Goal: Task Accomplishment & Management: Use online tool/utility

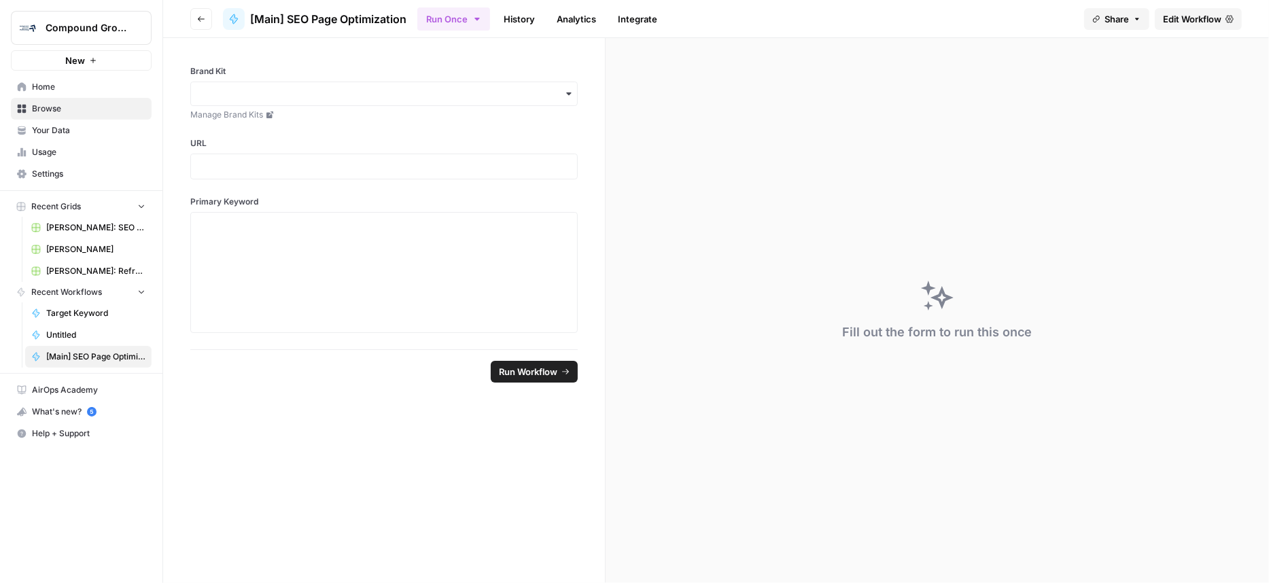
click at [35, 128] on span "Your Data" at bounding box center [89, 130] width 114 height 12
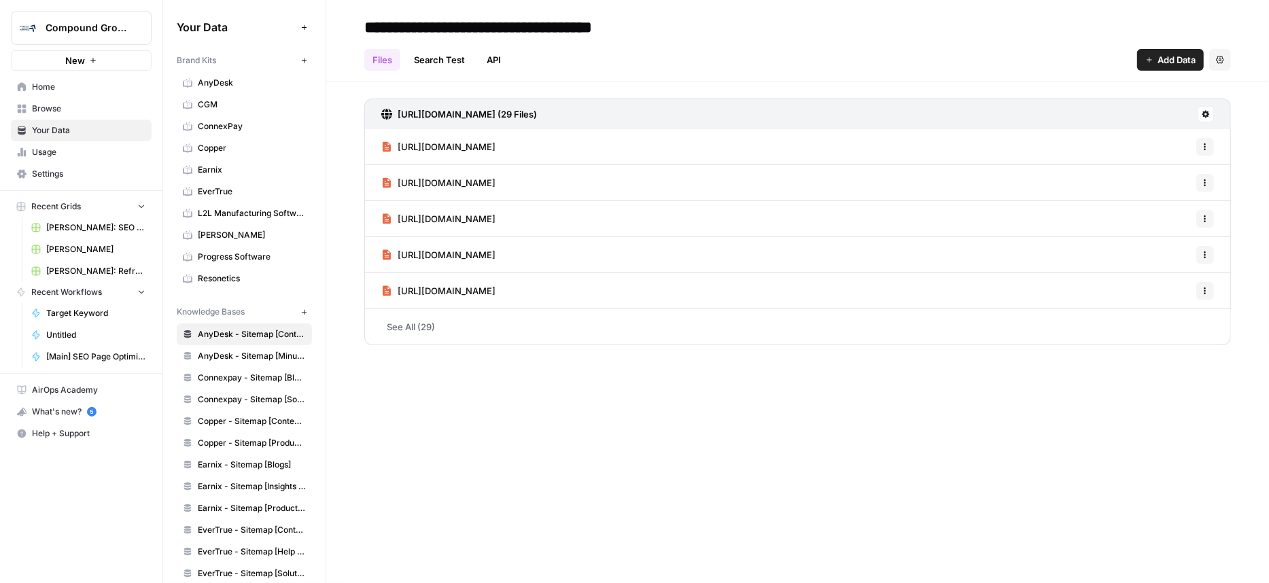
drag, startPoint x: 59, startPoint y: 93, endPoint x: 52, endPoint y: 101, distance: 10.6
click at [59, 92] on link "Home" at bounding box center [81, 87] width 141 height 22
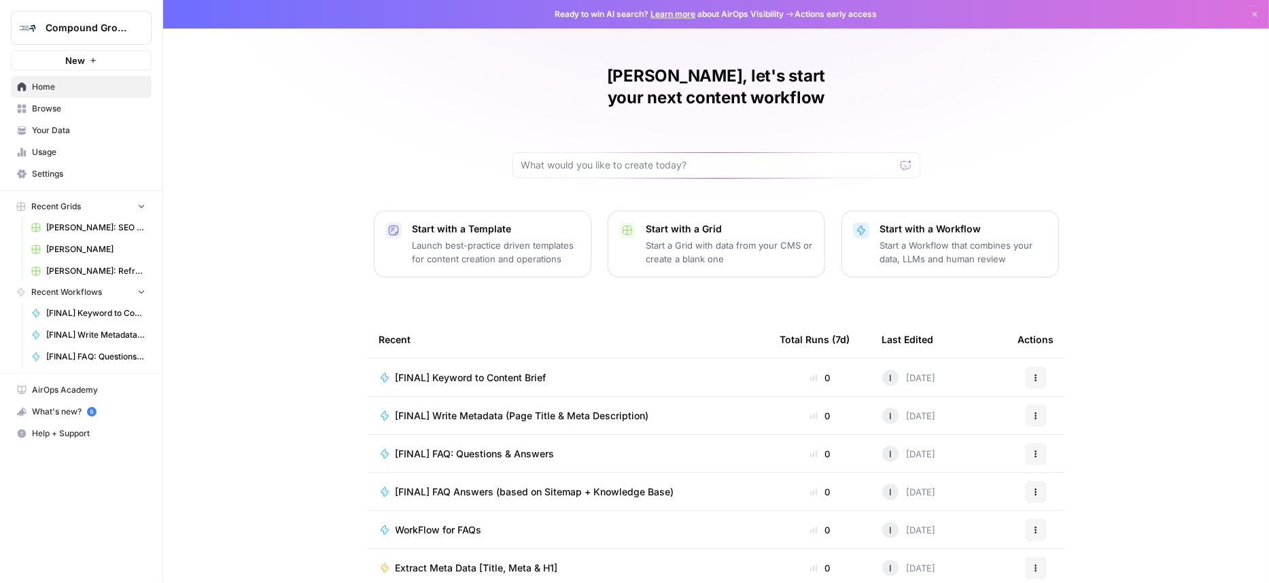
click at [1020, 97] on div "Ismaa, let's start your next content workflow Start with a Template Launch best…" at bounding box center [716, 323] width 1106 height 647
click at [55, 127] on span "Your Data" at bounding box center [89, 130] width 114 height 12
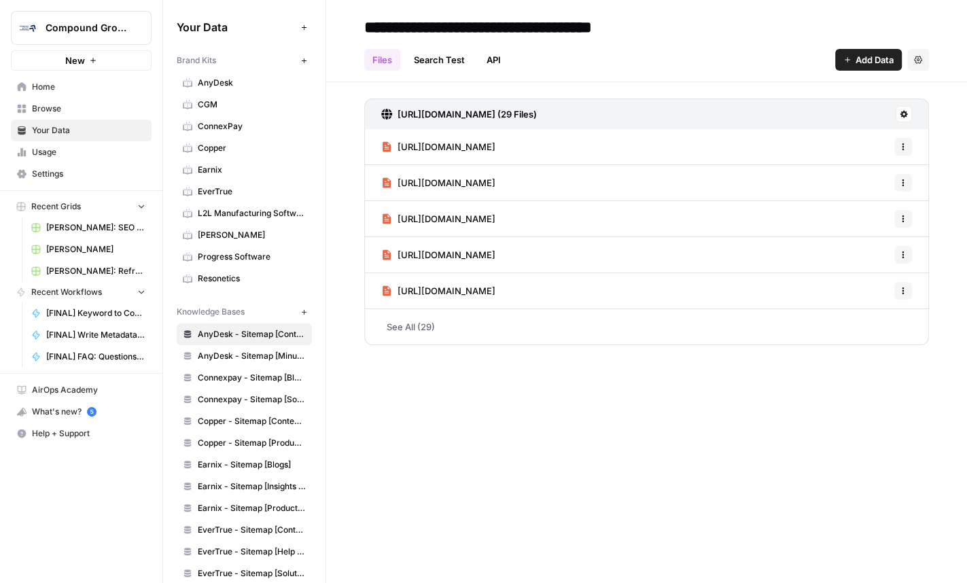
click at [597, 399] on div "**********" at bounding box center [646, 291] width 641 height 583
drag, startPoint x: 461, startPoint y: 473, endPoint x: 429, endPoint y: 377, distance: 101.7
click at [461, 473] on div "**********" at bounding box center [646, 291] width 641 height 583
click at [534, 452] on div "**********" at bounding box center [646, 291] width 641 height 583
click at [503, 383] on div "**********" at bounding box center [646, 291] width 641 height 583
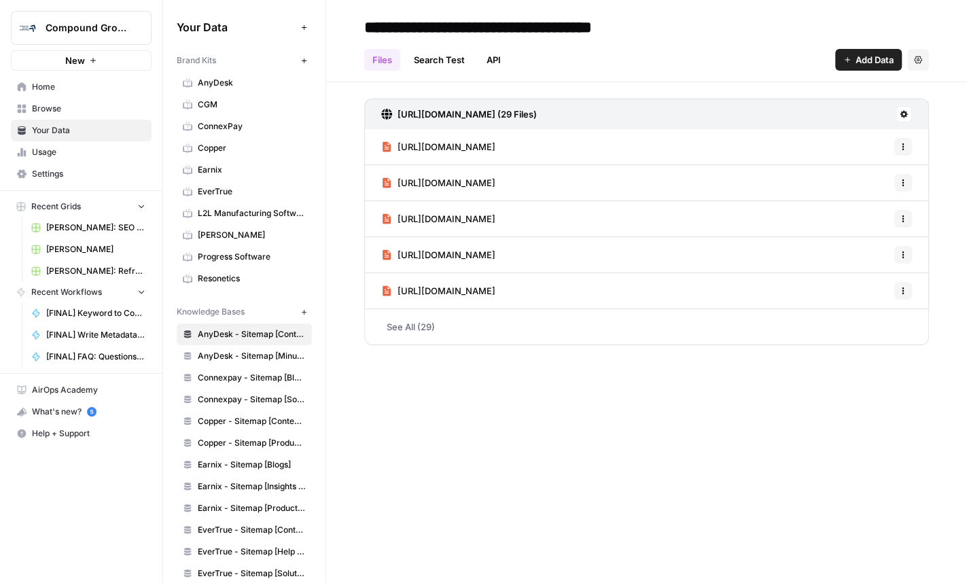
drag, startPoint x: 590, startPoint y: 458, endPoint x: 587, endPoint y: 449, distance: 9.5
click at [590, 456] on div "**********" at bounding box center [646, 291] width 641 height 583
click at [211, 58] on span "Brand Kits" at bounding box center [196, 60] width 39 height 12
drag, startPoint x: 620, startPoint y: 433, endPoint x: 591, endPoint y: 428, distance: 29.6
click at [619, 433] on div "**********" at bounding box center [646, 291] width 641 height 583
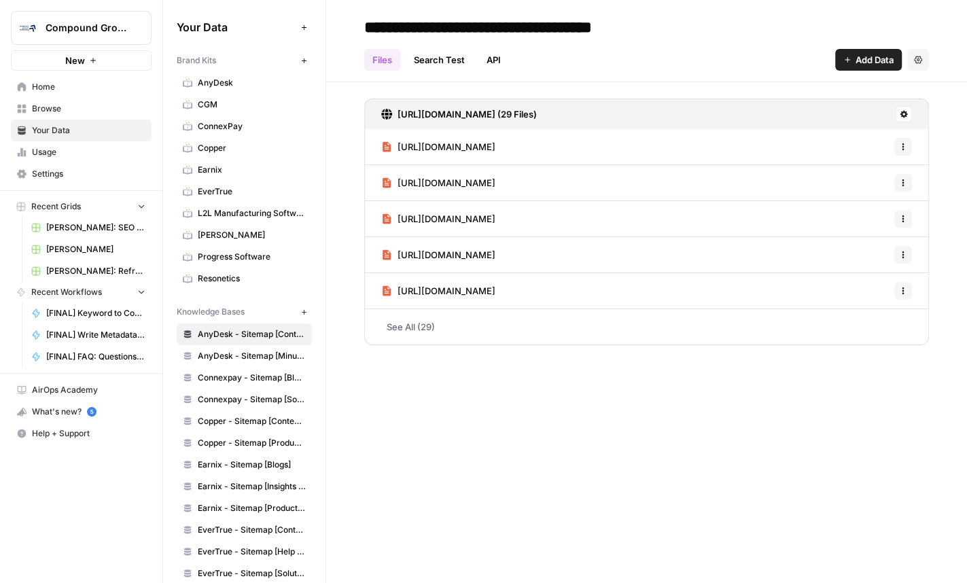
click at [64, 112] on span "Browse" at bounding box center [89, 109] width 114 height 12
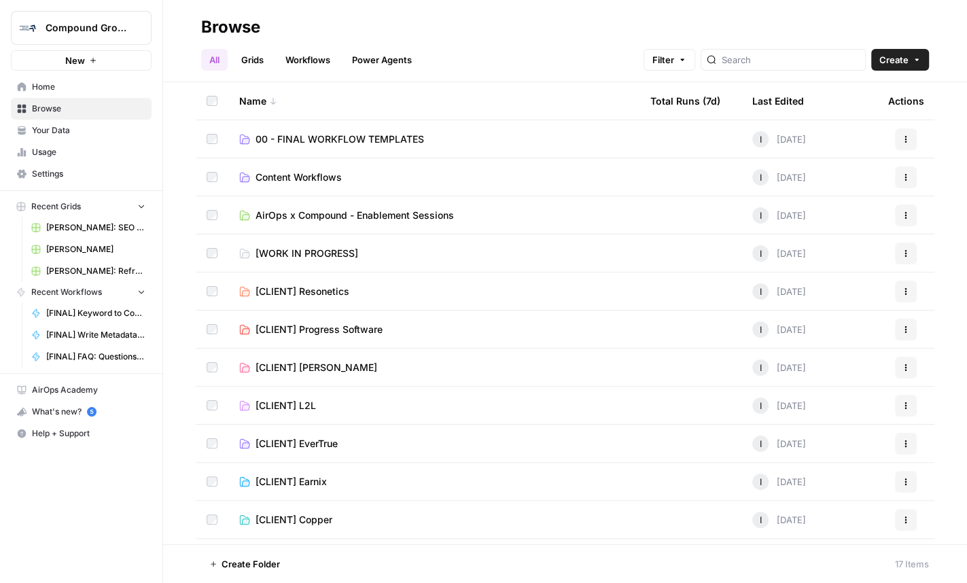
click at [496, 27] on h2 "Browse" at bounding box center [565, 27] width 728 height 22
drag, startPoint x: 557, startPoint y: 56, endPoint x: 547, endPoint y: 54, distance: 10.3
click at [557, 56] on div "All Grids Workflows Power Agents Filter Create" at bounding box center [565, 54] width 728 height 33
click at [346, 133] on span "00 - FINAL WORKFLOW TEMPLATES" at bounding box center [340, 140] width 169 height 14
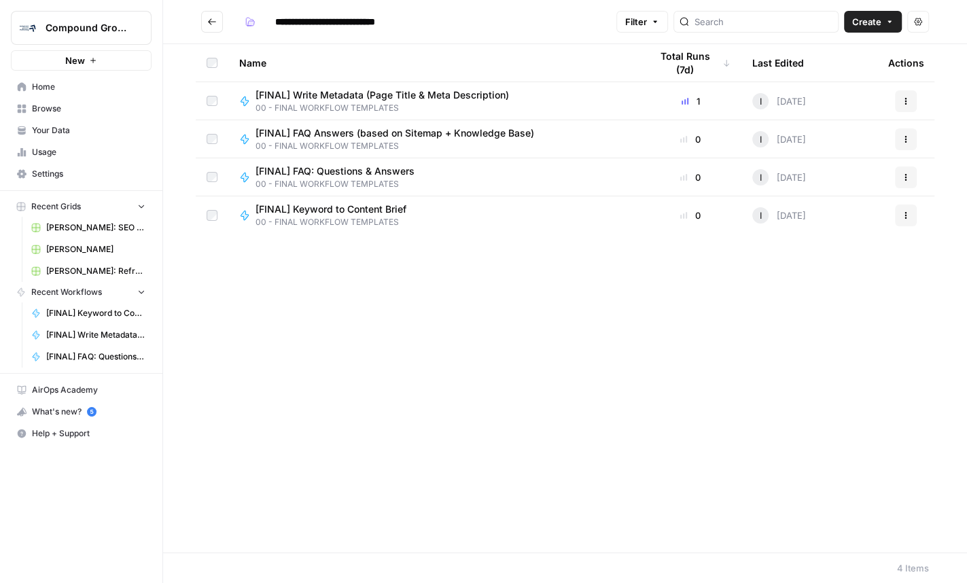
drag, startPoint x: 537, startPoint y: 279, endPoint x: 538, endPoint y: 265, distance: 13.7
click at [537, 279] on div "Name Total Runs (7d) Last Edited Actions [FINAL] Write Metadata (Page Title & M…" at bounding box center [565, 298] width 804 height 509
drag, startPoint x: 552, startPoint y: 283, endPoint x: 476, endPoint y: 138, distance: 163.6
click at [551, 283] on div "Name Total Runs (7d) Last Edited Actions [FINAL] Write Metadata (Page Title & M…" at bounding box center [565, 298] width 804 height 509
click at [381, 20] on input "**********" at bounding box center [359, 22] width 181 height 22
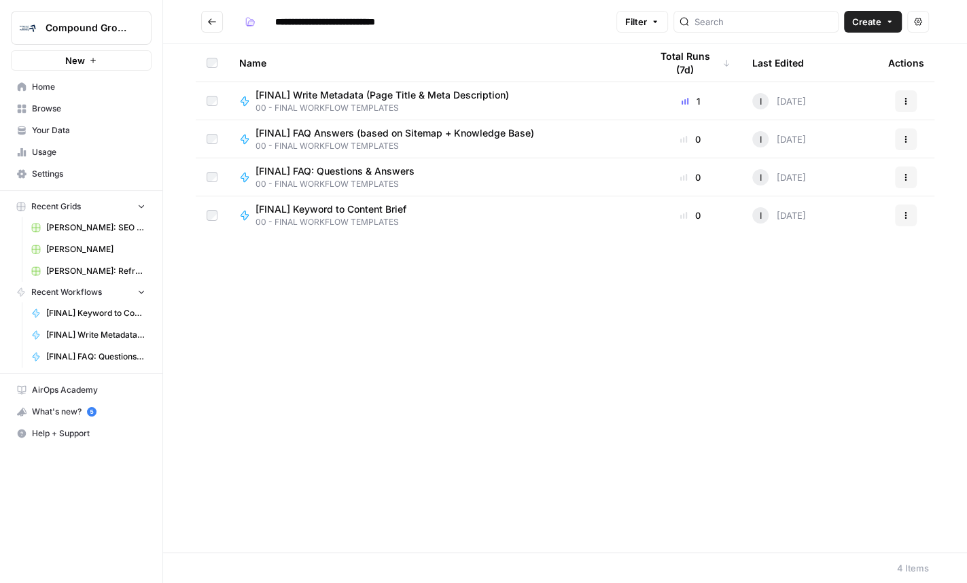
drag, startPoint x: 383, startPoint y: 18, endPoint x: 481, endPoint y: 21, distance: 97.3
click at [481, 21] on h2 "**********" at bounding box center [406, 22] width 410 height 22
type input "**********"
click at [466, 333] on div "Name Total Runs (7d) Last Edited Actions [FINAL] Write Metadata (Page Title & M…" at bounding box center [565, 298] width 804 height 509
click at [444, 389] on div "Name Total Runs (7d) Last Edited Actions [FINAL] Write Metadata (Page Title & M…" at bounding box center [565, 298] width 804 height 509
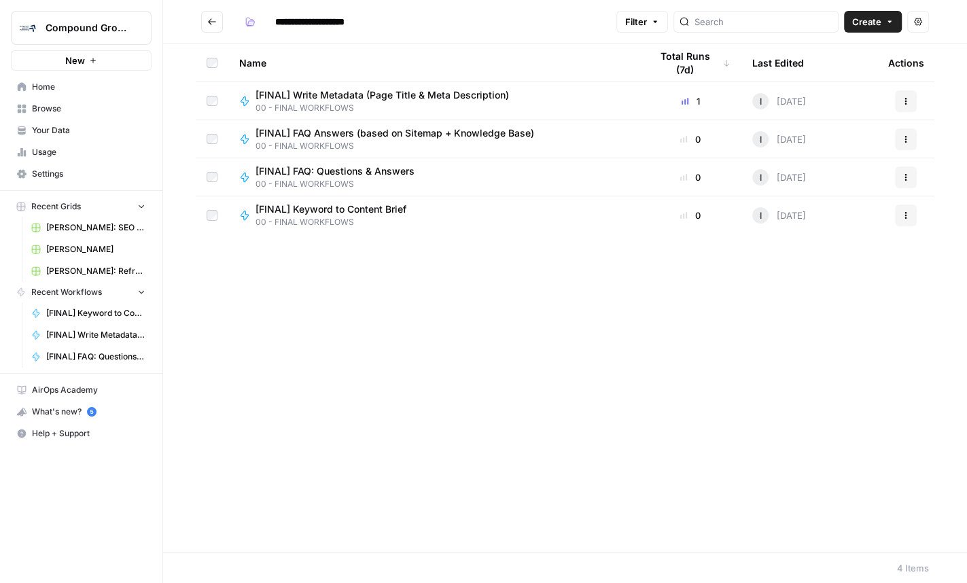
click at [1, 512] on div "Compound Growth New Home Browse Your Data Usage Settings Recent Grids MinIO: SE…" at bounding box center [81, 291] width 162 height 583
drag, startPoint x: 495, startPoint y: 401, endPoint x: 393, endPoint y: 366, distance: 107.7
click at [493, 401] on div "Name Total Runs (7d) Last Edited Actions [FINAL] Write Metadata (Page Title & M…" at bounding box center [565, 298] width 804 height 509
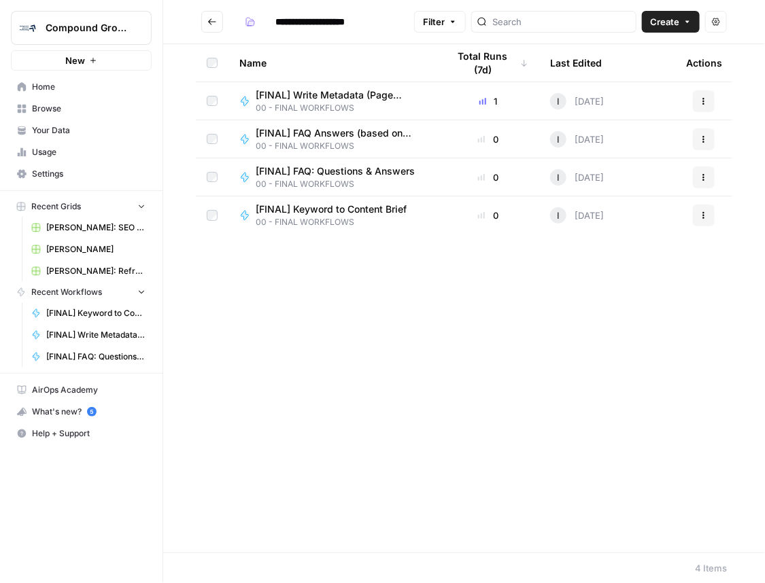
click at [326, 136] on span "[FINAL] FAQ Answers (based on Sitemap + Knowledge Base)" at bounding box center [336, 133] width 160 height 14
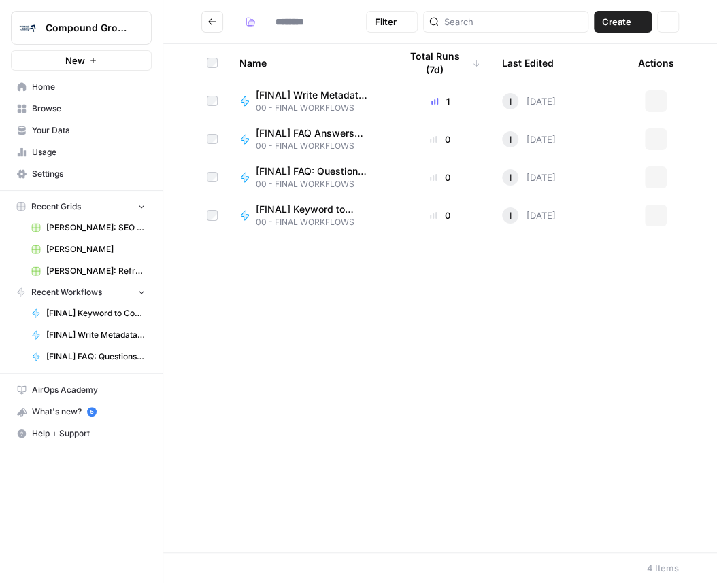
type input "**********"
drag, startPoint x: 335, startPoint y: 272, endPoint x: 329, endPoint y: 260, distance: 13.7
click at [335, 272] on div "Name Total Runs (7d) Last Edited Actions [FINAL] Write Metadata (Page Title & M…" at bounding box center [439, 298] width 553 height 509
drag, startPoint x: 423, startPoint y: 435, endPoint x: 415, endPoint y: 436, distance: 7.5
click at [422, 435] on div "Name Total Runs (7d) Last Edited Actions [FINAL] Write Metadata (Page Title & M…" at bounding box center [439, 298] width 553 height 509
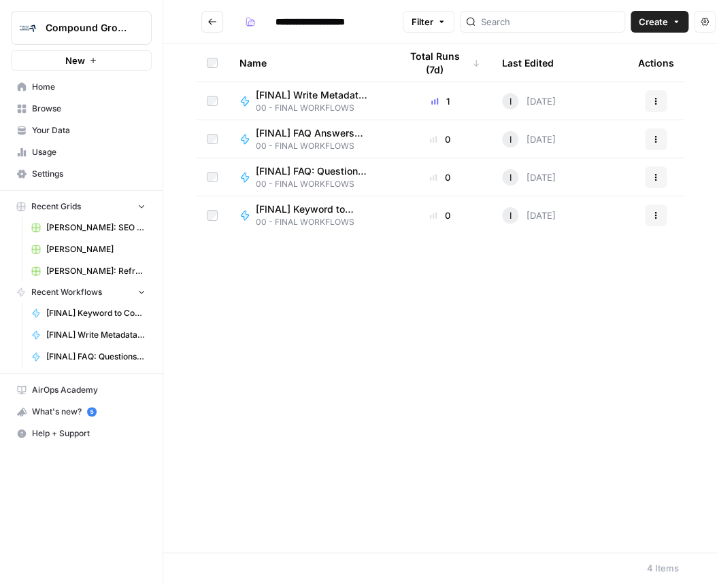
click at [53, 109] on span "Browse" at bounding box center [89, 109] width 114 height 12
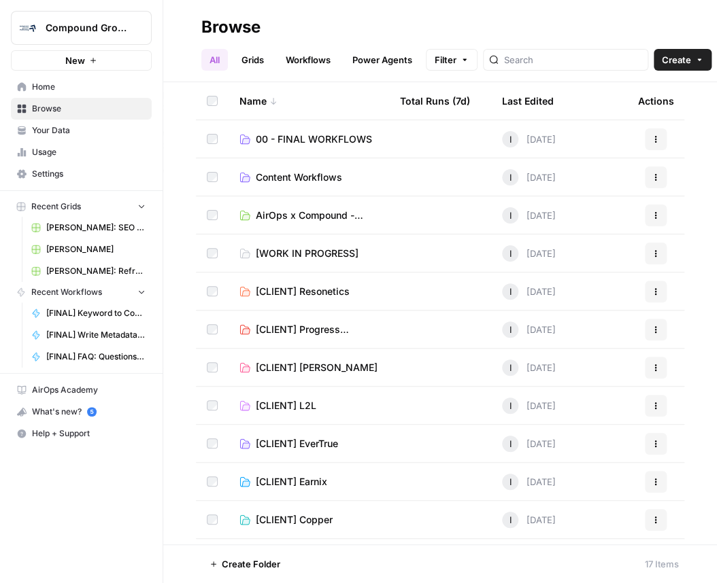
click at [334, 252] on span "[WORK IN PROGRESS]" at bounding box center [307, 254] width 103 height 14
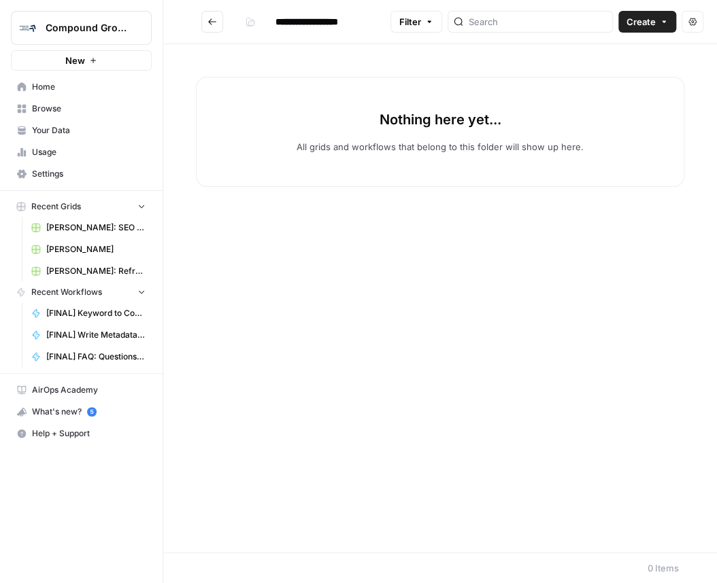
click at [307, 388] on div "Nothing here yet... All grids and workflows that belong to this folder will sho…" at bounding box center [439, 298] width 553 height 509
click at [462, 203] on div "Nothing here yet... All grids and workflows that belong to this folder will sho…" at bounding box center [439, 298] width 553 height 509
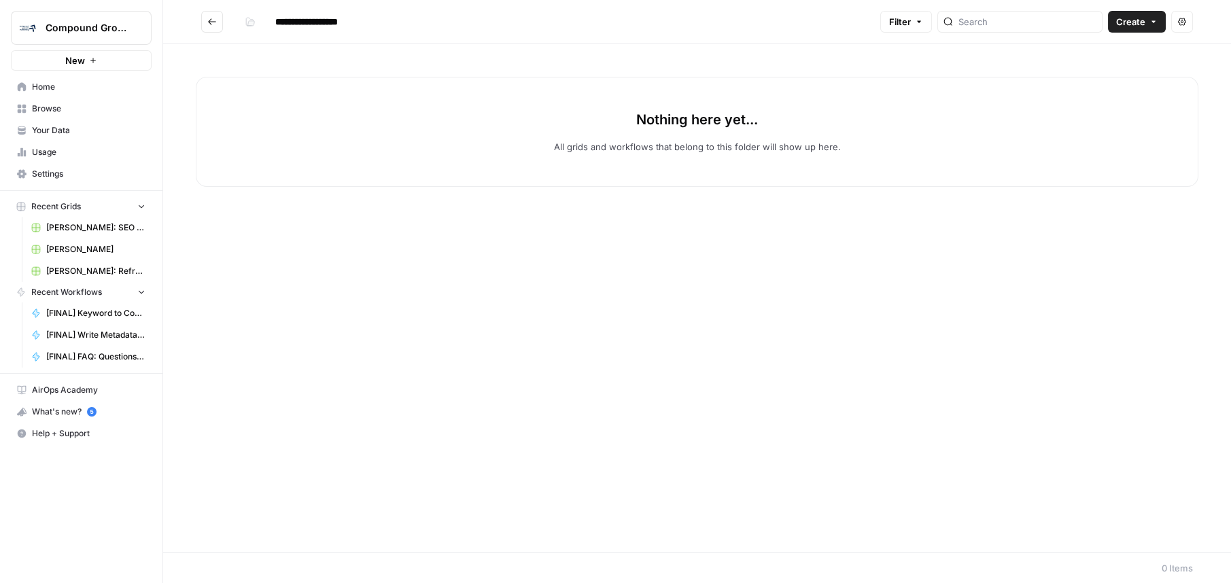
click at [63, 87] on span "Home" at bounding box center [89, 87] width 114 height 12
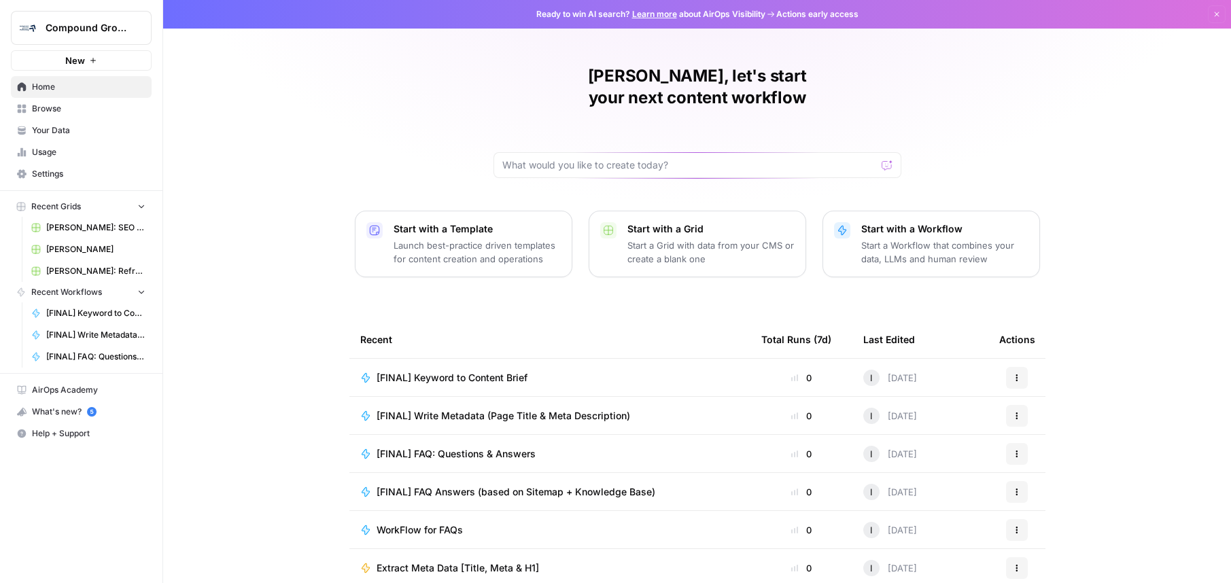
click at [73, 109] on span "Browse" at bounding box center [89, 109] width 114 height 12
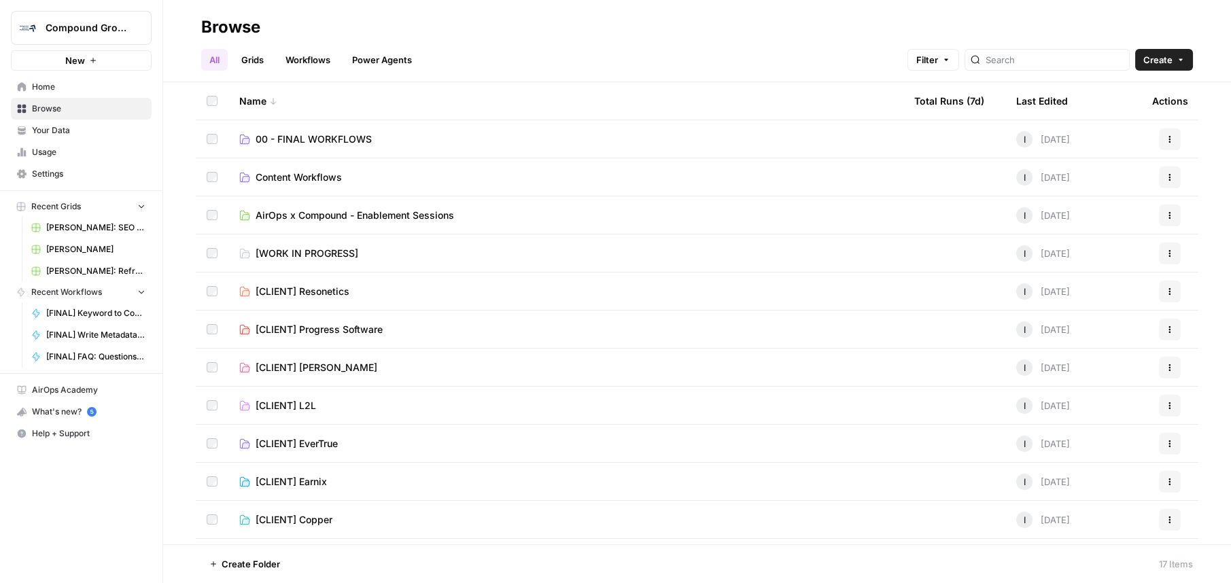
click at [252, 99] on div "Name" at bounding box center [565, 100] width 653 height 37
click at [257, 105] on div "Name" at bounding box center [565, 100] width 653 height 37
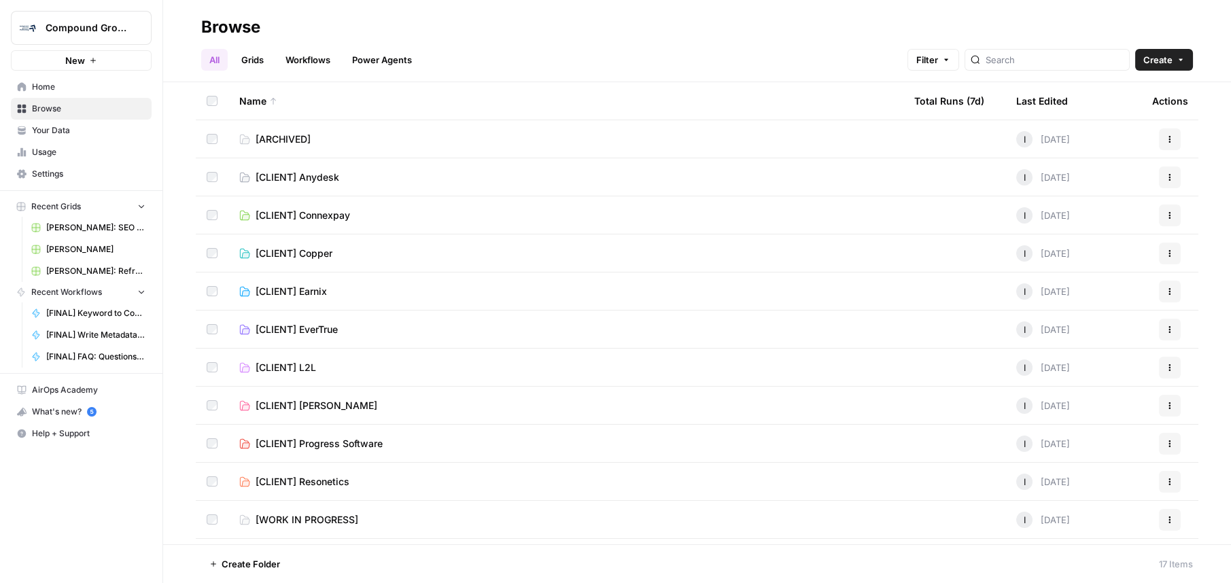
click at [255, 99] on div "Name" at bounding box center [565, 100] width 653 height 37
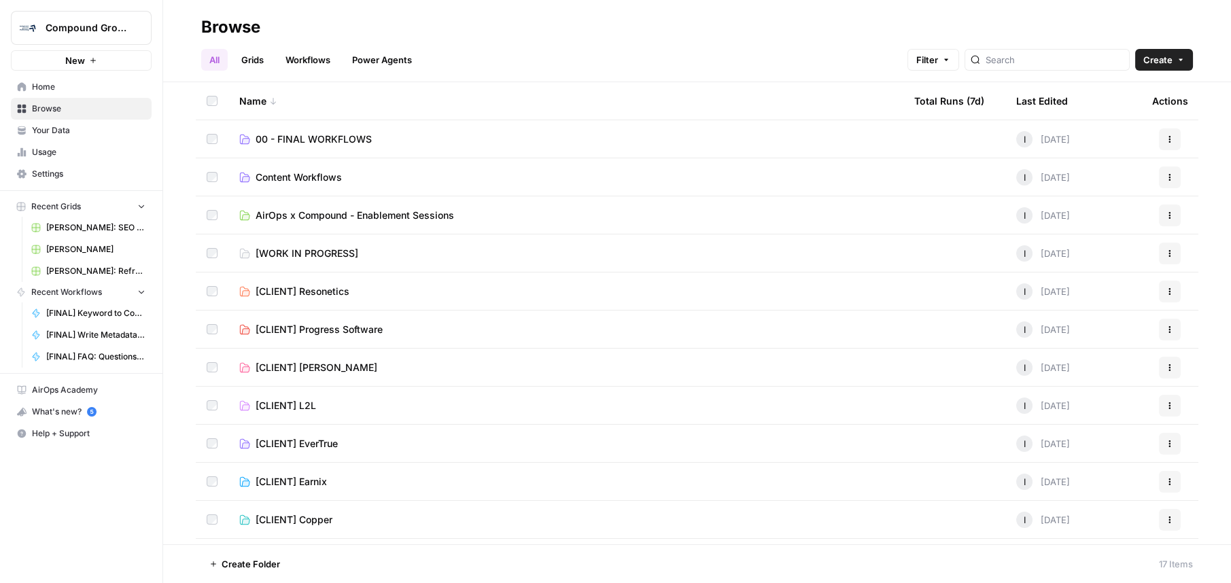
drag, startPoint x: 275, startPoint y: 177, endPoint x: 249, endPoint y: 176, distance: 26.5
click at [249, 176] on icon at bounding box center [245, 177] width 10 height 9
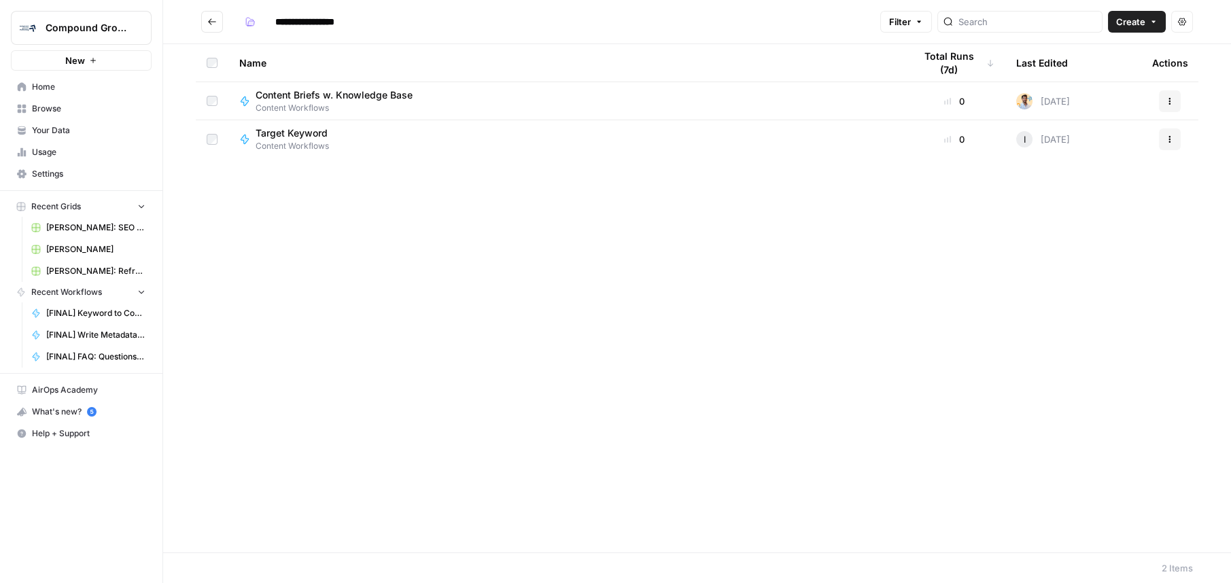
click at [290, 138] on span "Target Keyword" at bounding box center [292, 133] width 72 height 14
type input "**********"
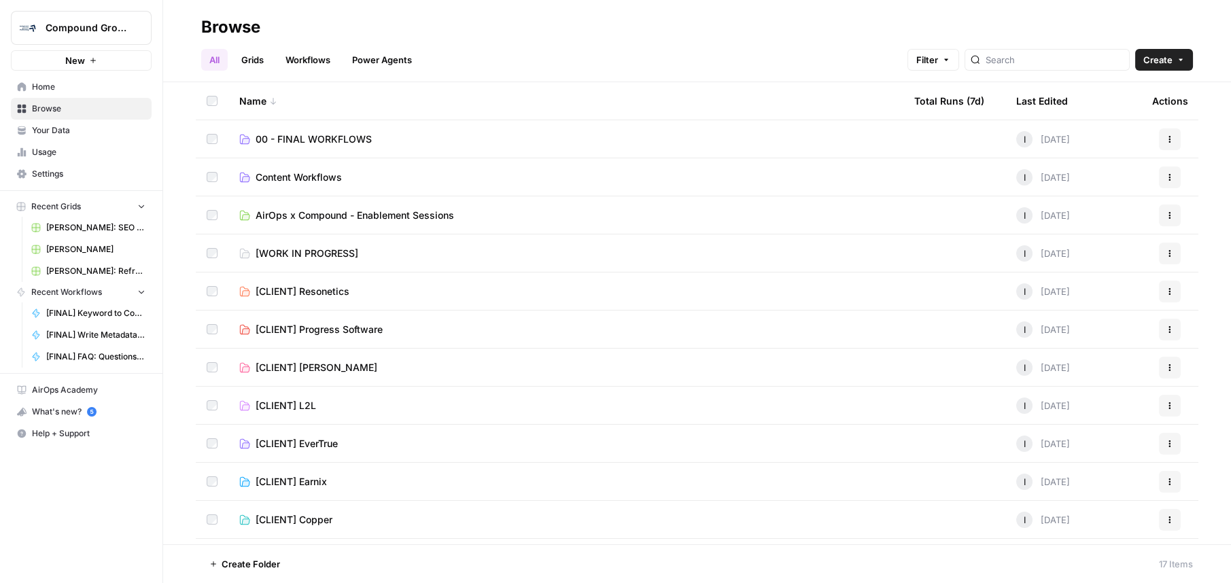
drag, startPoint x: 274, startPoint y: 177, endPoint x: 551, endPoint y: 61, distance: 300.1
click at [551, 61] on div "All Grids Workflows Power Agents Filter Create" at bounding box center [697, 54] width 992 height 33
click at [313, 179] on span "Content Workflows" at bounding box center [299, 178] width 86 height 14
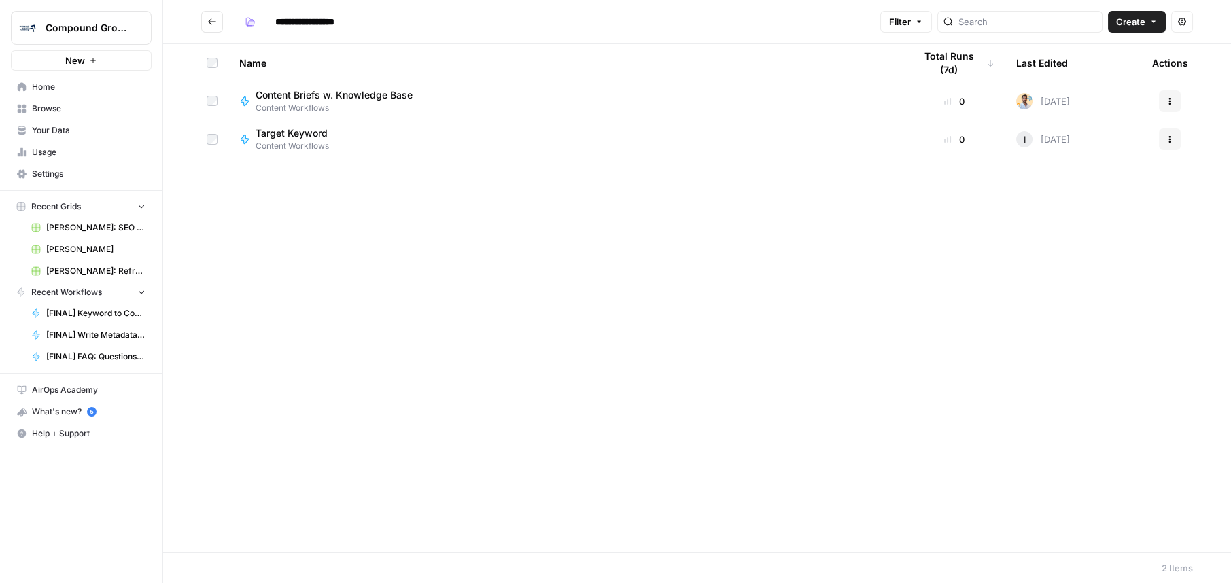
drag, startPoint x: 300, startPoint y: 91, endPoint x: 270, endPoint y: 175, distance: 89.4
click at [270, 175] on div "Name Total Runs (7d) Last Edited Actions Content Briefs w. Knowledge Base Conte…" at bounding box center [697, 298] width 1068 height 509
click at [216, 101] on td at bounding box center [212, 100] width 33 height 37
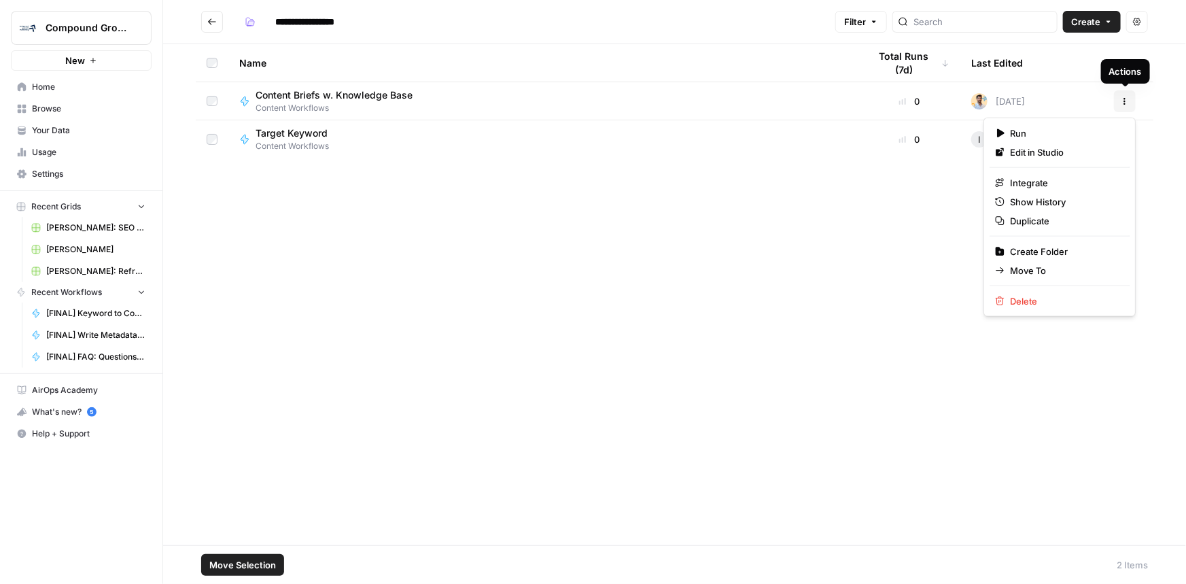
click at [1126, 103] on icon "button" at bounding box center [1125, 104] width 2 height 2
click at [1063, 271] on span "Move To" at bounding box center [1064, 271] width 109 height 14
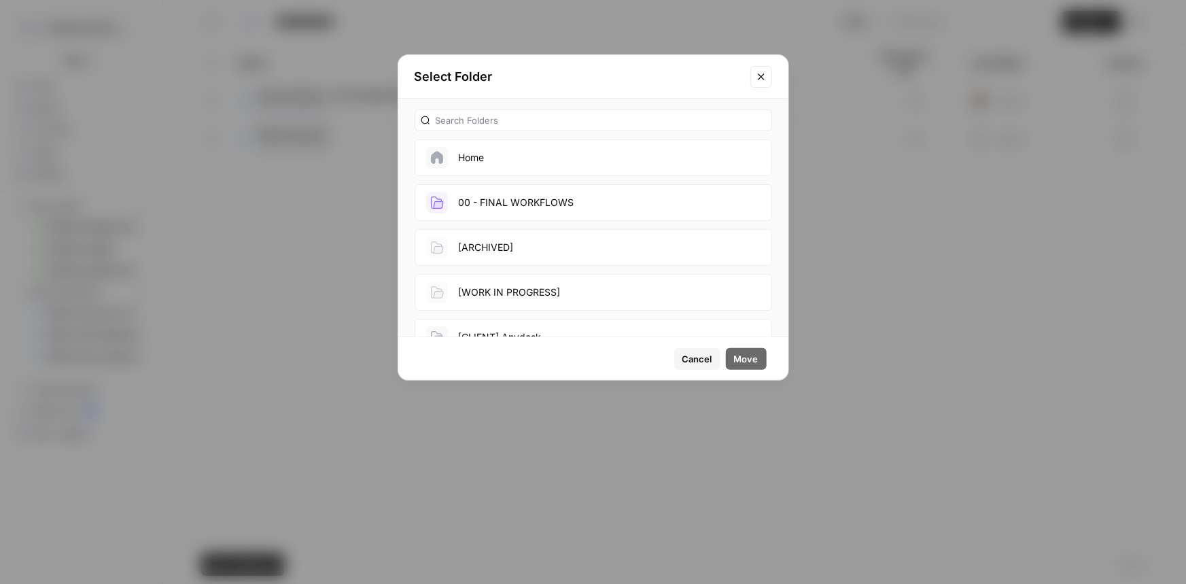
click at [552, 303] on button "[WORK IN PROGRESS]" at bounding box center [594, 292] width 358 height 37
click at [749, 359] on span "Move" at bounding box center [746, 359] width 24 height 14
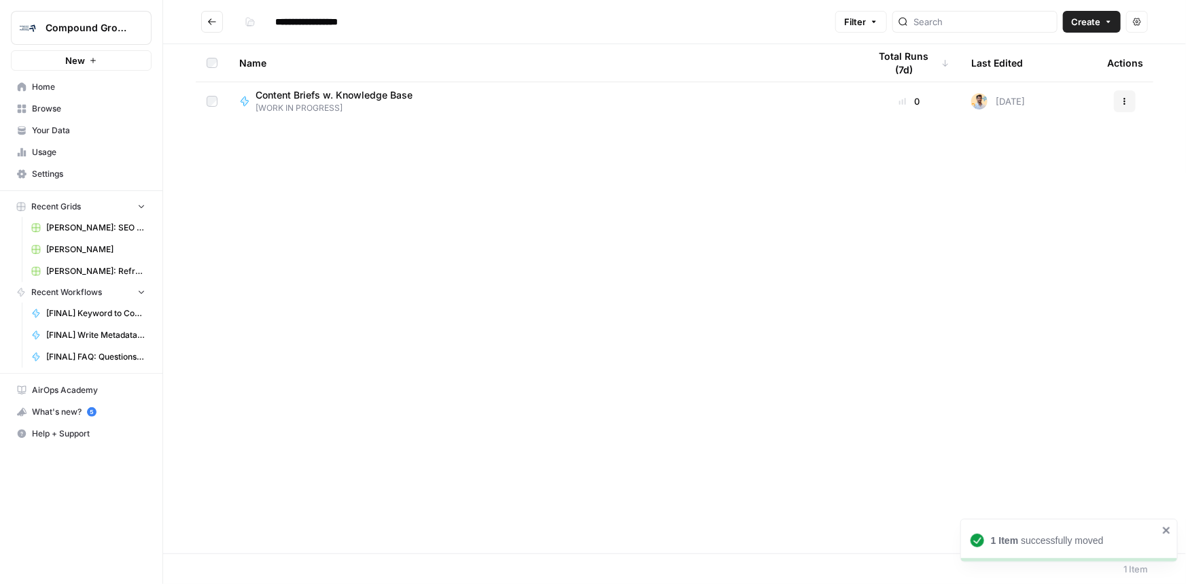
click at [217, 103] on td at bounding box center [212, 101] width 33 height 38
click at [496, 177] on div "Name Total Runs (7d) Last Edited Actions Content Briefs w. Knowledge Base [WORK…" at bounding box center [674, 294] width 1023 height 501
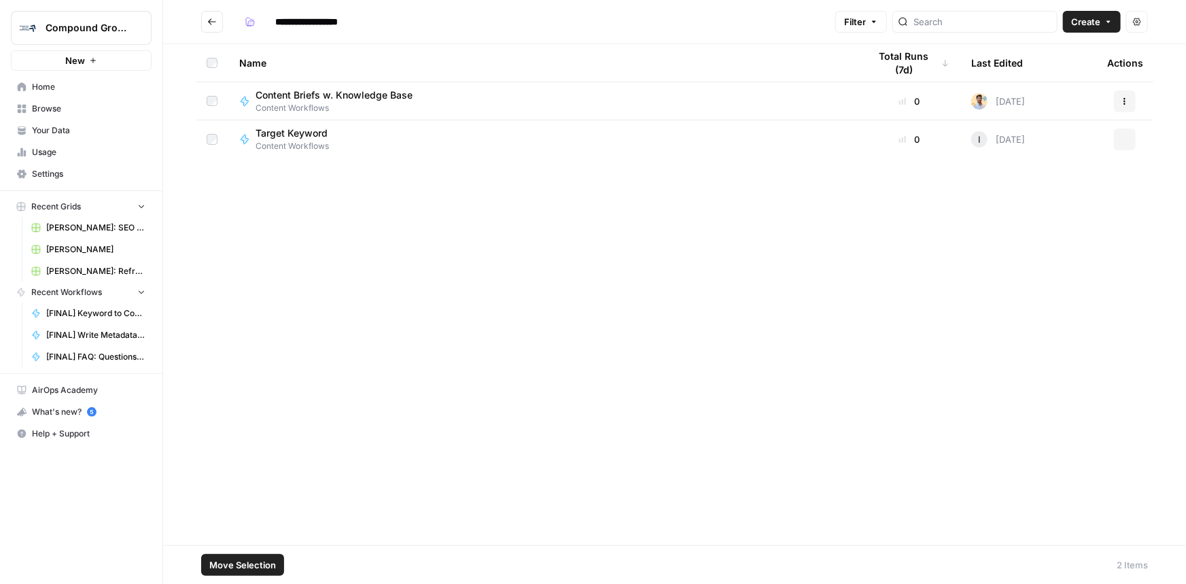
type input "**********"
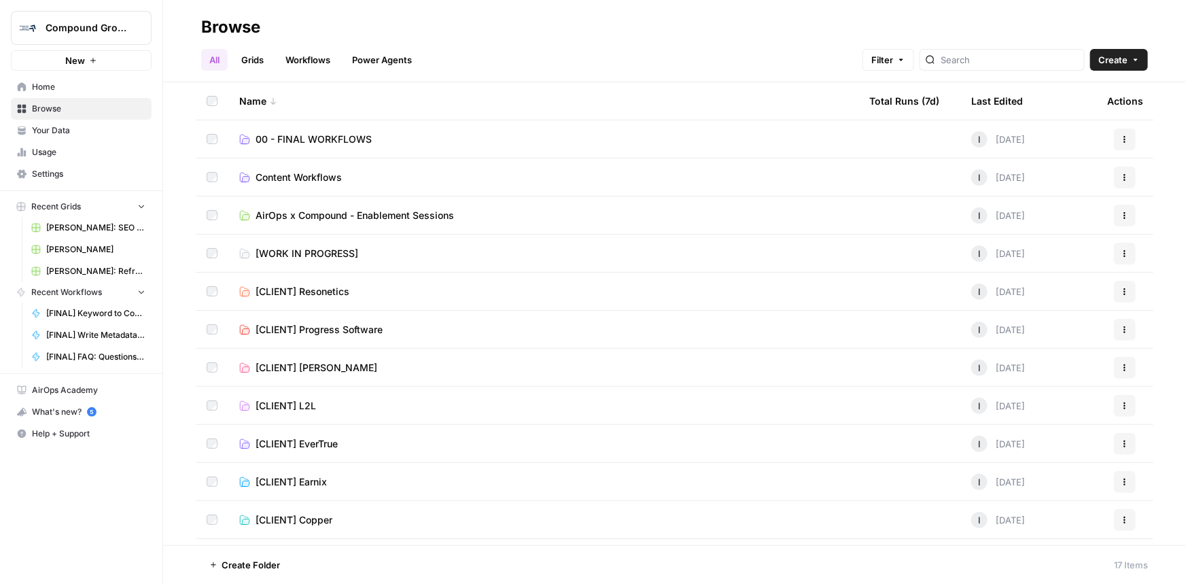
click at [320, 175] on span "Content Workflows" at bounding box center [299, 178] width 86 height 14
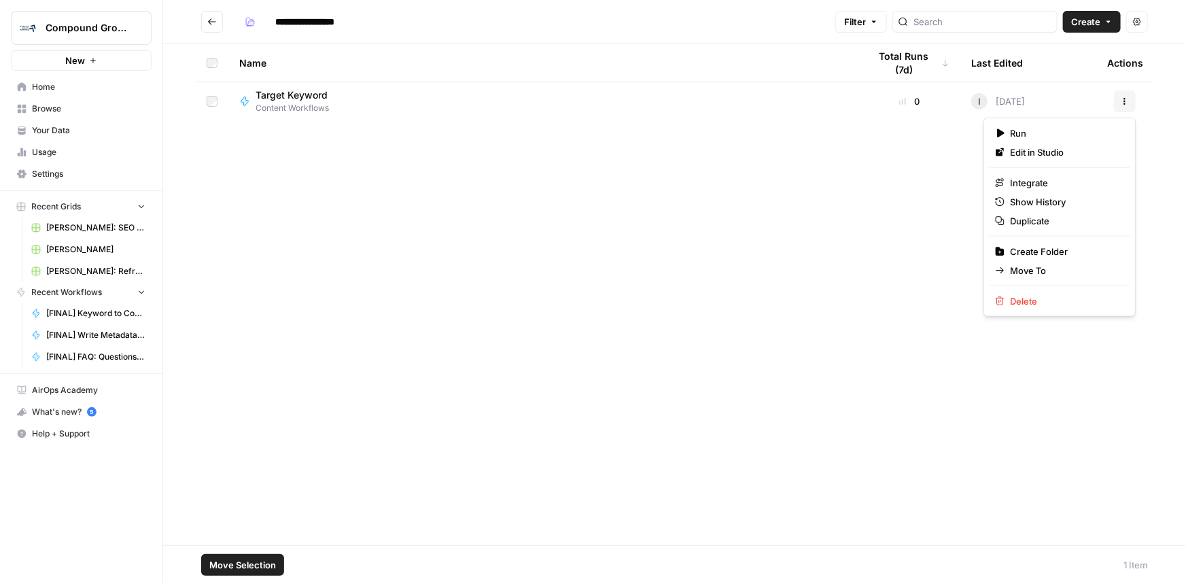
click at [1124, 102] on icon "button" at bounding box center [1125, 101] width 8 height 8
click at [1037, 270] on span "Move To" at bounding box center [1064, 271] width 109 height 14
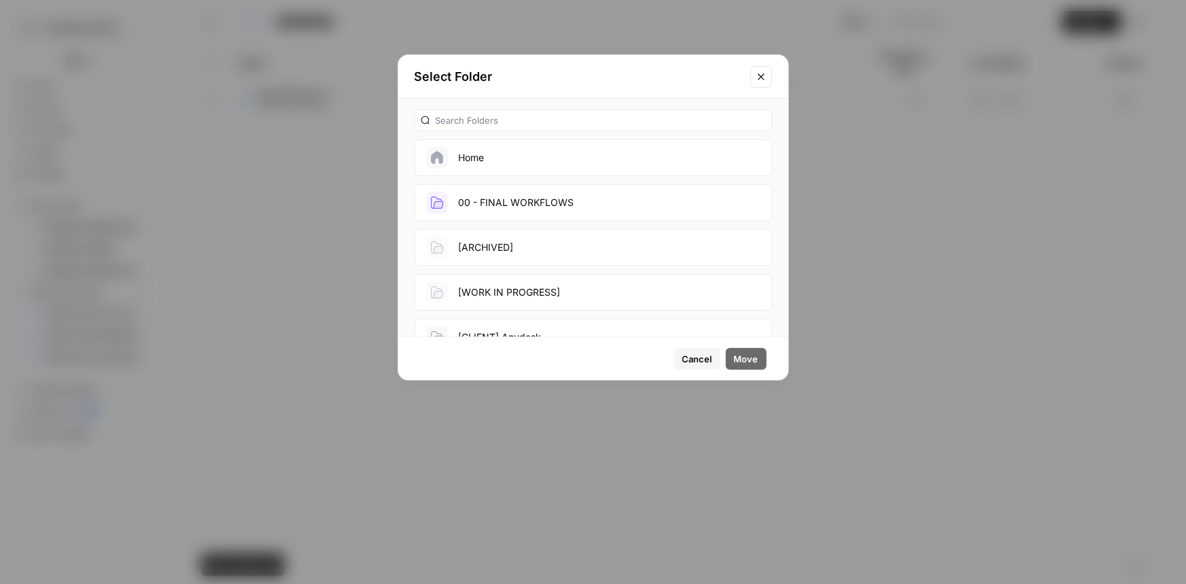
click at [562, 282] on button "[WORK IN PROGRESS]" at bounding box center [594, 292] width 358 height 37
drag, startPoint x: 740, startPoint y: 360, endPoint x: 734, endPoint y: 354, distance: 8.7
click at [740, 360] on span "Move" at bounding box center [746, 359] width 24 height 14
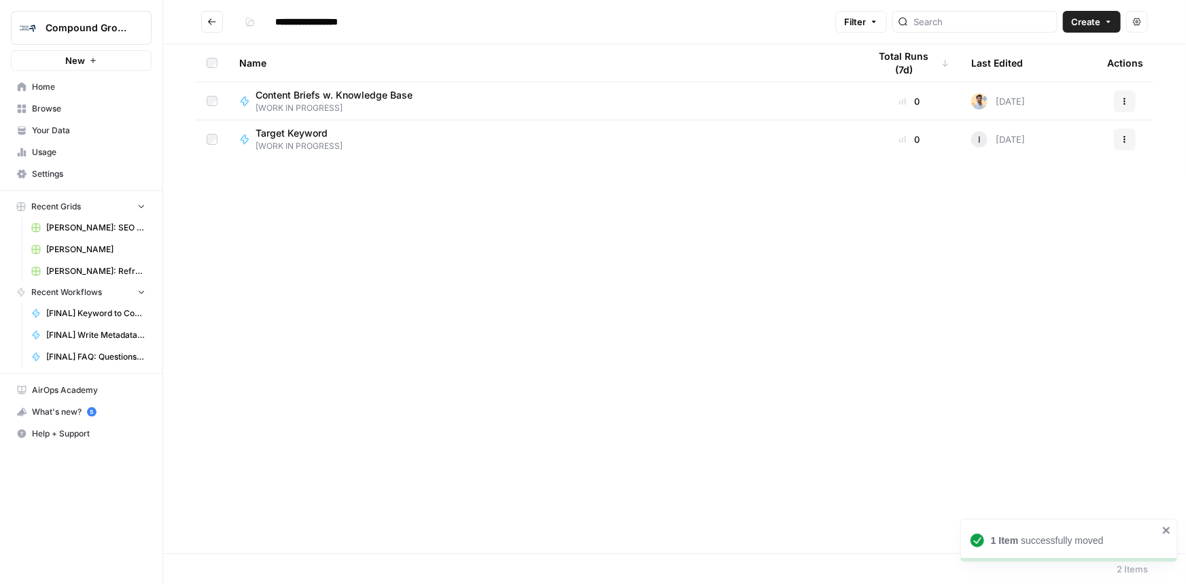
click at [205, 27] on button "Go back" at bounding box center [212, 22] width 22 height 22
type input "**********"
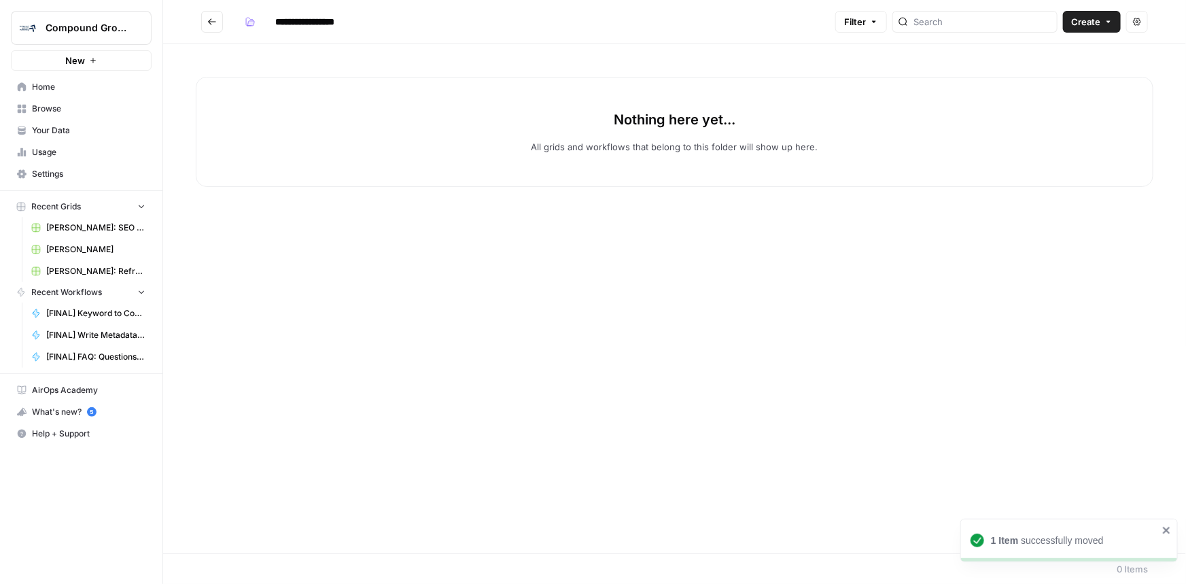
click at [207, 19] on button "Go back" at bounding box center [212, 22] width 22 height 22
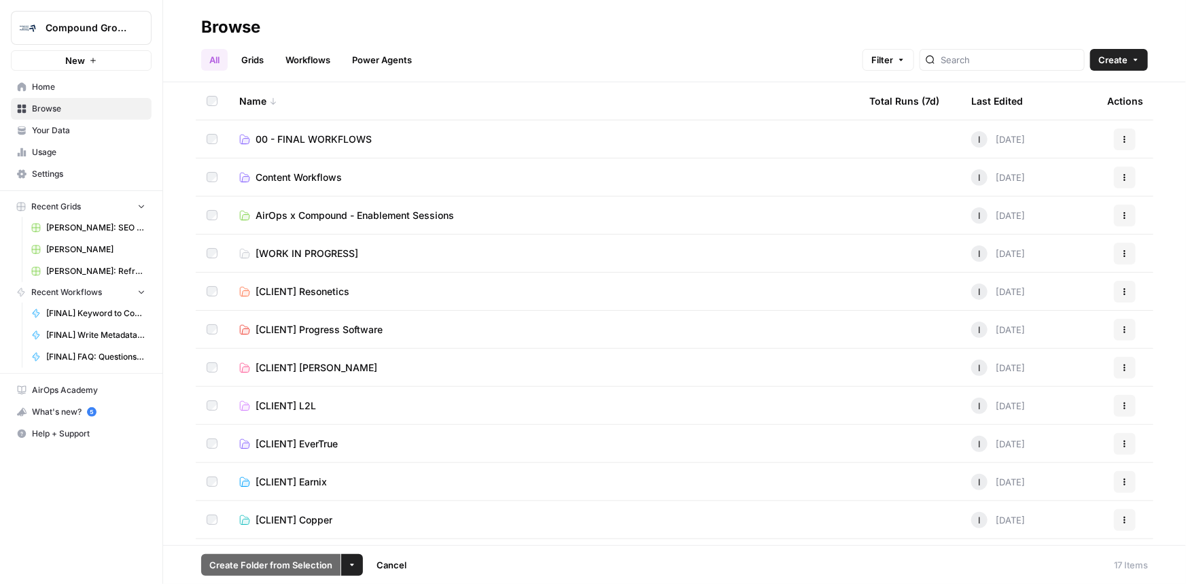
click at [258, 167] on td "Content Workflows" at bounding box center [543, 176] width 630 height 37
click at [268, 175] on span "Content Workflows" at bounding box center [299, 178] width 86 height 14
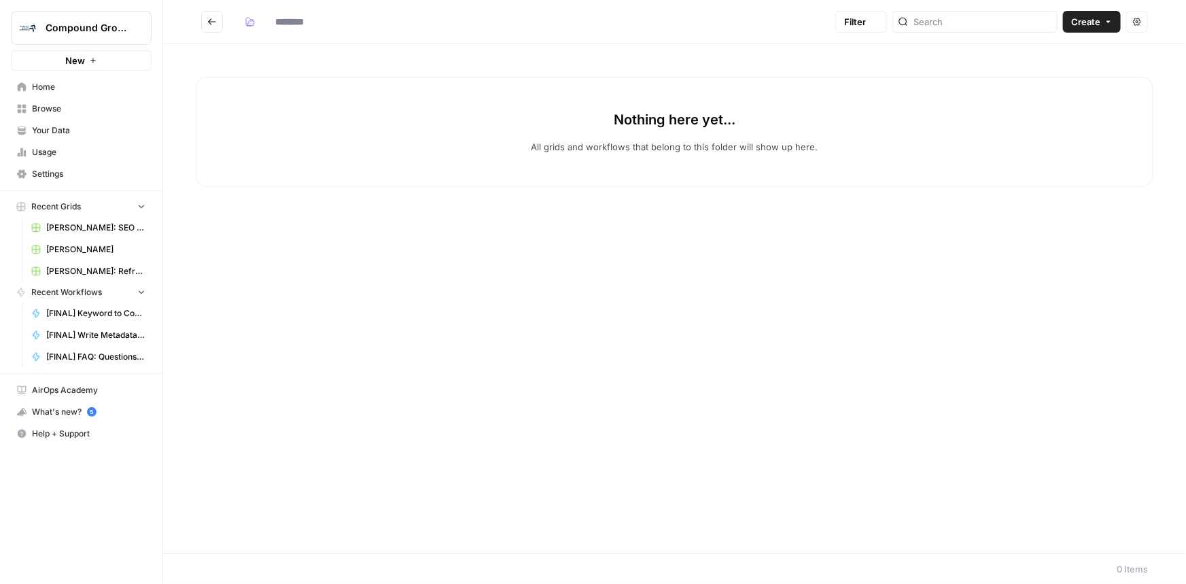
type input "**********"
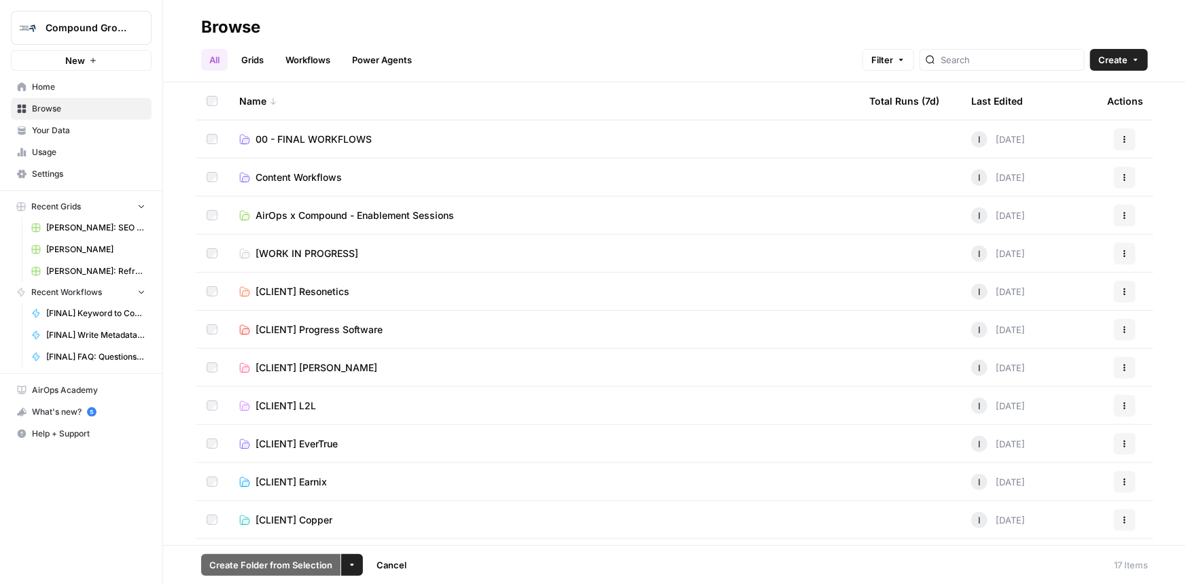
click at [1120, 179] on button "Actions" at bounding box center [1125, 178] width 22 height 22
click at [1039, 225] on span "Delete Folder" at bounding box center [1055, 229] width 109 height 14
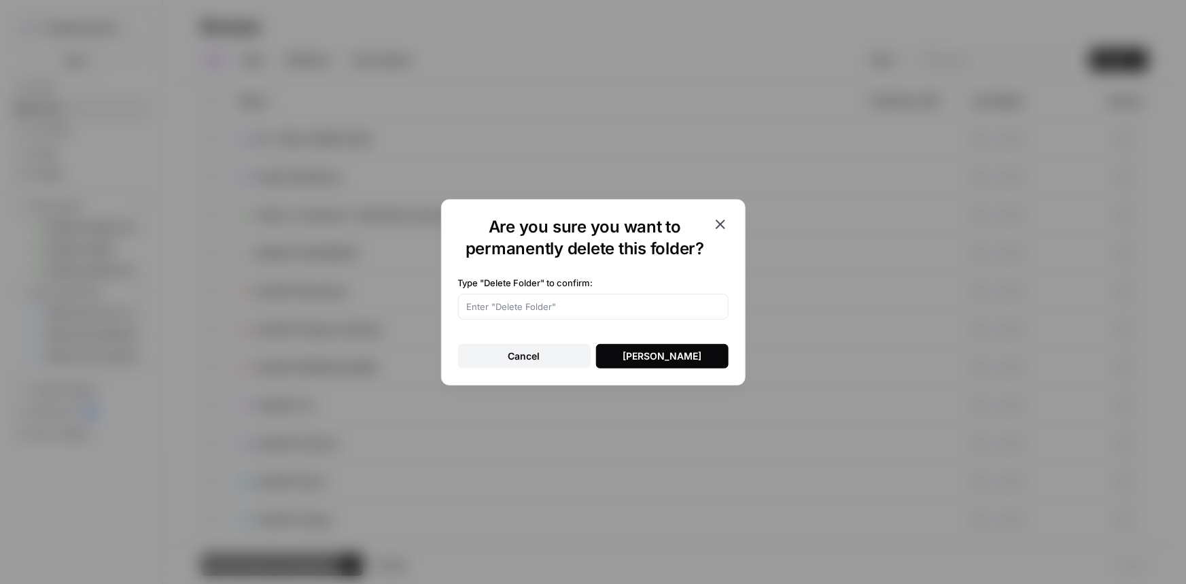
click at [645, 349] on div "Delete Folder" at bounding box center [662, 356] width 79 height 14
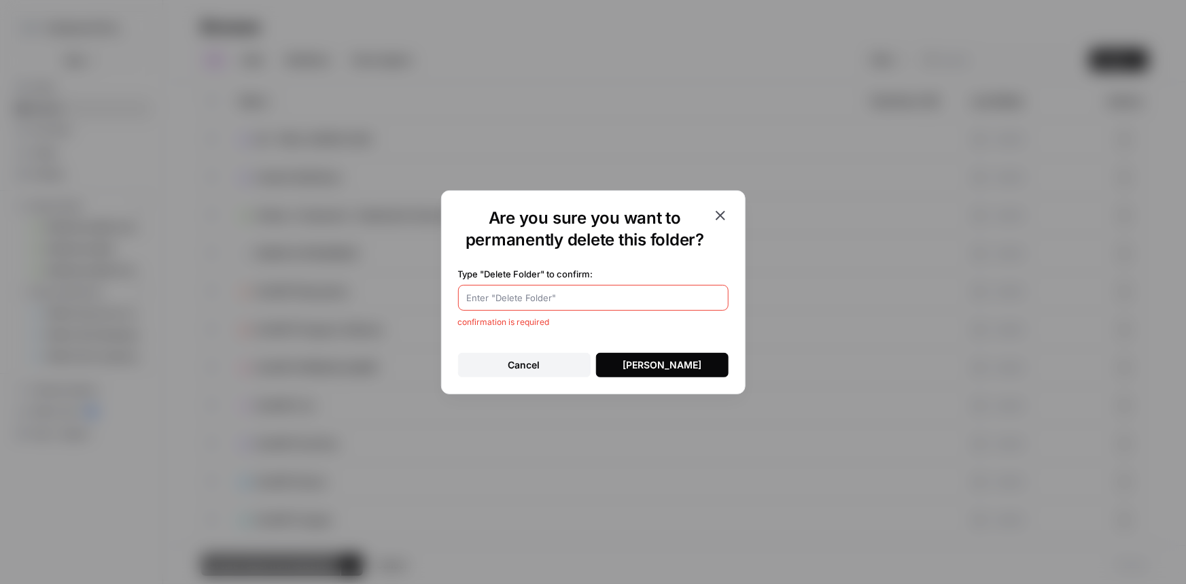
click at [540, 298] on input "Type "Delete Folder" to confirm:" at bounding box center [593, 298] width 253 height 14
type input "Delete Folder"
click at [650, 371] on div "Delete Folder" at bounding box center [662, 365] width 79 height 14
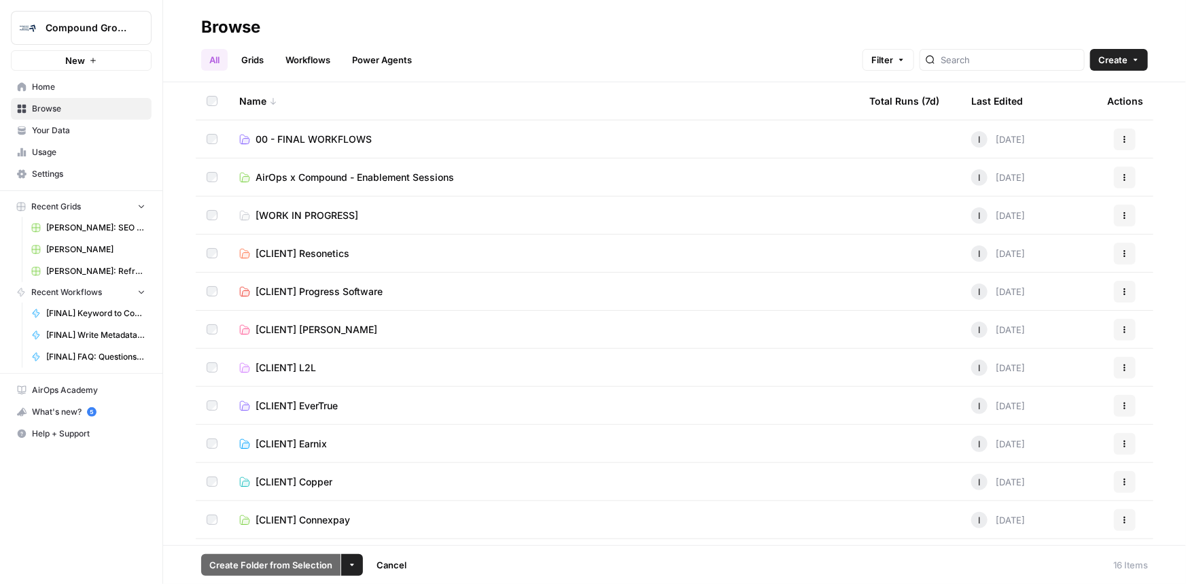
drag, startPoint x: 277, startPoint y: 211, endPoint x: 256, endPoint y: 211, distance: 20.4
click at [256, 211] on span "[WORK IN PROGRESS]" at bounding box center [307, 216] width 103 height 14
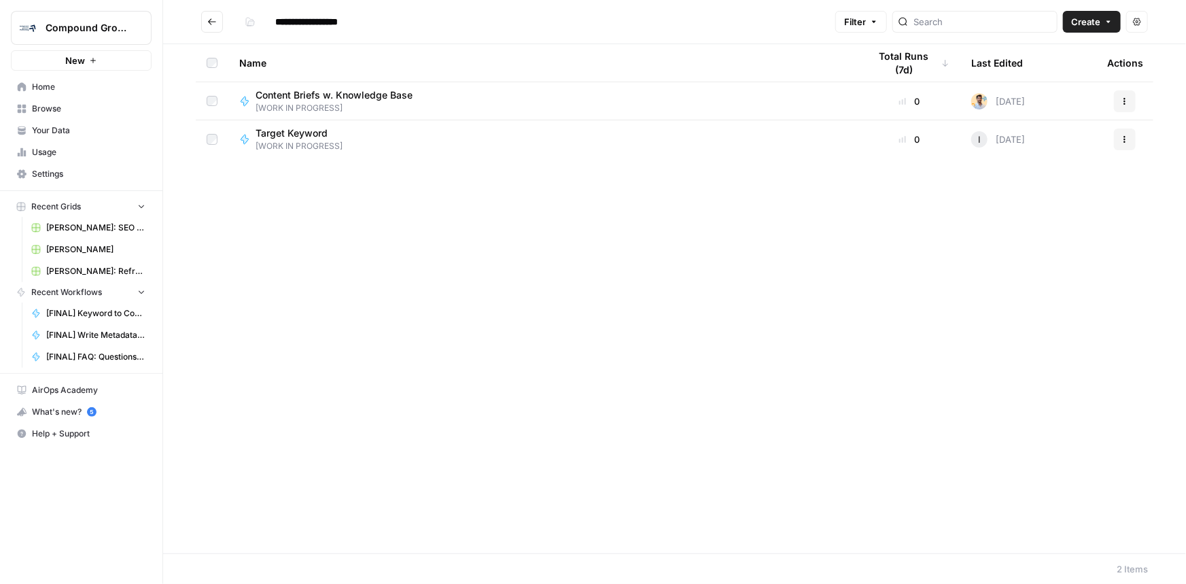
click at [282, 20] on input "**********" at bounding box center [327, 22] width 116 height 22
type input "**********"
click at [211, 19] on icon "Go back" at bounding box center [212, 21] width 8 height 6
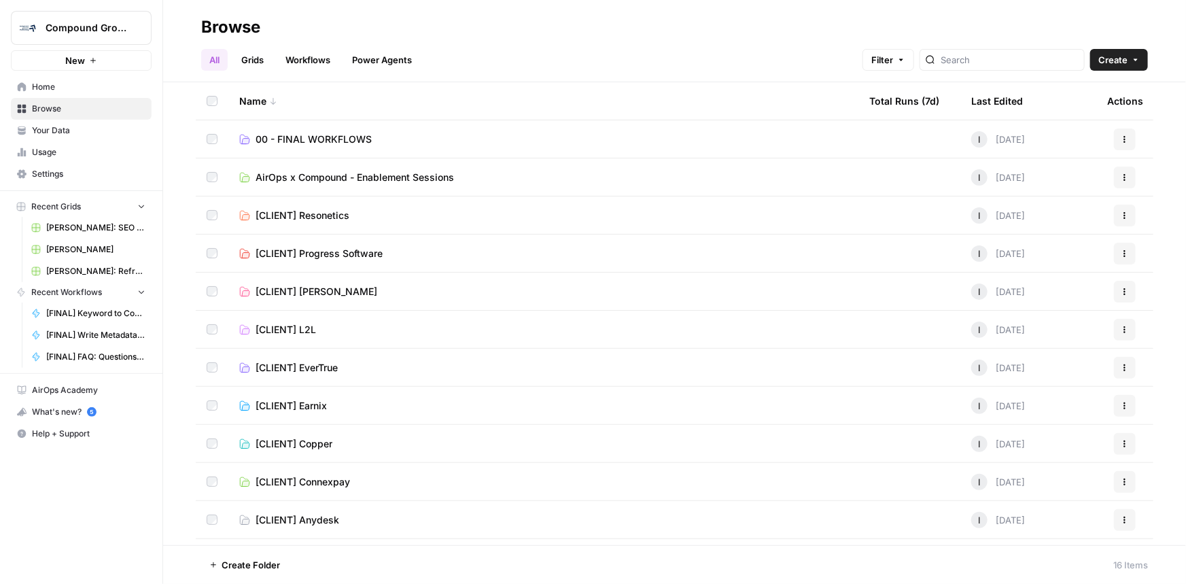
click at [254, 99] on div "Name" at bounding box center [543, 100] width 608 height 37
drag, startPoint x: 283, startPoint y: 176, endPoint x: 261, endPoint y: 171, distance: 22.9
click at [261, 171] on span "[ARCHIVED]" at bounding box center [283, 178] width 55 height 14
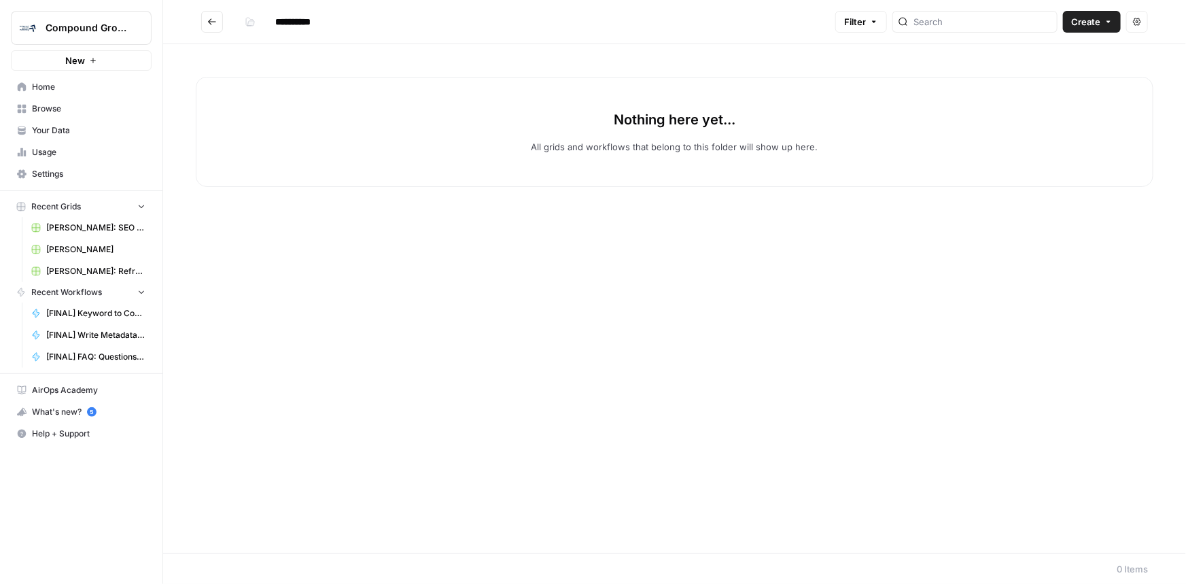
click at [290, 18] on input "**********" at bounding box center [307, 22] width 76 height 22
click at [280, 23] on input "**********" at bounding box center [307, 22] width 76 height 22
type input "**********"
click at [203, 16] on button "Go back" at bounding box center [212, 22] width 22 height 22
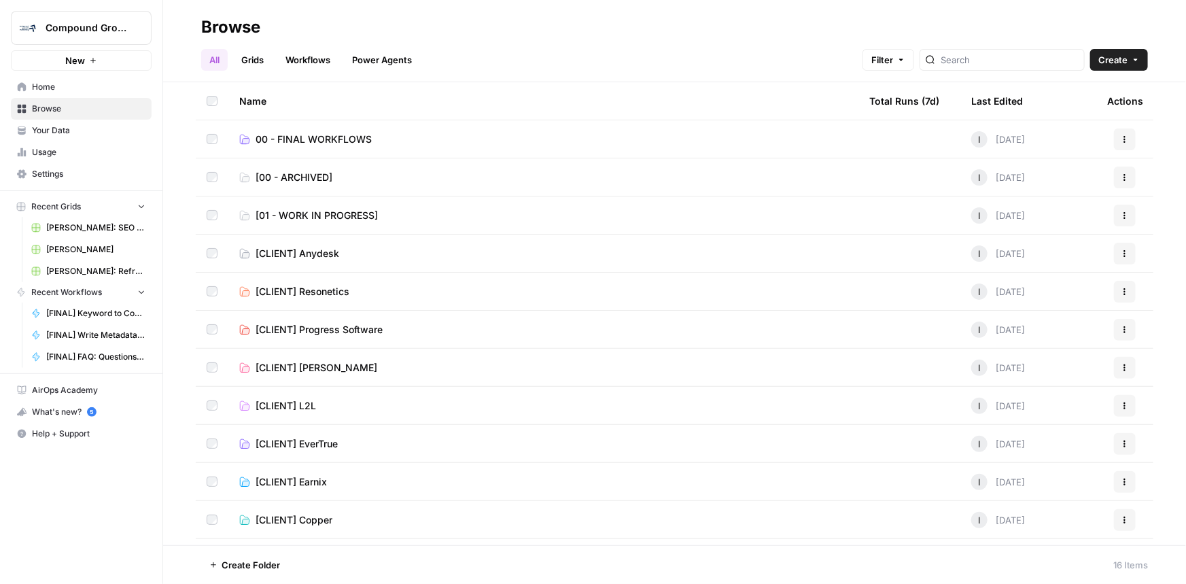
drag, startPoint x: 305, startPoint y: 136, endPoint x: 277, endPoint y: 125, distance: 30.6
click at [277, 125] on td "00 - FINAL WORKFLOWS" at bounding box center [543, 138] width 630 height 37
click at [277, 135] on span "00 - FINAL WORKFLOWS" at bounding box center [314, 140] width 116 height 14
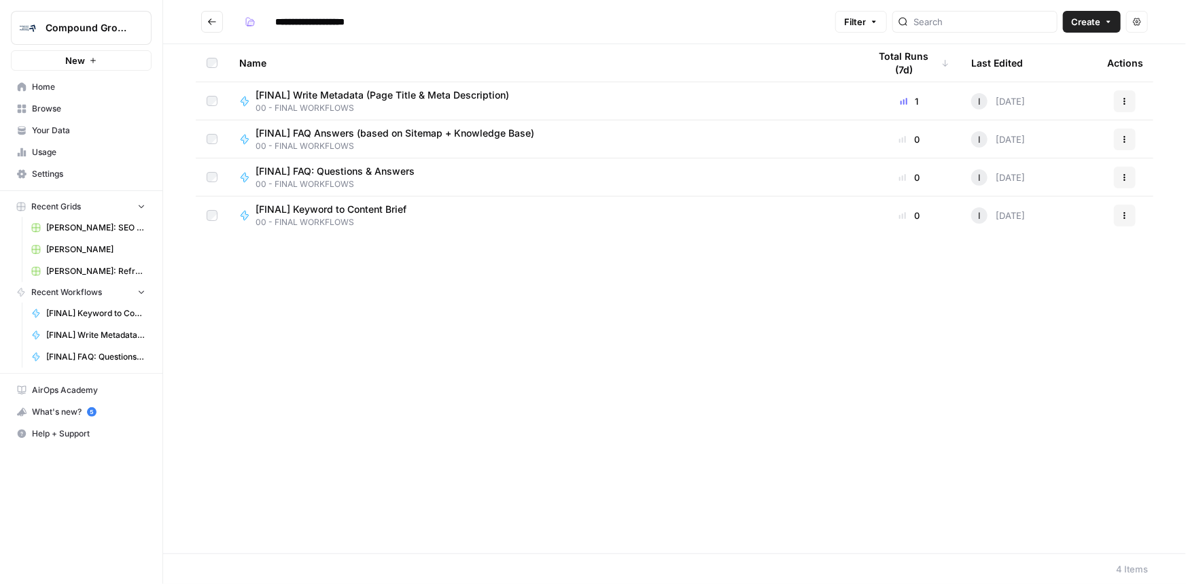
click at [289, 20] on input "**********" at bounding box center [333, 22] width 128 height 22
type input "**********"
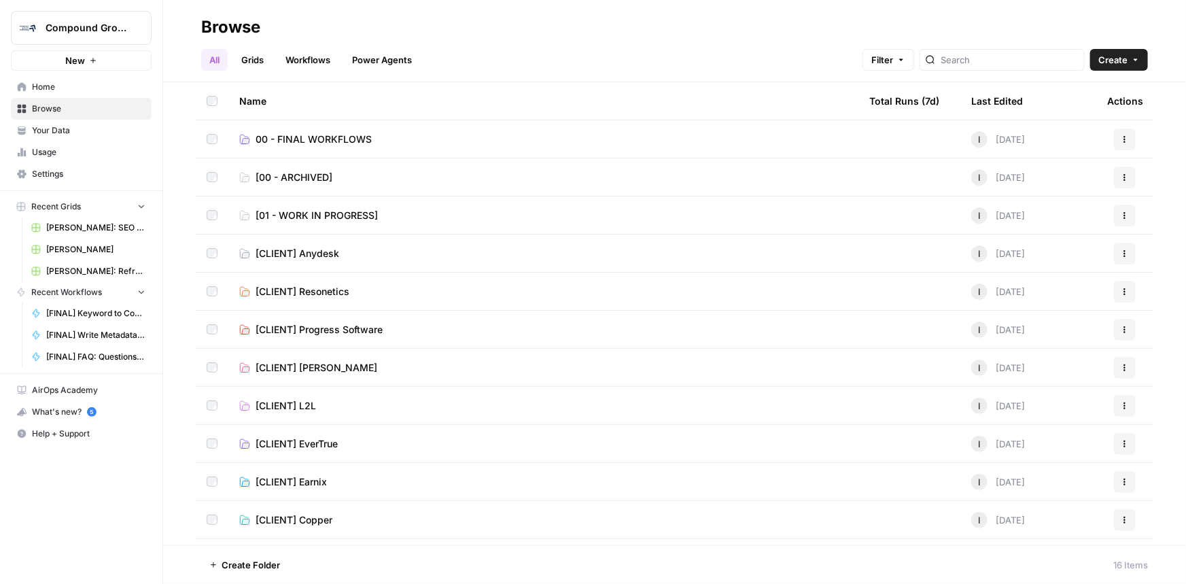
click at [264, 213] on span "[01 - WORK IN PROGRESS]" at bounding box center [317, 216] width 122 height 14
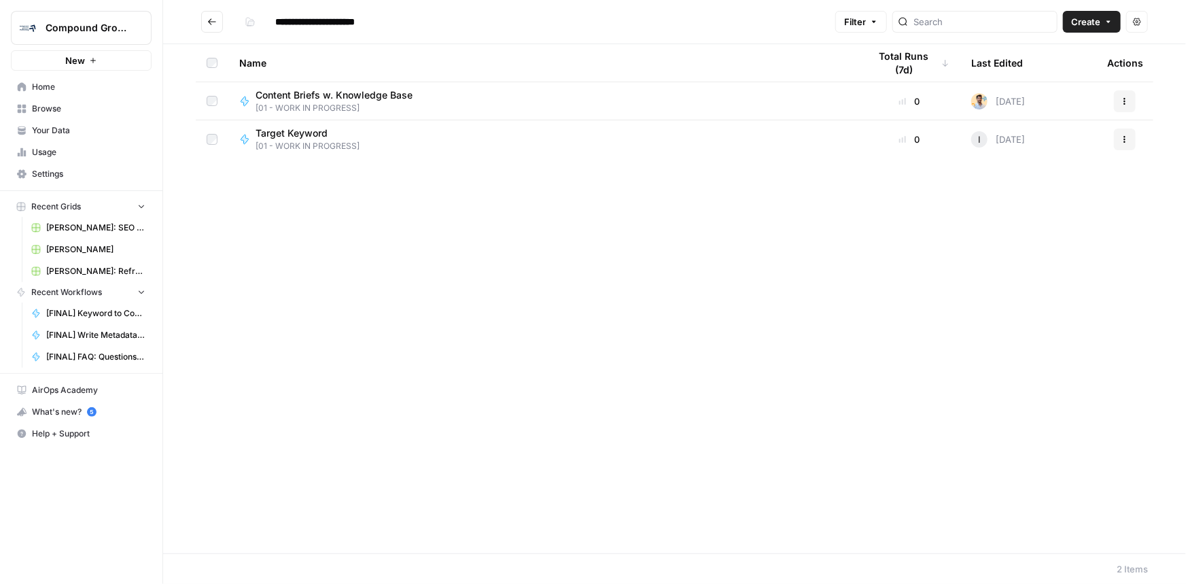
click at [290, 24] on input "**********" at bounding box center [336, 22] width 135 height 22
type input "**********"
click at [206, 20] on button "Go back" at bounding box center [212, 22] width 22 height 22
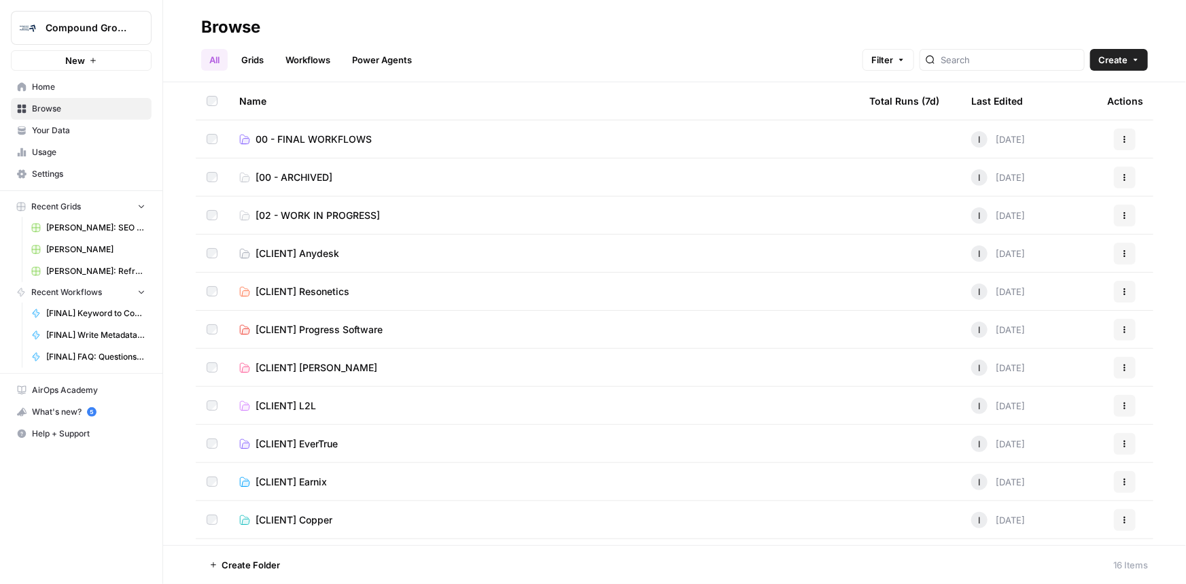
click at [358, 139] on span "00 - FINAL WORKFLOWS" at bounding box center [314, 140] width 116 height 14
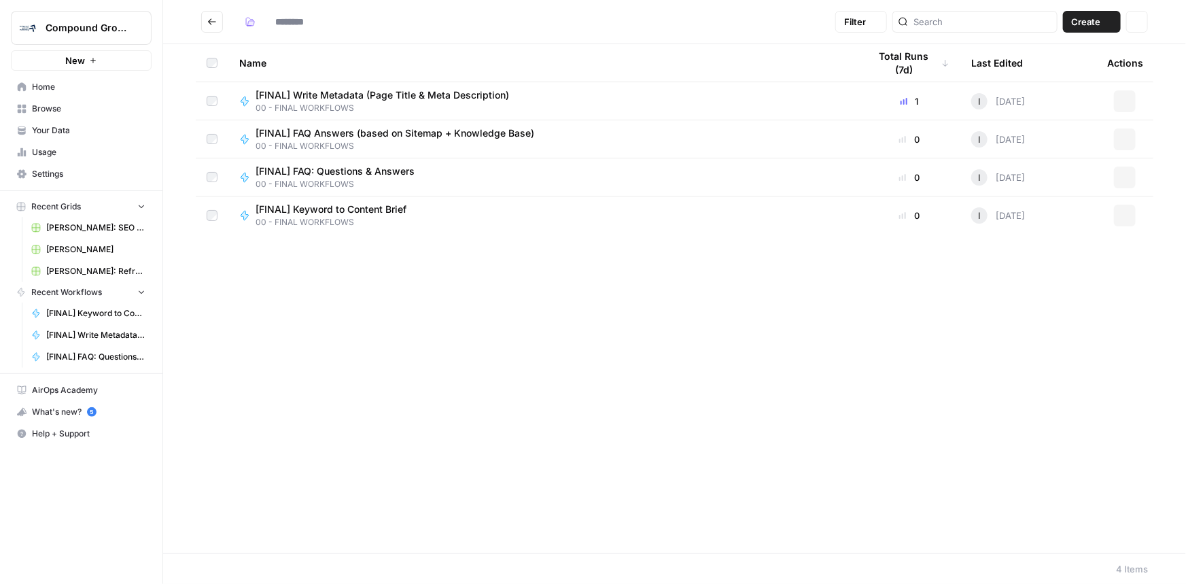
type input "**********"
click at [213, 31] on button "Go back" at bounding box center [212, 22] width 22 height 22
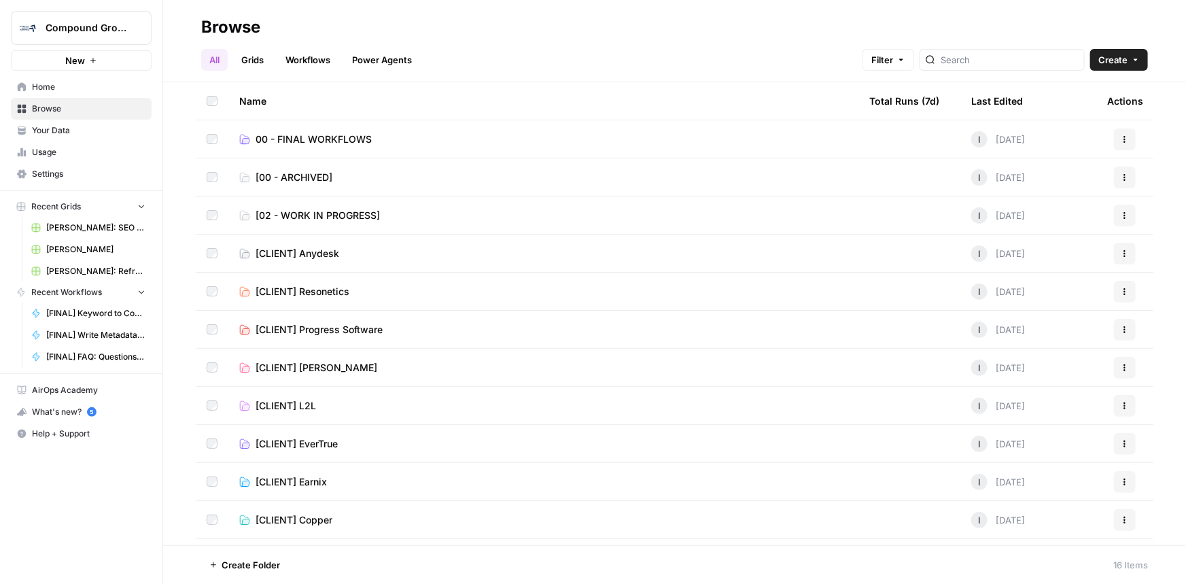
click at [269, 141] on span "00 - FINAL WORKFLOWS" at bounding box center [314, 140] width 116 height 14
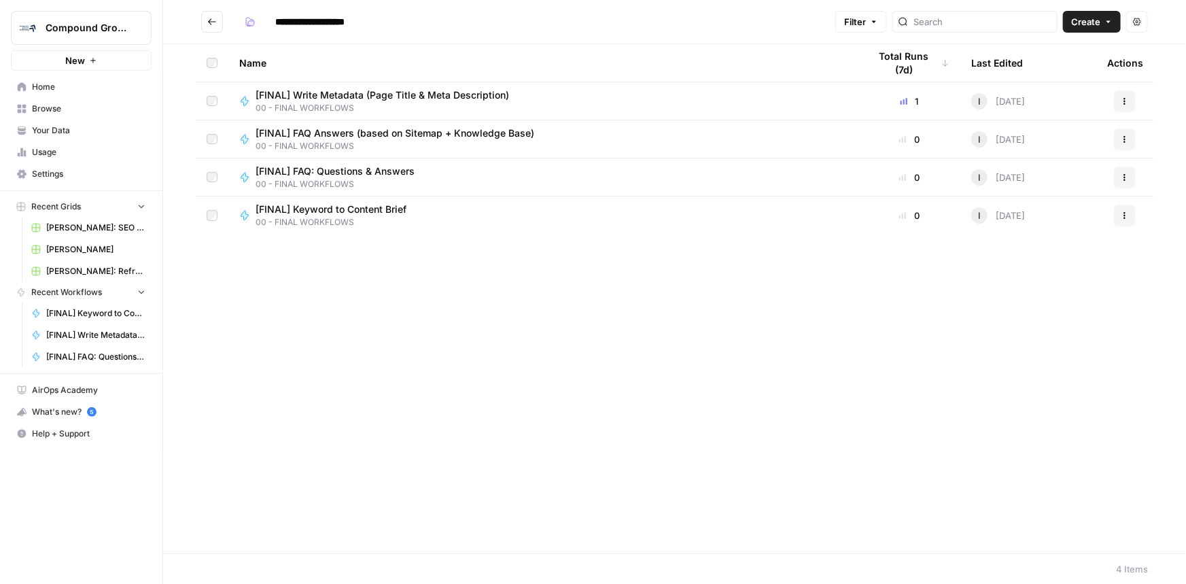
click at [275, 22] on input "**********" at bounding box center [333, 22] width 128 height 22
type input "**********"
click at [211, 17] on icon "Go back" at bounding box center [212, 22] width 10 height 10
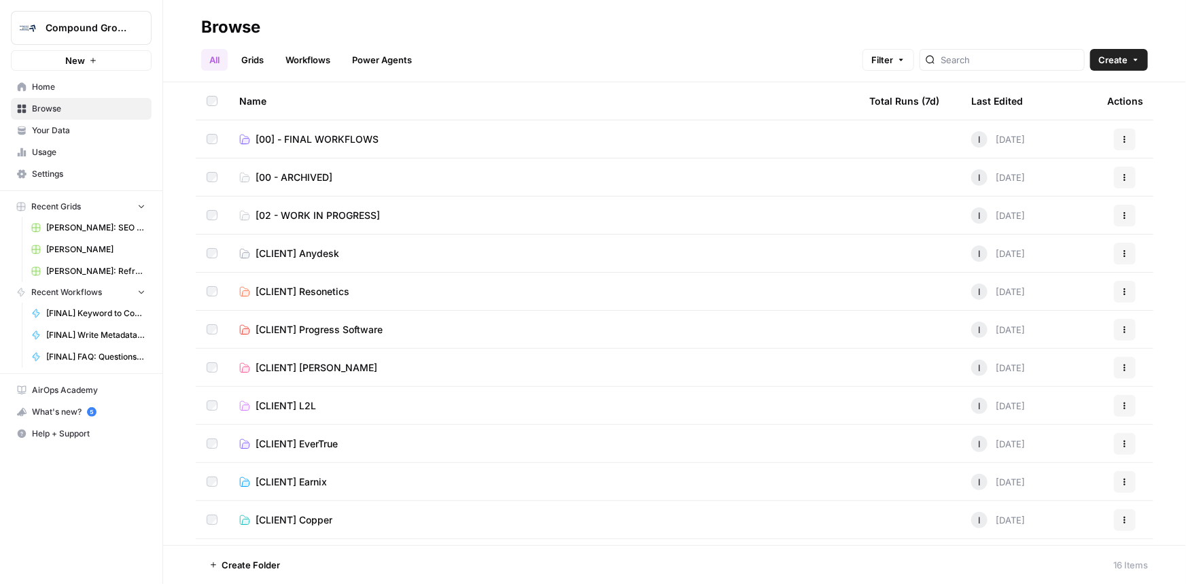
click at [287, 136] on span "[00] - FINAL WORKFLOWS" at bounding box center [317, 140] width 123 height 14
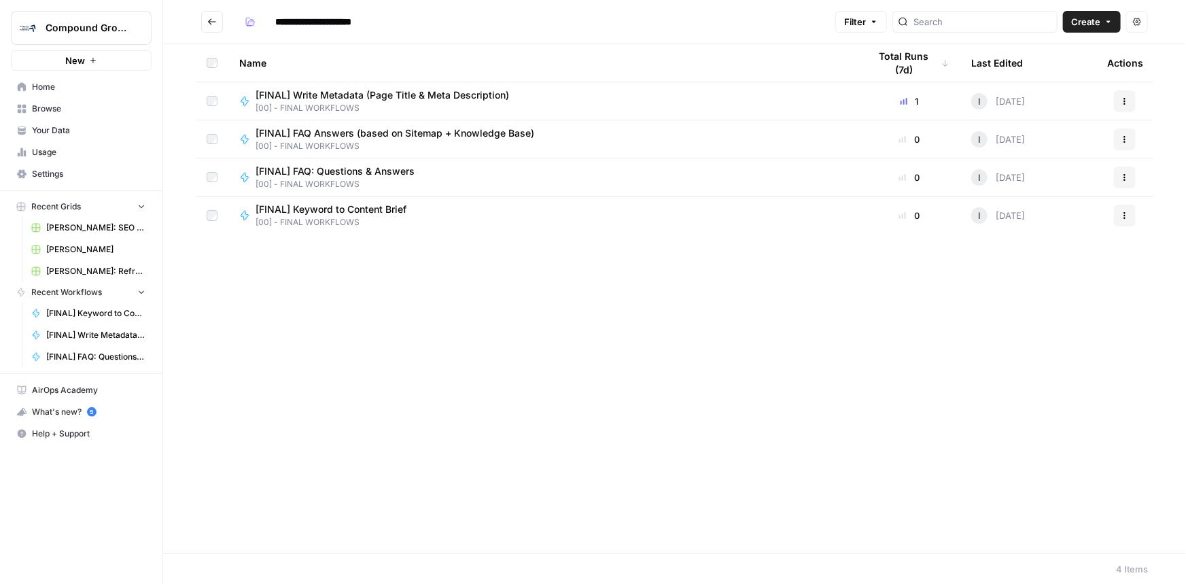
click at [296, 20] on input "**********" at bounding box center [336, 22] width 135 height 22
type input "**********"
click at [217, 22] on button "Go back" at bounding box center [212, 22] width 22 height 22
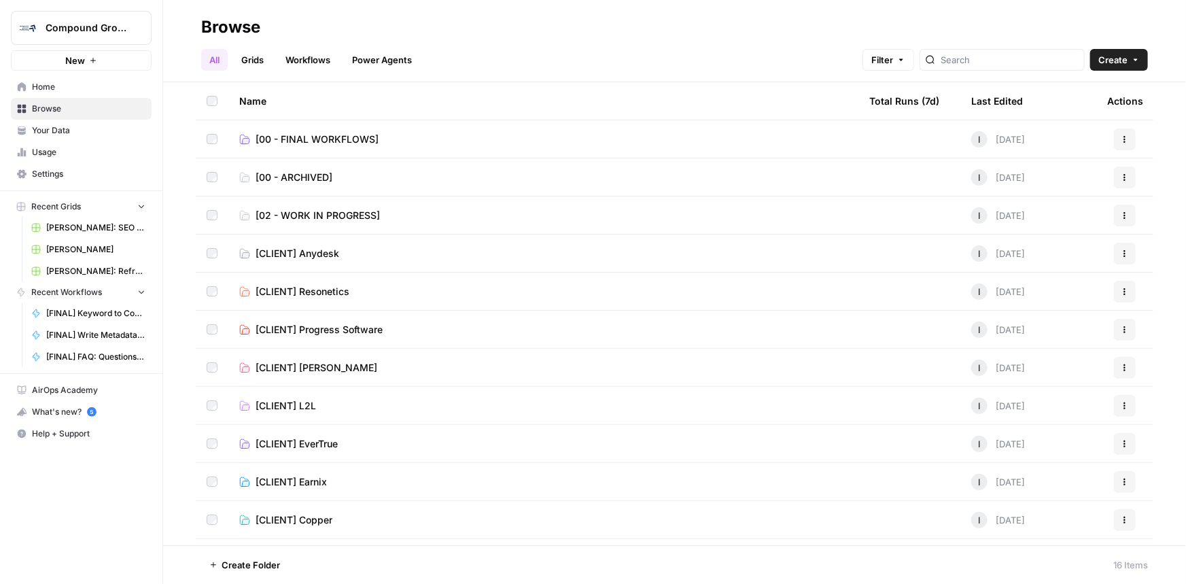
click at [286, 147] on td "[00 - FINAL WORKFLOWS]" at bounding box center [543, 138] width 630 height 37
click at [291, 139] on span "[00 - FINAL WORKFLOWS]" at bounding box center [317, 140] width 123 height 14
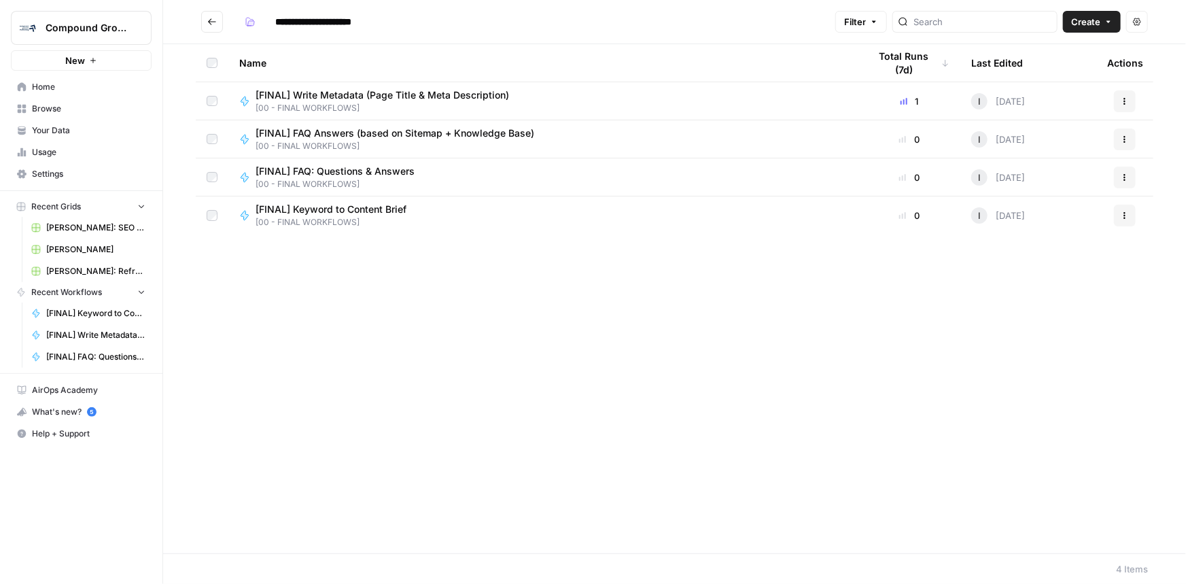
click at [289, 21] on input "**********" at bounding box center [336, 22] width 135 height 22
type input "**********"
click at [214, 22] on icon "Go back" at bounding box center [212, 22] width 10 height 10
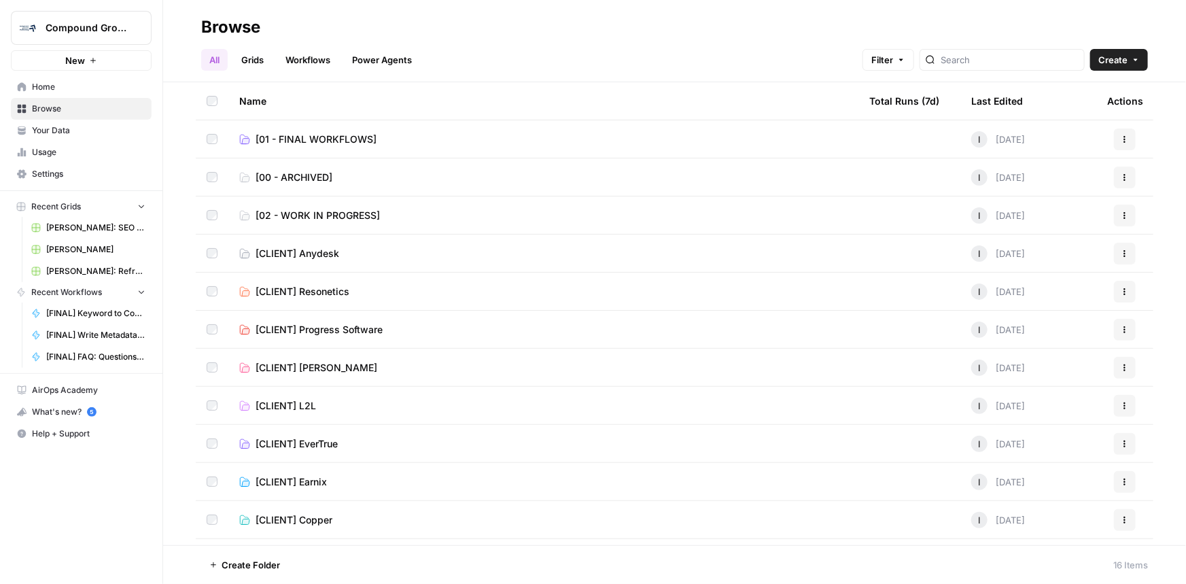
click at [253, 105] on div "Name" at bounding box center [543, 100] width 608 height 37
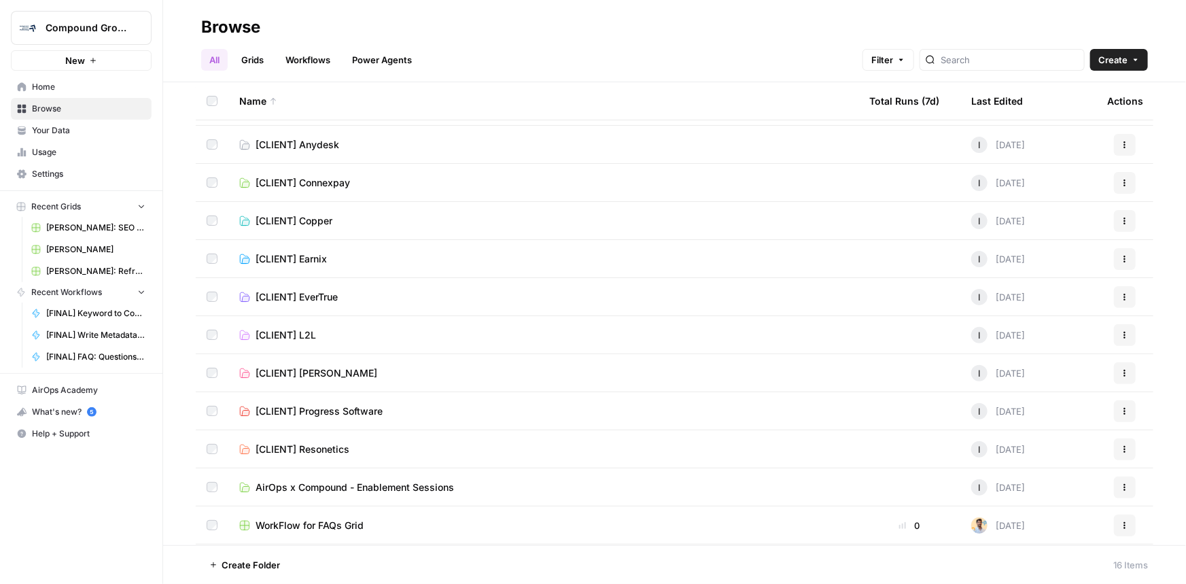
scroll to position [184, 0]
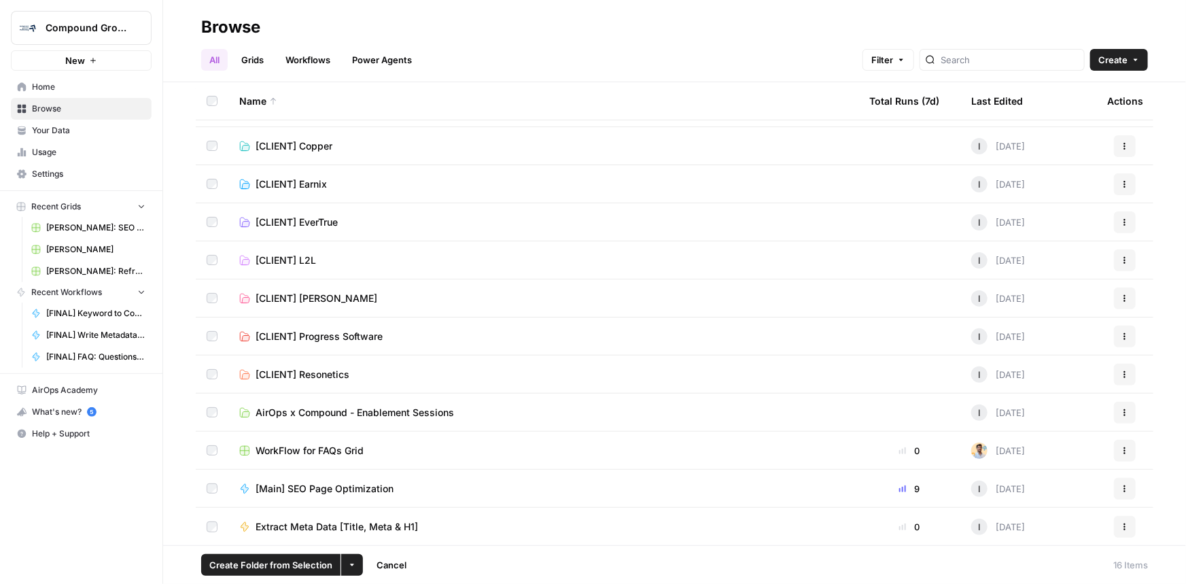
click at [1122, 453] on button "Actions" at bounding box center [1125, 451] width 22 height 22
click at [1116, 454] on button "Actions" at bounding box center [1125, 451] width 22 height 22
click at [1030, 530] on span "Move To" at bounding box center [1055, 531] width 109 height 14
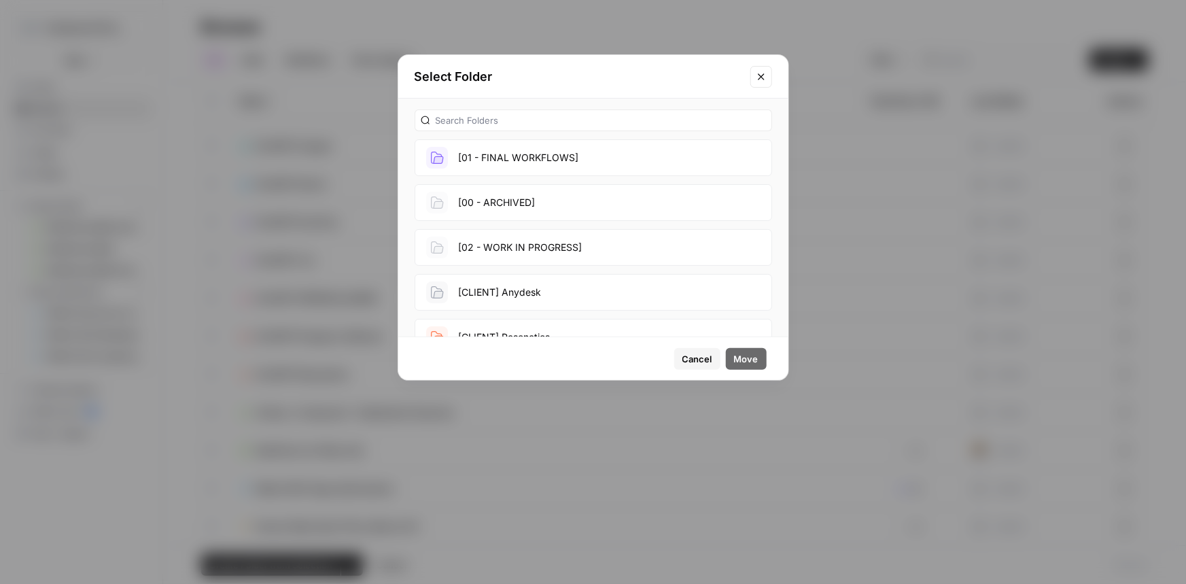
click at [564, 239] on button "[02 - WORK IN PROGRESS]" at bounding box center [594, 247] width 358 height 37
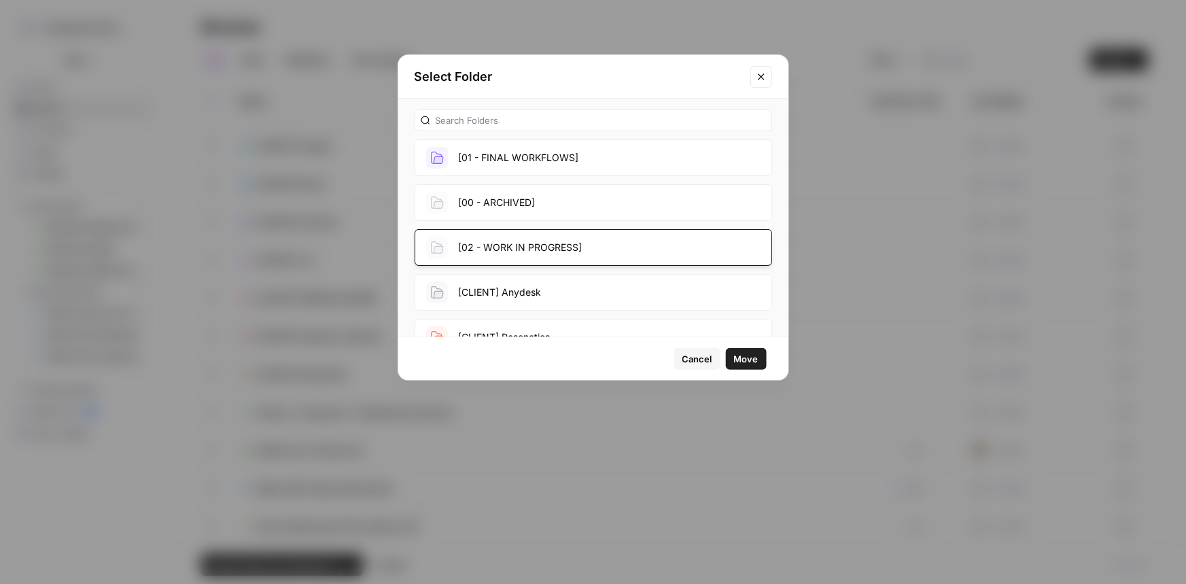
click at [761, 354] on button "Move" at bounding box center [746, 359] width 41 height 22
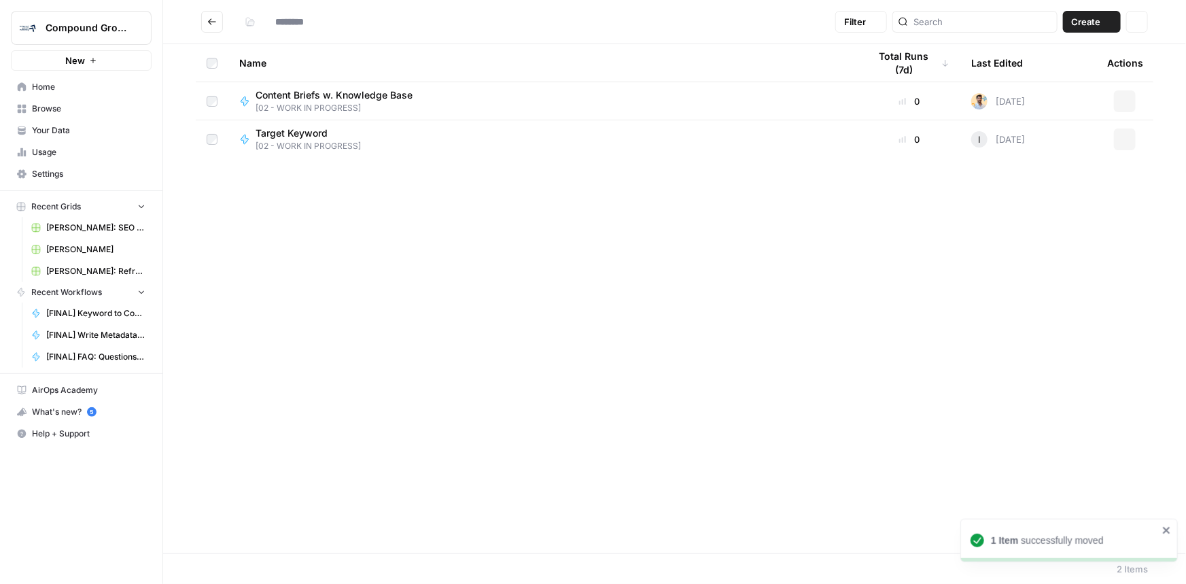
type input "**********"
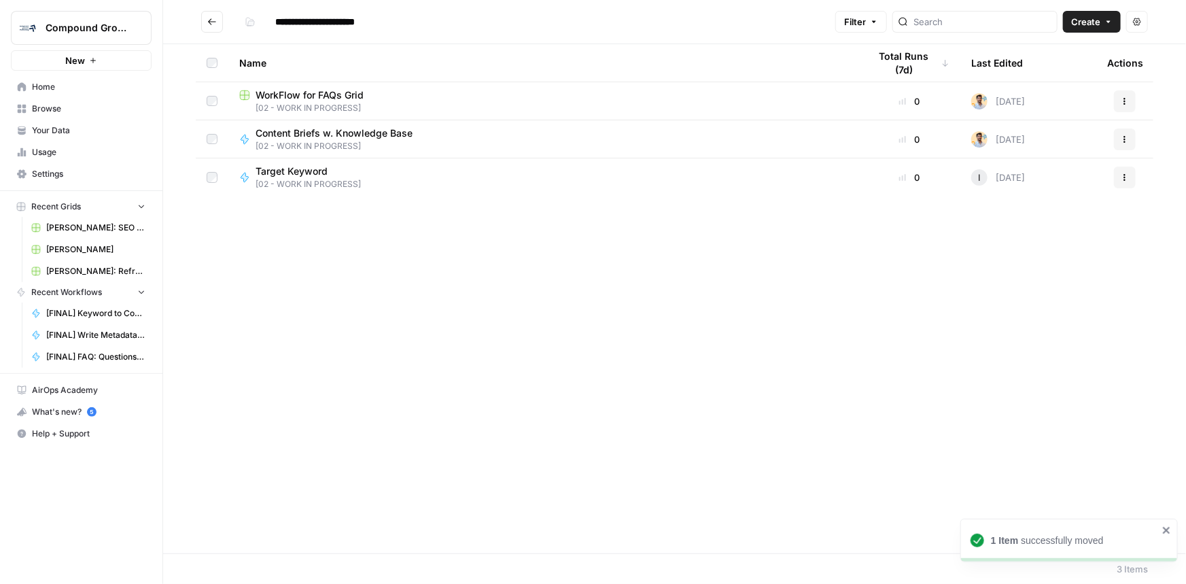
click at [211, 18] on icon "Go back" at bounding box center [212, 22] width 10 height 10
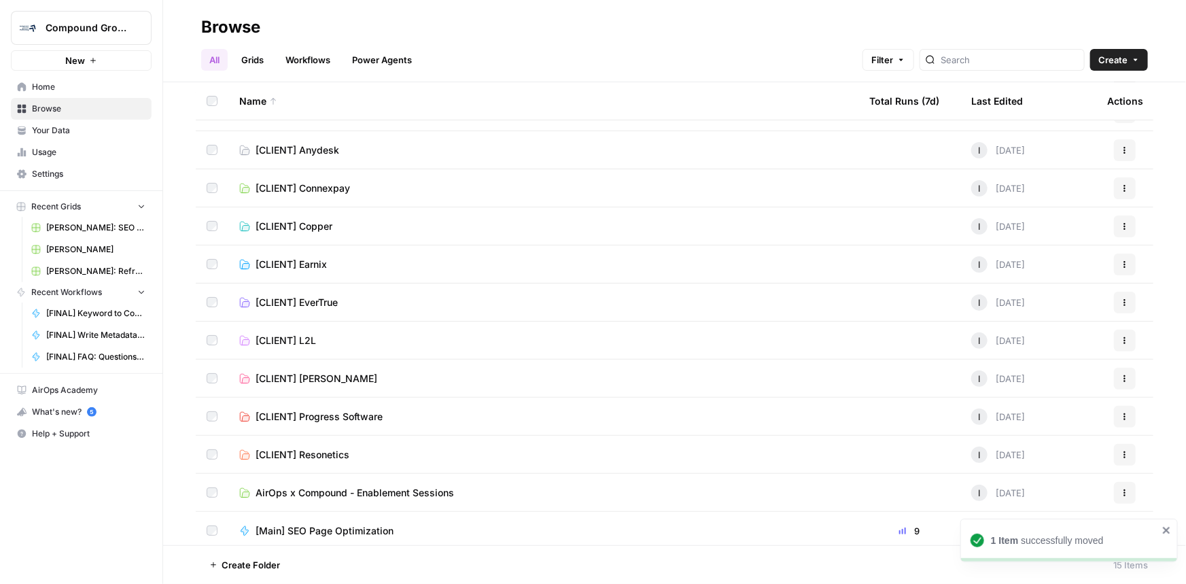
scroll to position [146, 0]
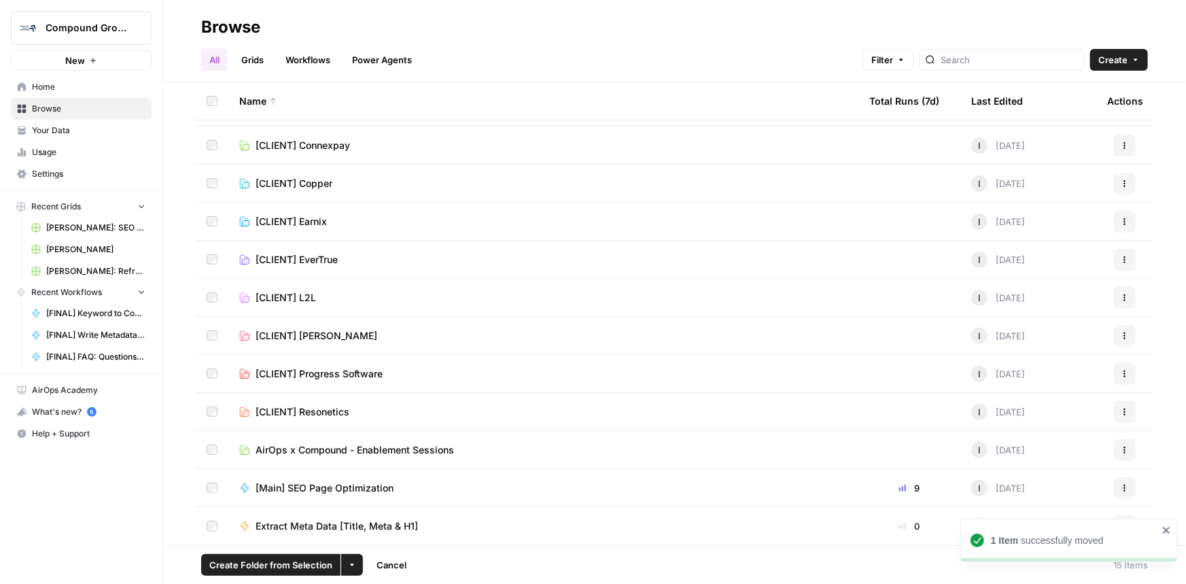
click at [1121, 488] on icon "button" at bounding box center [1125, 488] width 8 height 8
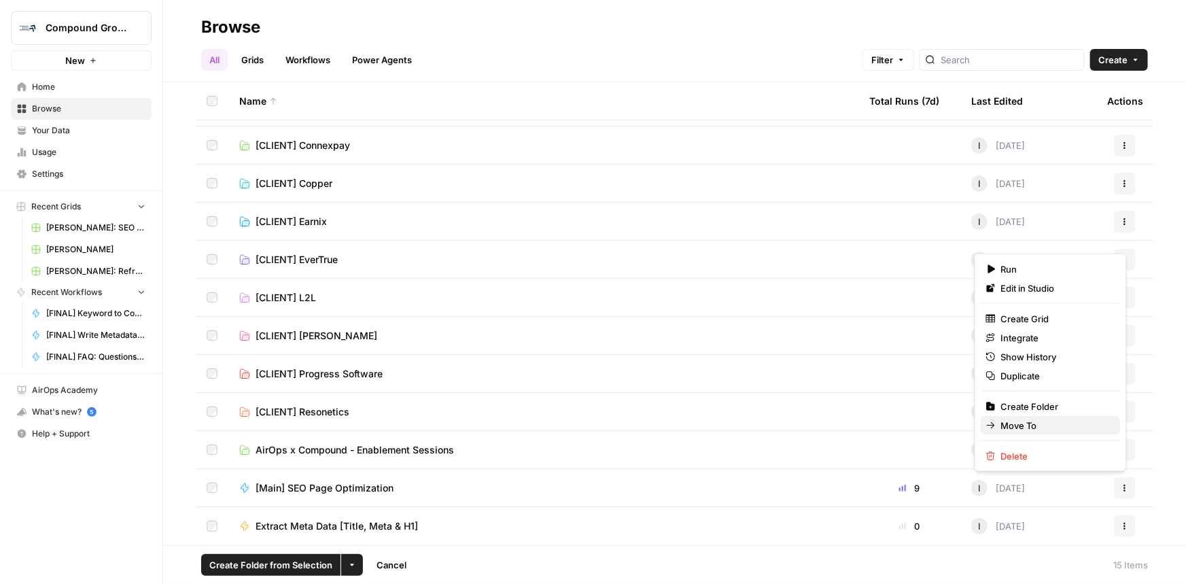
click at [1044, 421] on span "Move To" at bounding box center [1055, 426] width 109 height 14
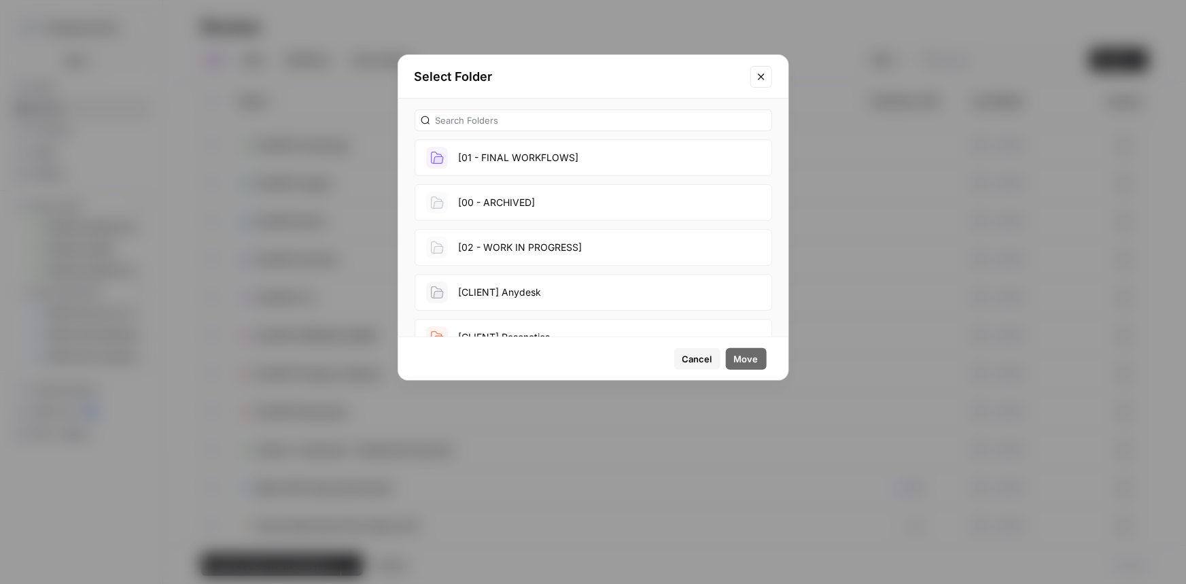
click at [481, 247] on button "[02 - WORK IN PROGRESS]" at bounding box center [594, 247] width 358 height 37
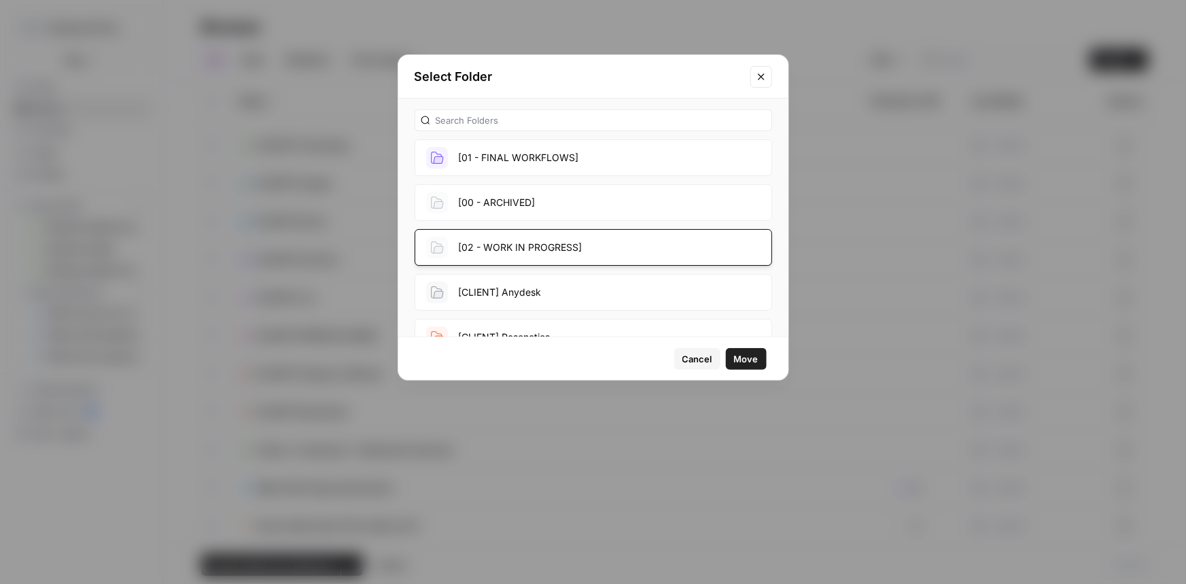
click at [761, 354] on button "Move" at bounding box center [746, 359] width 41 height 22
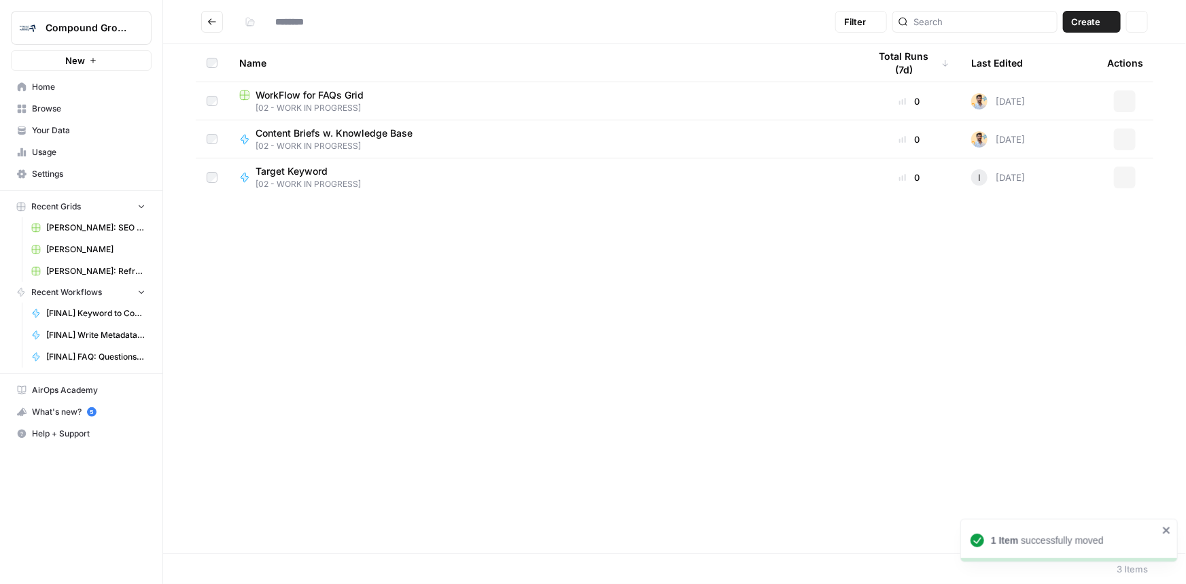
type input "**********"
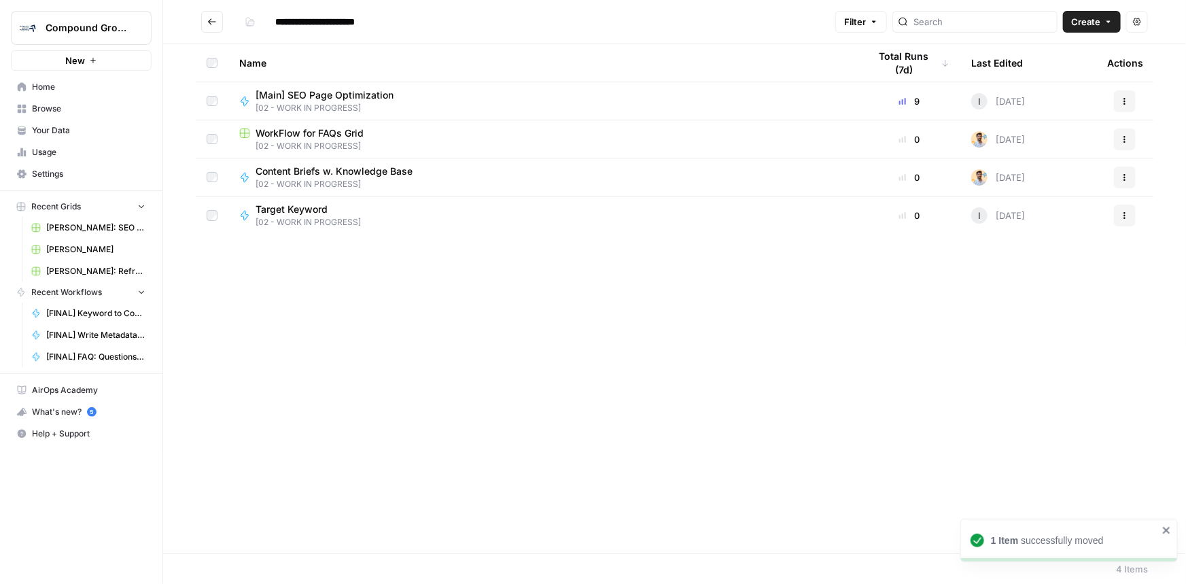
click at [214, 17] on icon "Go back" at bounding box center [212, 22] width 10 height 10
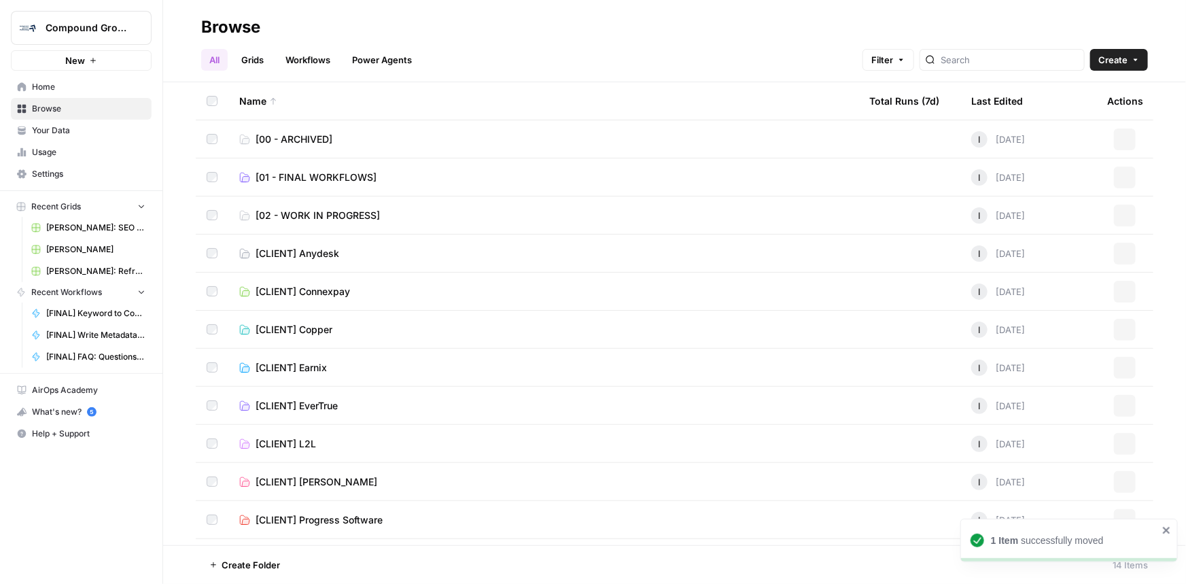
scroll to position [108, 0]
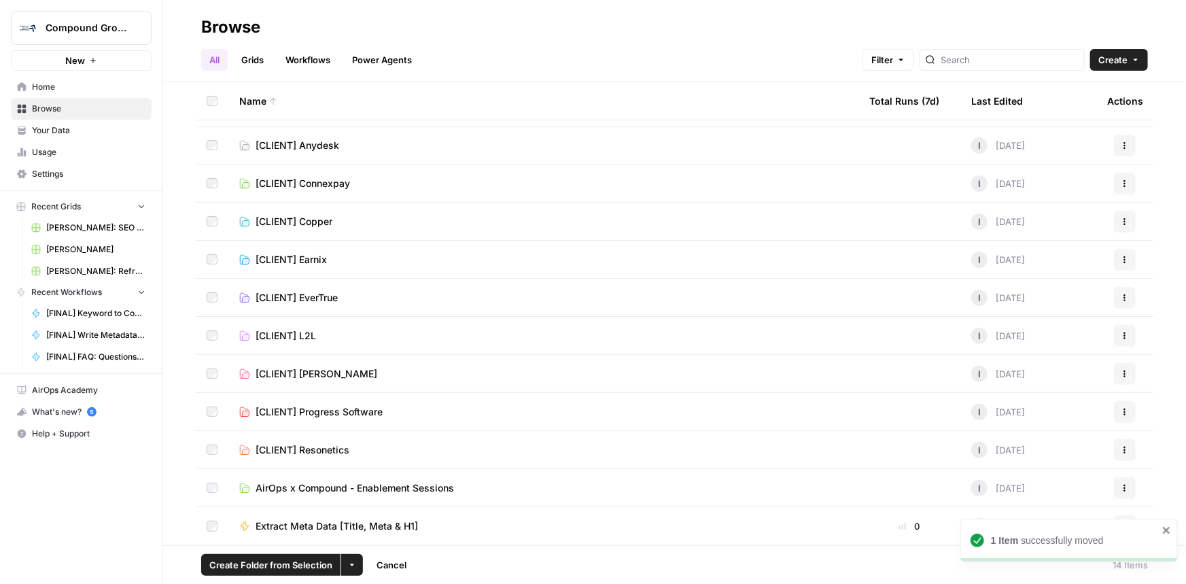
click at [1166, 530] on icon "close" at bounding box center [1166, 530] width 7 height 7
click at [1122, 526] on button "Actions" at bounding box center [1125, 526] width 22 height 22
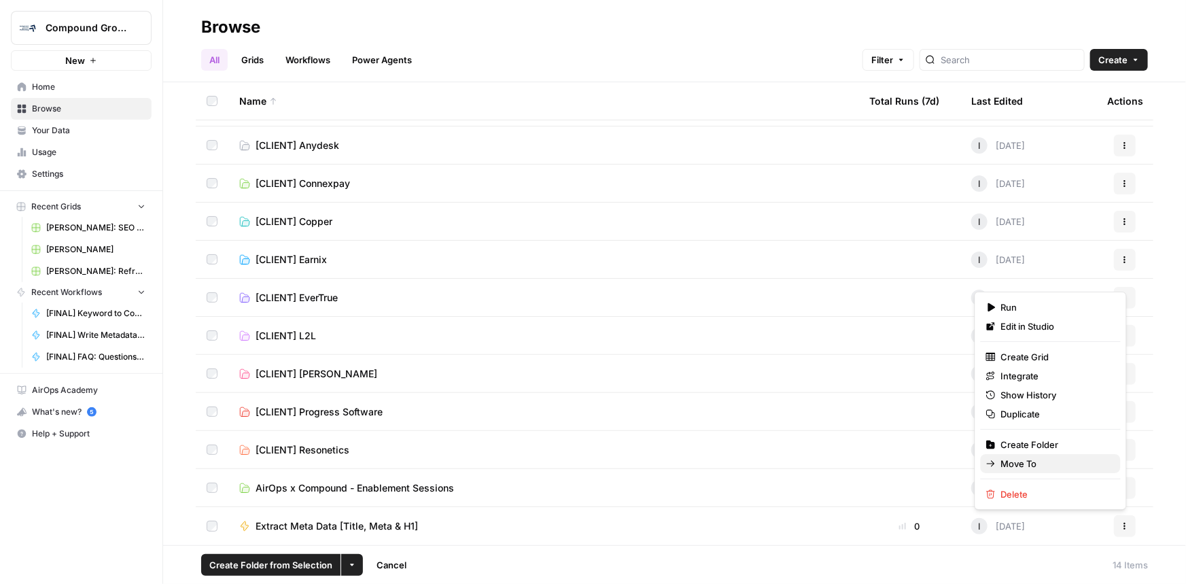
click at [1068, 464] on span "Move To" at bounding box center [1055, 464] width 109 height 14
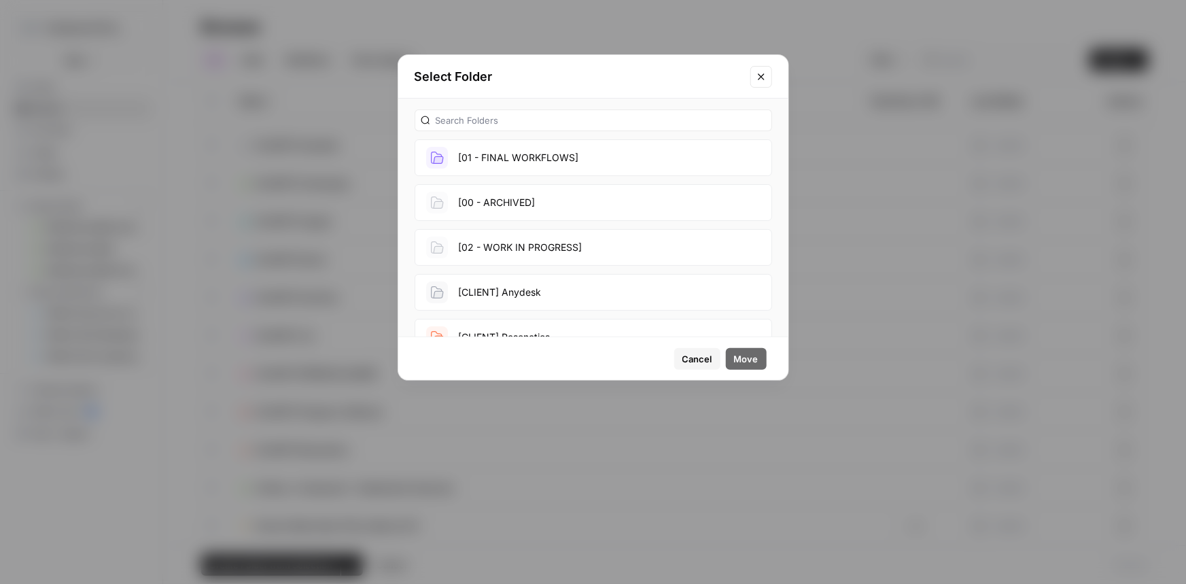
click at [487, 237] on button "[02 - WORK IN PROGRESS]" at bounding box center [594, 247] width 358 height 37
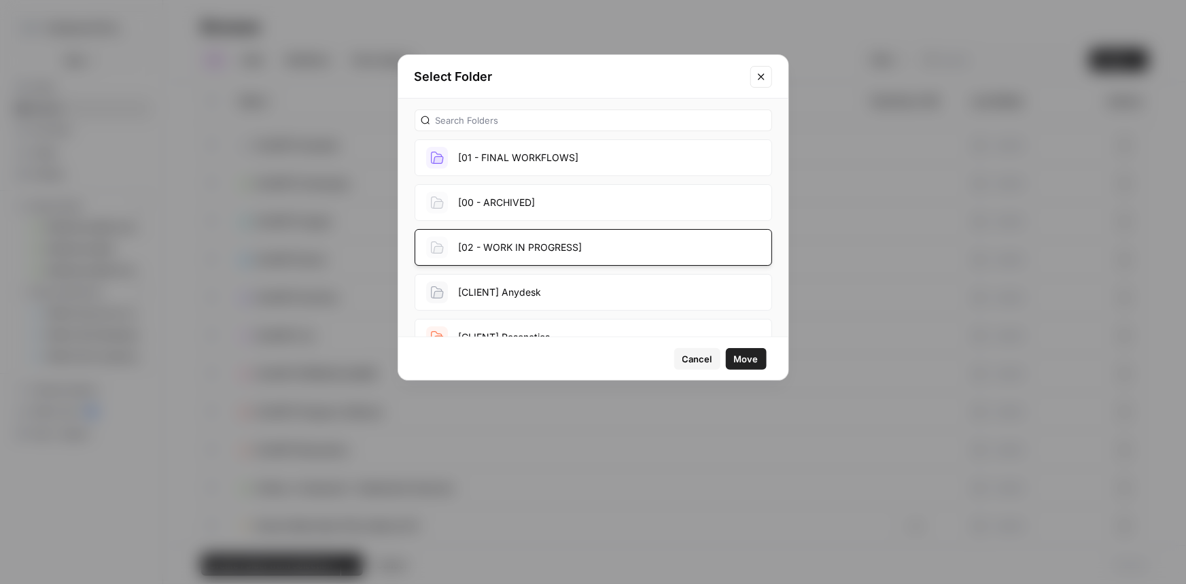
click at [751, 360] on span "Move" at bounding box center [746, 359] width 24 height 14
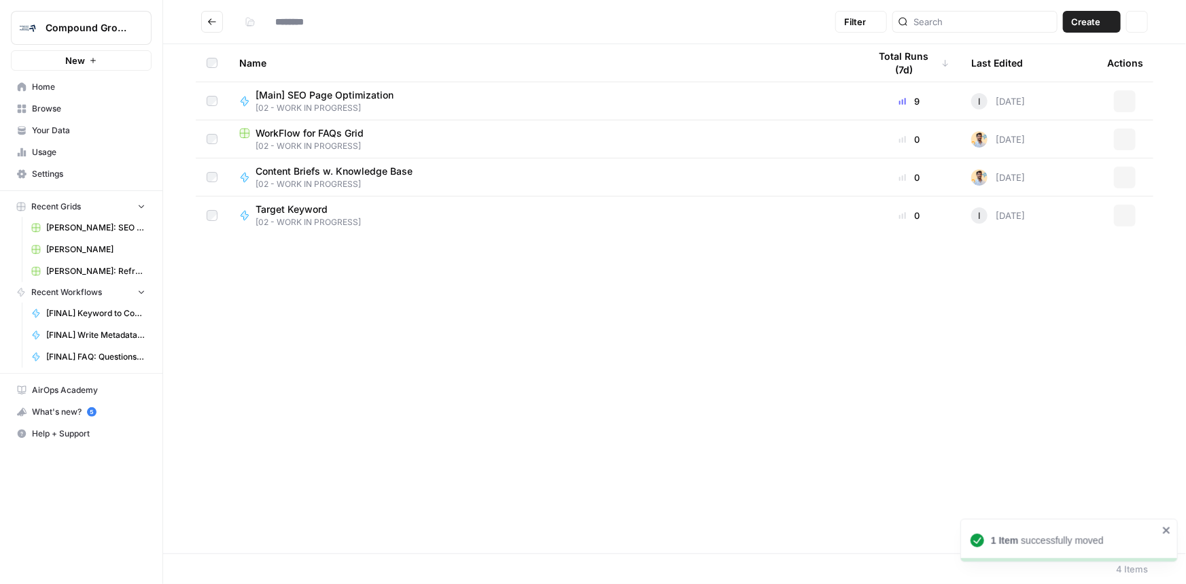
type input "**********"
click at [214, 20] on icon "Go back" at bounding box center [212, 22] width 10 height 10
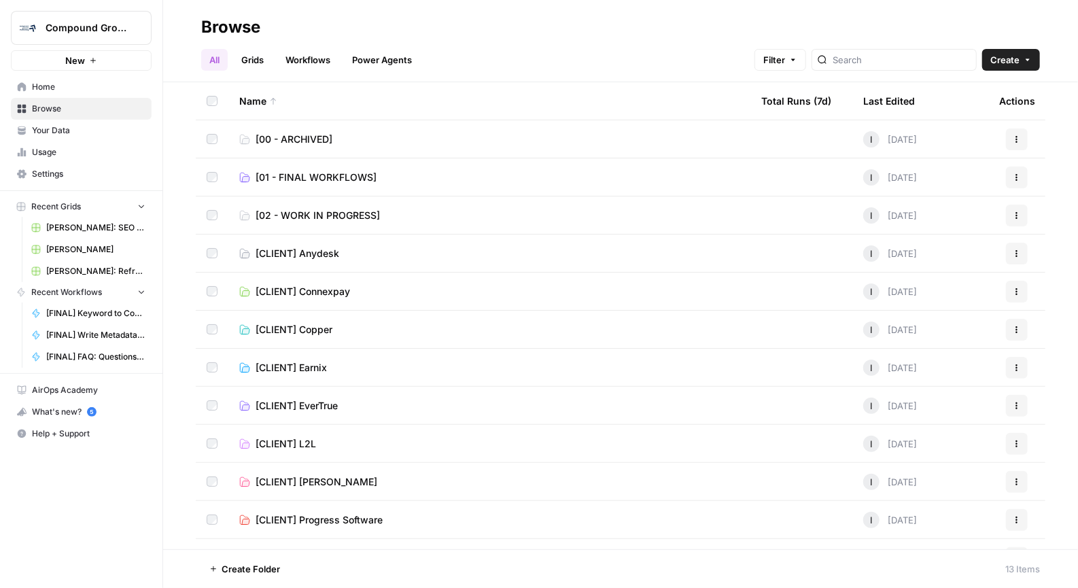
click at [429, 179] on link "[01 - FINAL WORKFLOWS]" at bounding box center [489, 178] width 500 height 14
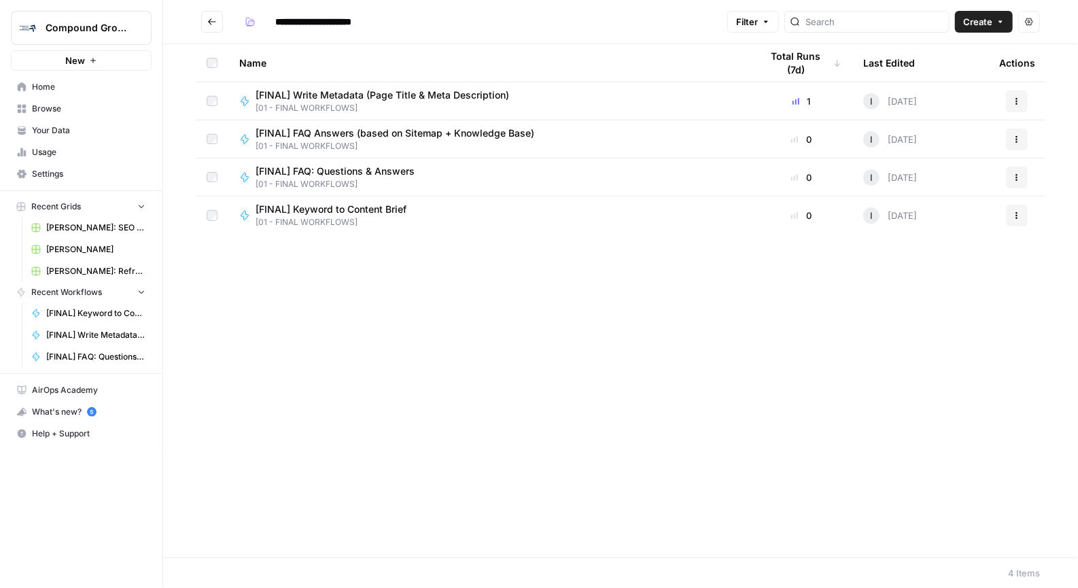
click at [209, 25] on icon "Go back" at bounding box center [212, 22] width 10 height 10
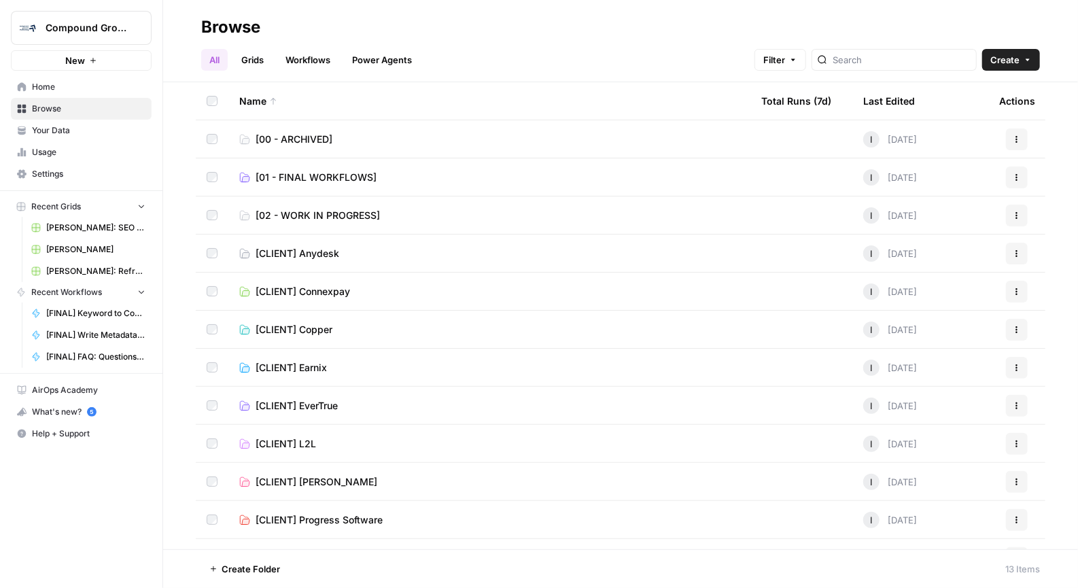
click at [316, 218] on span "[02 - WORK IN PROGRESS]" at bounding box center [318, 216] width 124 height 14
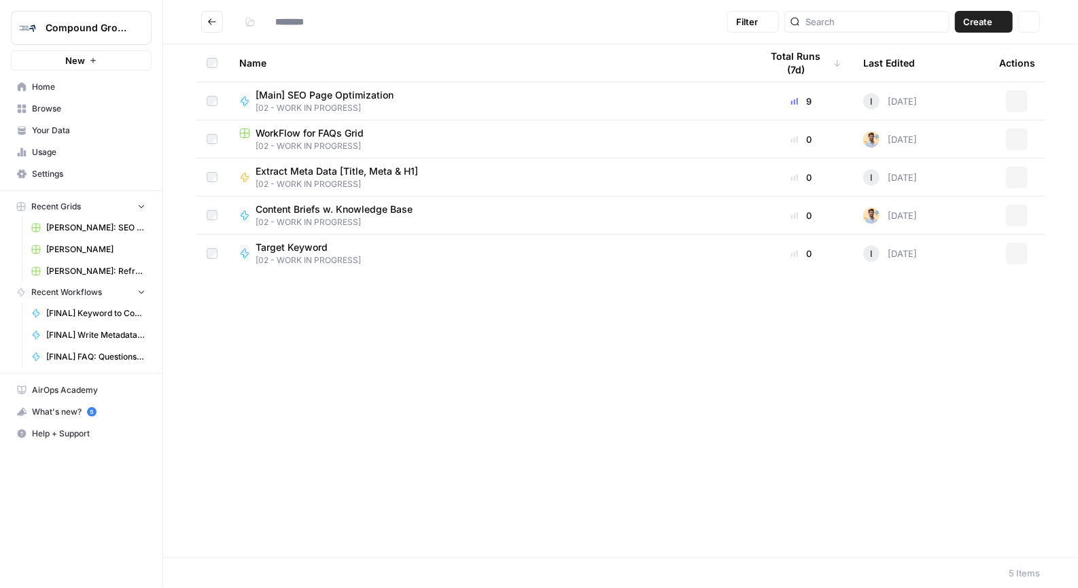
type input "**********"
click at [70, 125] on span "Your Data" at bounding box center [89, 130] width 114 height 12
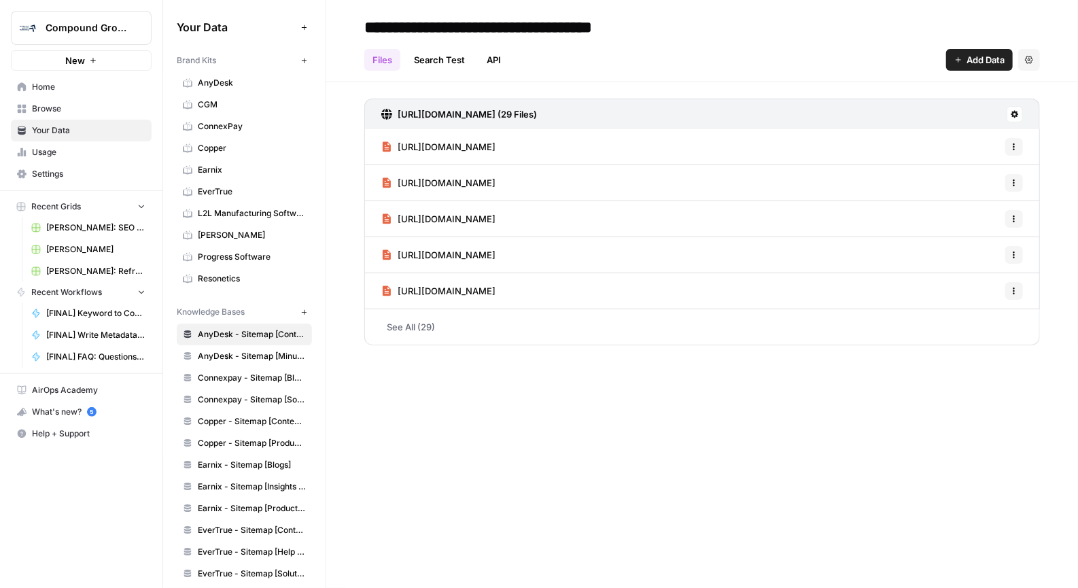
click at [52, 109] on span "Browse" at bounding box center [89, 109] width 114 height 12
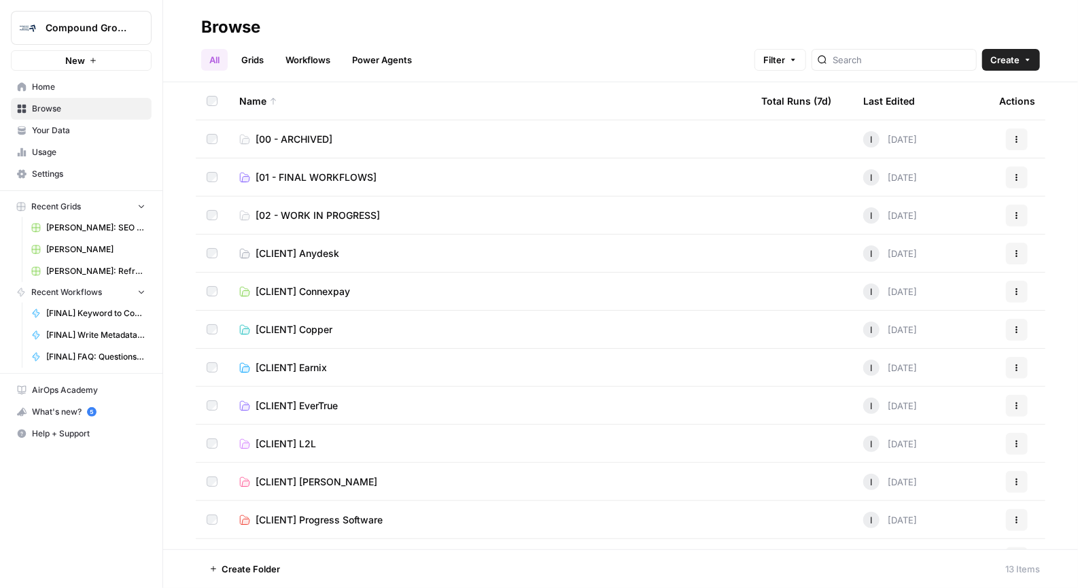
click at [319, 177] on span "[01 - FINAL WORKFLOWS]" at bounding box center [316, 178] width 121 height 14
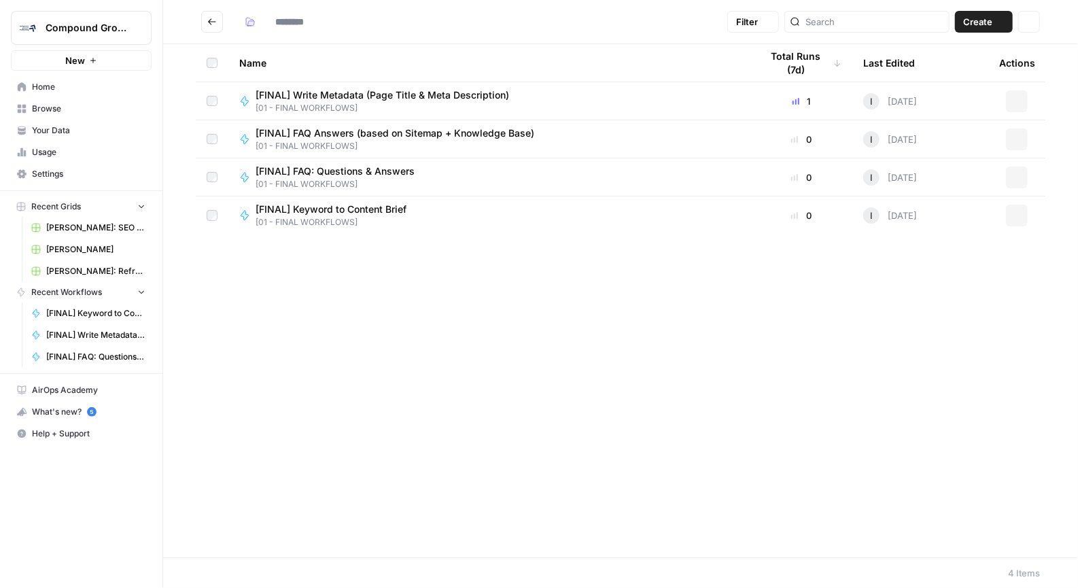
type input "**********"
drag, startPoint x: 461, startPoint y: 90, endPoint x: 343, endPoint y: 90, distance: 117.6
click at [343, 90] on span "[FINAL] Write Metadata (Page Title & Meta Description)" at bounding box center [383, 95] width 254 height 14
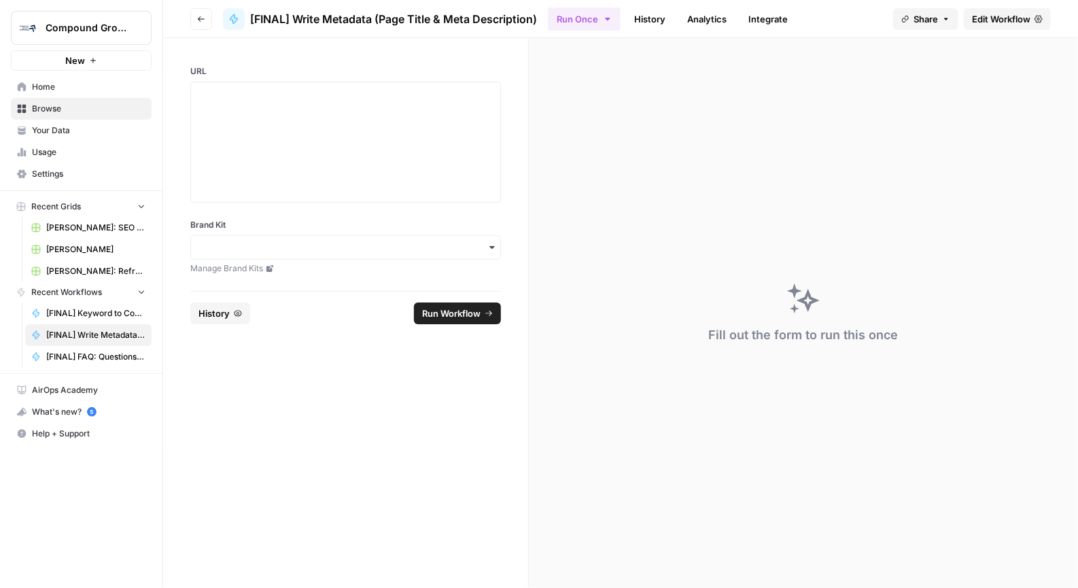
click at [537, 20] on span "[FINAL] Write Metadata (Page Title & Meta Description)" at bounding box center [393, 19] width 287 height 16
click at [536, 16] on span "[FINAL] Write Metadata (Page Title & Meta Description)" at bounding box center [393, 19] width 287 height 16
click at [535, 14] on span "[FINAL] Write Metadata (Page Title & Meta Description)" at bounding box center [393, 19] width 287 height 16
click at [519, 14] on span "[FINAL] Write Metadata (Page Title & Meta Description)" at bounding box center [393, 19] width 287 height 16
click at [458, 14] on span "[FINAL] Write Metadata (Page Title & Meta Description)" at bounding box center [393, 19] width 287 height 16
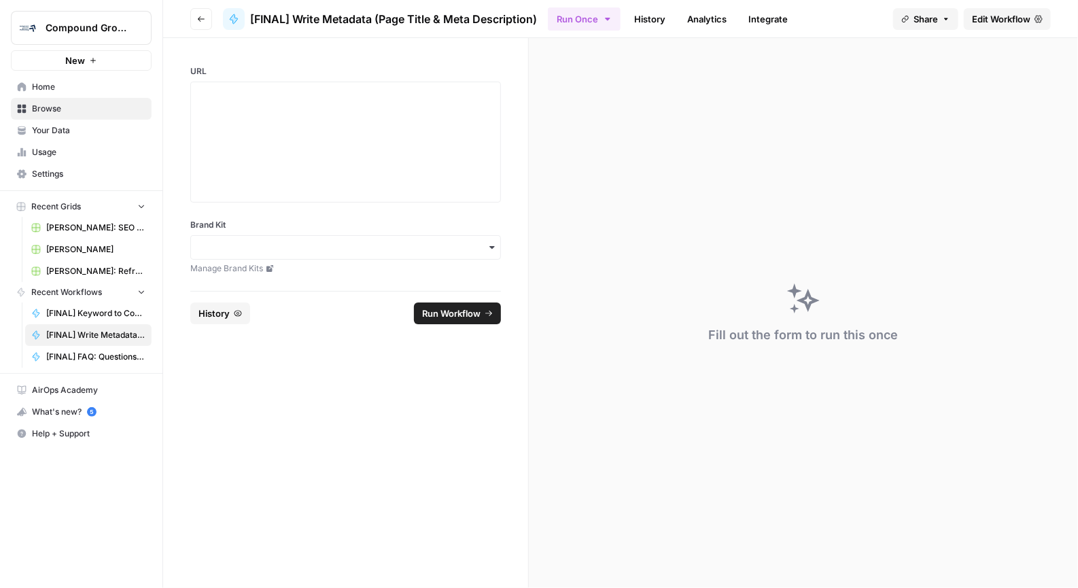
click at [48, 124] on span "Your Data" at bounding box center [89, 130] width 114 height 12
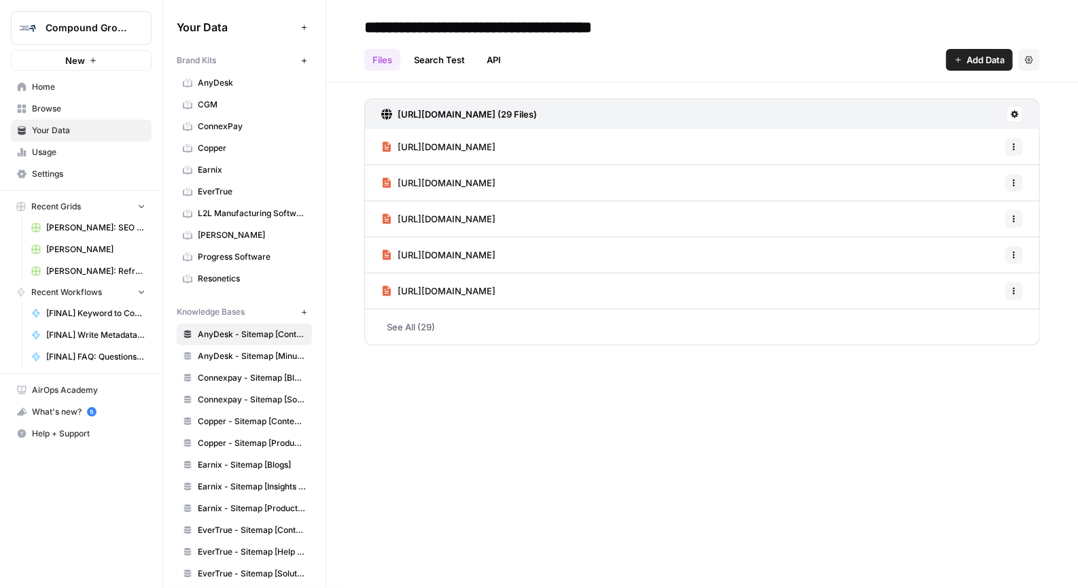
click at [49, 79] on link "Home" at bounding box center [81, 87] width 141 height 22
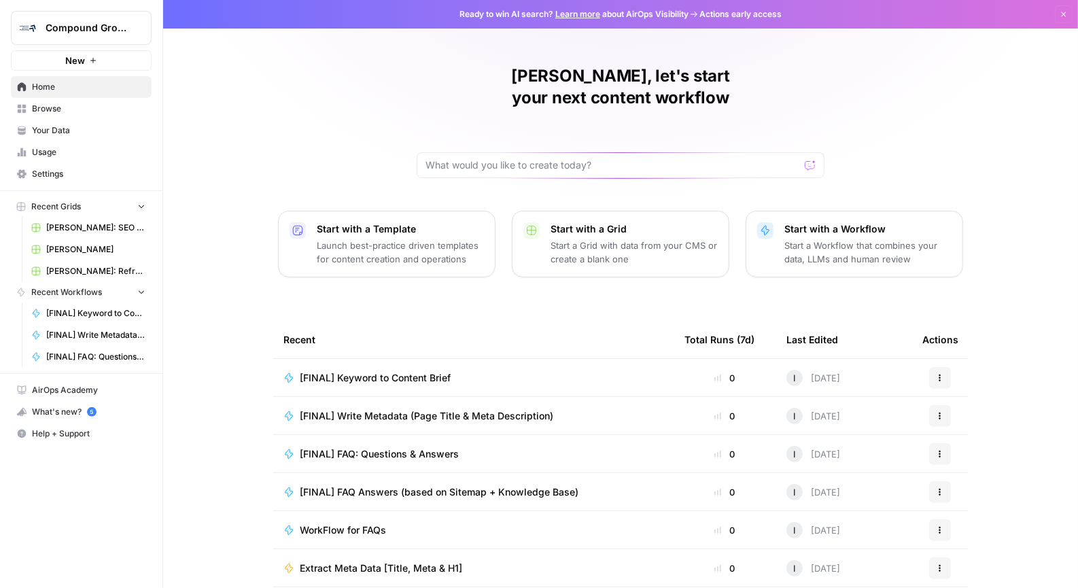
click at [52, 107] on span "Browse" at bounding box center [89, 109] width 114 height 12
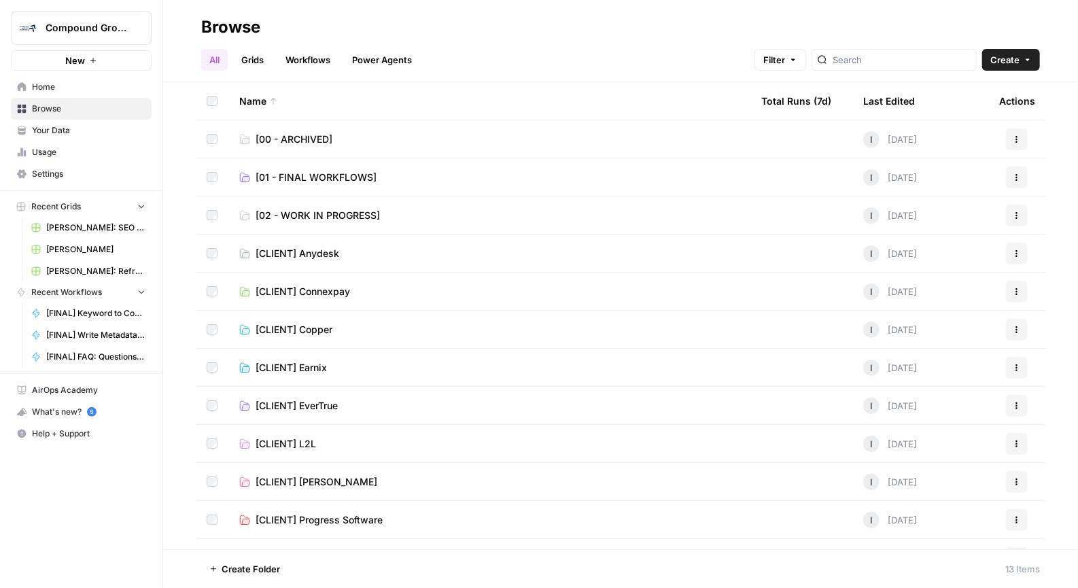
click at [316, 212] on span "[02 - WORK IN PROGRESS]" at bounding box center [318, 216] width 124 height 14
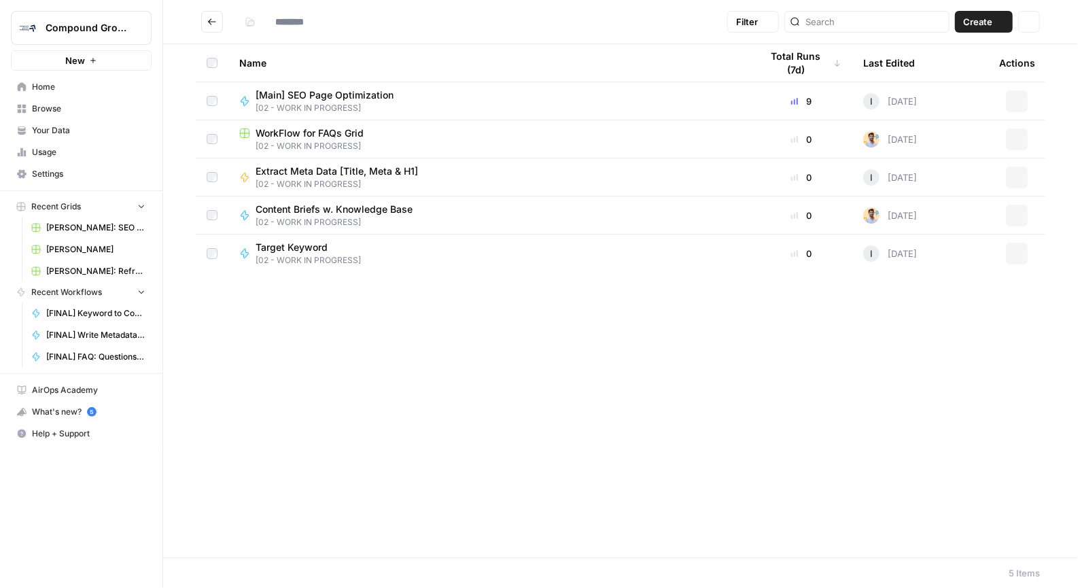
type input "**********"
drag, startPoint x: 388, startPoint y: 345, endPoint x: 341, endPoint y: 342, distance: 46.3
click at [341, 342] on div "Name Total Runs (7d) Last Edited Actions [Main] SEO Page Optimization [02 - WOR…" at bounding box center [620, 300] width 915 height 513
click at [984, 27] on span "Create" at bounding box center [977, 22] width 29 height 14
click at [802, 383] on div "Name Total Runs (7d) Last Edited Actions [Main] SEO Page Optimization [02 - WOR…" at bounding box center [620, 300] width 915 height 513
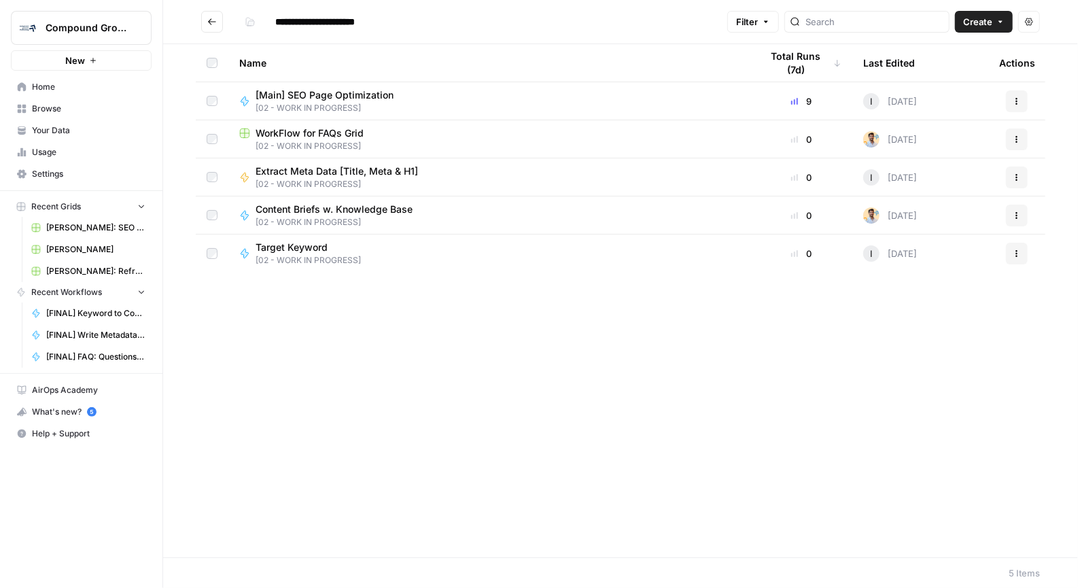
click at [61, 58] on button "New" at bounding box center [81, 60] width 141 height 20
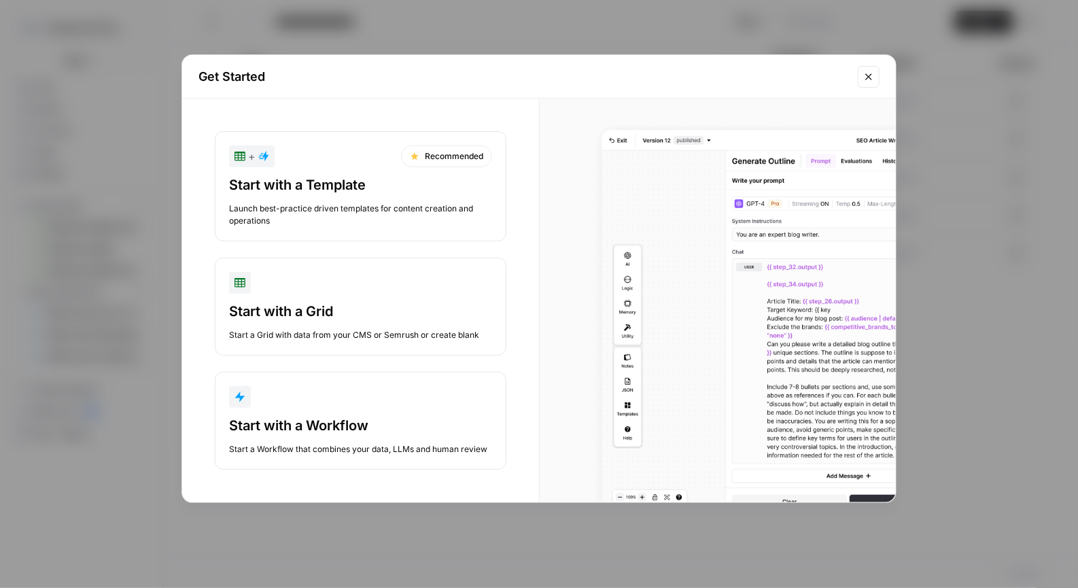
click at [340, 411] on button "Start with a Workflow Start a Workflow that combines your data, LLMs and human …" at bounding box center [361, 421] width 292 height 98
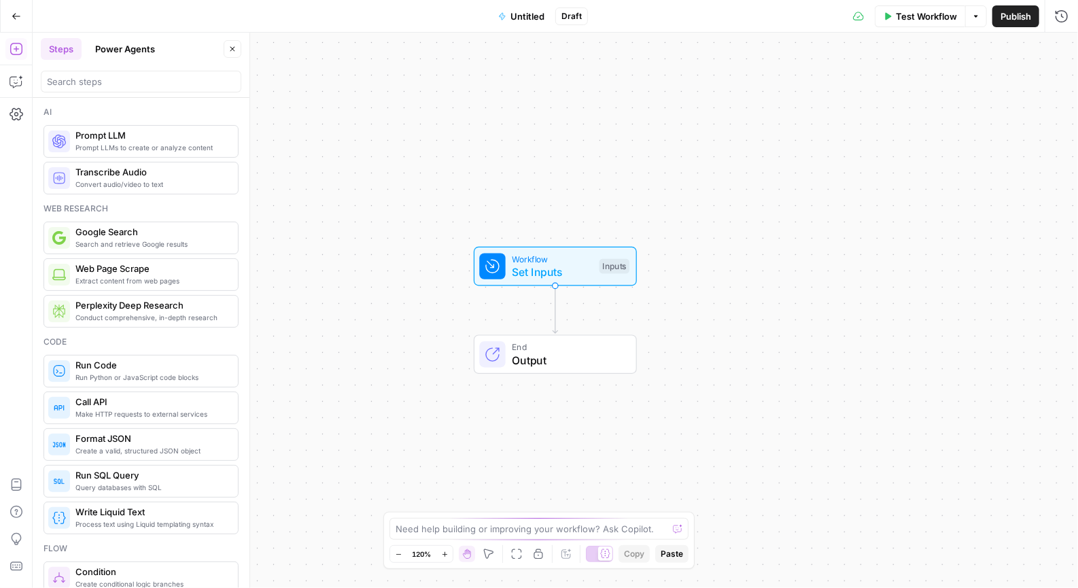
click at [526, 18] on span "Untitled" at bounding box center [528, 17] width 34 height 14
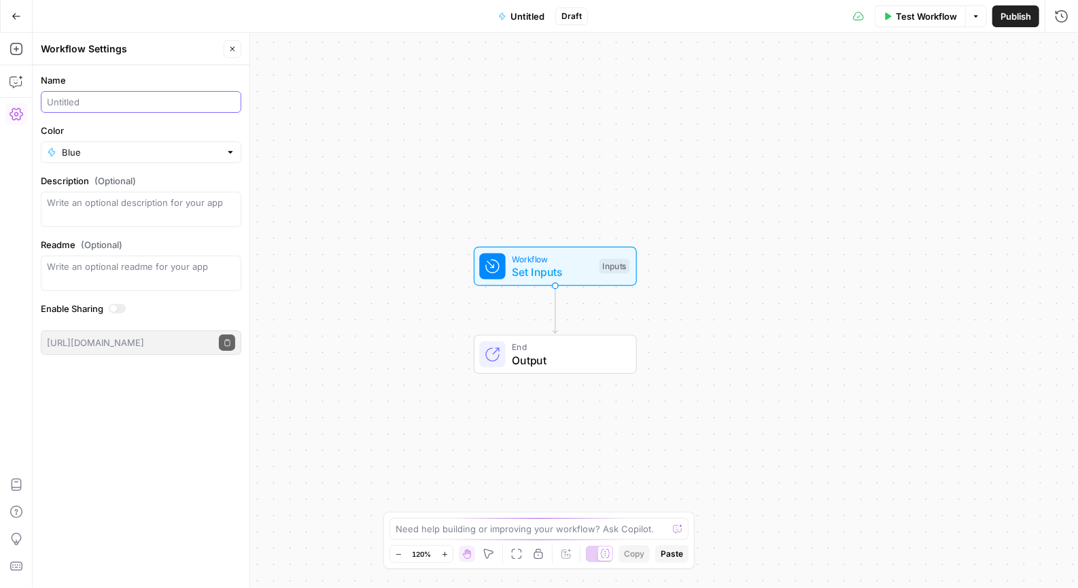
click at [91, 99] on input "Name" at bounding box center [141, 102] width 188 height 14
type input "[WIP] Extract Metadata via Sitemap + Python"
click at [145, 208] on textarea "Description (Optional)" at bounding box center [141, 209] width 188 height 27
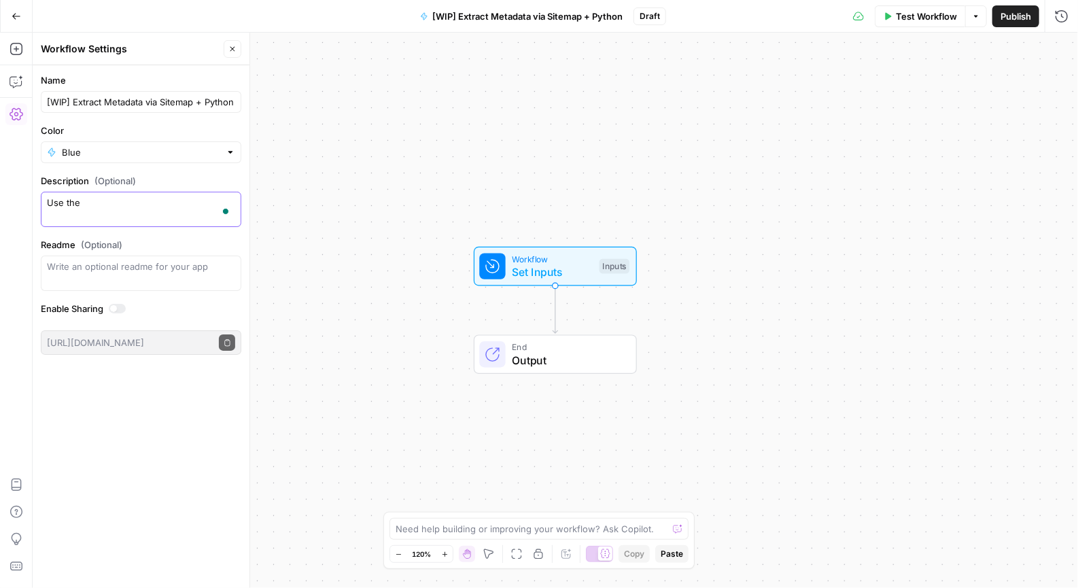
type textarea "Use the s"
type textarea "Extract the metadata (page title and meta description) for a specific URL or a …"
click at [526, 275] on span "Set Inputs" at bounding box center [552, 272] width 81 height 16
click at [891, 95] on span "Add Field" at bounding box center [905, 93] width 39 height 14
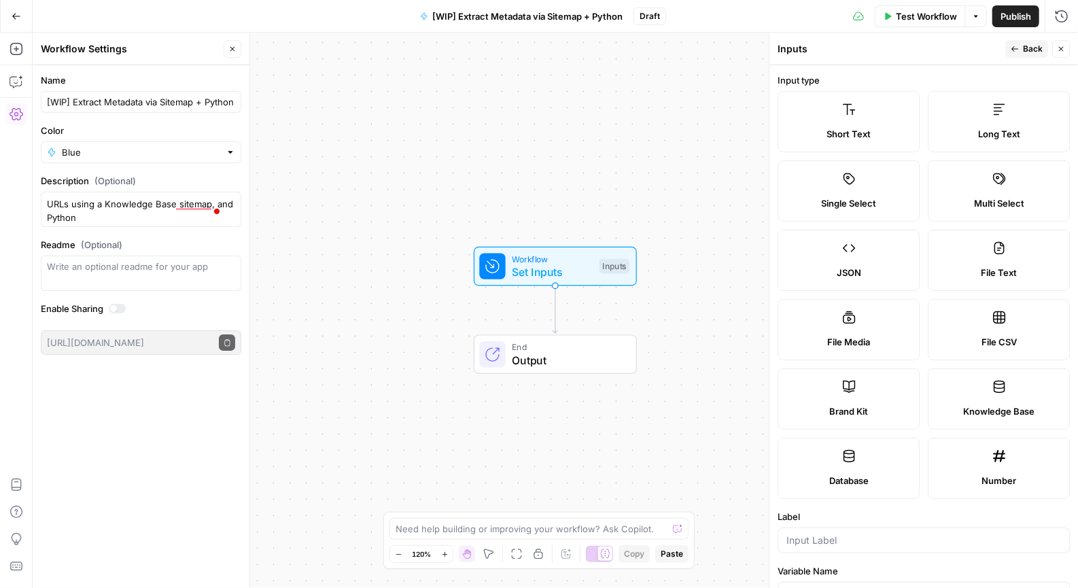
click at [981, 126] on label "Long Text" at bounding box center [999, 121] width 142 height 61
click at [823, 538] on input "Label" at bounding box center [924, 541] width 275 height 14
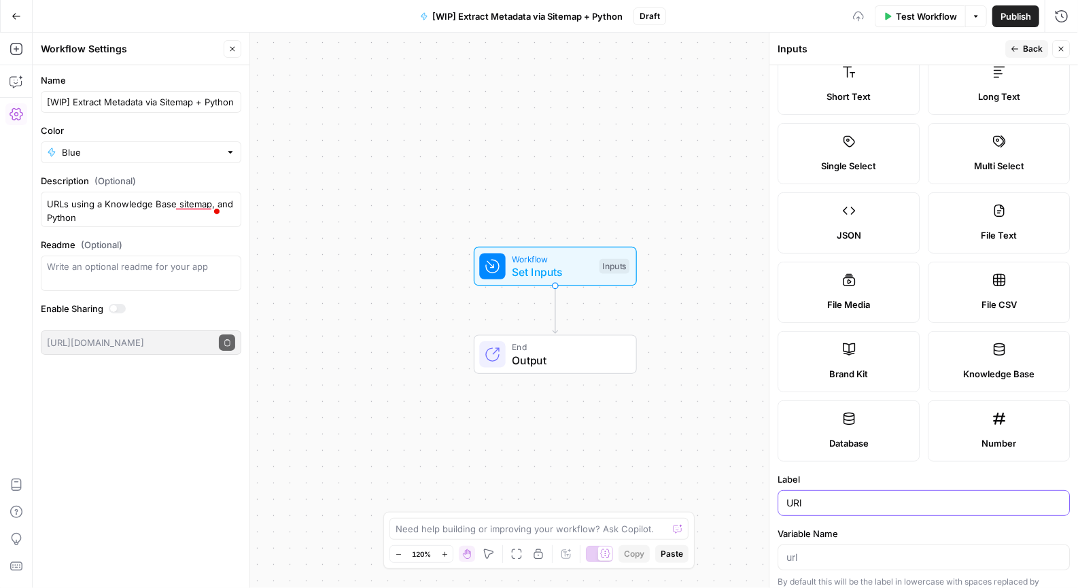
scroll to position [123, 0]
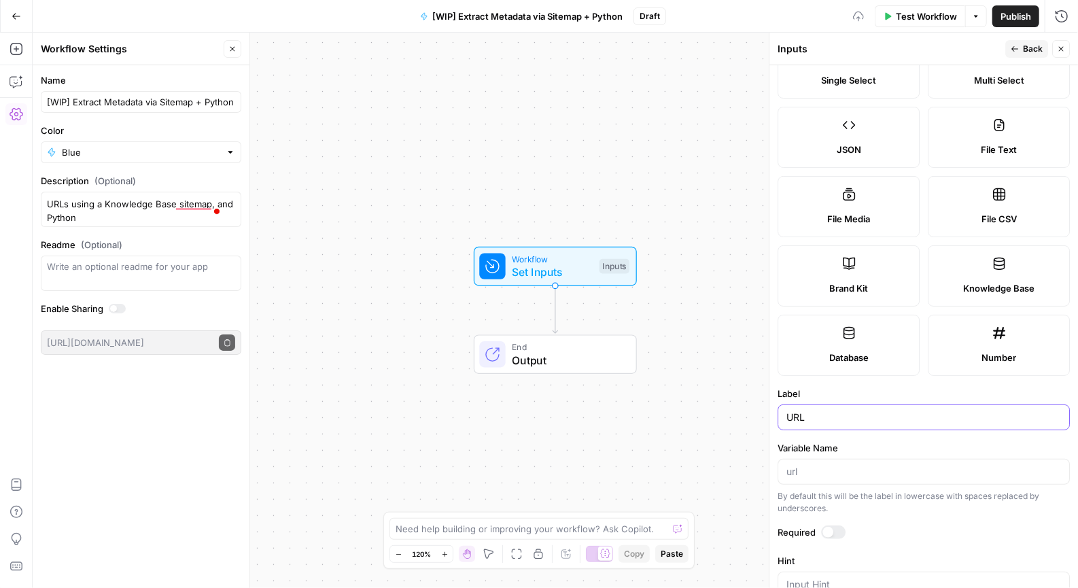
type input "URL"
click at [840, 526] on div at bounding box center [833, 533] width 24 height 14
click at [1025, 47] on div "Publish P" at bounding box center [1015, 46] width 43 height 14
click at [1027, 52] on span "Back" at bounding box center [1033, 49] width 20 height 12
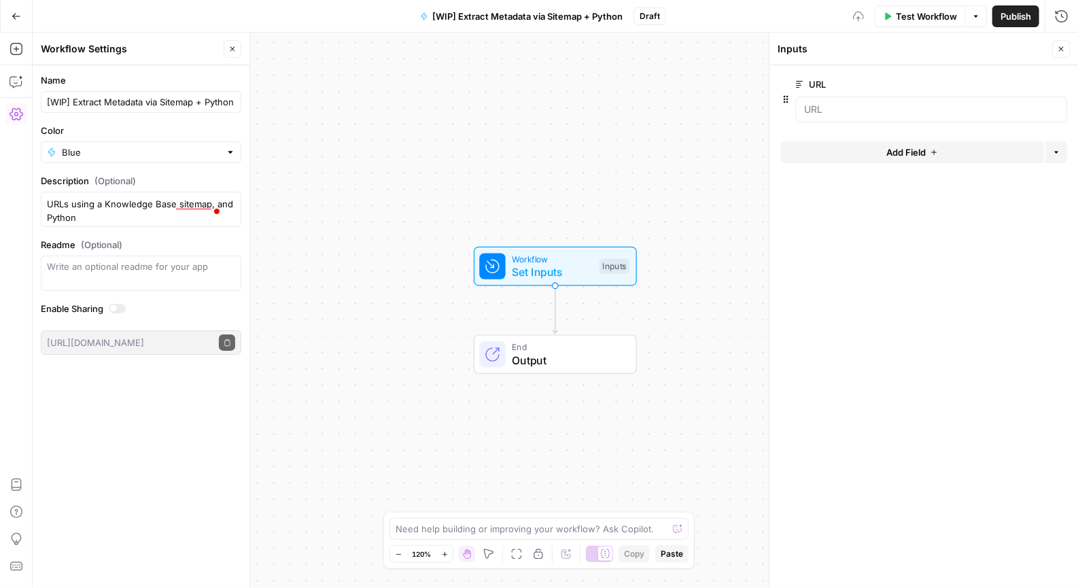
click at [901, 154] on span "Add Field" at bounding box center [905, 152] width 39 height 14
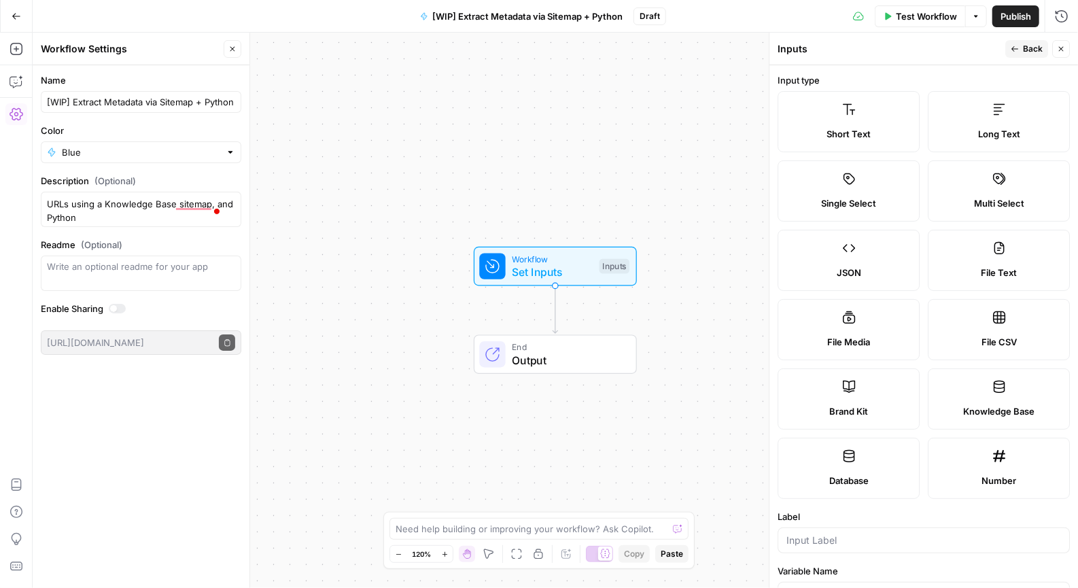
click at [1005, 127] on span "Long Text" at bounding box center [999, 134] width 42 height 14
click at [861, 388] on label "Brand Kit" at bounding box center [849, 398] width 142 height 61
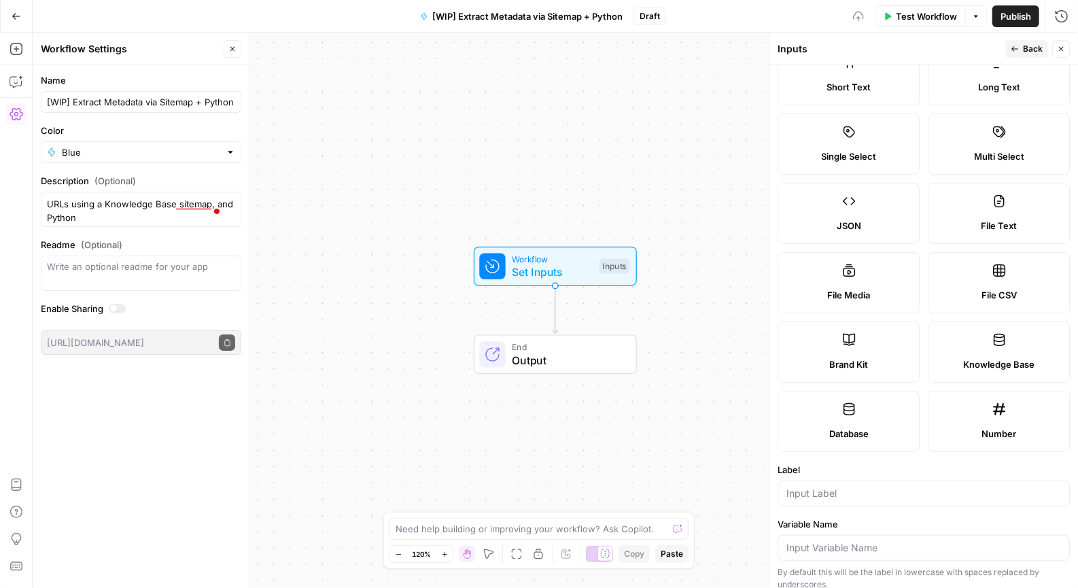
scroll to position [157, 0]
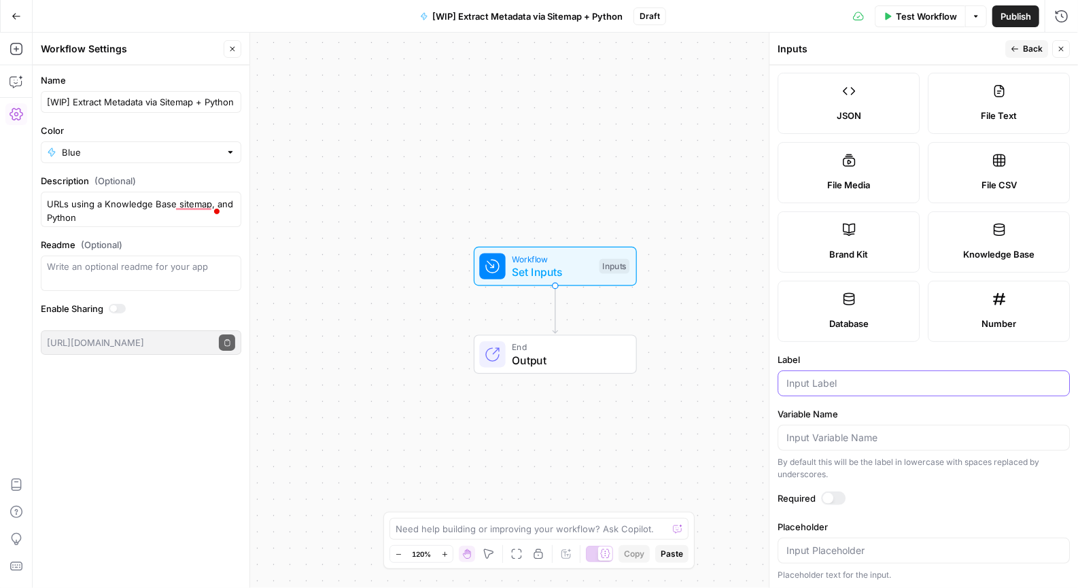
click at [848, 377] on input "Label" at bounding box center [924, 384] width 275 height 14
type input "Brand Kit"
click at [826, 497] on div at bounding box center [828, 498] width 11 height 11
click at [1031, 50] on span "Back" at bounding box center [1033, 49] width 20 height 12
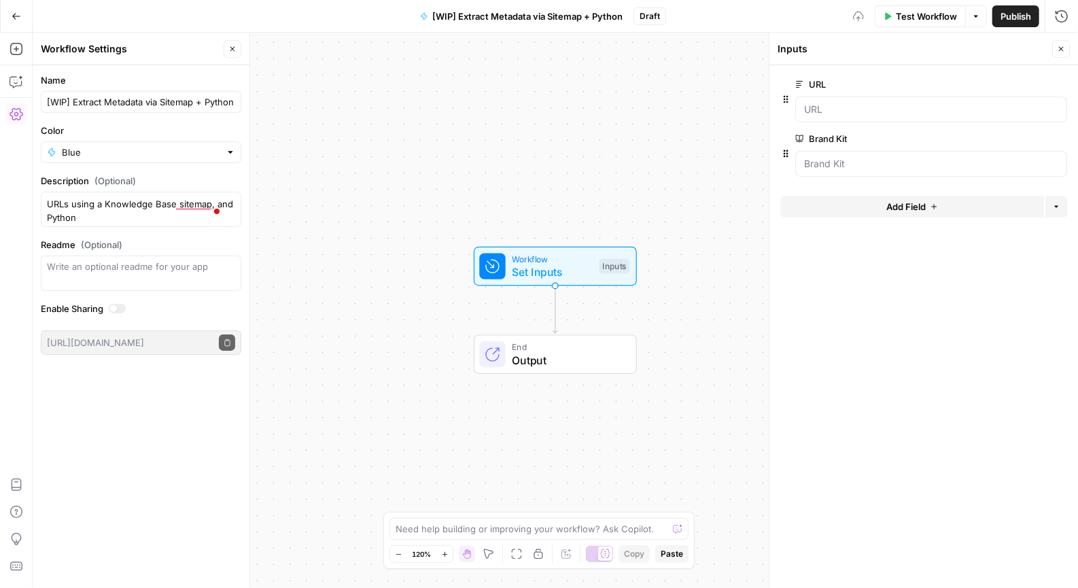
click at [919, 211] on span "Add Field" at bounding box center [905, 207] width 39 height 14
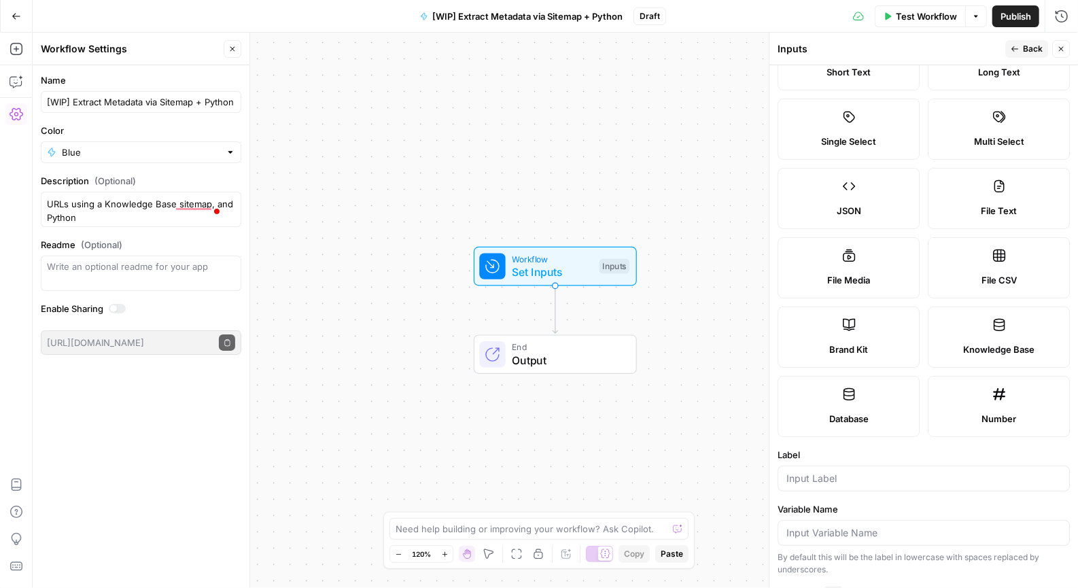
scroll to position [61, 0]
click at [993, 326] on icon at bounding box center [1000, 326] width 14 height 14
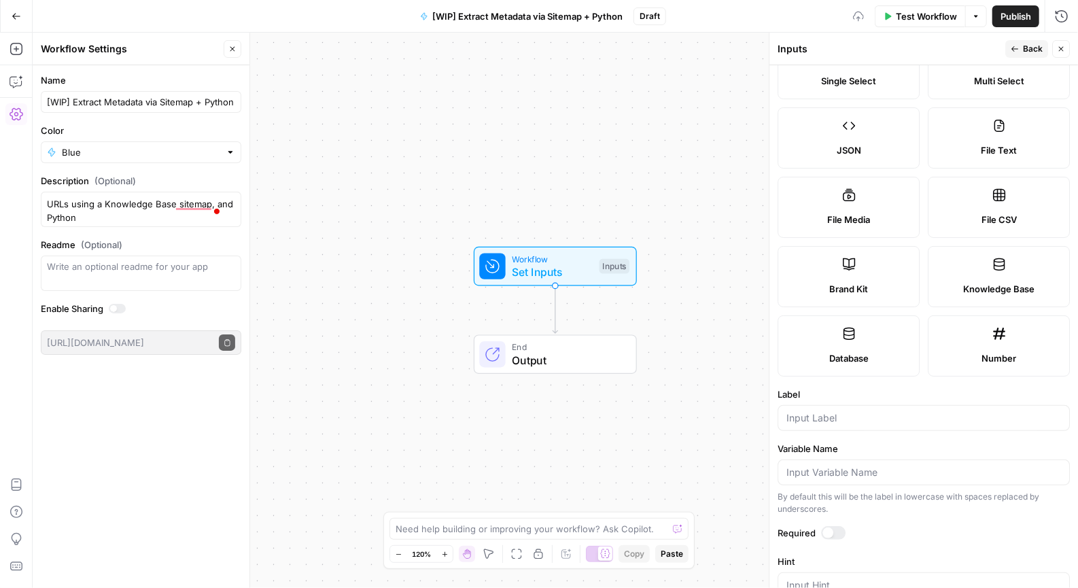
scroll to position [123, 0]
click at [829, 407] on div at bounding box center [924, 417] width 292 height 26
click at [854, 413] on input "Knowlegde" at bounding box center [924, 418] width 275 height 14
drag, startPoint x: 840, startPoint y: 414, endPoint x: 826, endPoint y: 415, distance: 13.6
click at [826, 415] on input "Knowlegde" at bounding box center [924, 418] width 275 height 14
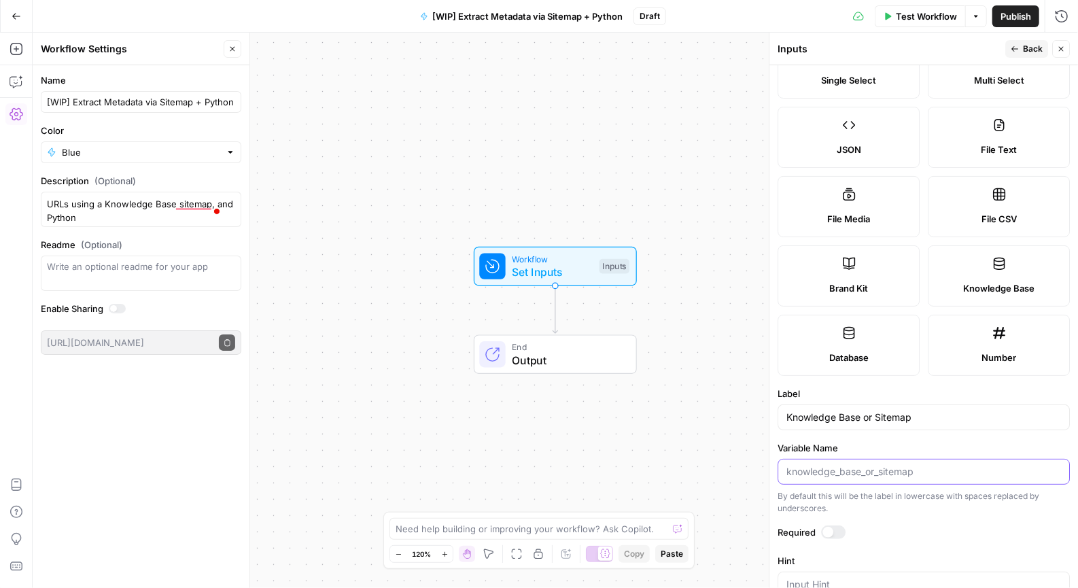
drag, startPoint x: 925, startPoint y: 469, endPoint x: 870, endPoint y: 469, distance: 55.1
click at [870, 469] on input "Variable Name" at bounding box center [924, 472] width 275 height 14
drag, startPoint x: 911, startPoint y: 410, endPoint x: 876, endPoint y: 403, distance: 36.0
click at [862, 412] on input "Knowledge Base or Sitemap" at bounding box center [924, 418] width 275 height 14
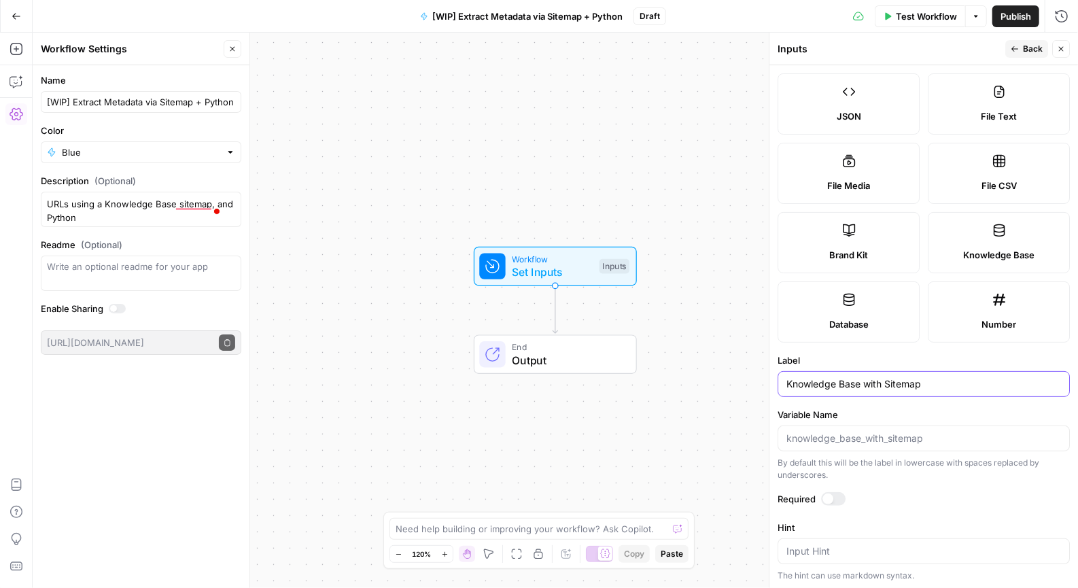
scroll to position [230, 0]
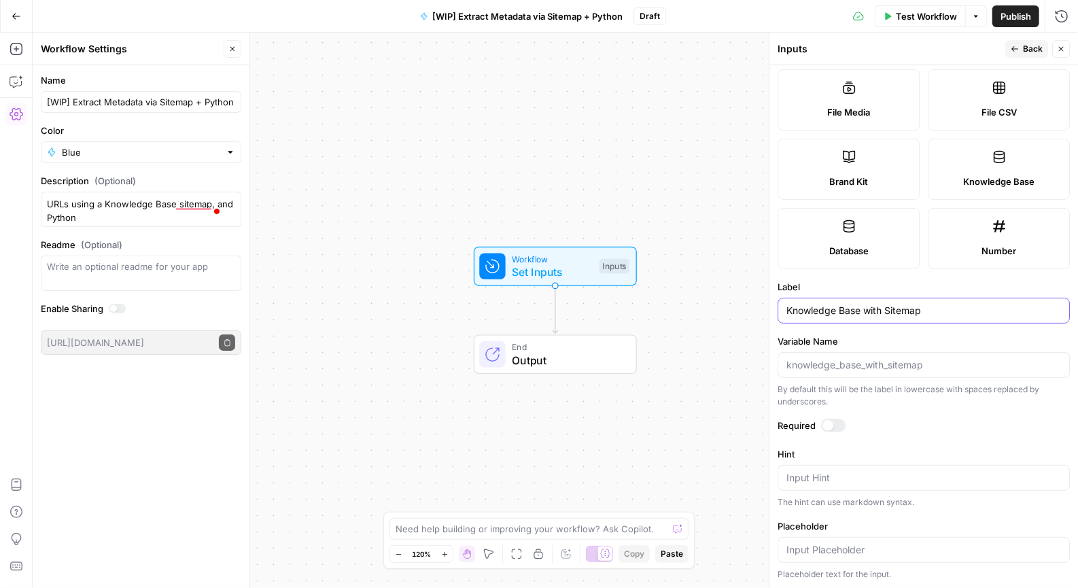
type input "Knowledge Base with Sitemap"
click at [1027, 50] on span "Back" at bounding box center [1033, 49] width 20 height 12
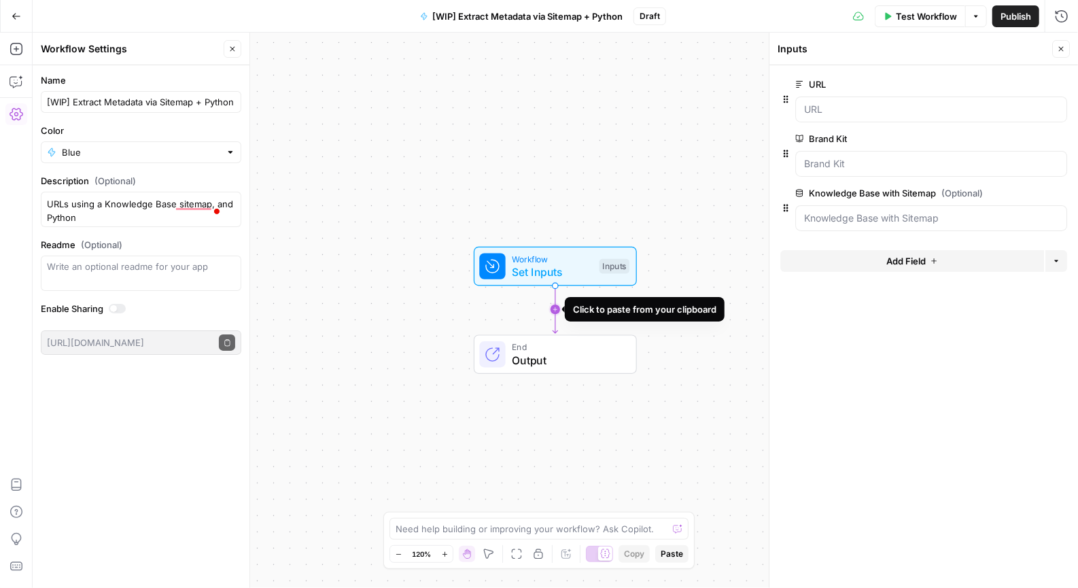
click at [557, 309] on icon "Edge from start to end" at bounding box center [555, 310] width 5 height 48
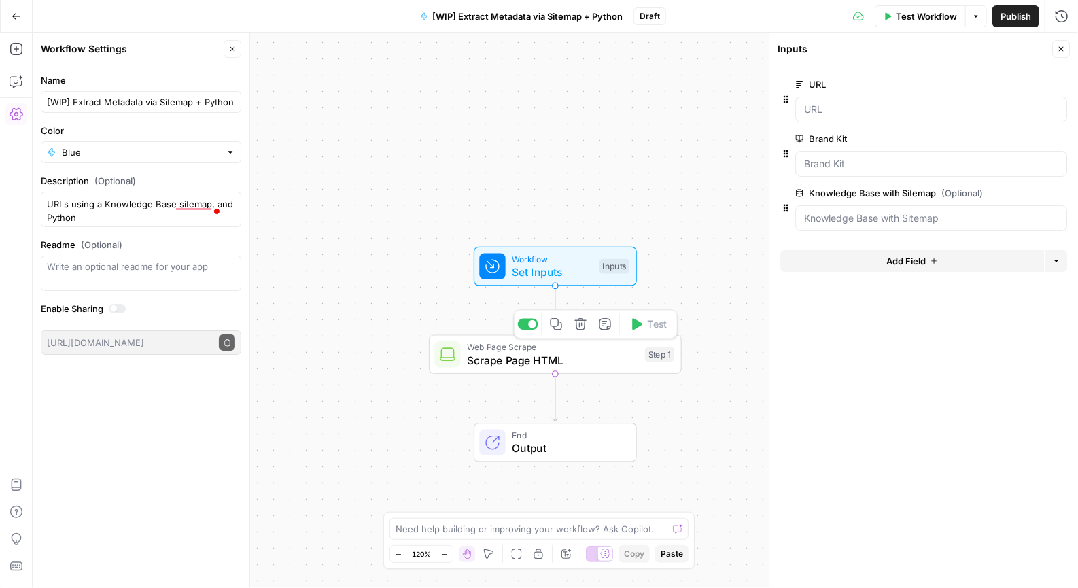
click at [525, 361] on span "Scrape Page HTML" at bounding box center [552, 360] width 171 height 16
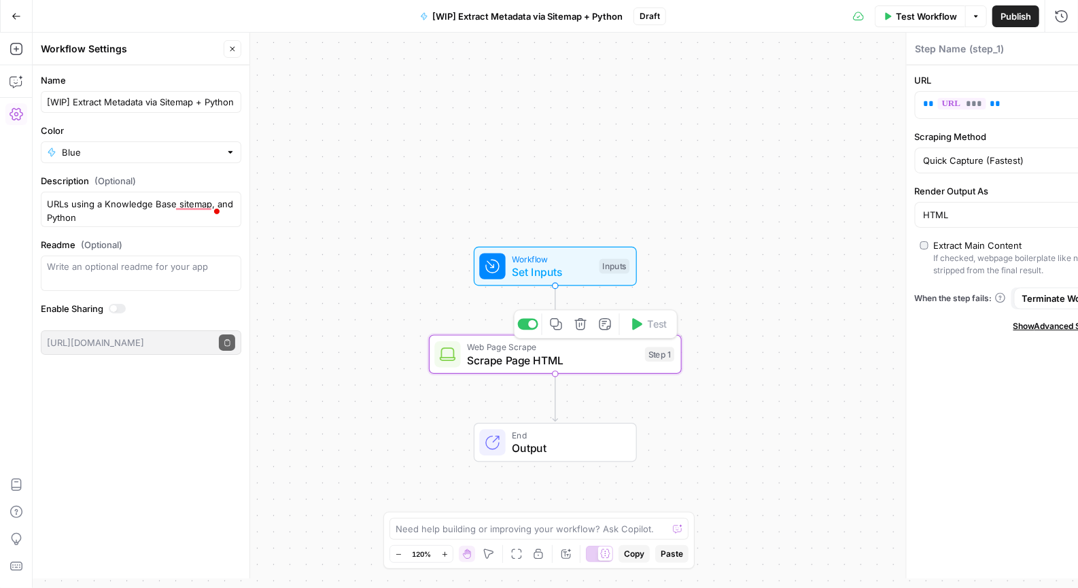
type textarea "Scrape Page HTML"
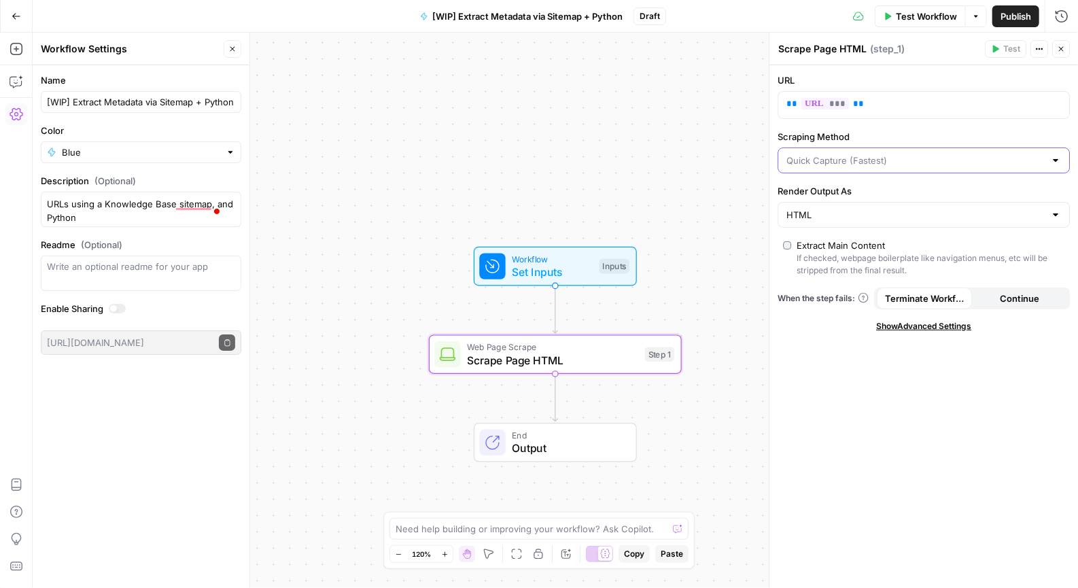
click at [895, 156] on input "Scraping Method" at bounding box center [916, 161] width 258 height 14
type input "Quick Capture (Fastest)"
click at [882, 99] on p "** *** **" at bounding box center [913, 104] width 253 height 14
click at [882, 213] on input "Render Output As" at bounding box center [916, 215] width 258 height 14
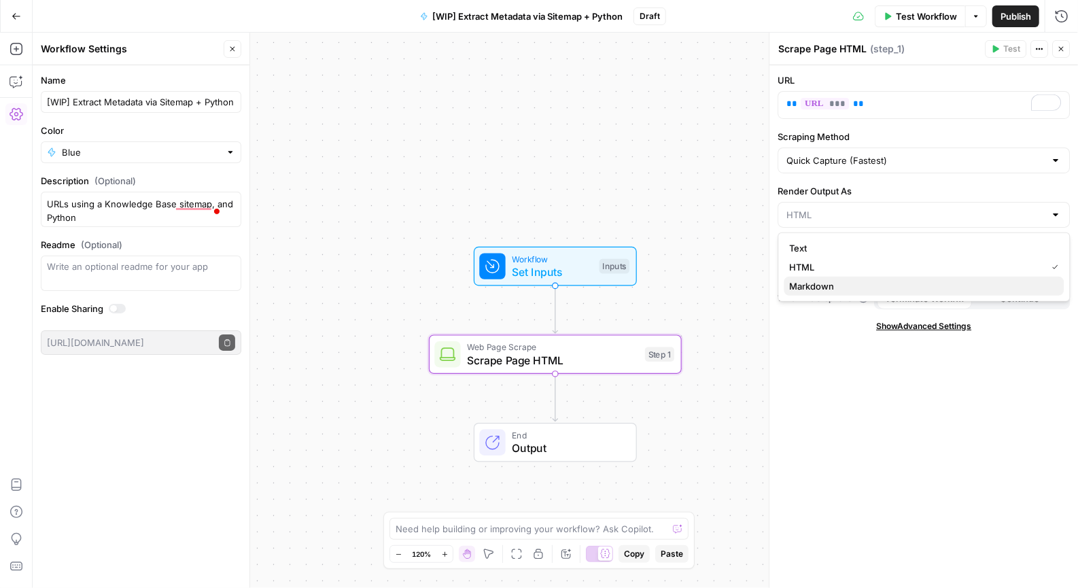
click at [835, 288] on span "Markdown" at bounding box center [922, 286] width 264 height 14
type input "Markdown"
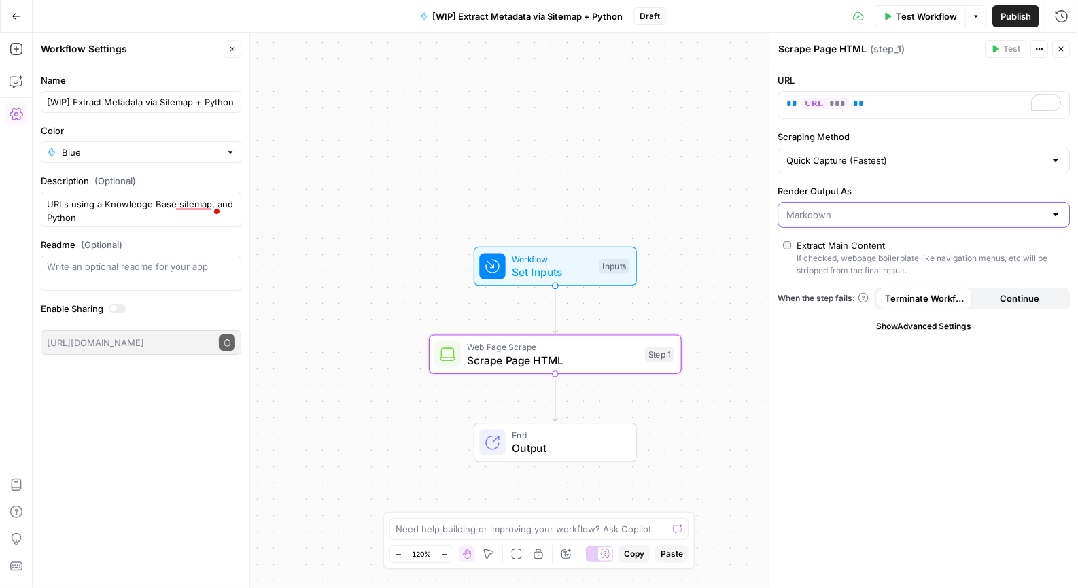
click at [851, 213] on input "Render Output As" at bounding box center [916, 215] width 258 height 14
click at [840, 262] on span "HTML" at bounding box center [922, 267] width 264 height 14
type input "HTML"
click at [842, 222] on div "HTML" at bounding box center [924, 215] width 292 height 26
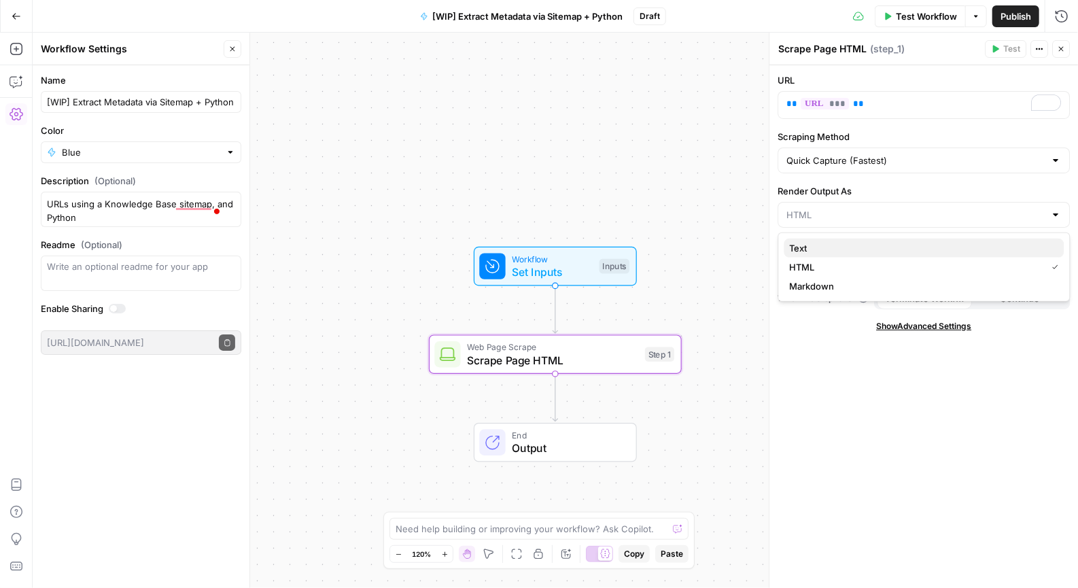
click at [833, 247] on span "Text" at bounding box center [922, 248] width 264 height 14
type input "Text"
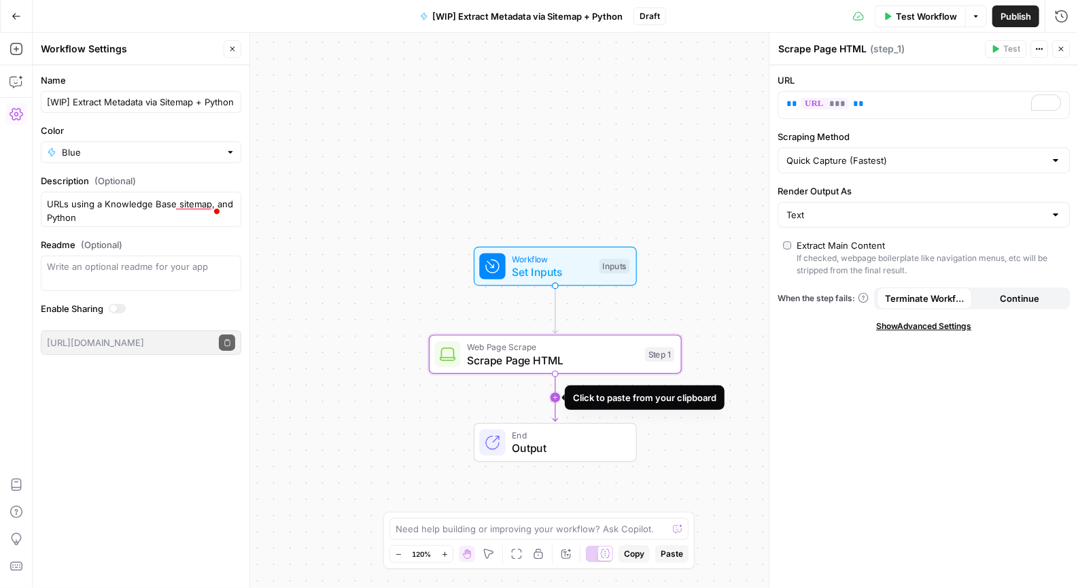
click at [556, 393] on icon "Edge from step_1 to end" at bounding box center [555, 398] width 5 height 48
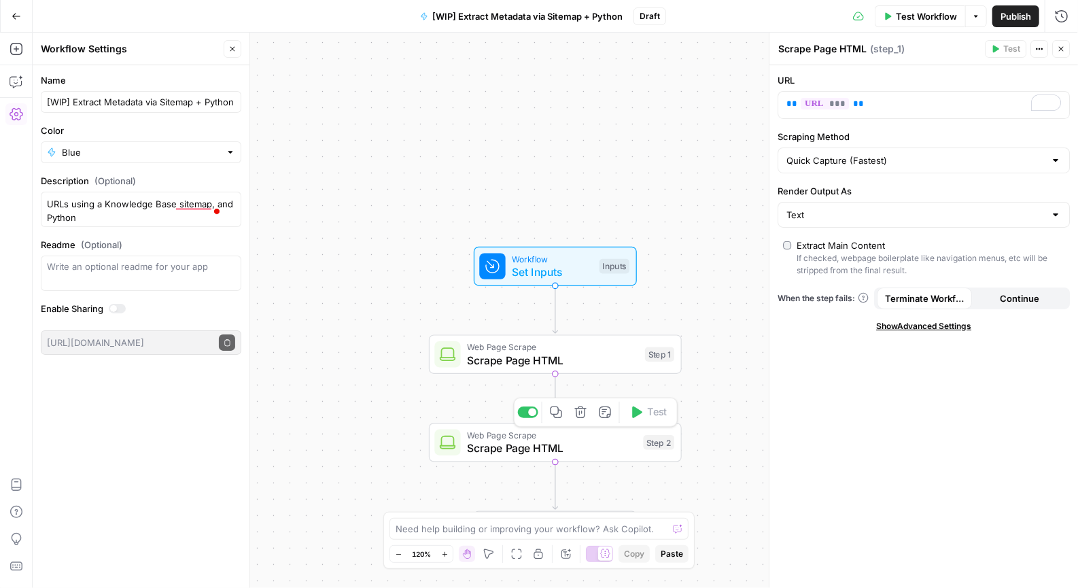
click at [564, 447] on span "Scrape Page HTML" at bounding box center [552, 448] width 170 height 16
click at [235, 44] on button "Close" at bounding box center [233, 49] width 18 height 18
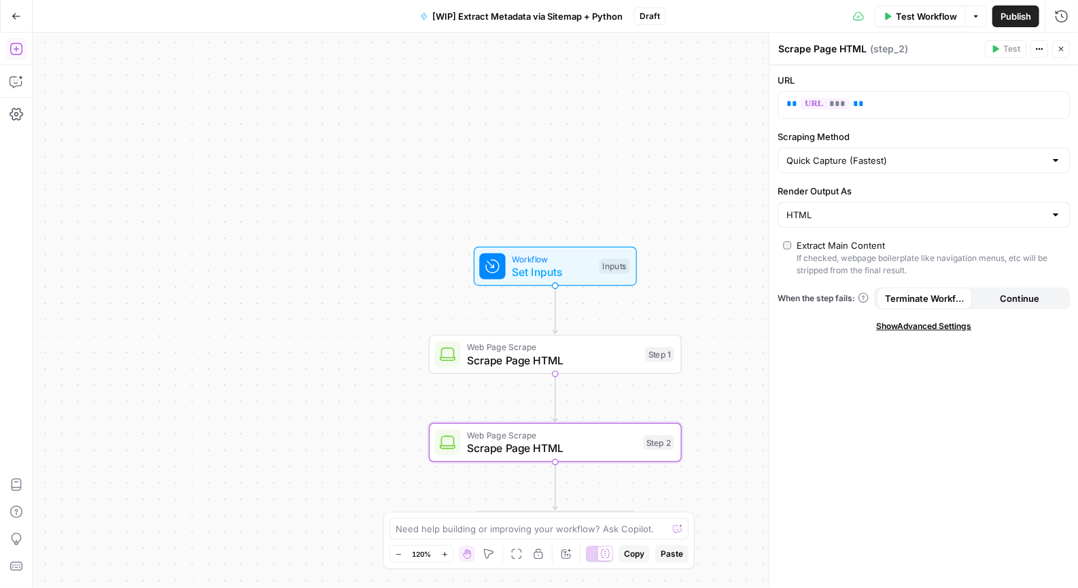
click at [22, 51] on button "Add Steps" at bounding box center [16, 49] width 22 height 22
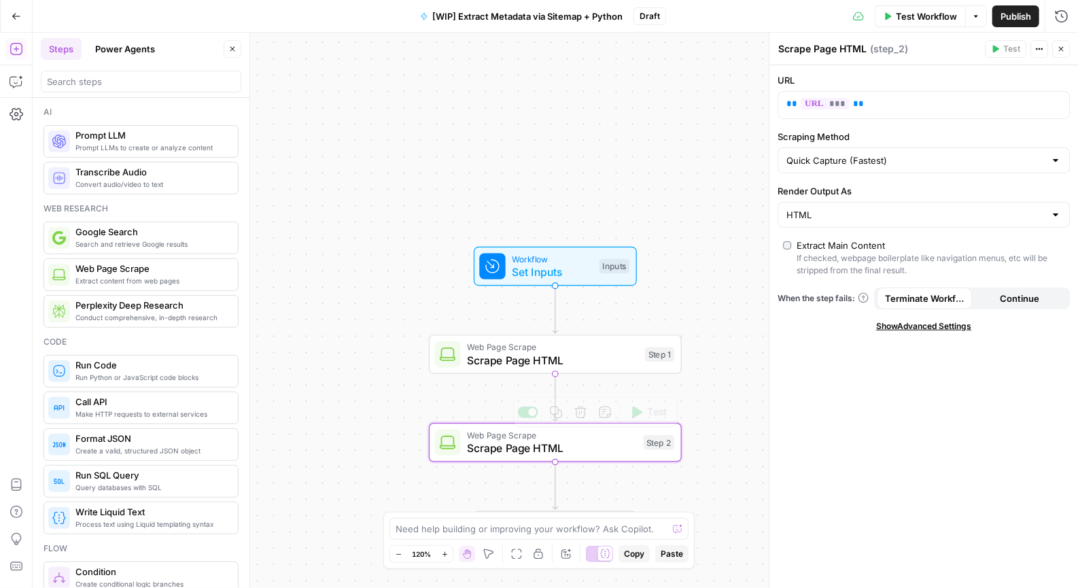
click at [534, 447] on span "Scrape Page HTML" at bounding box center [552, 448] width 170 height 16
click at [581, 415] on icon "button" at bounding box center [580, 412] width 13 height 13
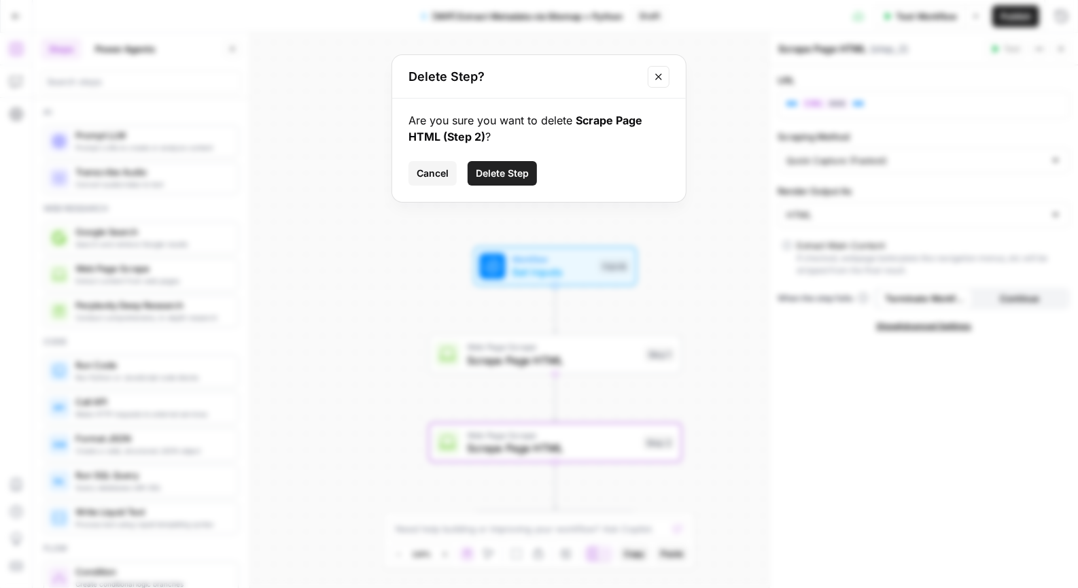
click at [487, 179] on span "Delete Step" at bounding box center [502, 174] width 53 height 14
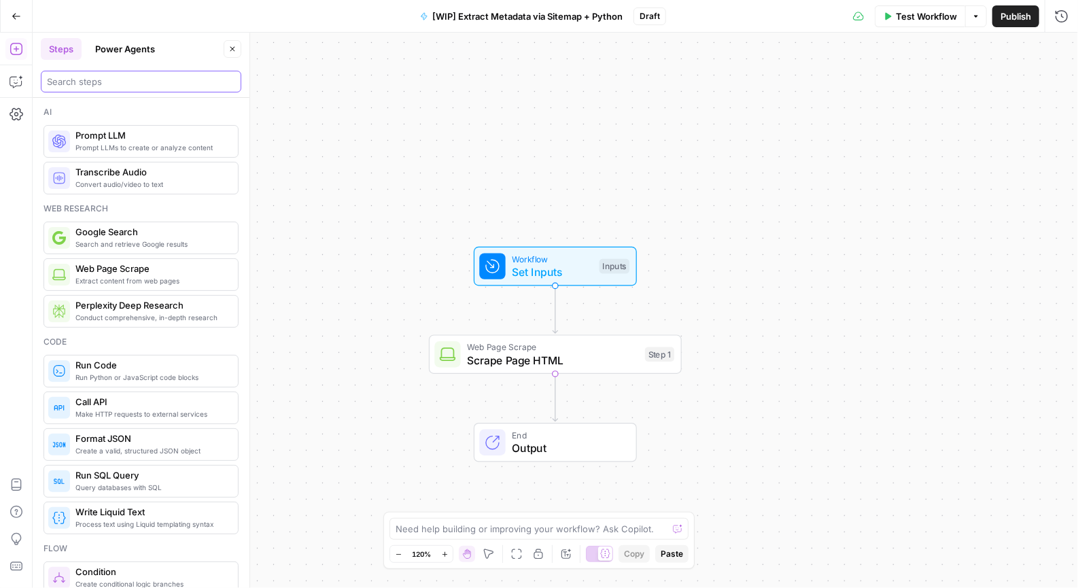
click at [109, 76] on input "search" at bounding box center [141, 82] width 188 height 14
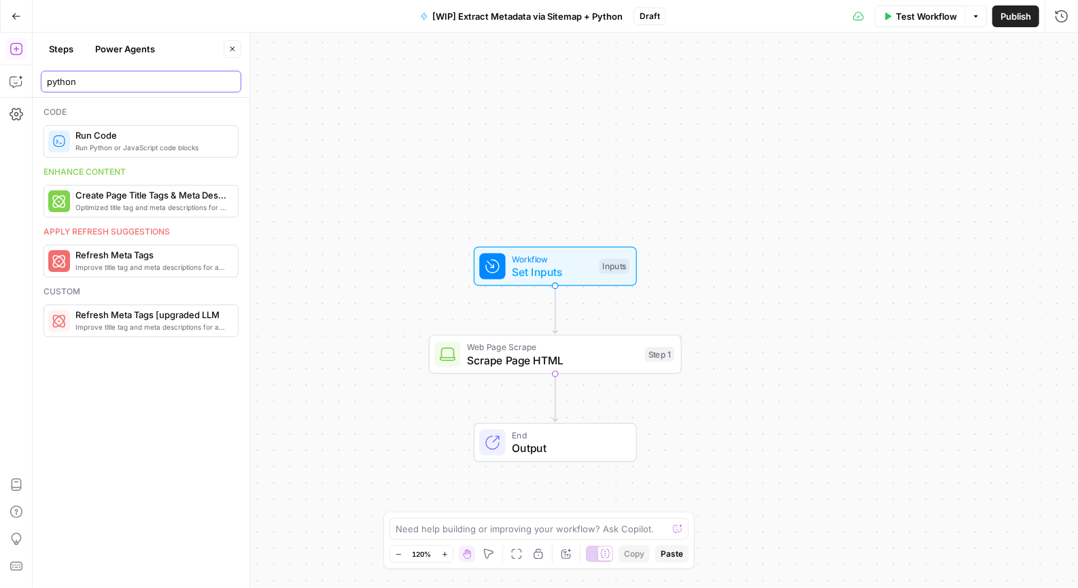
type input "python"
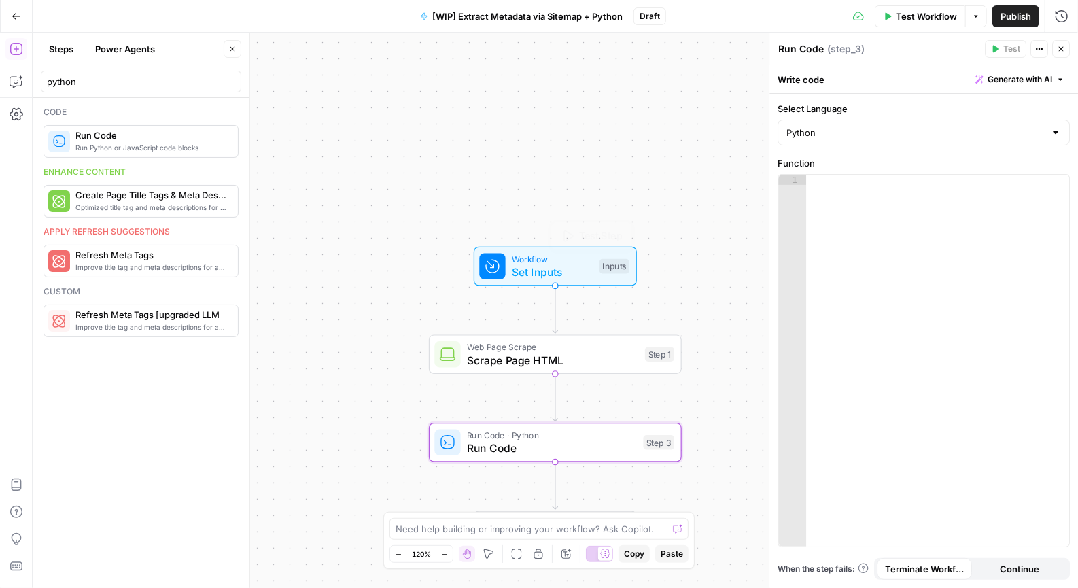
click at [857, 245] on div at bounding box center [937, 371] width 263 height 392
click at [873, 218] on div at bounding box center [937, 371] width 263 height 392
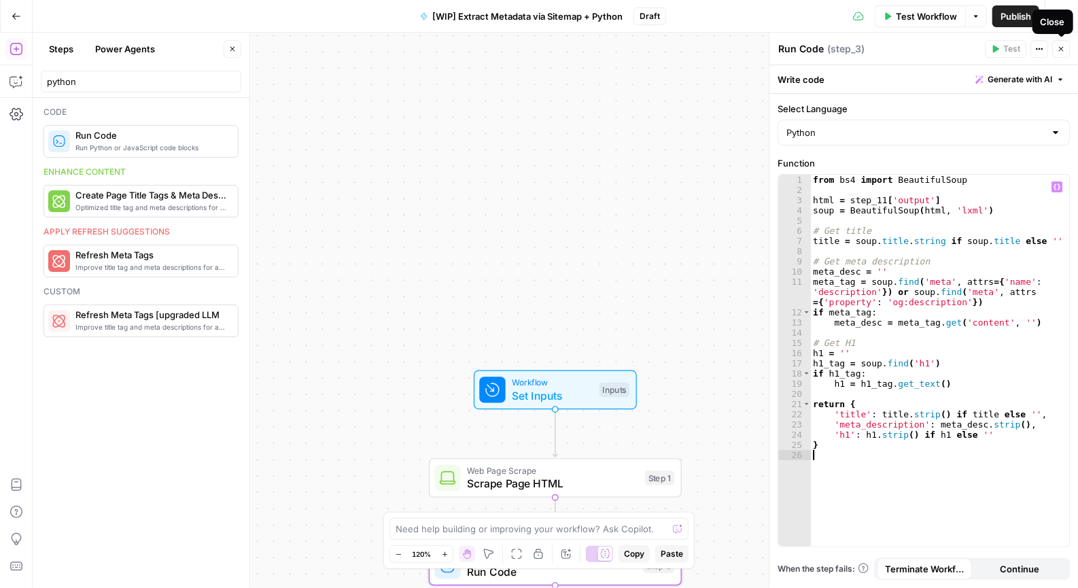
click at [1065, 50] on icon "button" at bounding box center [1061, 49] width 8 height 8
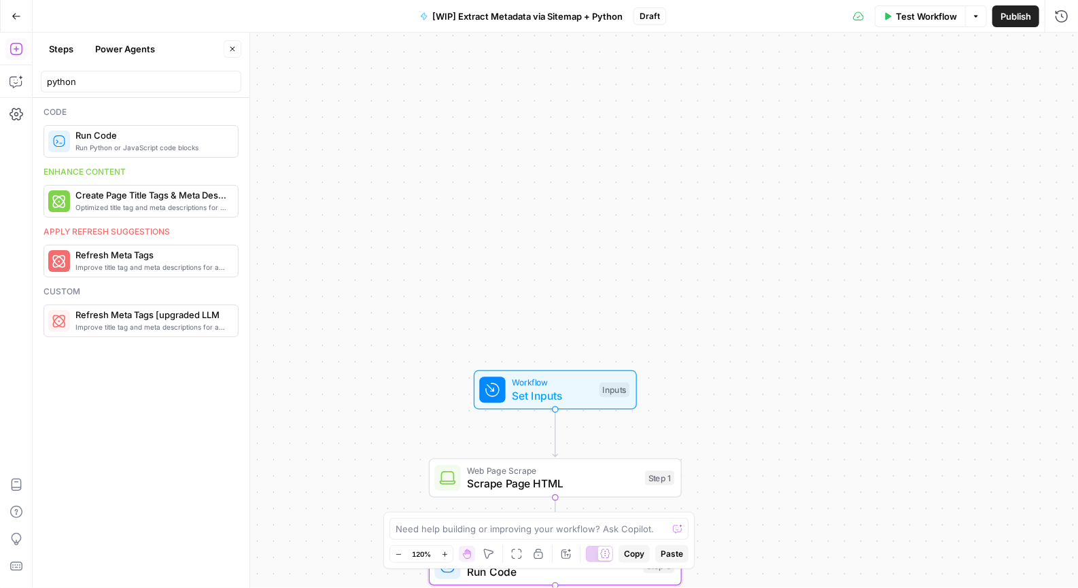
click at [512, 408] on div "Workflow Set Inputs Inputs Test Step" at bounding box center [555, 390] width 163 height 39
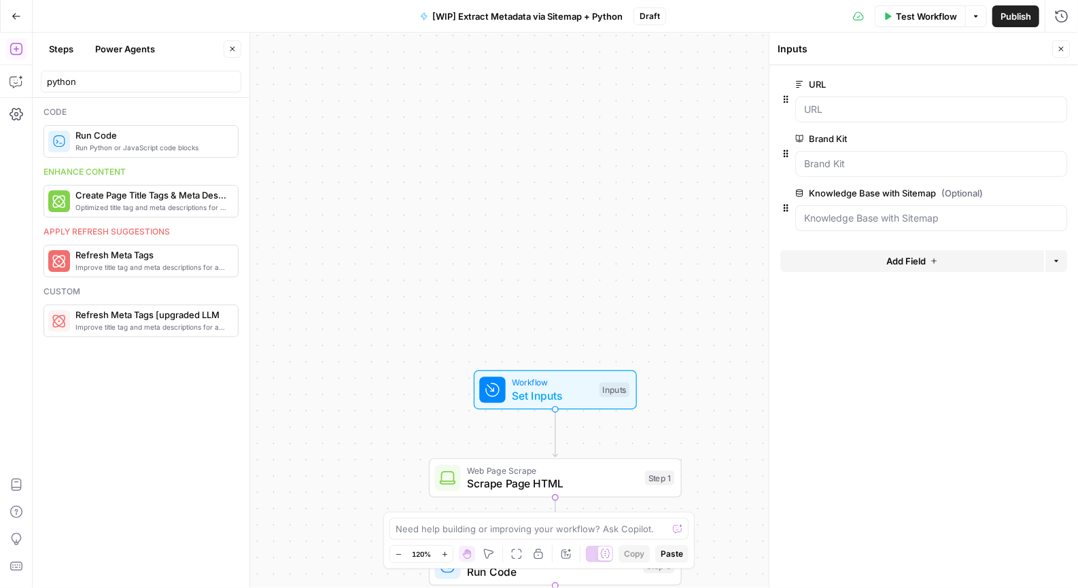
click at [545, 12] on span "[WIP] Extract Metadata via Sitemap + Python" at bounding box center [527, 17] width 190 height 14
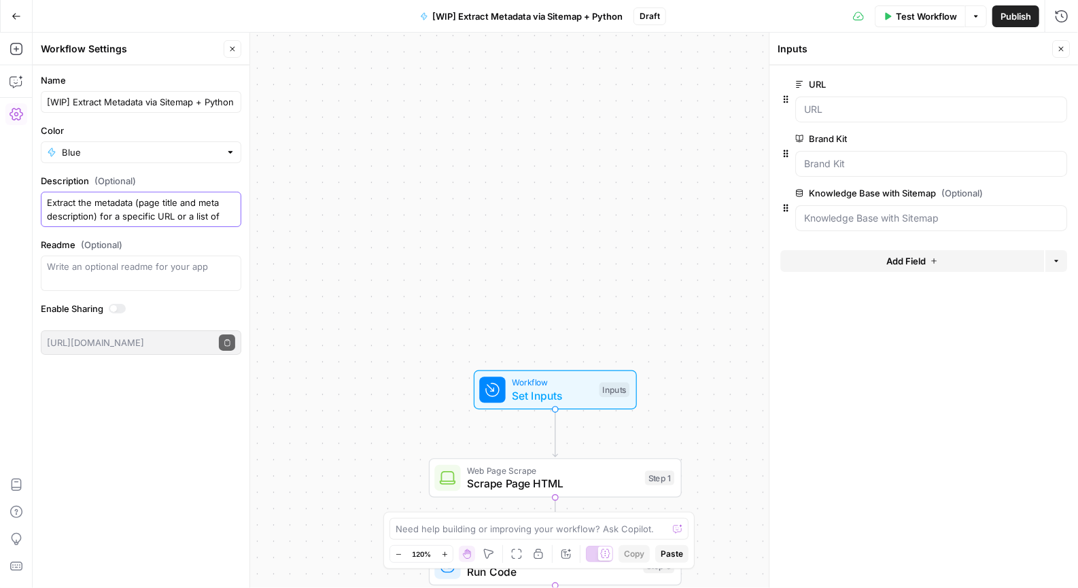
click at [175, 212] on textarea "Extract the metadata (page title and meta description) for a specific URL or a …" at bounding box center [141, 209] width 188 height 27
click at [120, 216] on textarea "Extract the metadata (page title and meta description) for a specific URL using…" at bounding box center [141, 209] width 188 height 27
type textarea "Extract the metadata (page title and meta description) for a specific URL using…"
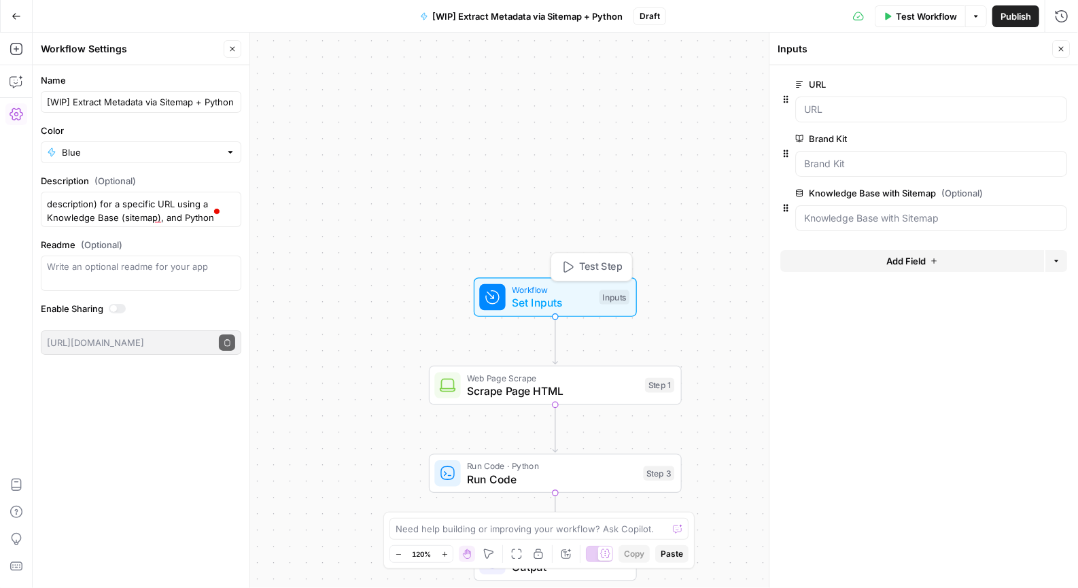
click at [546, 291] on span "Workflow" at bounding box center [552, 289] width 81 height 13
click at [936, 22] on span "Test Workflow" at bounding box center [926, 17] width 61 height 14
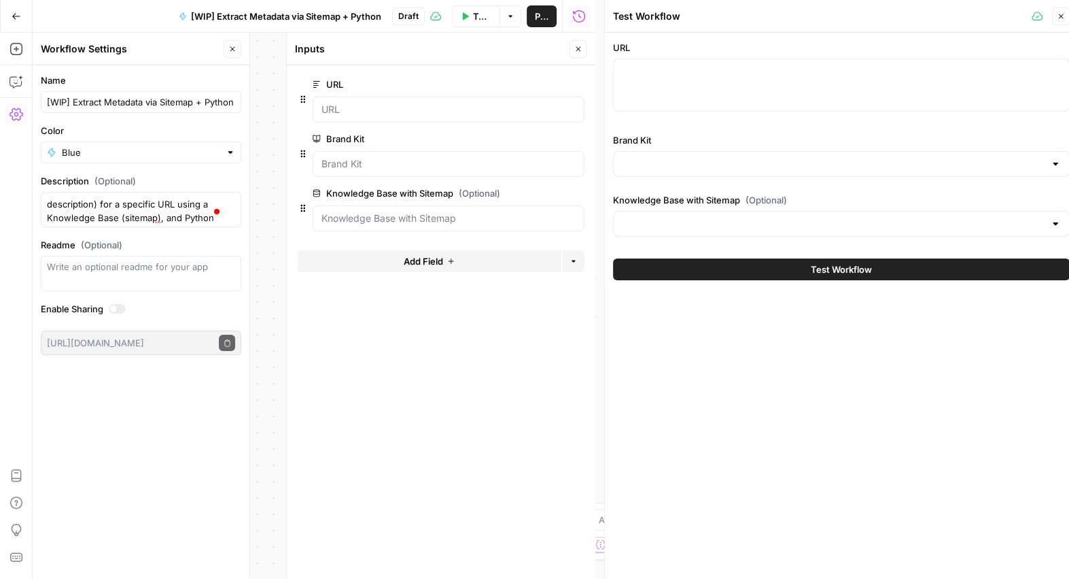
click at [700, 82] on div at bounding box center [841, 84] width 457 height 53
click at [716, 91] on div at bounding box center [841, 84] width 457 height 53
paste textarea "https://www.evertrue.com/signal/"
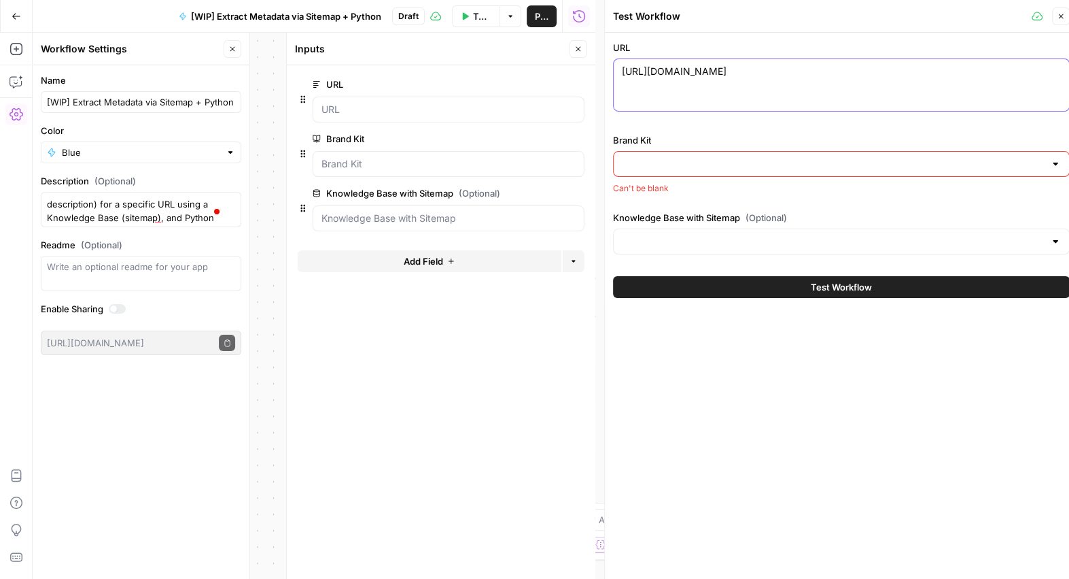
type textarea "https://www.evertrue.com/signal/"
click at [668, 171] on div at bounding box center [841, 164] width 457 height 26
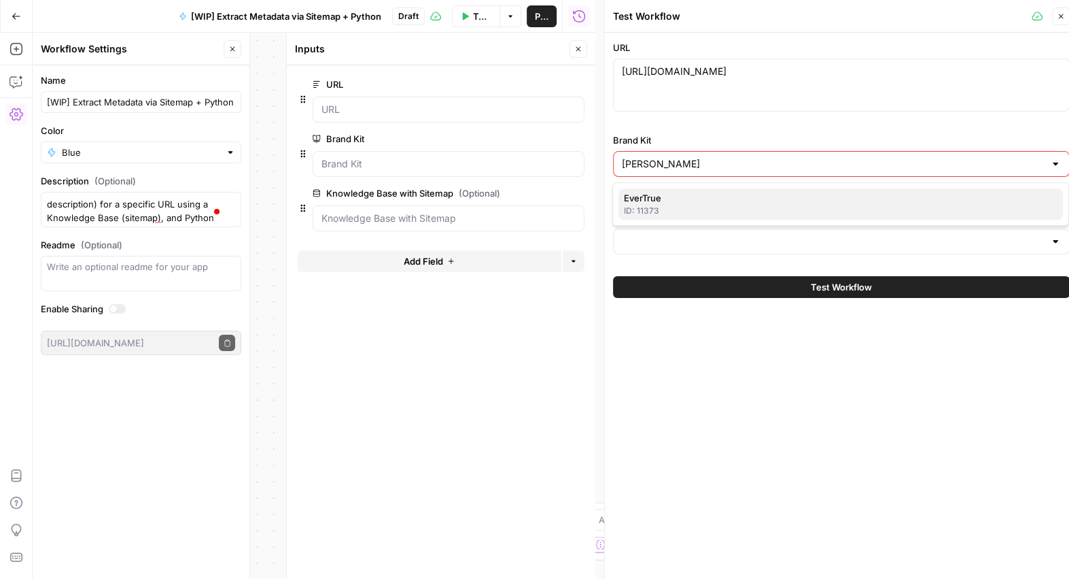
drag, startPoint x: 651, startPoint y: 203, endPoint x: 666, endPoint y: 202, distance: 15.0
click at [652, 203] on span "EverTrue" at bounding box center [838, 198] width 428 height 14
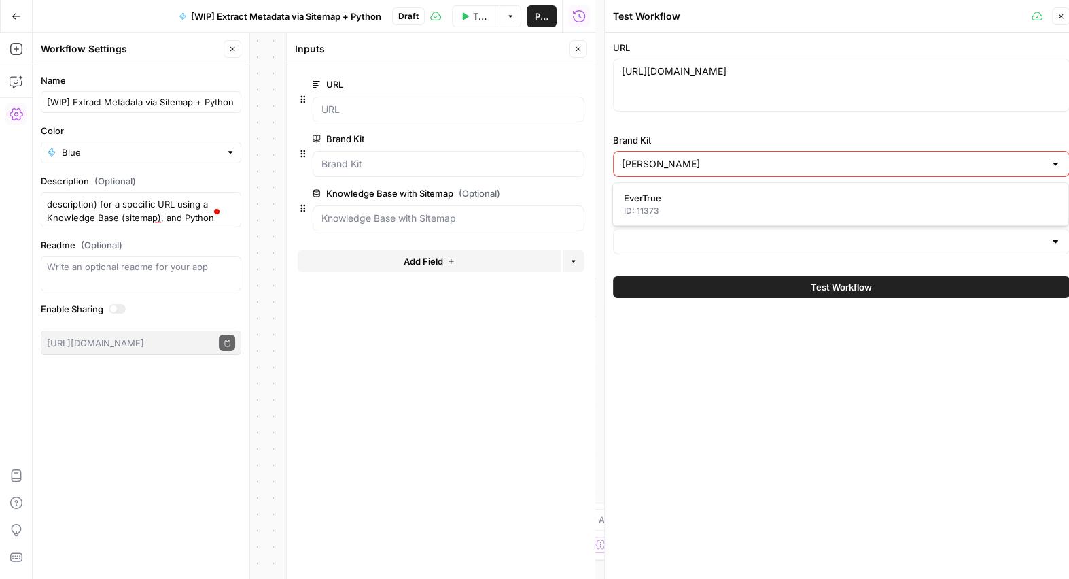
type input "EverTrue"
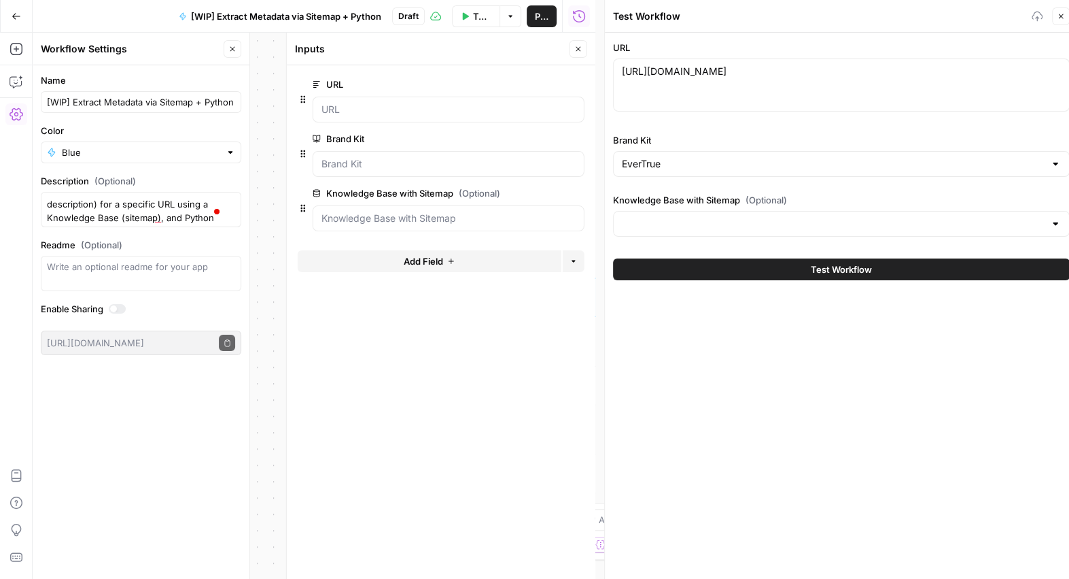
click at [693, 231] on div at bounding box center [841, 224] width 457 height 26
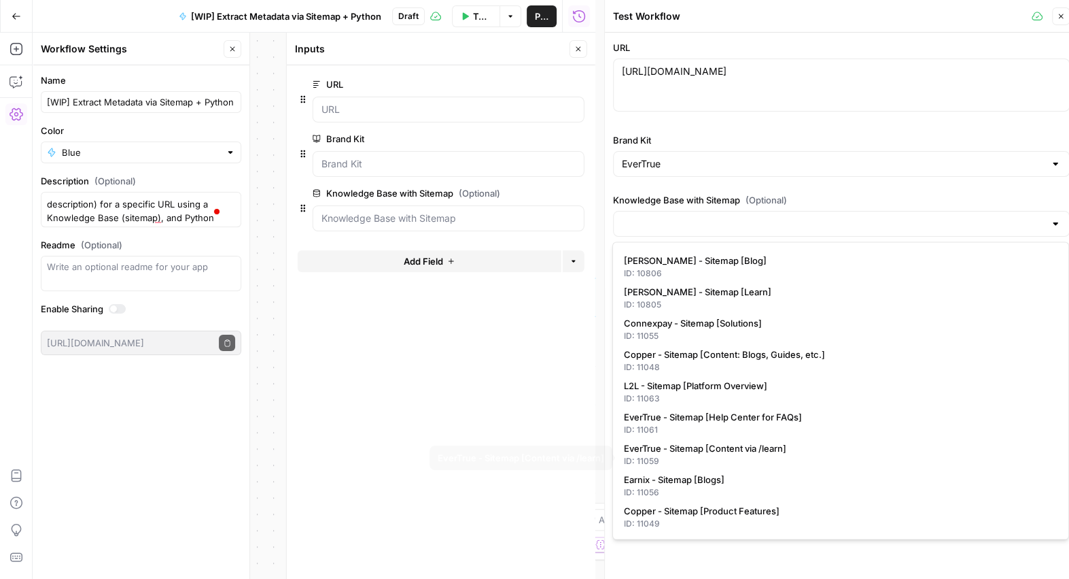
scroll to position [61, 0]
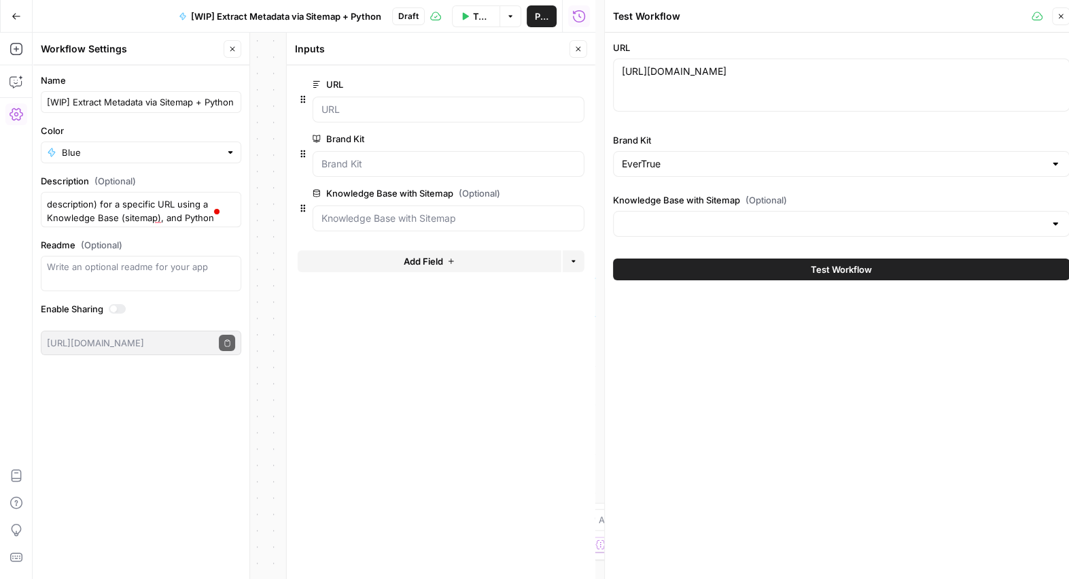
click at [805, 195] on label "Knowledge Base with Sitemap (Optional)" at bounding box center [841, 200] width 457 height 14
click at [805, 217] on input "Knowledge Base with Sitemap (Optional)" at bounding box center [833, 224] width 423 height 14
click at [806, 179] on div "URL https://www.evertrue.com/signal/ https://www.evertrue.com/signal/ Brand Kit…" at bounding box center [841, 141] width 457 height 201
click at [797, 272] on button "Test Workflow" at bounding box center [841, 269] width 457 height 22
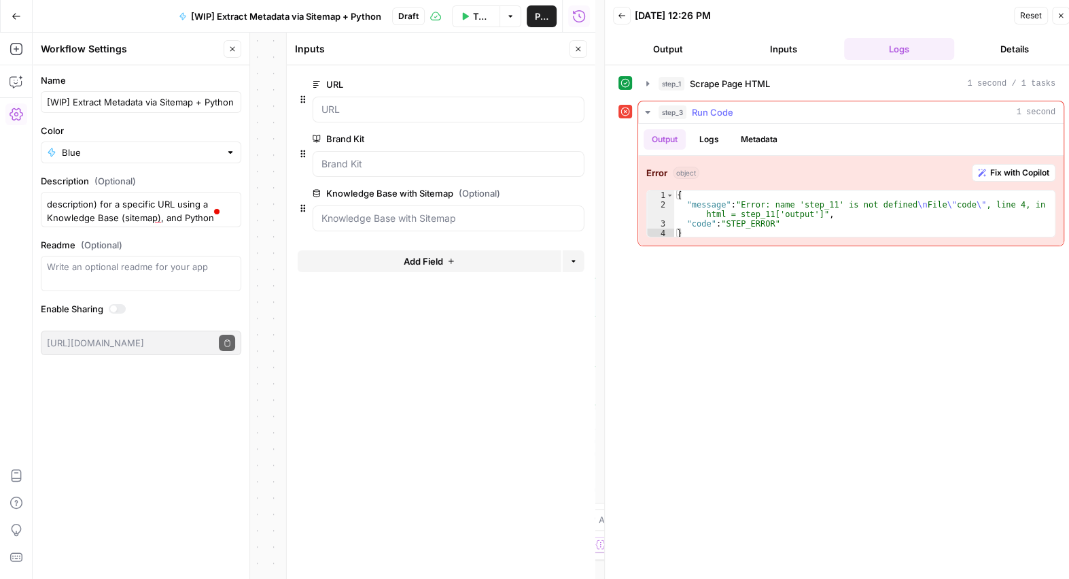
type textarea "*"
drag, startPoint x: 843, startPoint y: 197, endPoint x: 850, endPoint y: 196, distance: 7.5
click at [843, 197] on div "{ "message" : "Error: name 'step_11' is not defined \n File \" code \" , line 4…" at bounding box center [864, 223] width 381 height 67
click at [758, 136] on button "Metadata" at bounding box center [759, 139] width 53 height 20
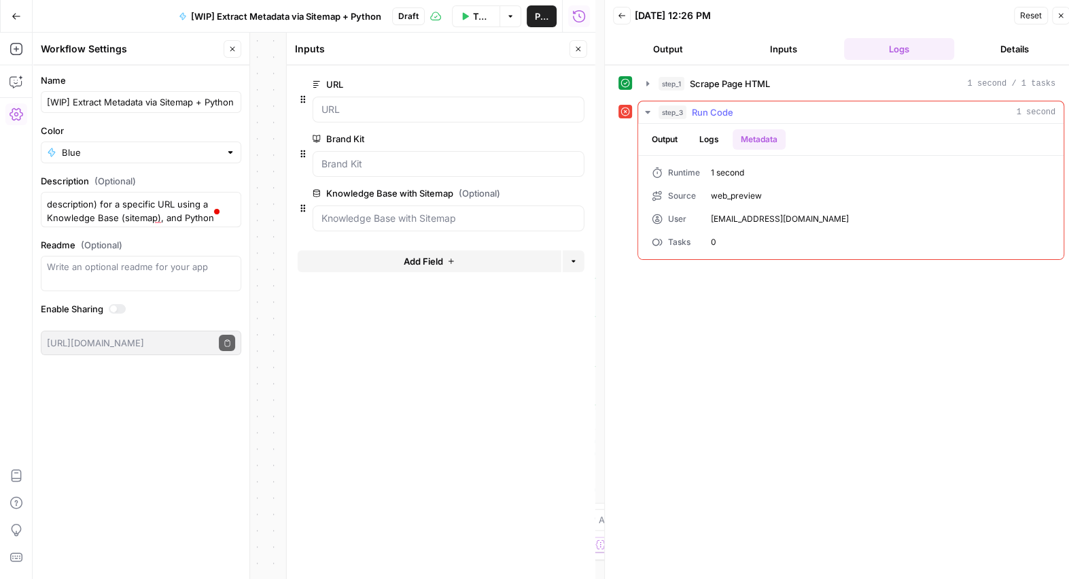
click at [712, 141] on button "Logs" at bounding box center [709, 139] width 36 height 20
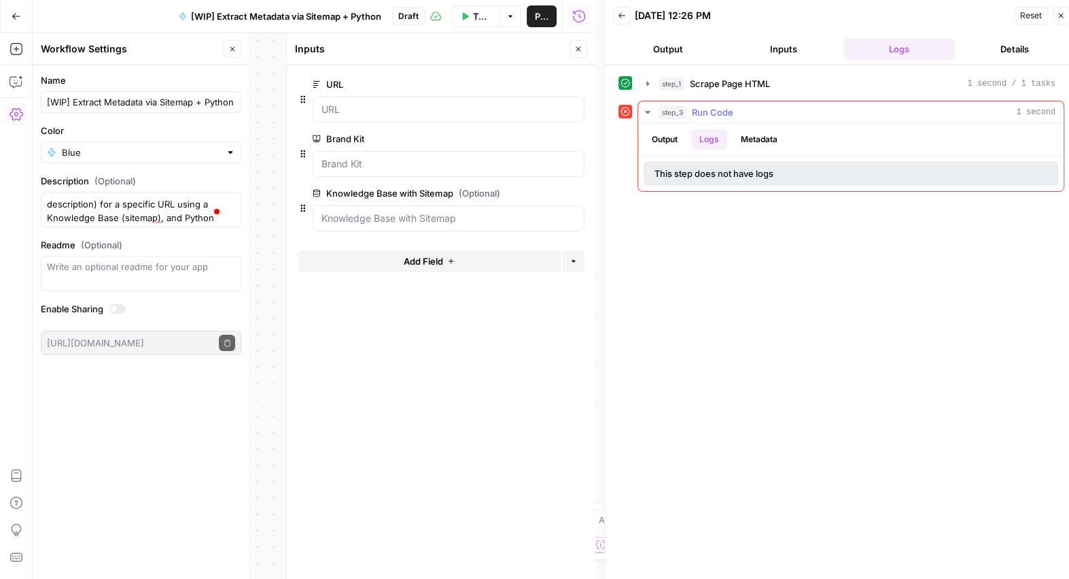
click at [666, 141] on button "Output" at bounding box center [665, 139] width 42 height 20
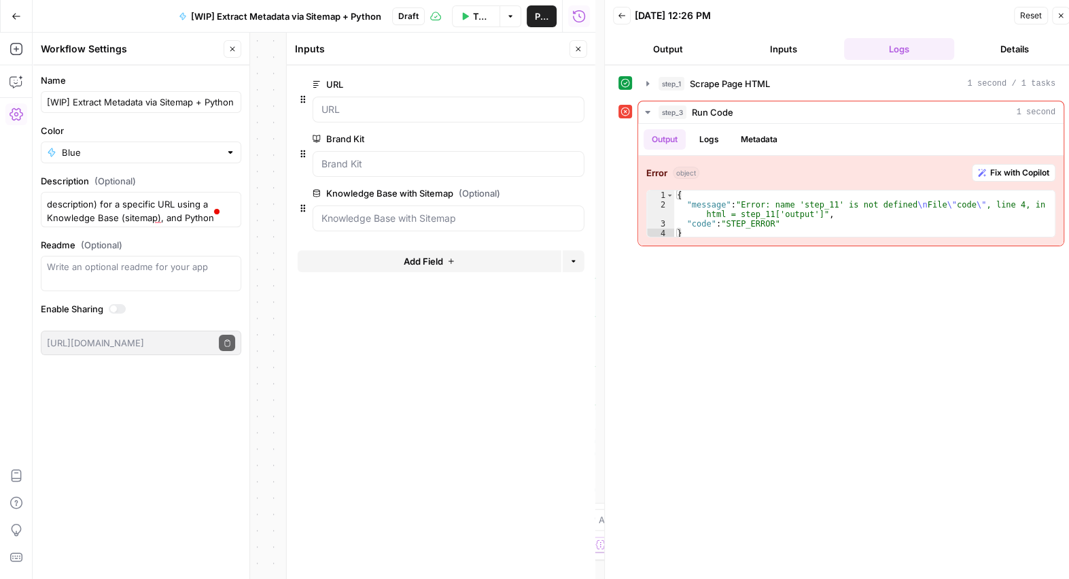
click at [579, 48] on icon "button" at bounding box center [578, 49] width 8 height 8
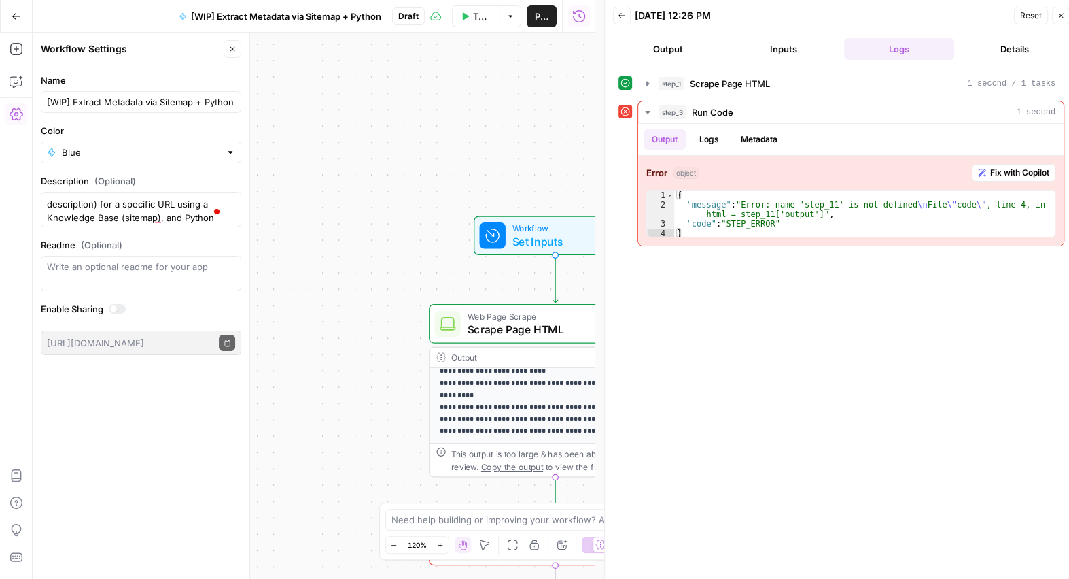
scroll to position [10, 0]
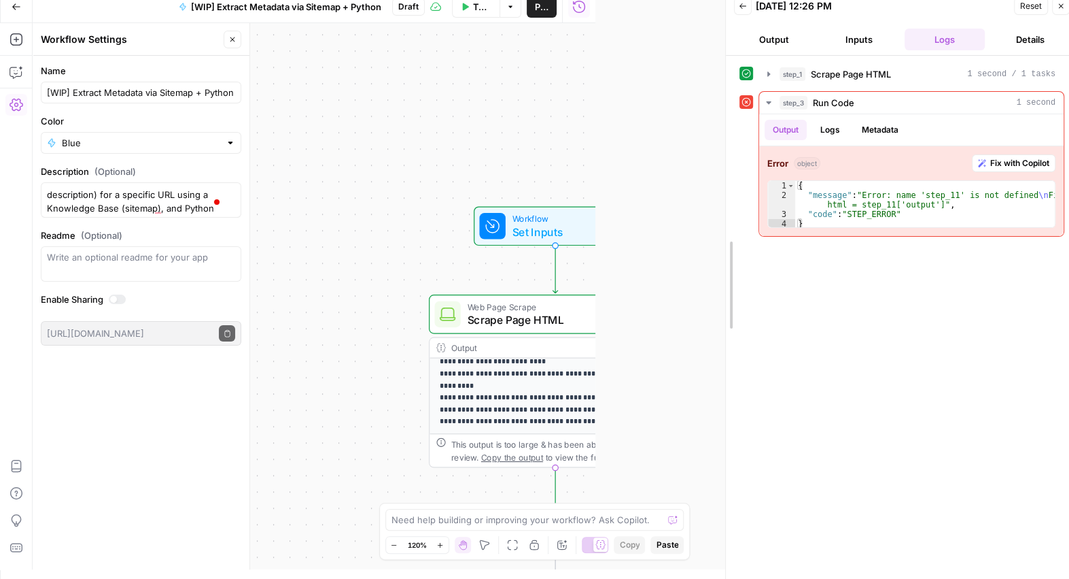
drag, startPoint x: 609, startPoint y: 290, endPoint x: 745, endPoint y: 286, distance: 136.0
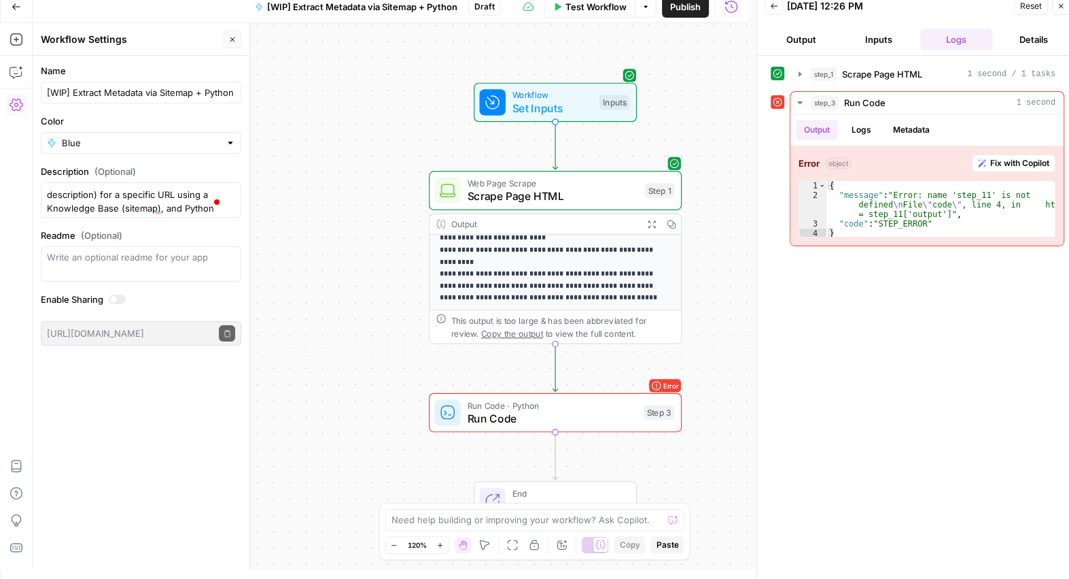
click at [560, 413] on span "Run Code" at bounding box center [552, 418] width 170 height 16
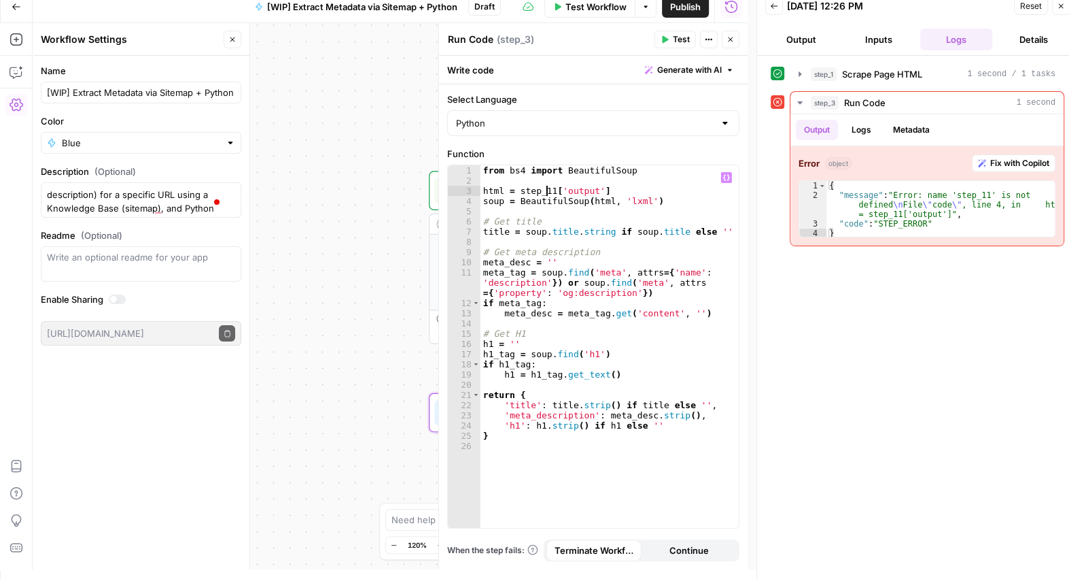
click at [547, 188] on div "from bs4 import BeautifulSoup html = step_11 [ 'output' ] soup = BeautifulSoup …" at bounding box center [610, 356] width 258 height 383
type textarea "**********"
click at [681, 43] on span "Test" at bounding box center [681, 39] width 17 height 12
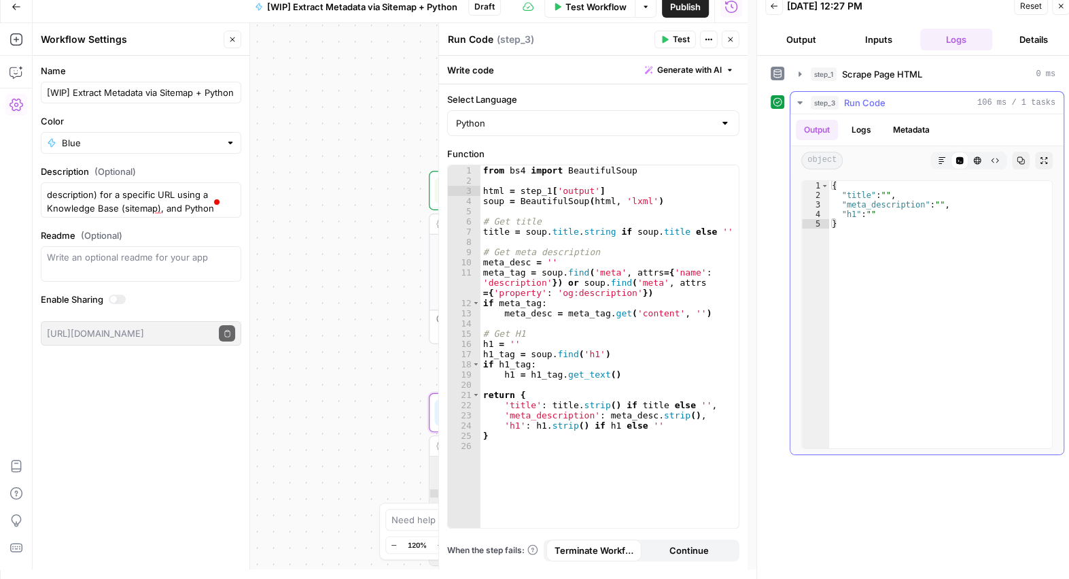
click at [922, 129] on button "Metadata" at bounding box center [911, 130] width 53 height 20
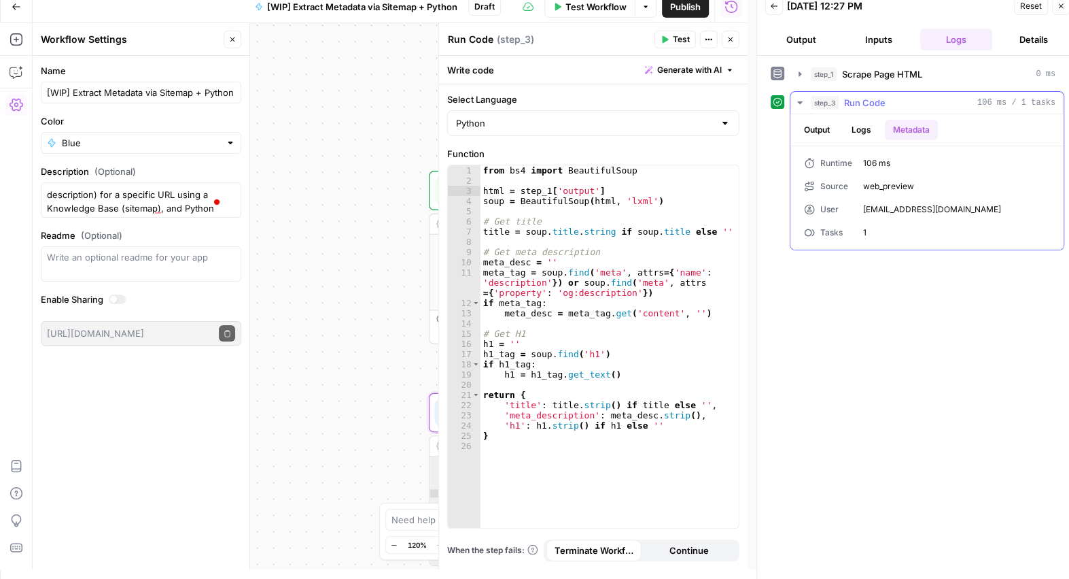
click at [874, 128] on button "Logs" at bounding box center [862, 130] width 36 height 20
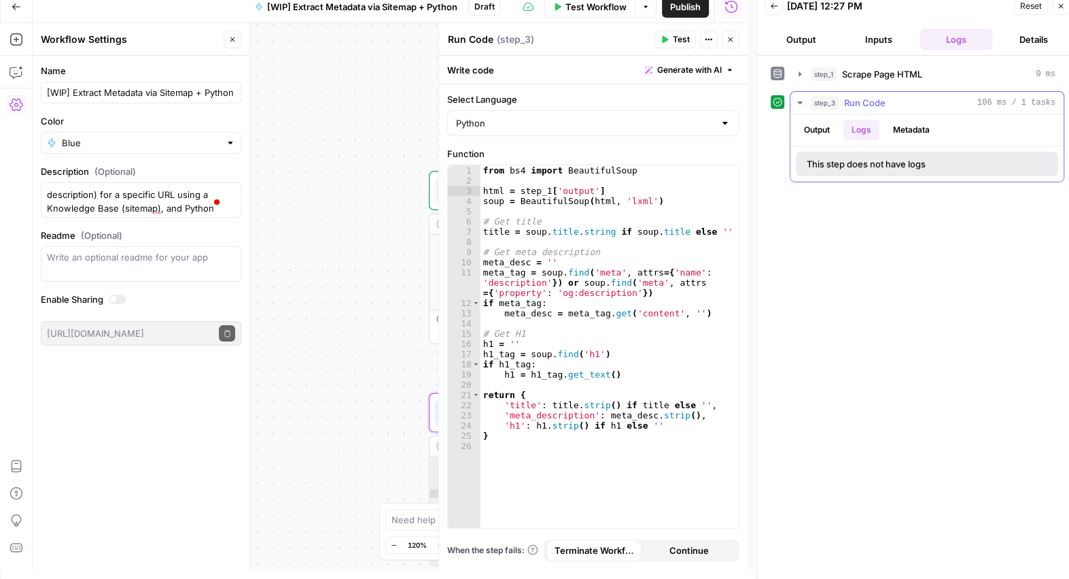
click at [812, 127] on button "Output" at bounding box center [817, 130] width 42 height 20
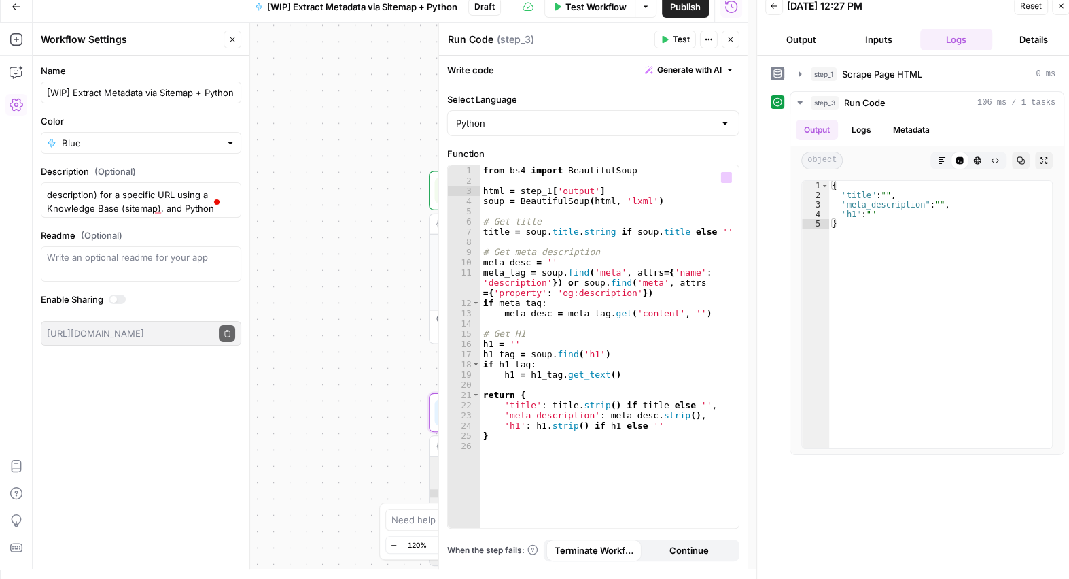
click at [400, 245] on div "**********" at bounding box center [390, 296] width 715 height 546
click at [349, 152] on div "**********" at bounding box center [390, 296] width 715 height 546
click at [729, 36] on icon "button" at bounding box center [731, 39] width 8 height 8
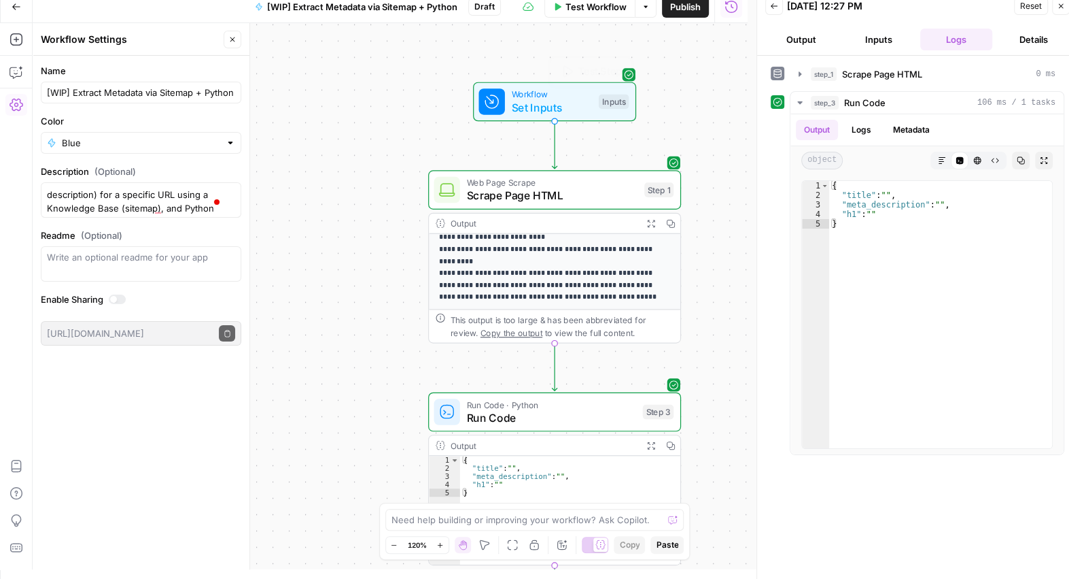
click at [523, 108] on span "Set Inputs" at bounding box center [551, 107] width 81 height 16
click at [591, 7] on span "Test Workflow" at bounding box center [596, 7] width 61 height 14
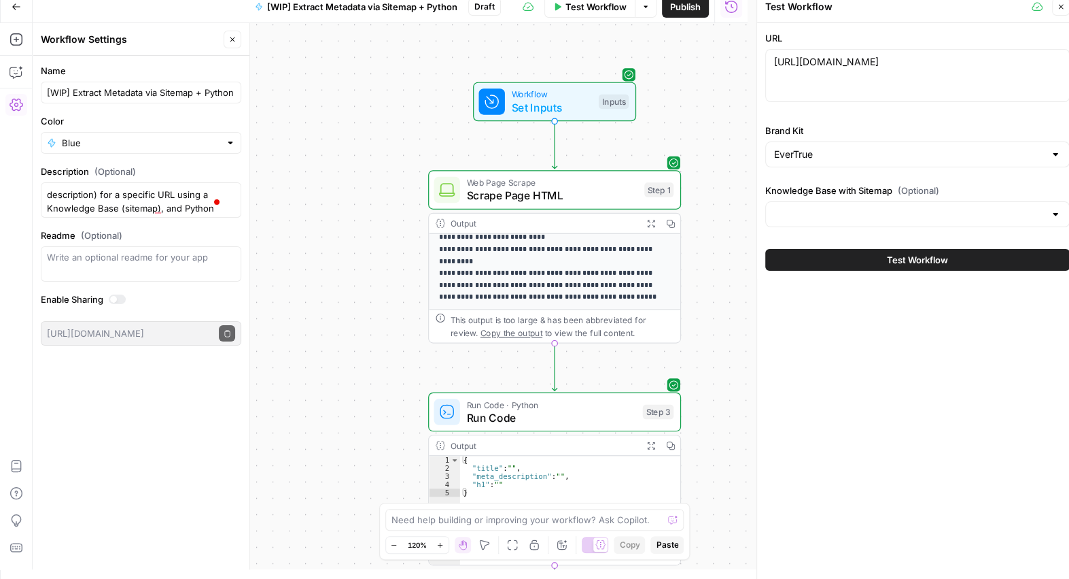
click at [871, 253] on button "Test Workflow" at bounding box center [917, 260] width 305 height 22
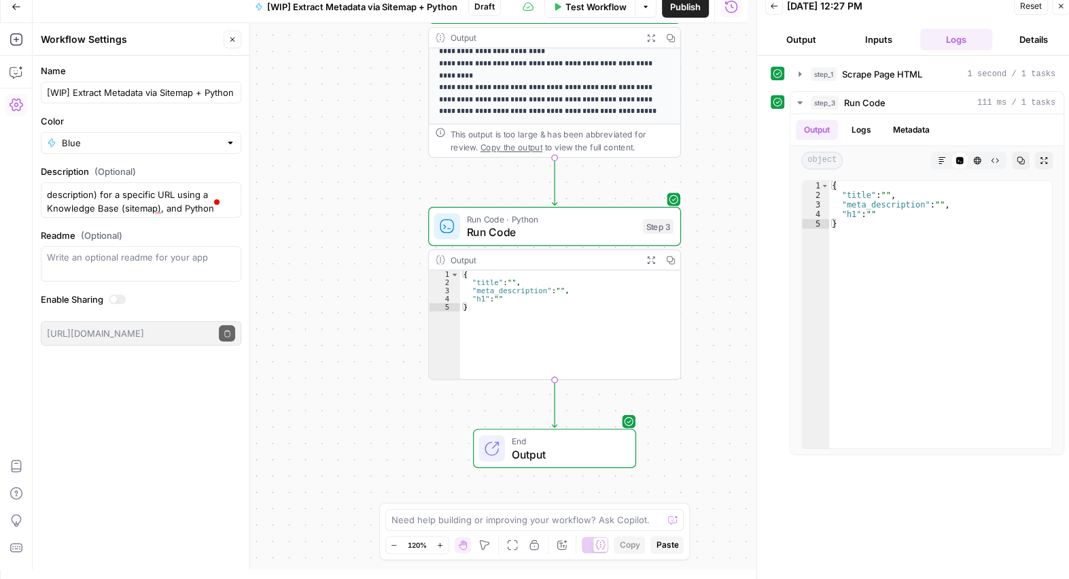
click at [583, 447] on span "Output" at bounding box center [566, 454] width 111 height 16
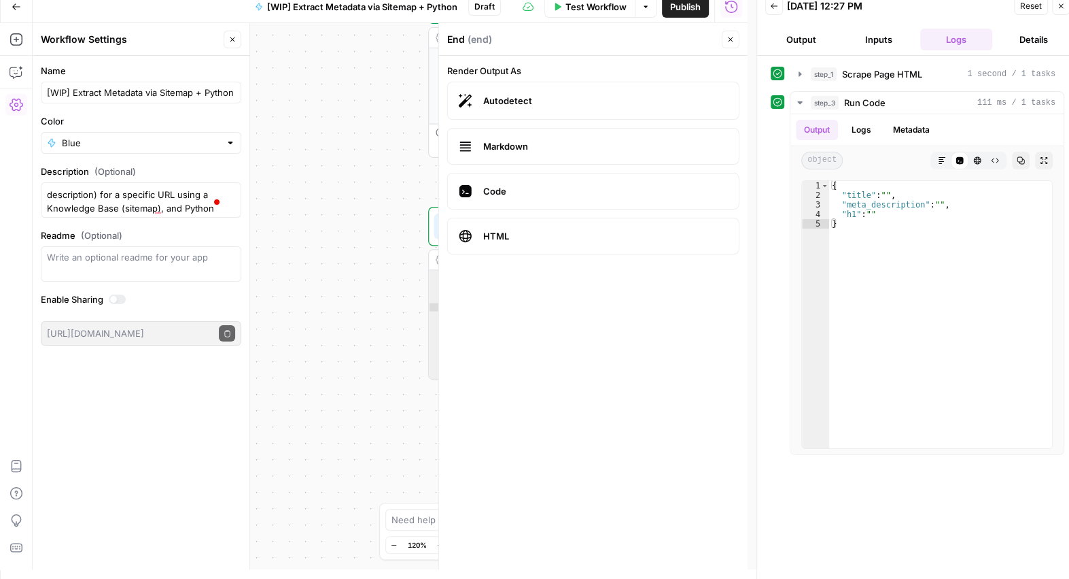
click at [732, 41] on icon "button" at bounding box center [731, 39] width 8 height 8
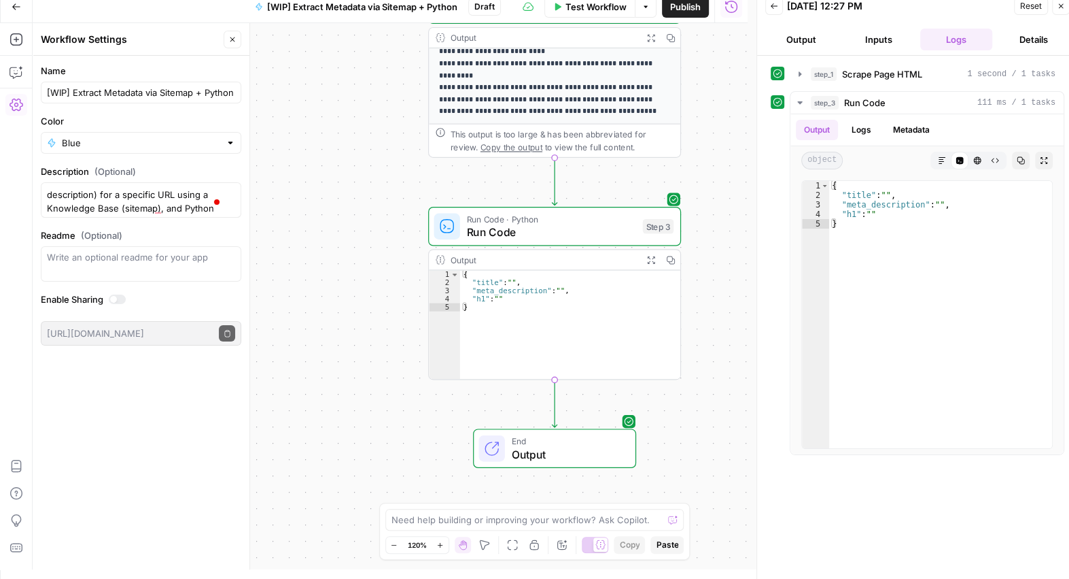
type textarea "*"
click at [606, 312] on div "{ "title" : "" , "meta_description" : "" , "h1" : "" }" at bounding box center [570, 333] width 220 height 125
click at [587, 233] on span "Run Code" at bounding box center [551, 232] width 170 height 16
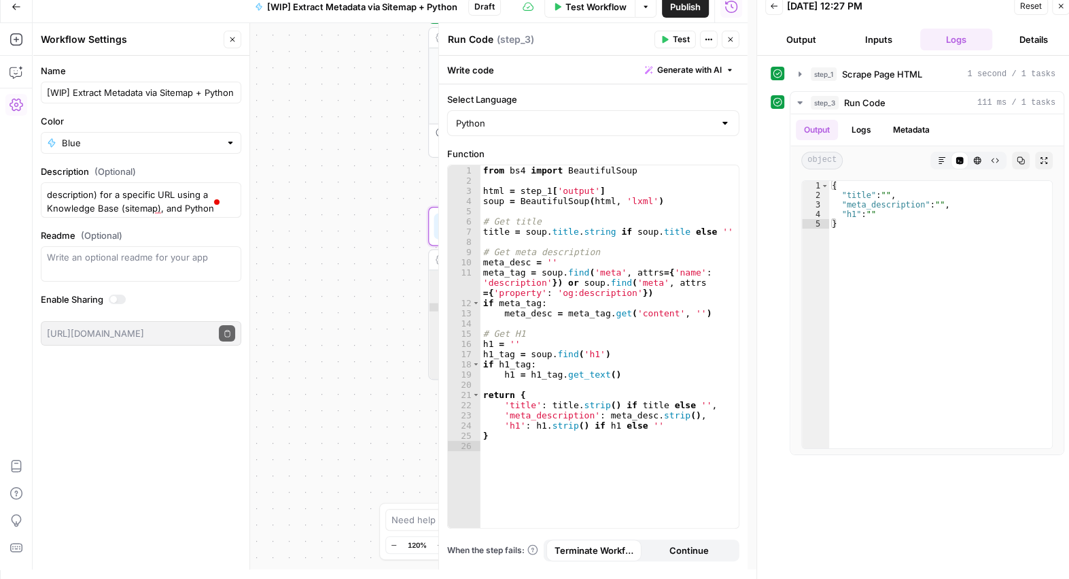
click at [734, 39] on button "Close" at bounding box center [731, 40] width 18 height 18
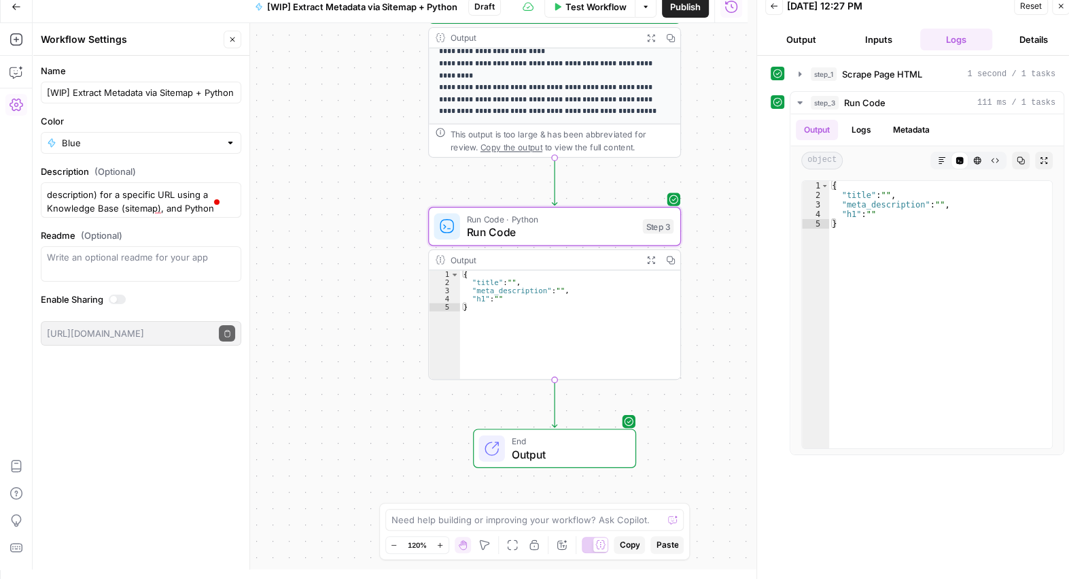
click at [469, 258] on div "Output" at bounding box center [543, 259] width 186 height 13
click at [876, 126] on button "Logs" at bounding box center [862, 130] width 36 height 20
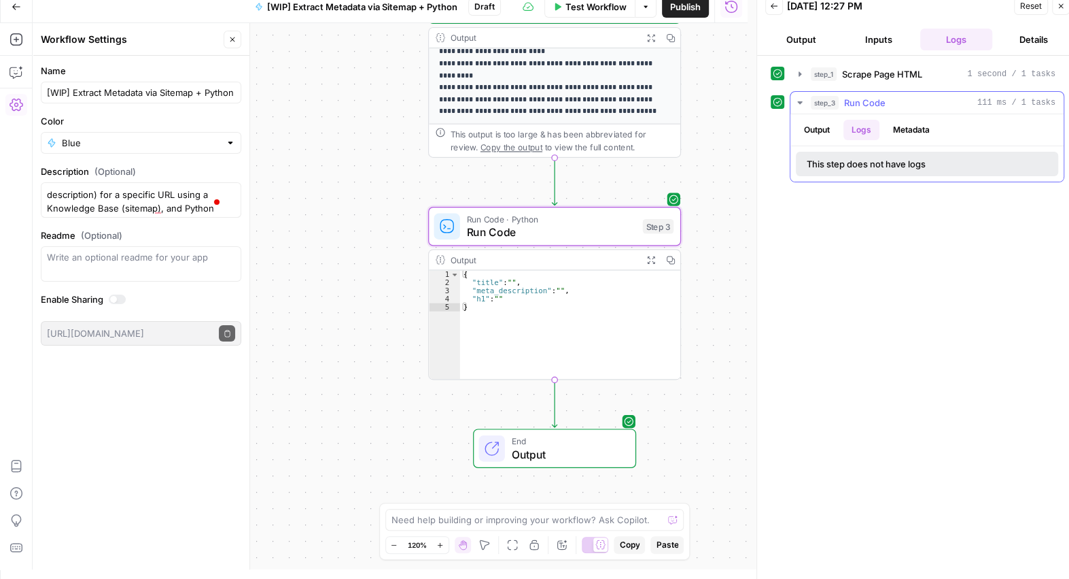
click at [914, 126] on button "Metadata" at bounding box center [911, 130] width 53 height 20
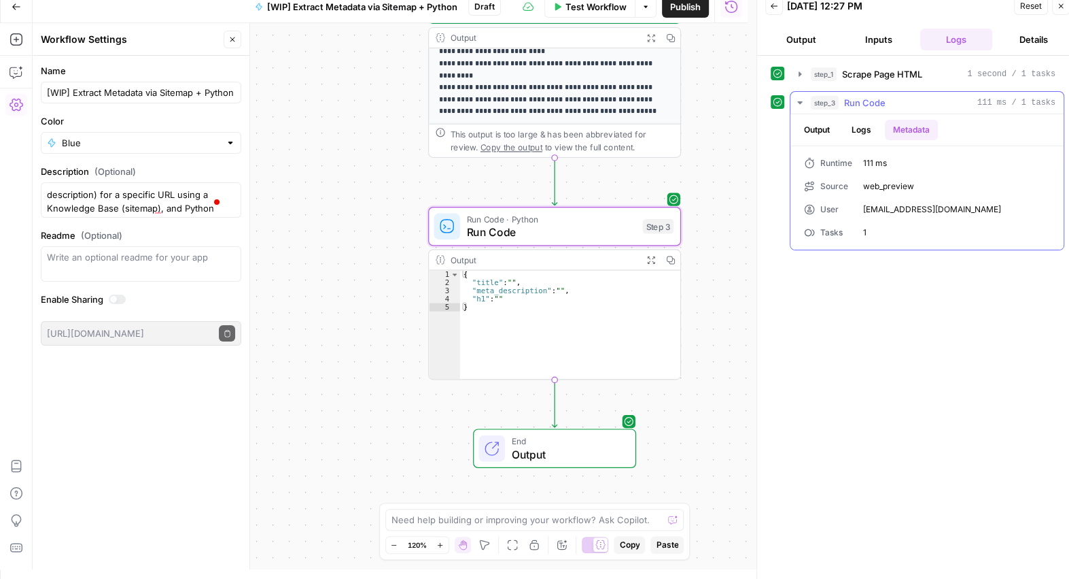
click at [821, 133] on button "Output" at bounding box center [817, 130] width 42 height 20
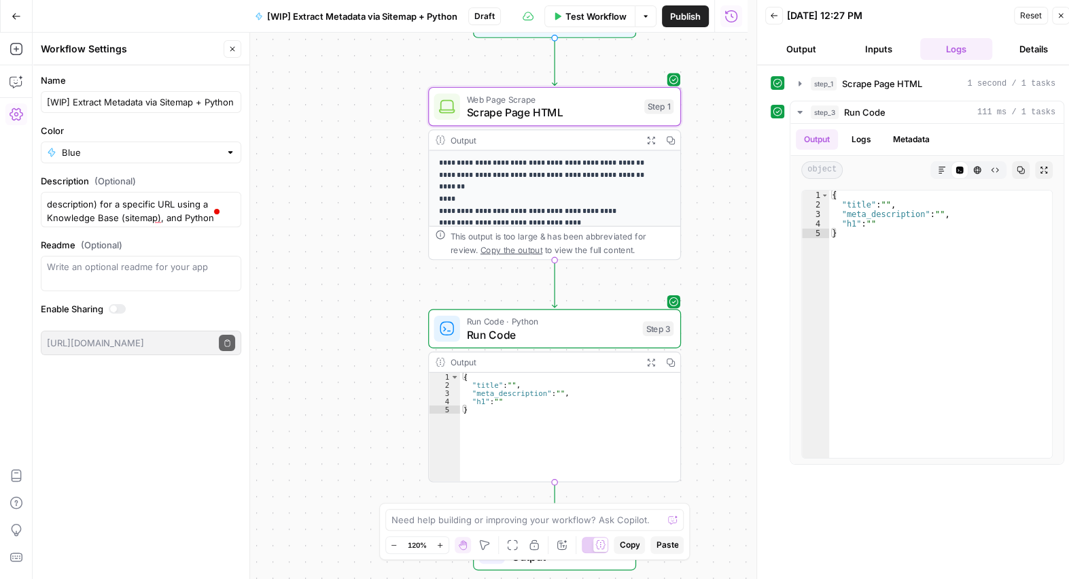
click at [556, 116] on span "Scrape Page HTML" at bounding box center [551, 112] width 171 height 16
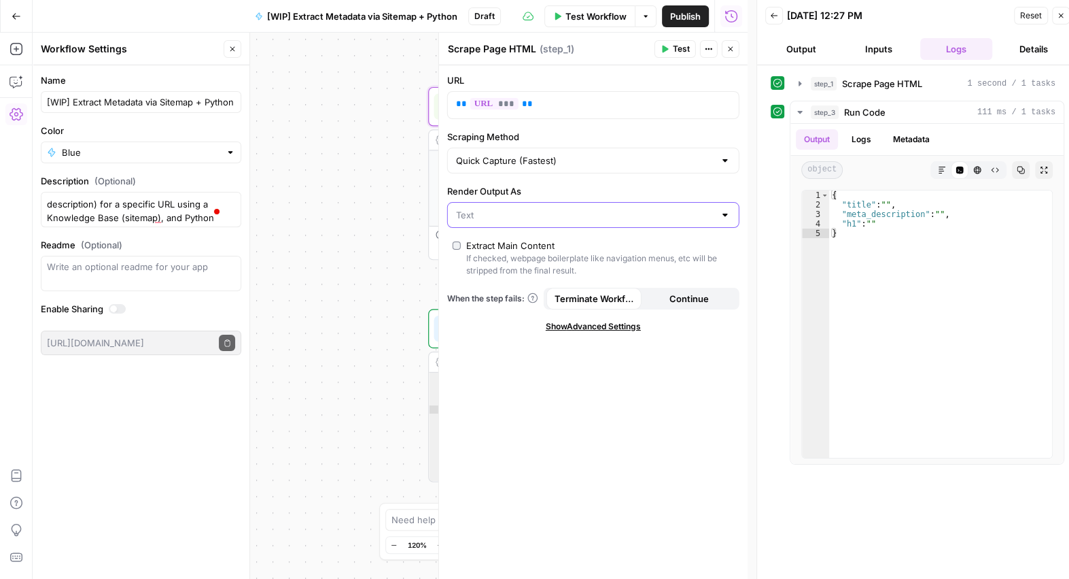
click at [469, 216] on input "Render Output As" at bounding box center [585, 215] width 258 height 14
click at [485, 272] on span "HTML" at bounding box center [590, 267] width 264 height 14
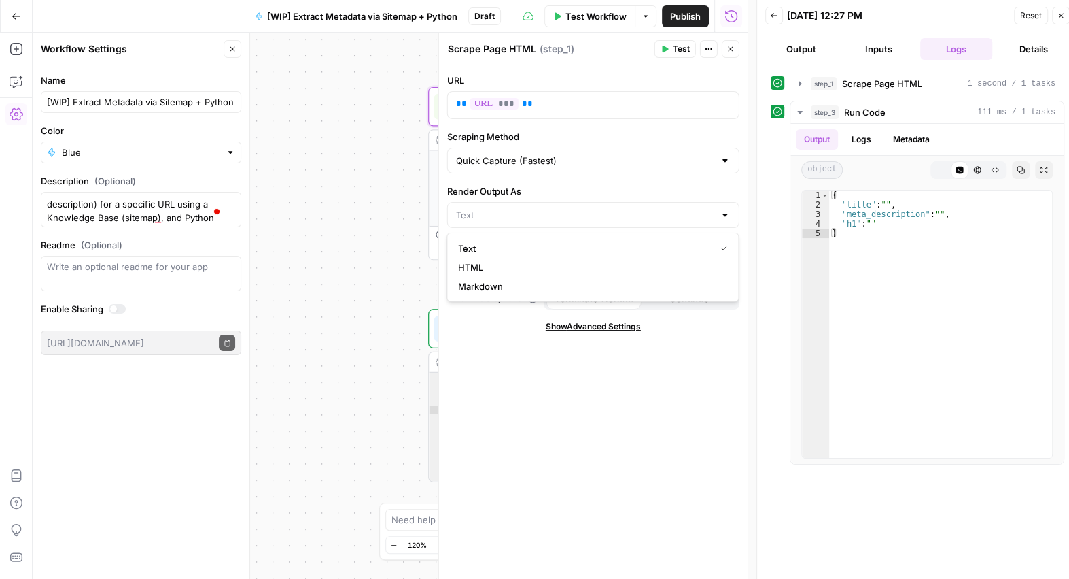
type input "HTML"
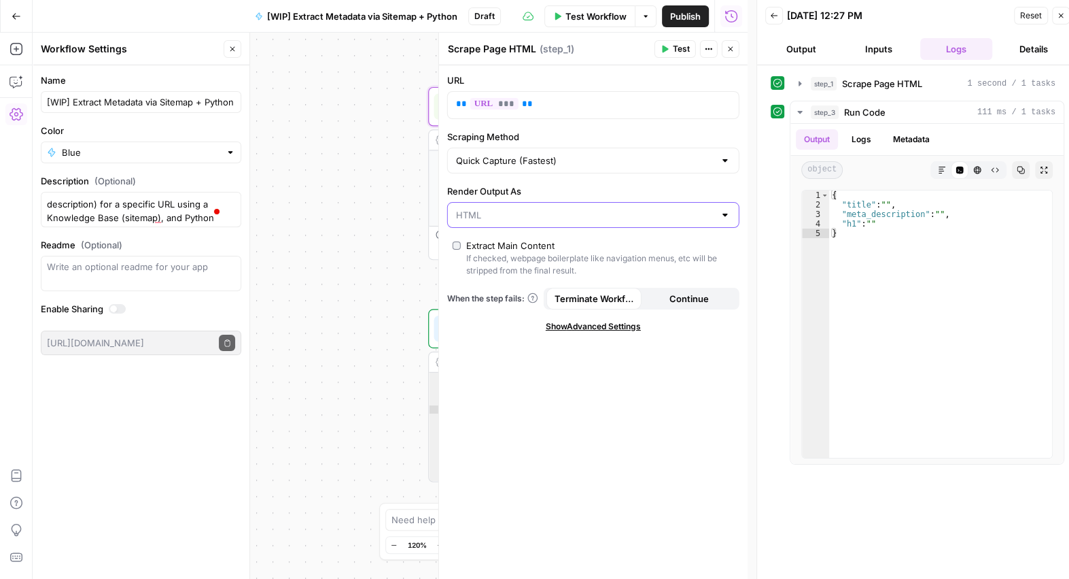
click at [488, 219] on input "Render Output As" at bounding box center [585, 215] width 258 height 14
click at [476, 242] on span "Text" at bounding box center [590, 248] width 264 height 14
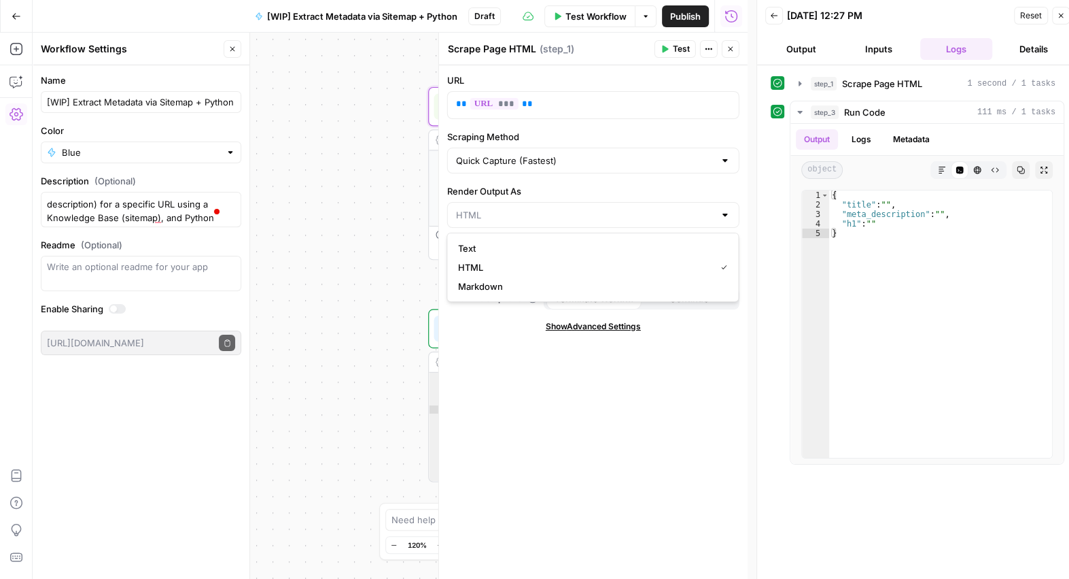
type input "Text"
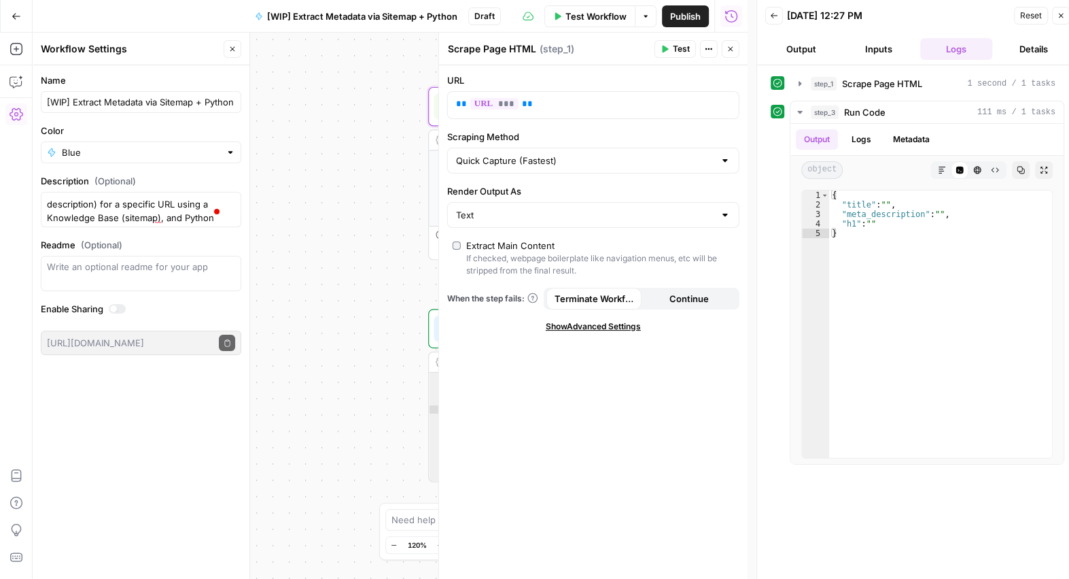
click at [401, 243] on div "**********" at bounding box center [390, 306] width 715 height 546
click at [1060, 17] on icon "button" at bounding box center [1061, 16] width 5 height 5
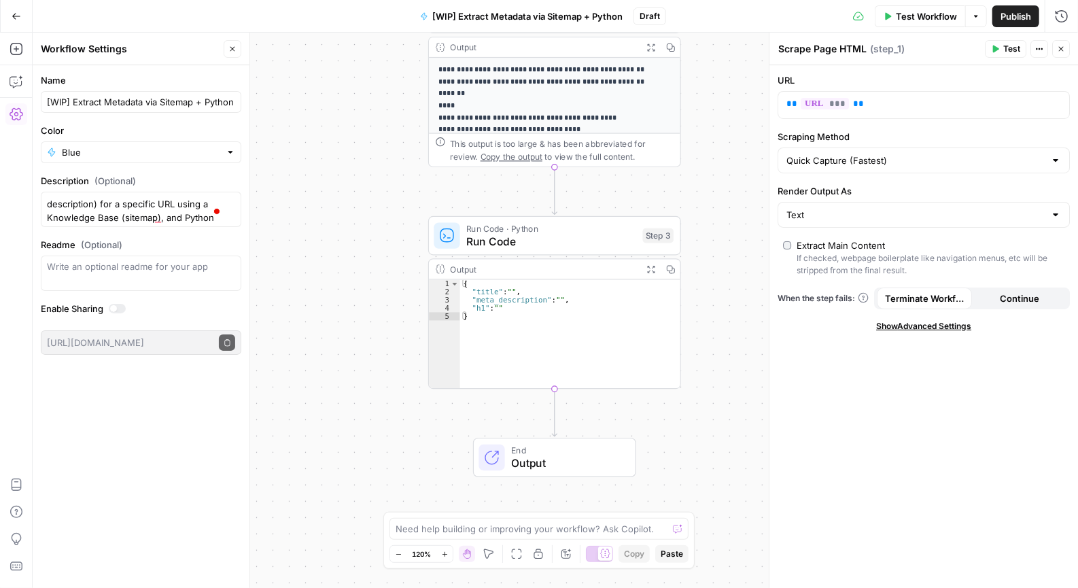
click at [94, 276] on div "Write an optional readme for your app" at bounding box center [141, 273] width 201 height 35
click at [234, 52] on icon "button" at bounding box center [232, 49] width 8 height 8
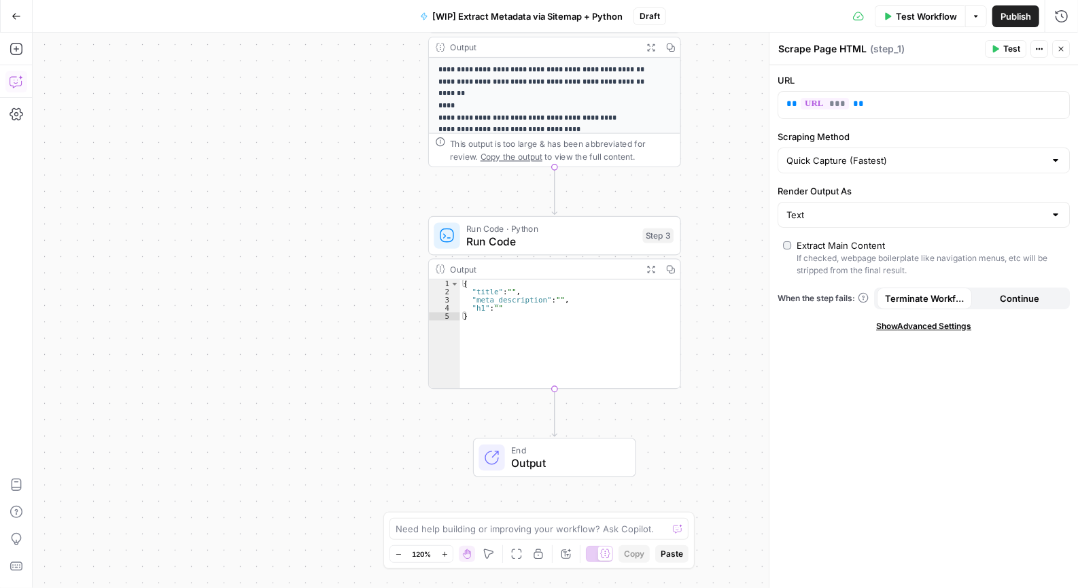
click at [21, 78] on icon "button" at bounding box center [17, 82] width 14 height 14
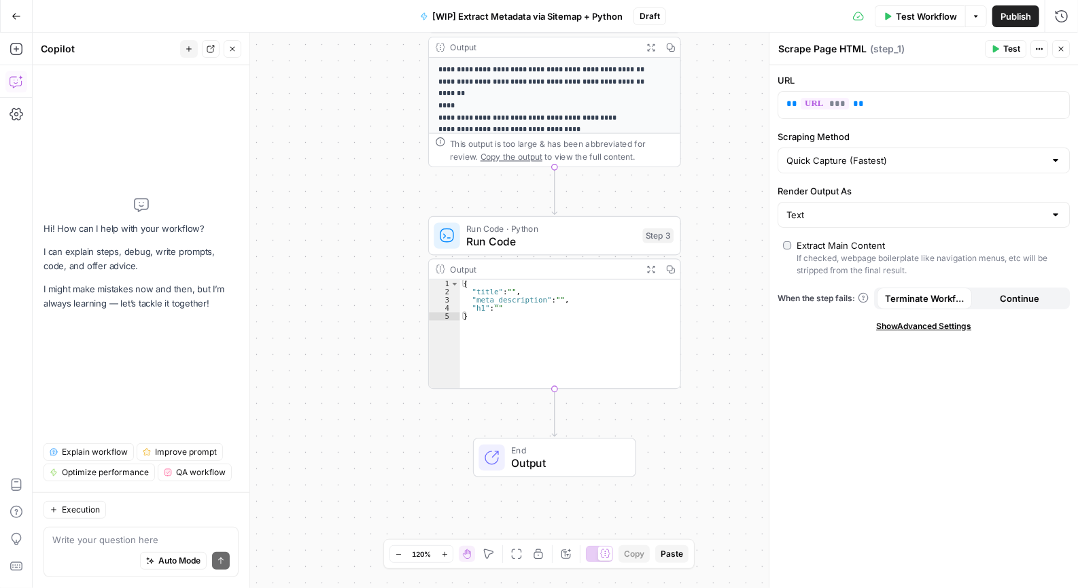
click at [98, 542] on textarea at bounding box center [140, 540] width 177 height 14
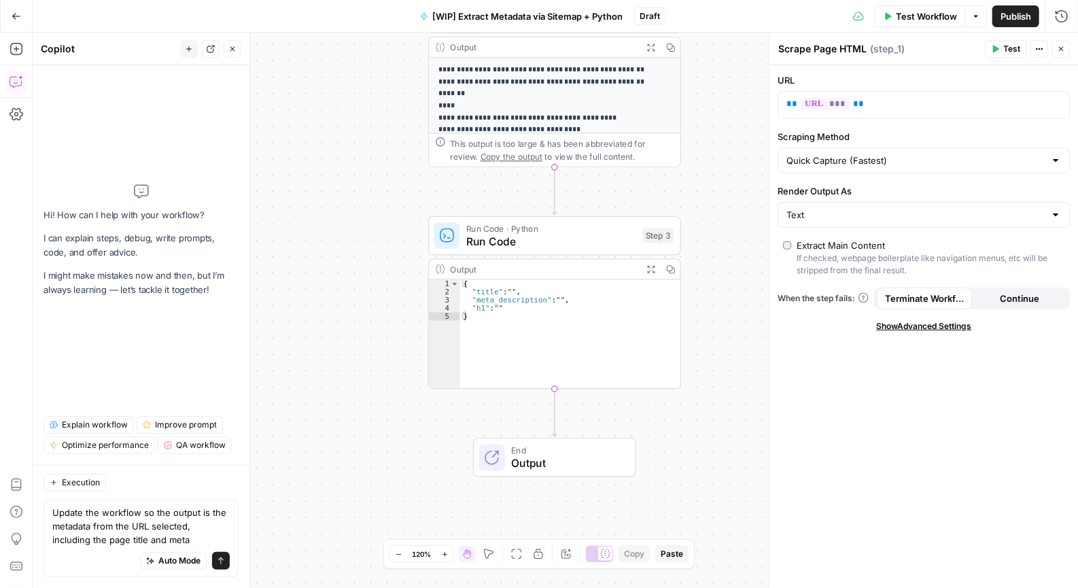
type textarea "Update the workflow so the output is the metadata from the URL selected, includ…"
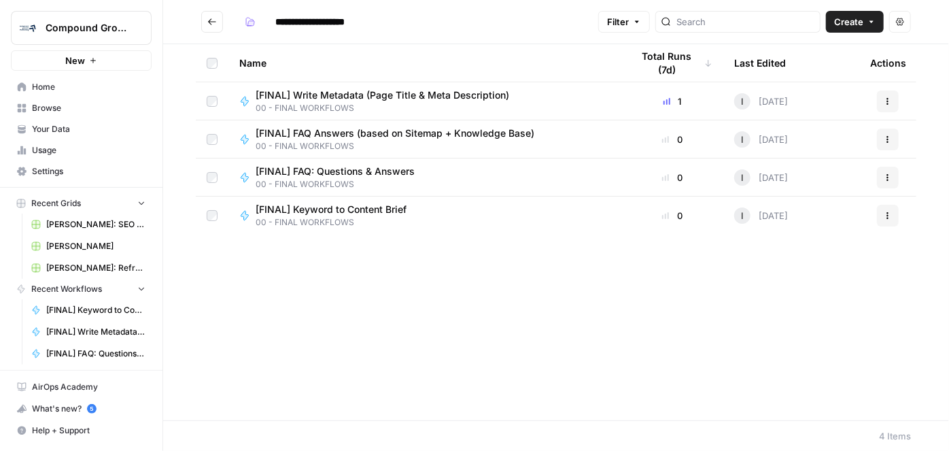
type input "**********"
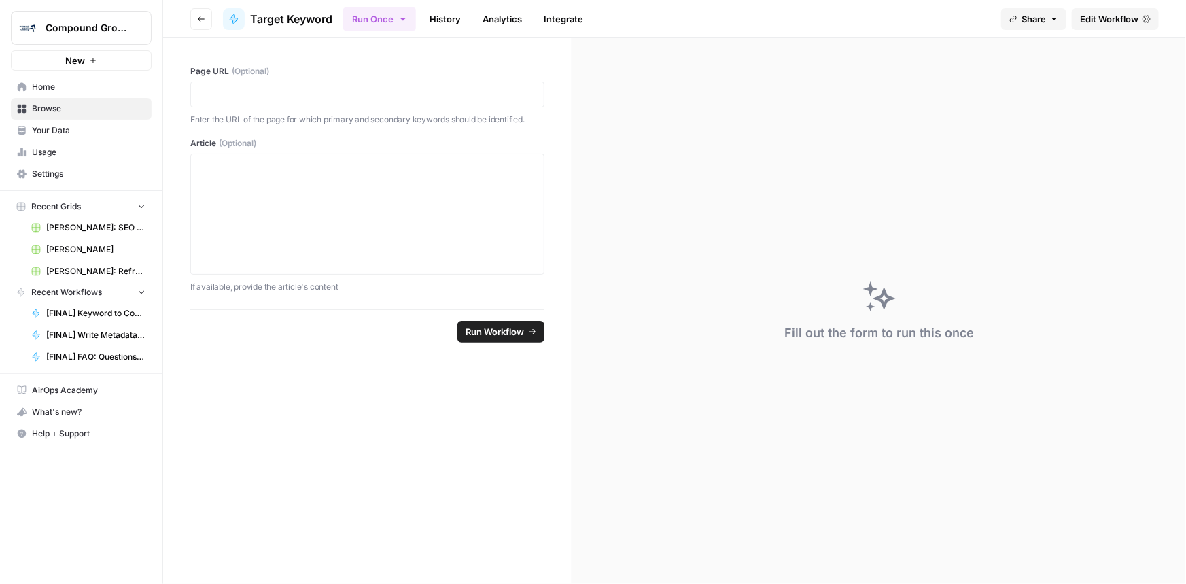
click at [434, 19] on link "History" at bounding box center [445, 19] width 48 height 22
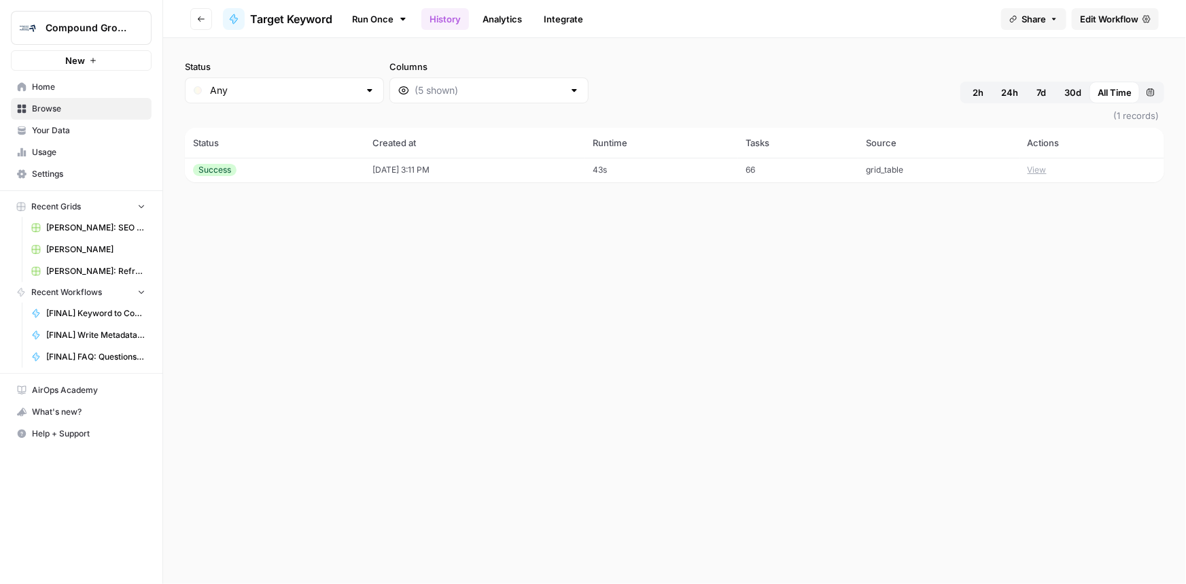
click at [1108, 24] on span "Edit Workflow" at bounding box center [1109, 19] width 58 height 14
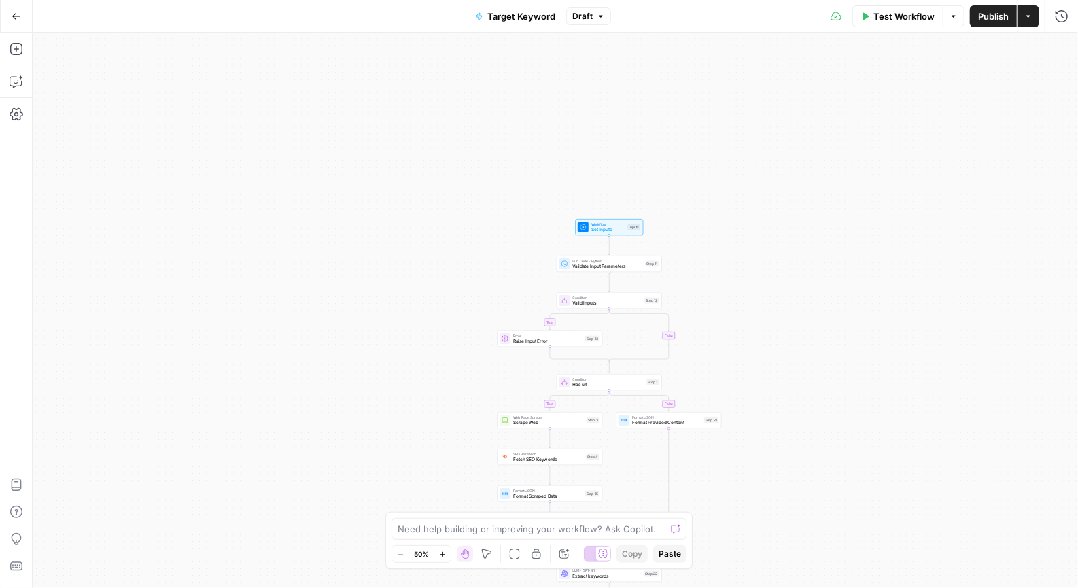
click at [838, 230] on div "true true false false Workflow Set Inputs Inputs Run Code · Python Validate Inp…" at bounding box center [556, 310] width 1046 height 555
click at [441, 551] on icon "button" at bounding box center [442, 554] width 7 height 7
click at [442, 551] on icon "button" at bounding box center [442, 554] width 7 height 7
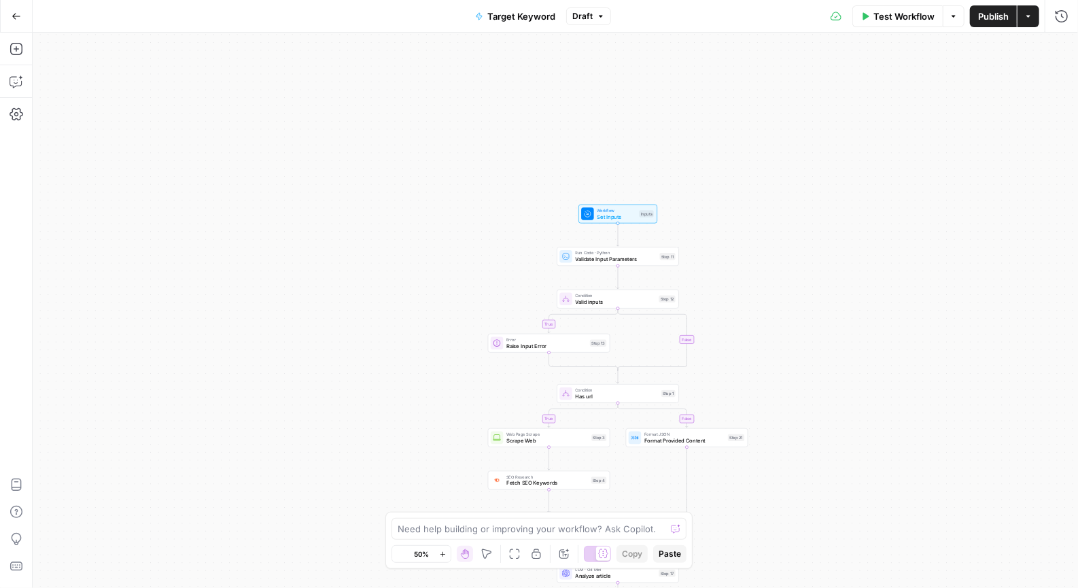
click at [442, 551] on icon "button" at bounding box center [442, 554] width 7 height 7
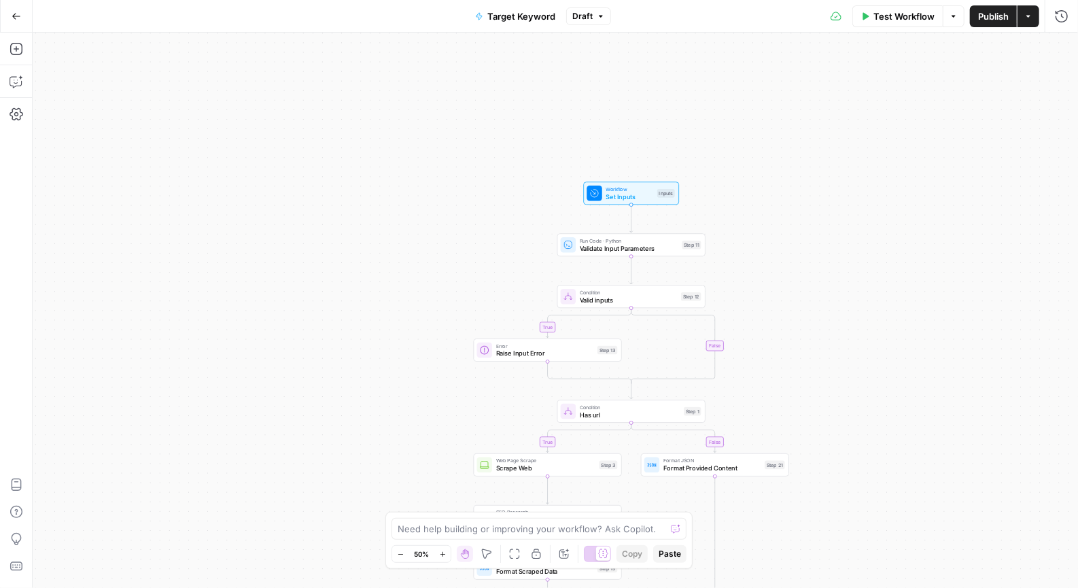
click at [442, 551] on icon "button" at bounding box center [442, 554] width 7 height 7
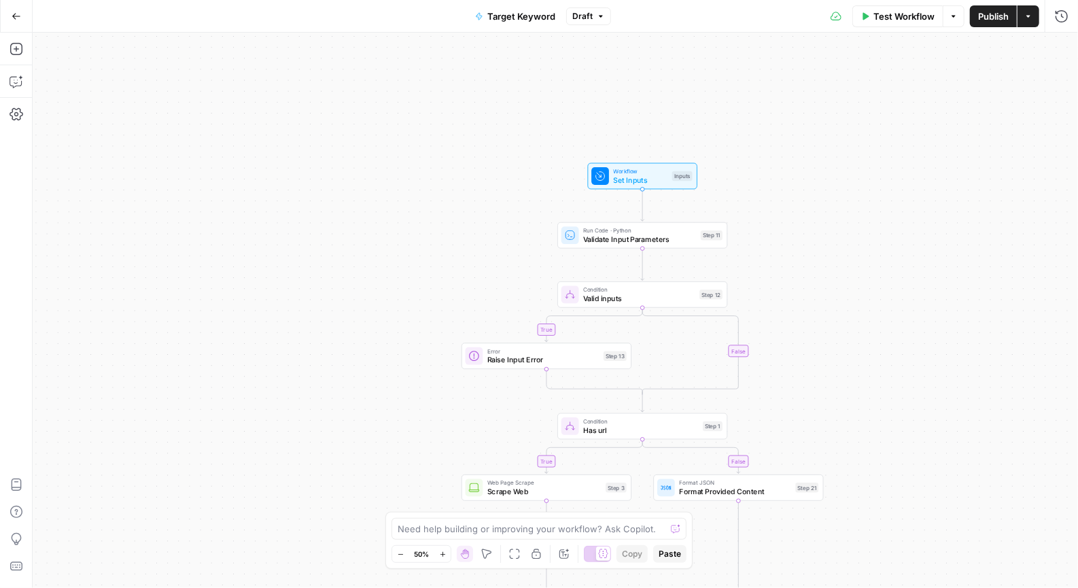
click at [442, 551] on icon "button" at bounding box center [442, 554] width 7 height 7
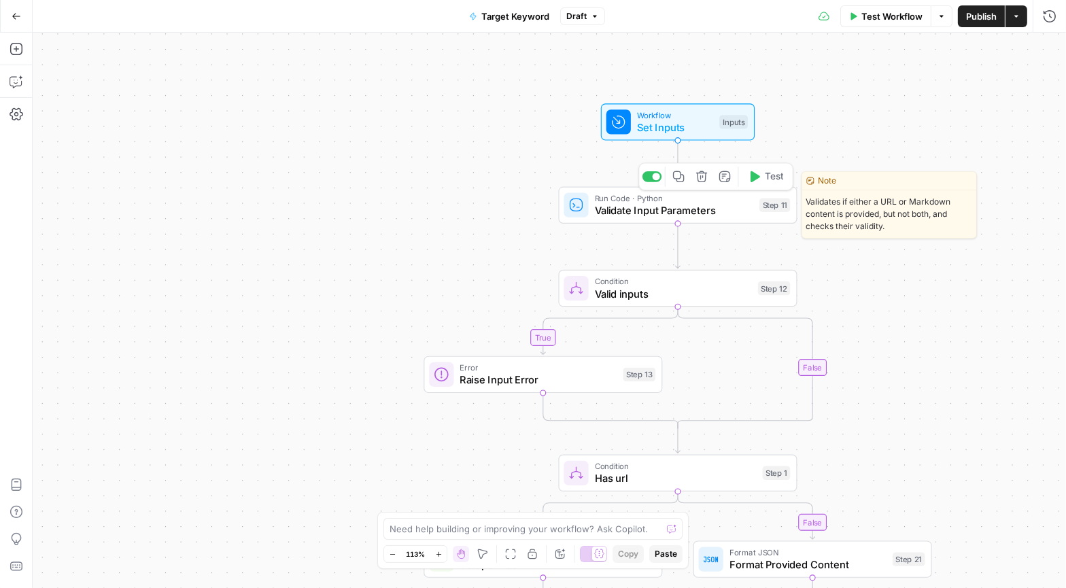
click at [625, 218] on div "Run Code · Python Validate Input Parameters Step 11 Copy step Delete step Edit …" at bounding box center [678, 205] width 239 height 37
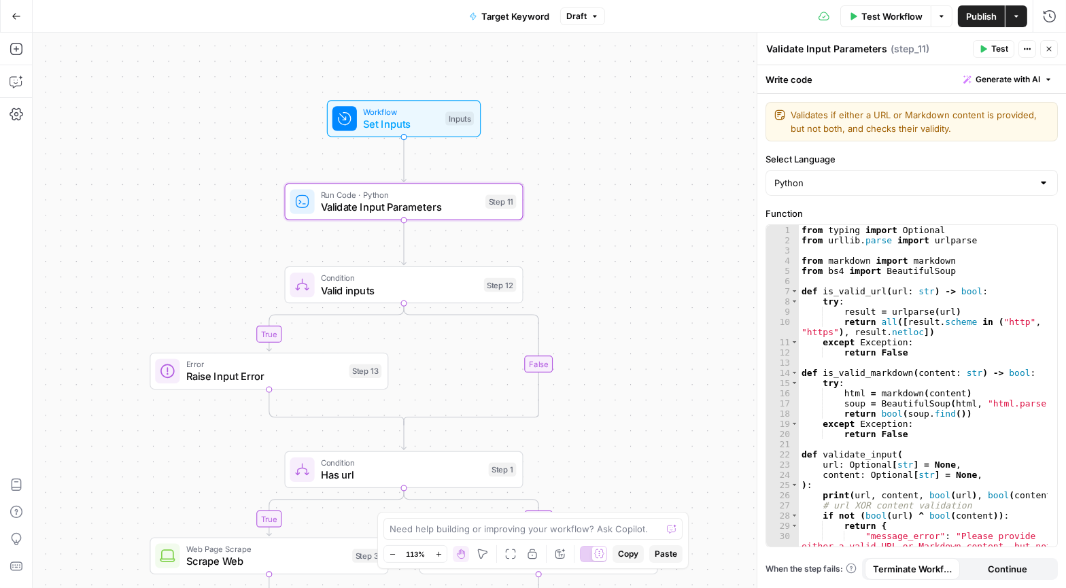
drag, startPoint x: 432, startPoint y: 157, endPoint x: 192, endPoint y: 155, distance: 239.3
click at [192, 155] on div "true true false false Workflow Set Inputs Inputs Run Code · Python Validate Inp…" at bounding box center [549, 310] width 1033 height 555
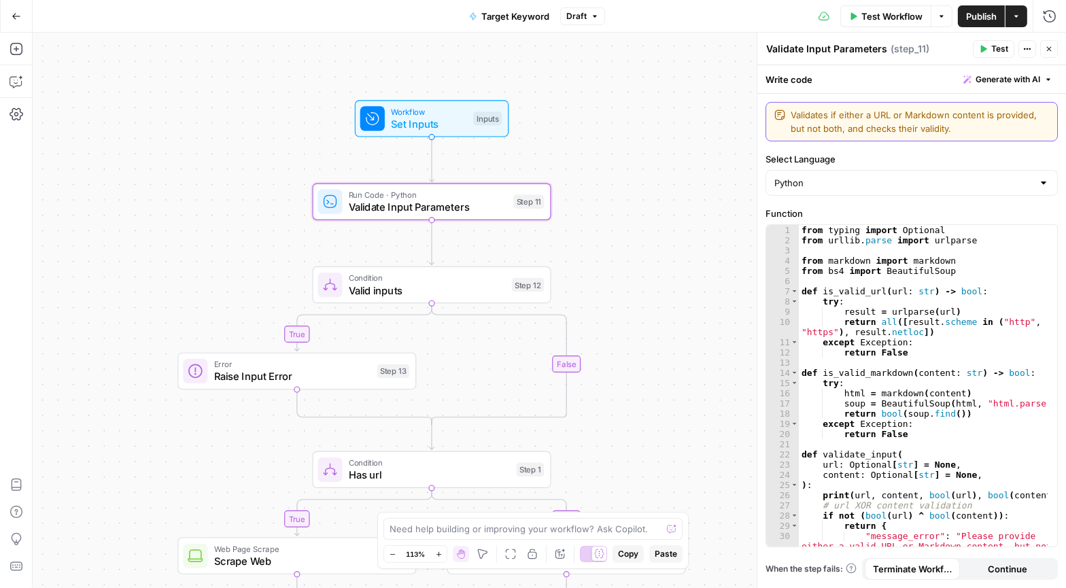
drag, startPoint x: 805, startPoint y: 126, endPoint x: 784, endPoint y: 116, distance: 23.4
click at [784, 116] on div "Validates if either a URL or Markdown content is provided, but not both, and ch…" at bounding box center [911, 121] width 292 height 39
click at [927, 351] on div "from typing import Optional from urllib . parse import urlparse from markdown i…" at bounding box center [923, 402] width 249 height 354
type textarea "**********"
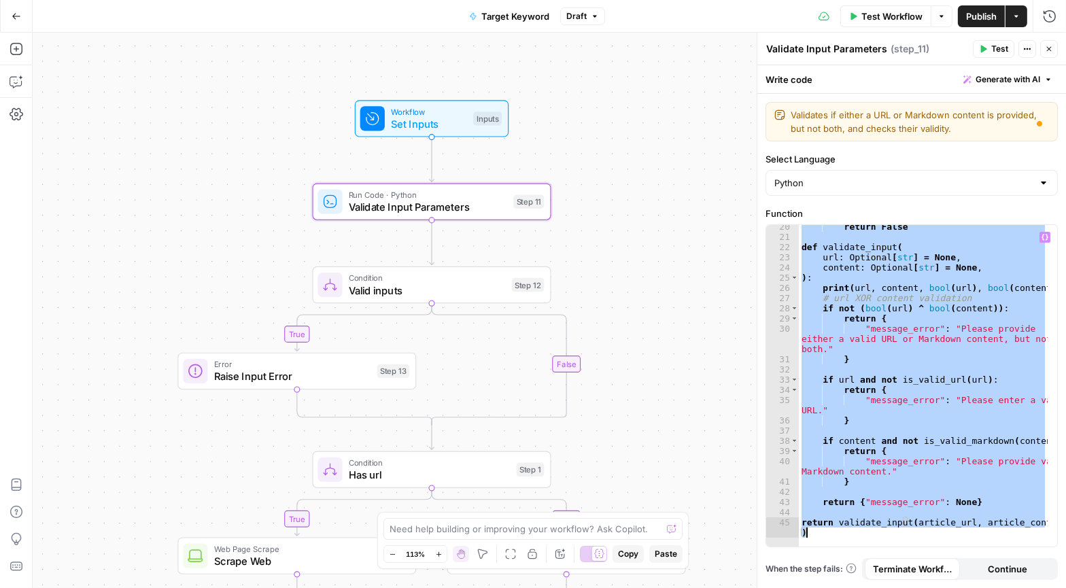
scroll to position [207, 0]
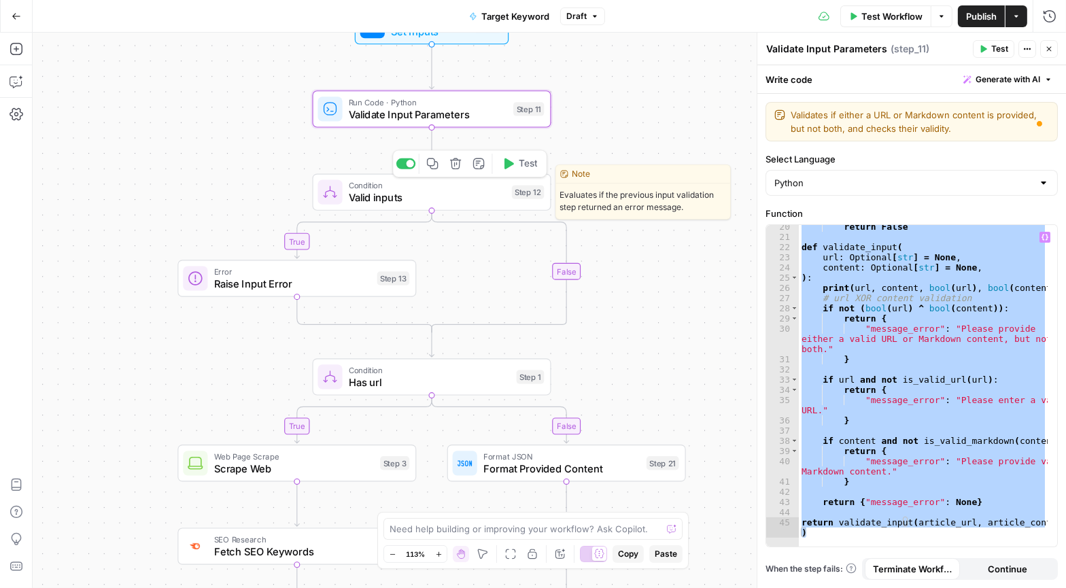
click at [429, 199] on span "Valid inputs" at bounding box center [427, 198] width 157 height 16
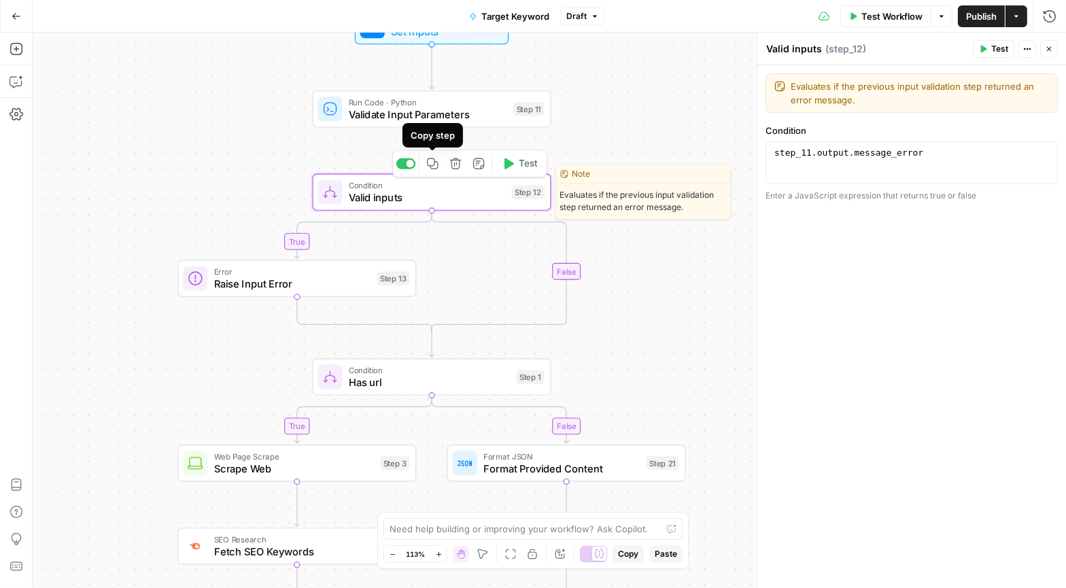
click at [439, 169] on button "Copy step" at bounding box center [432, 164] width 20 height 20
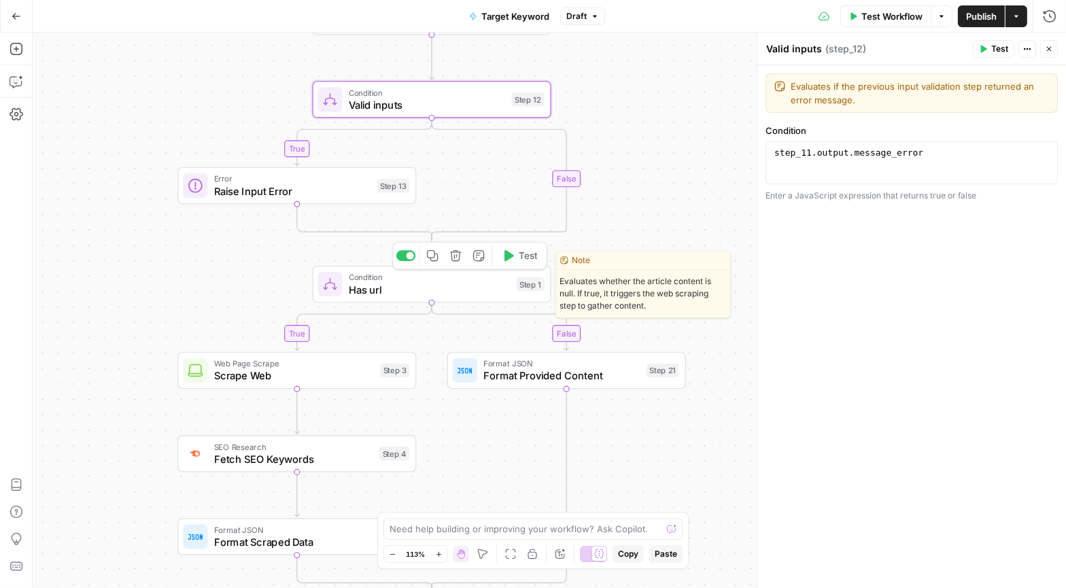
click at [394, 291] on span "Has url" at bounding box center [430, 290] width 162 height 16
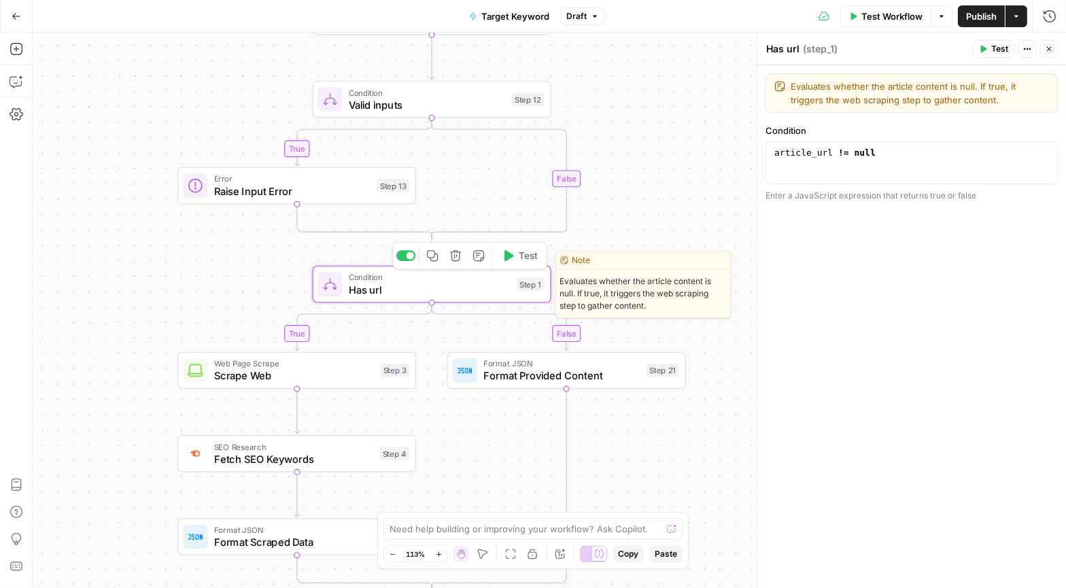
click at [430, 258] on icon "button" at bounding box center [432, 255] width 11 height 11
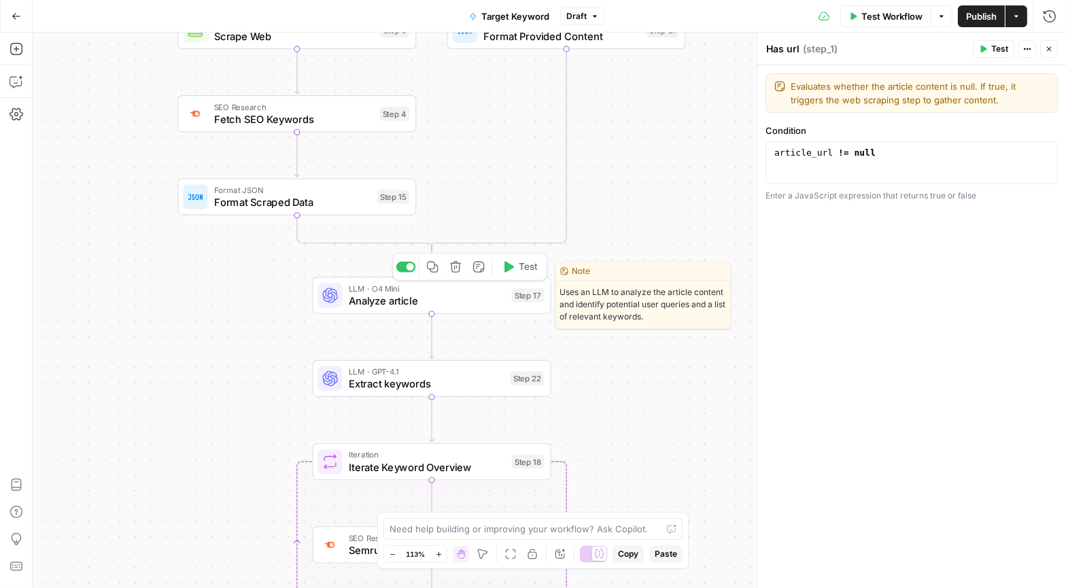
drag, startPoint x: 433, startPoint y: 268, endPoint x: 476, endPoint y: 122, distance: 151.7
click at [433, 266] on icon "button" at bounding box center [432, 267] width 12 height 12
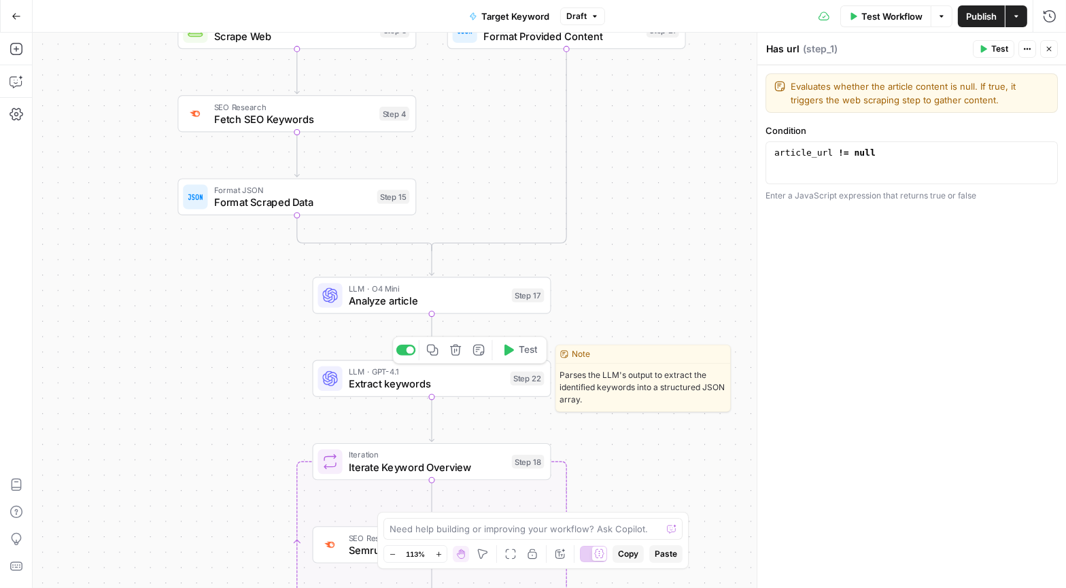
click at [428, 354] on icon "button" at bounding box center [432, 350] width 12 height 12
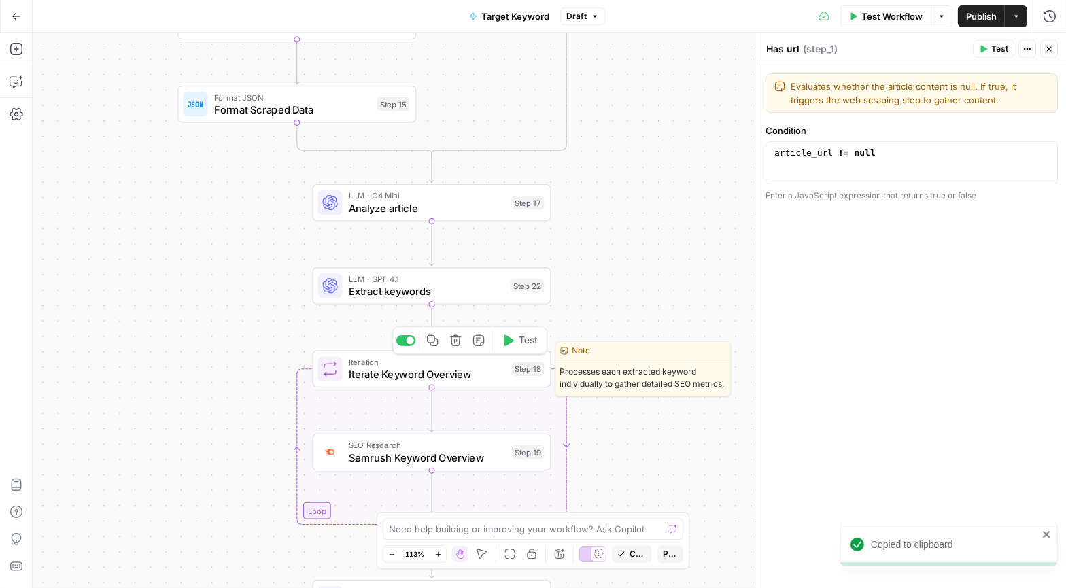
click at [434, 343] on icon "button" at bounding box center [432, 340] width 12 height 12
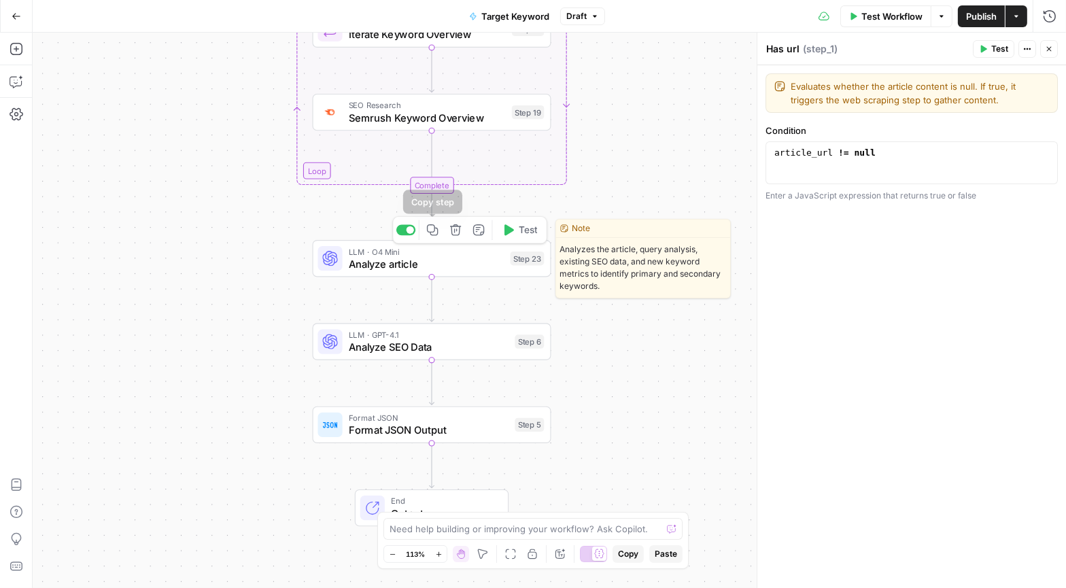
click at [430, 226] on icon "button" at bounding box center [432, 230] width 12 height 12
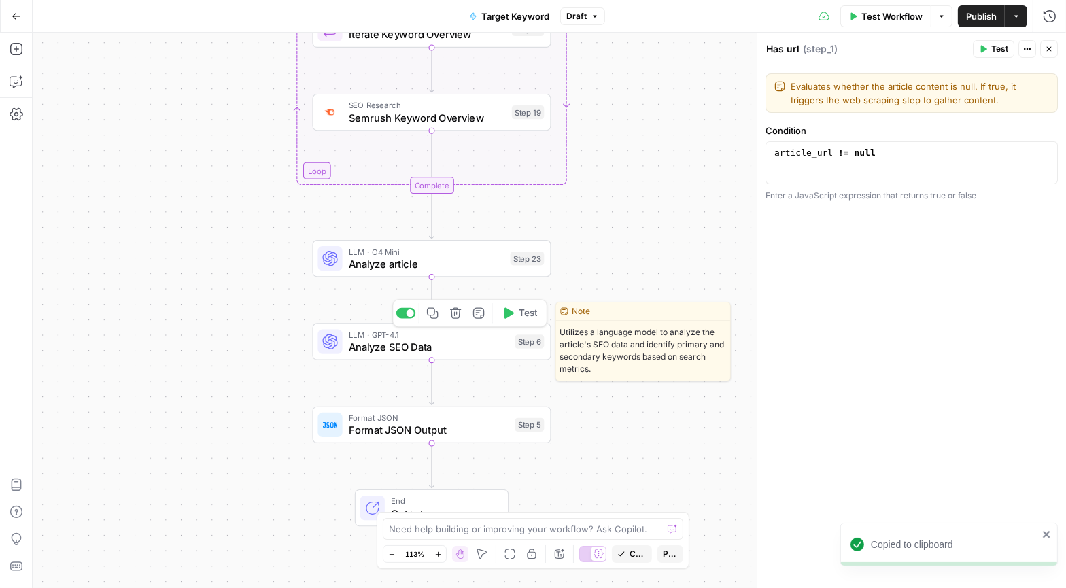
click at [432, 317] on icon "button" at bounding box center [432, 313] width 12 height 12
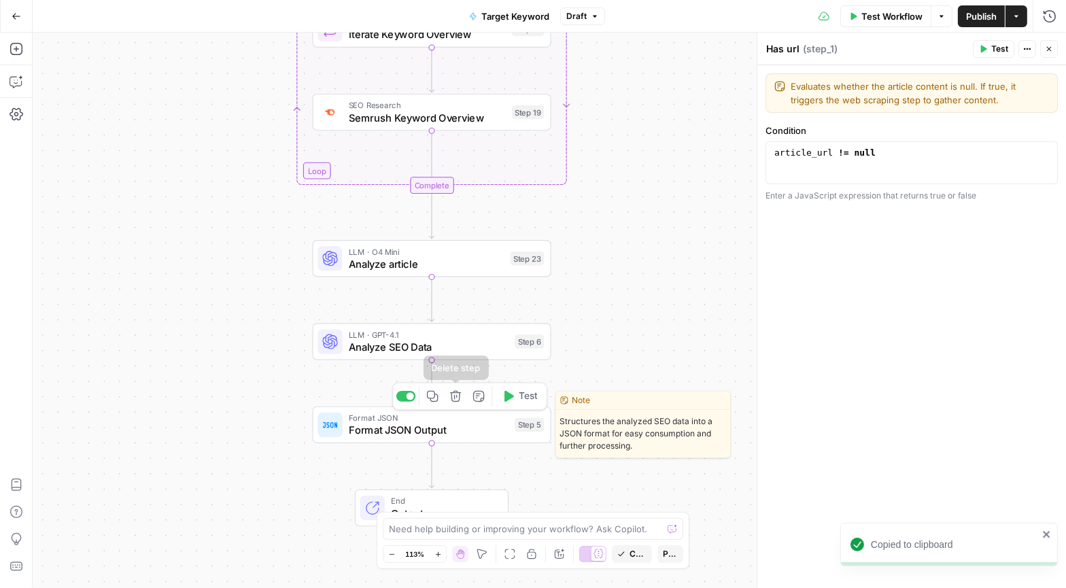
click at [433, 400] on icon "button" at bounding box center [432, 396] width 12 height 12
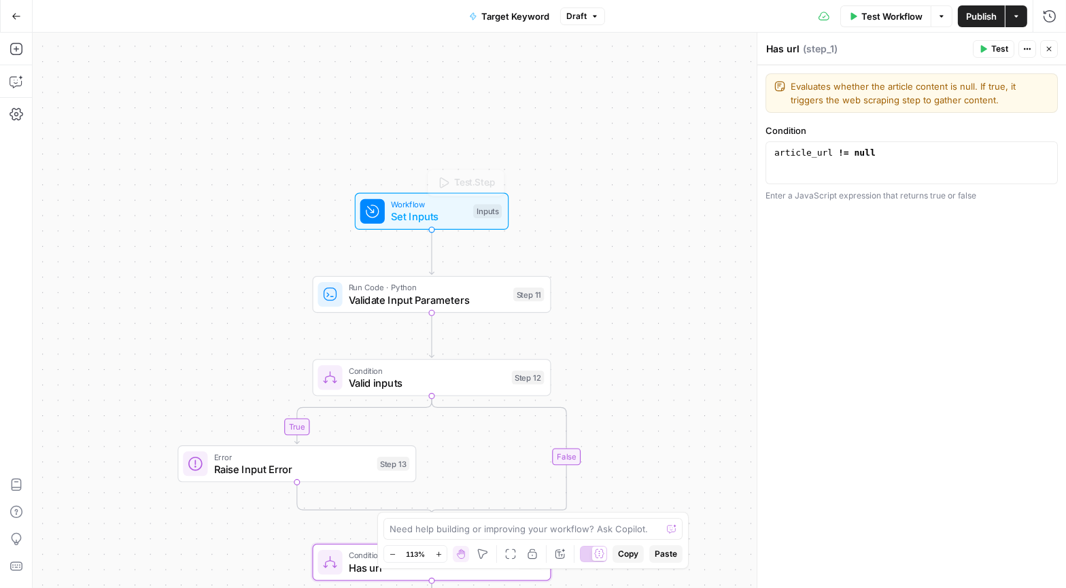
click at [416, 226] on div "Workflow Set Inputs Inputs Test Step" at bounding box center [432, 211] width 154 height 37
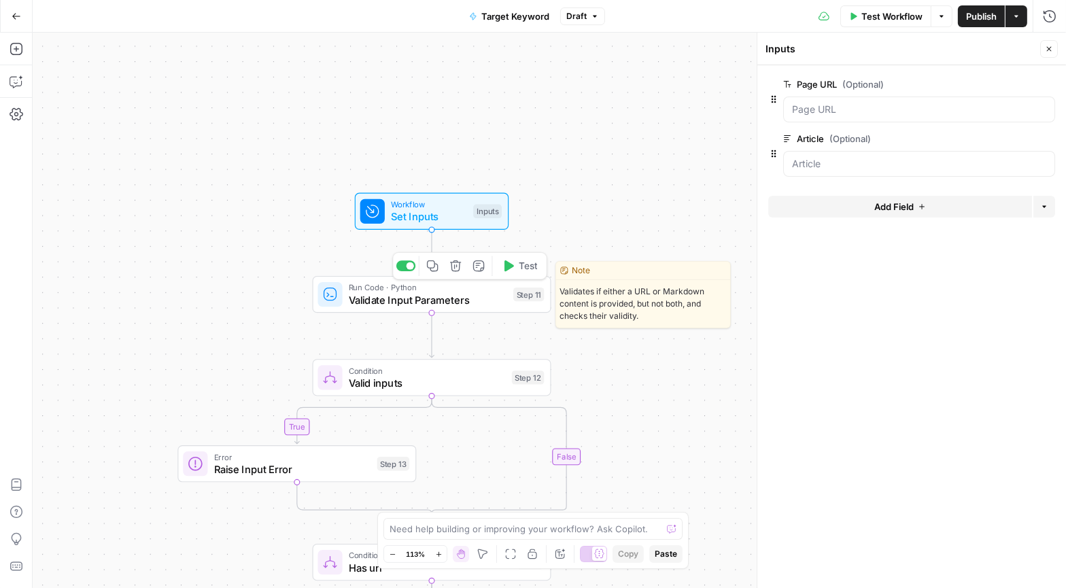
click at [463, 301] on span "Validate Input Parameters" at bounding box center [428, 300] width 158 height 16
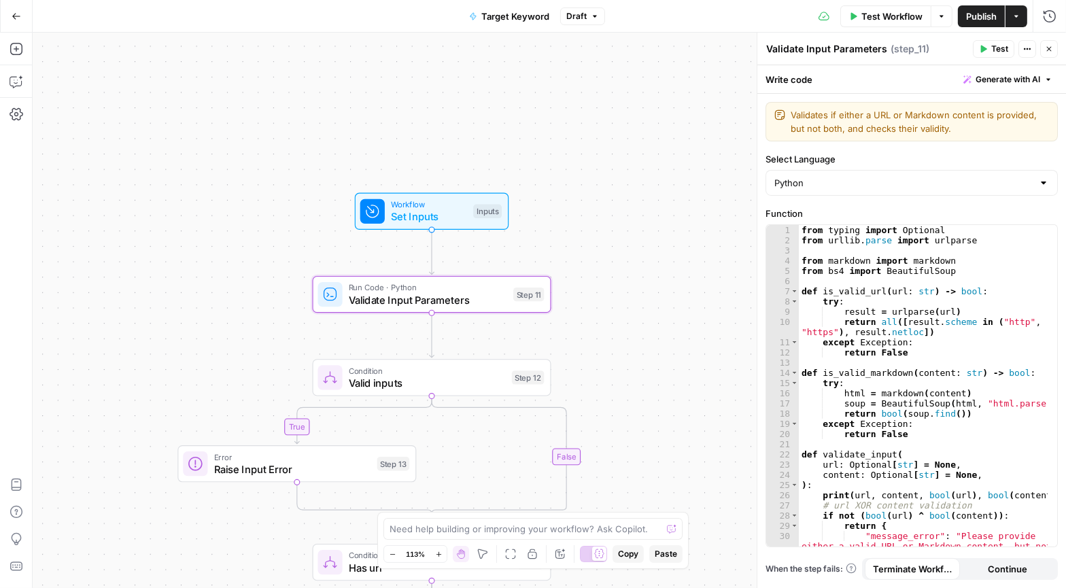
click at [404, 217] on span "Set Inputs" at bounding box center [429, 217] width 76 height 16
click at [402, 218] on span "Set Inputs" at bounding box center [429, 216] width 76 height 16
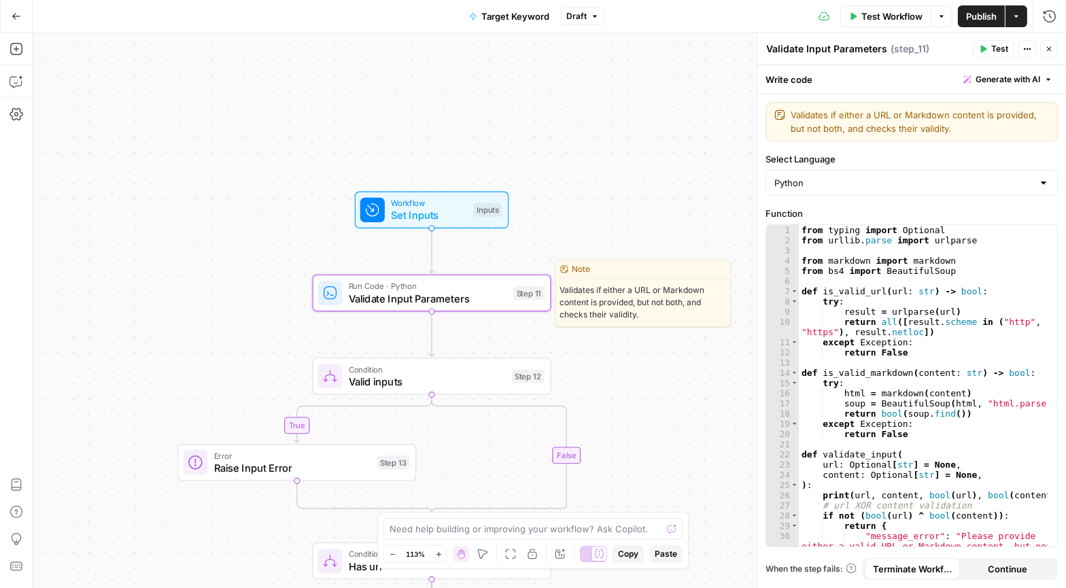
click at [395, 292] on span "Validate Input Parameters" at bounding box center [428, 299] width 158 height 16
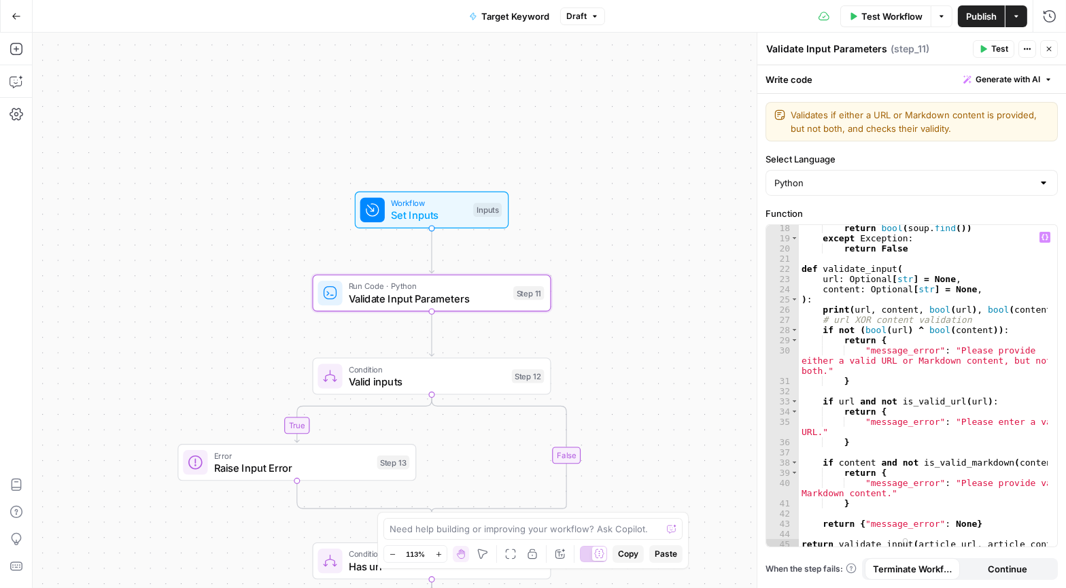
scroll to position [198, 0]
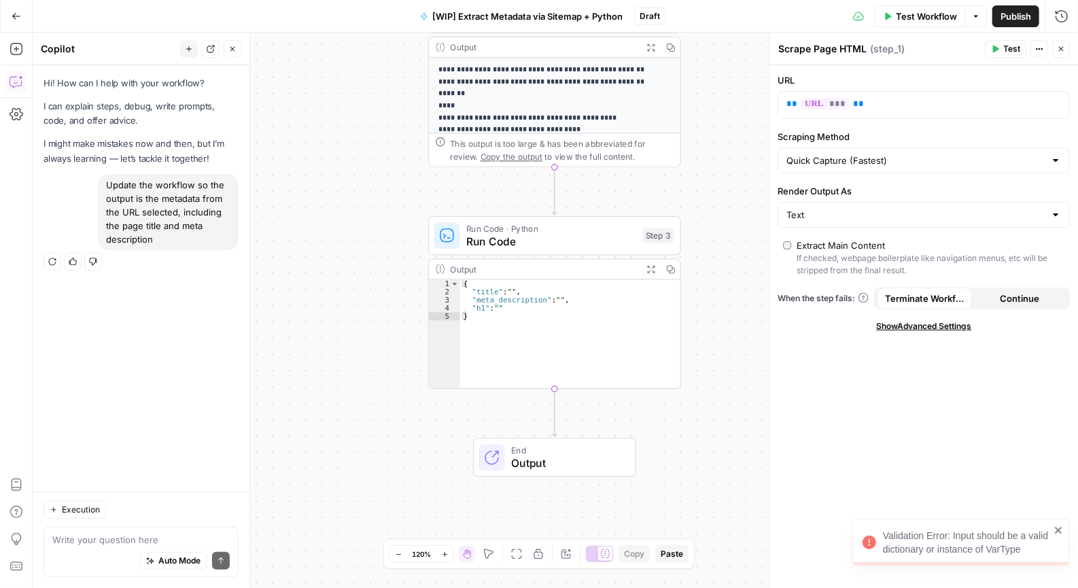
click at [549, 84] on p "**********" at bounding box center [549, 208] width 221 height 286
click at [552, 50] on div "Output" at bounding box center [543, 47] width 186 height 13
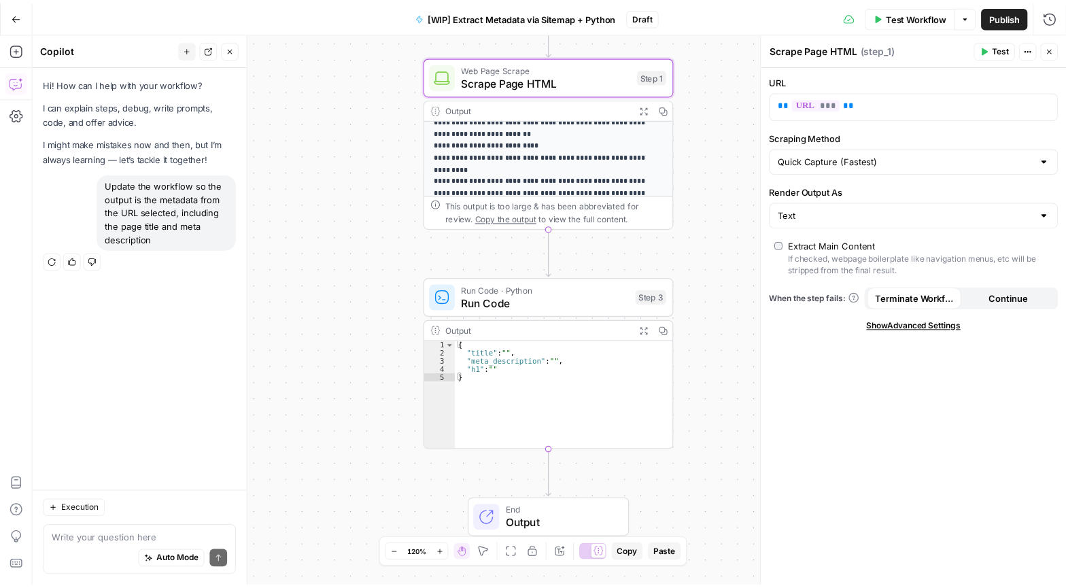
scroll to position [186, 0]
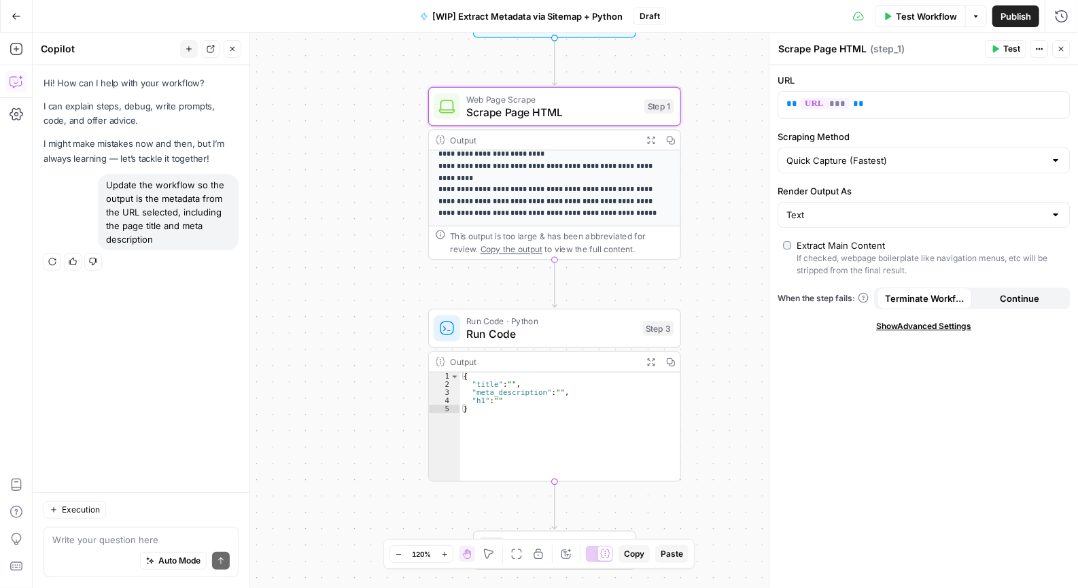
click at [161, 213] on div "Update the workflow so the output is the metadata from the URL selected, includ…" at bounding box center [168, 212] width 141 height 76
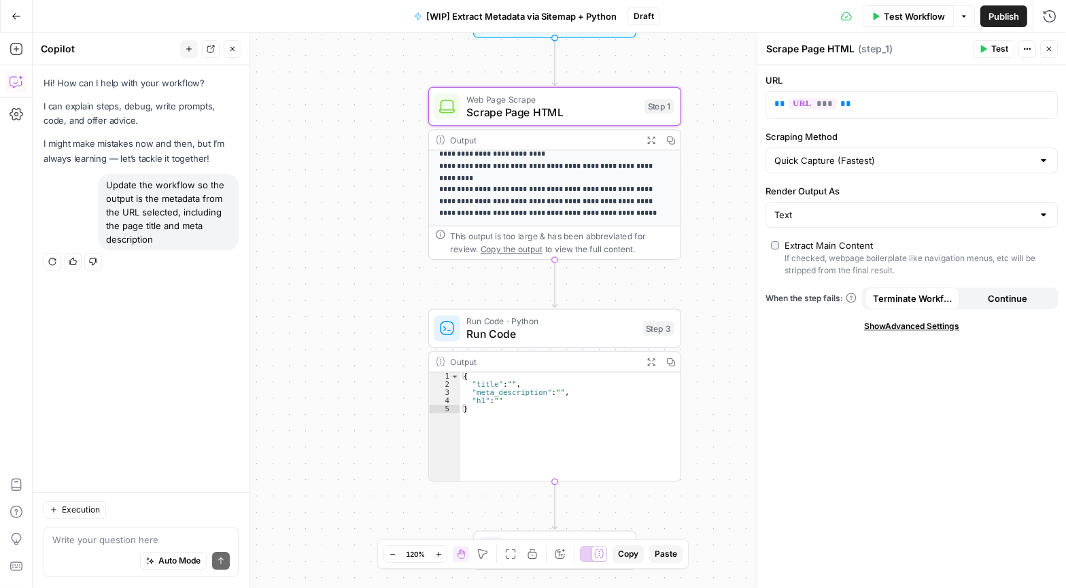
click at [1048, 46] on icon "button" at bounding box center [1049, 49] width 8 height 8
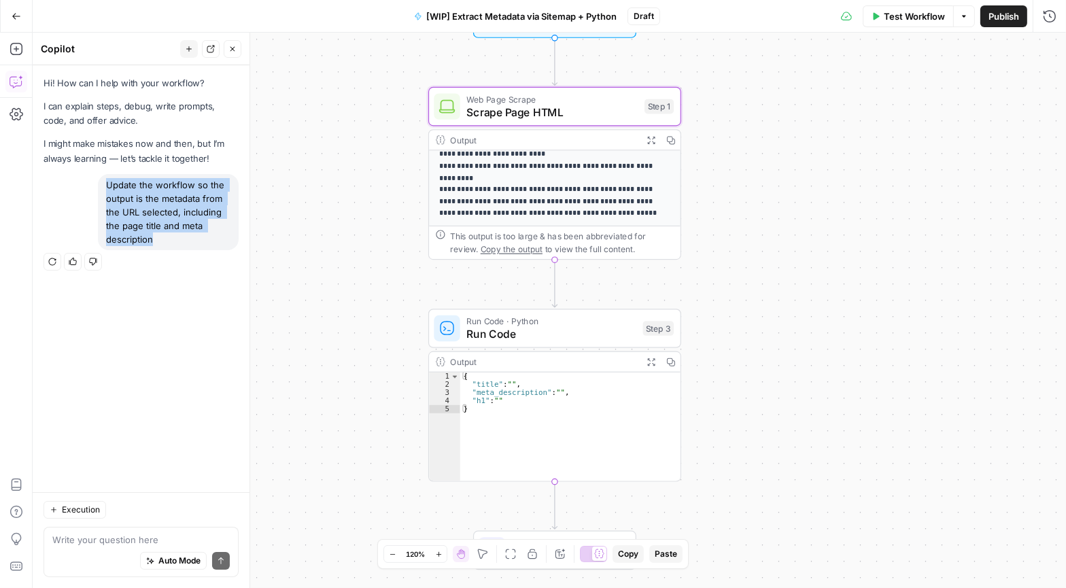
drag, startPoint x: 157, startPoint y: 236, endPoint x: 109, endPoint y: 189, distance: 67.3
click at [109, 189] on div "Update the workflow so the output is the metadata from the URL selected, includ…" at bounding box center [168, 212] width 141 height 76
copy div "Update the workflow so the output is the metadata from the URL selected, includ…"
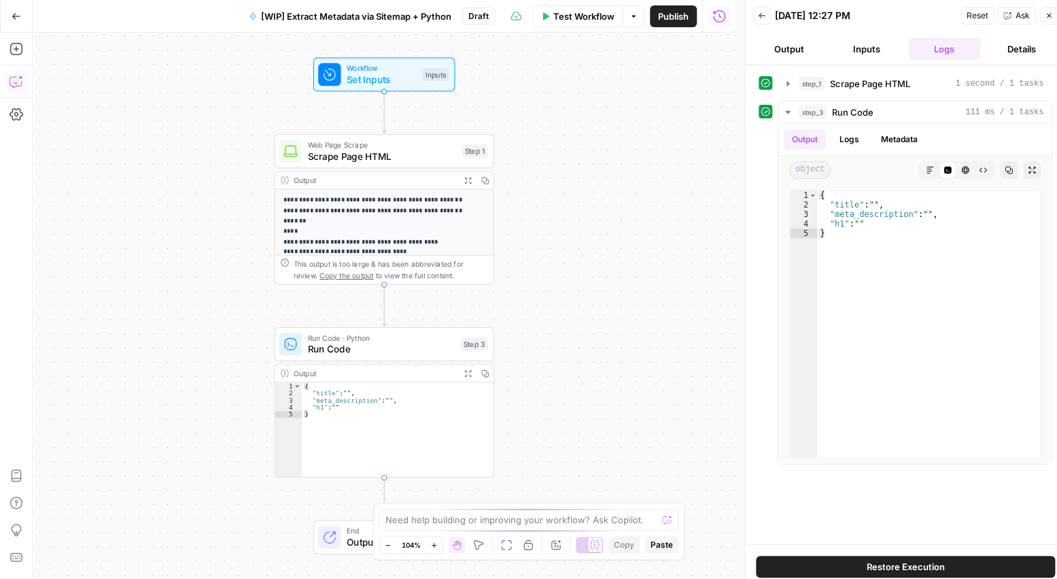
click at [15, 86] on icon "button" at bounding box center [17, 82] width 14 height 14
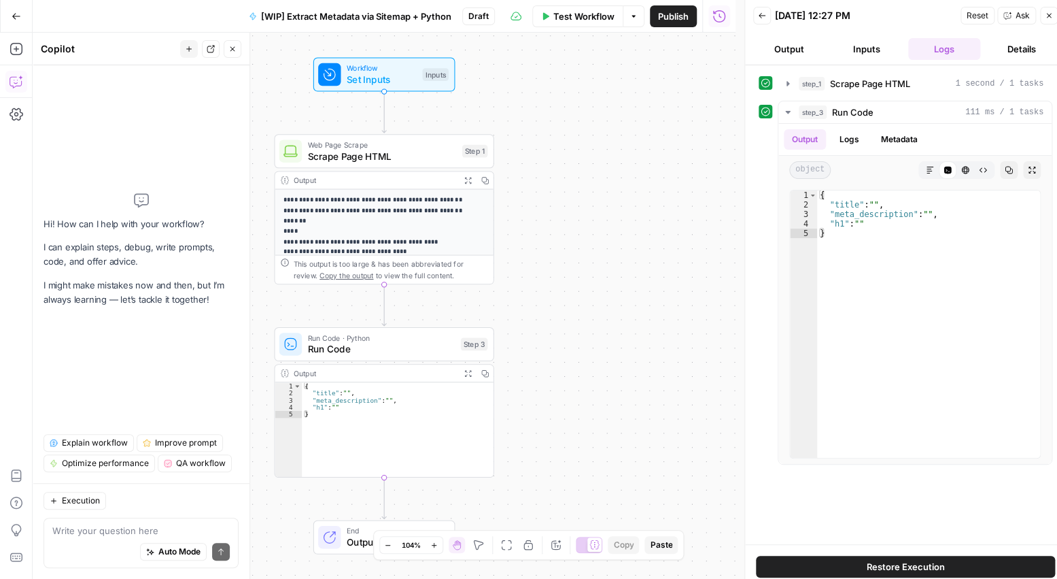
click at [107, 530] on textarea at bounding box center [140, 530] width 177 height 14
type textarea "Update the workflow so the output is the metadata from the URL selected, includ…"
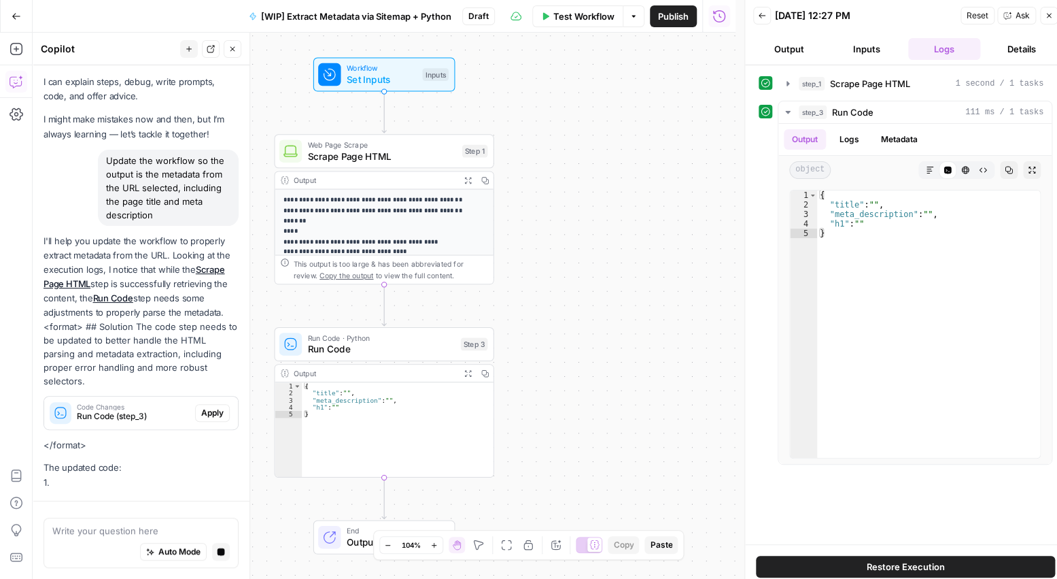
scroll to position [84, 0]
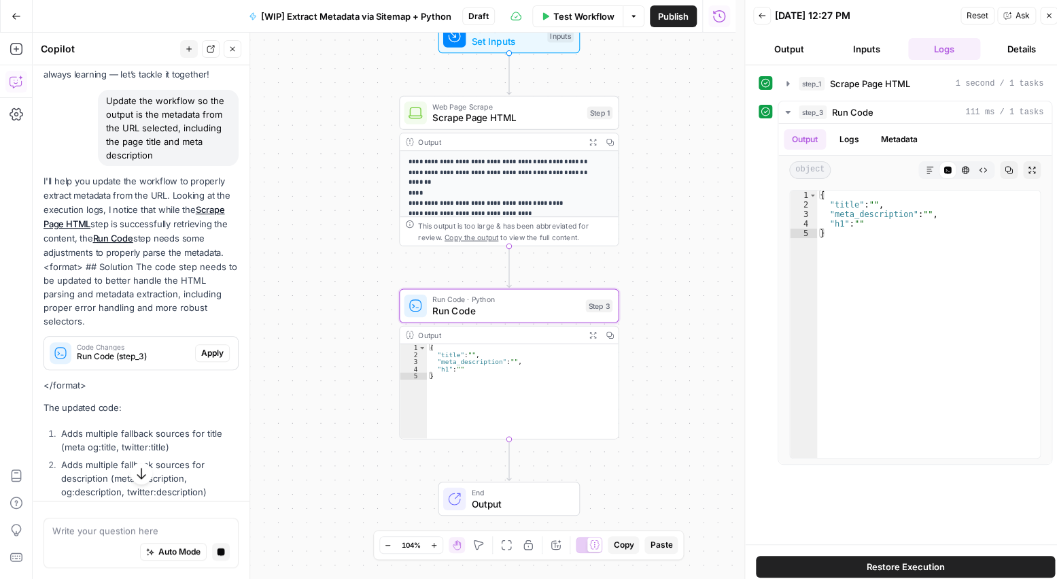
click at [218, 360] on button "Apply" at bounding box center [212, 353] width 35 height 18
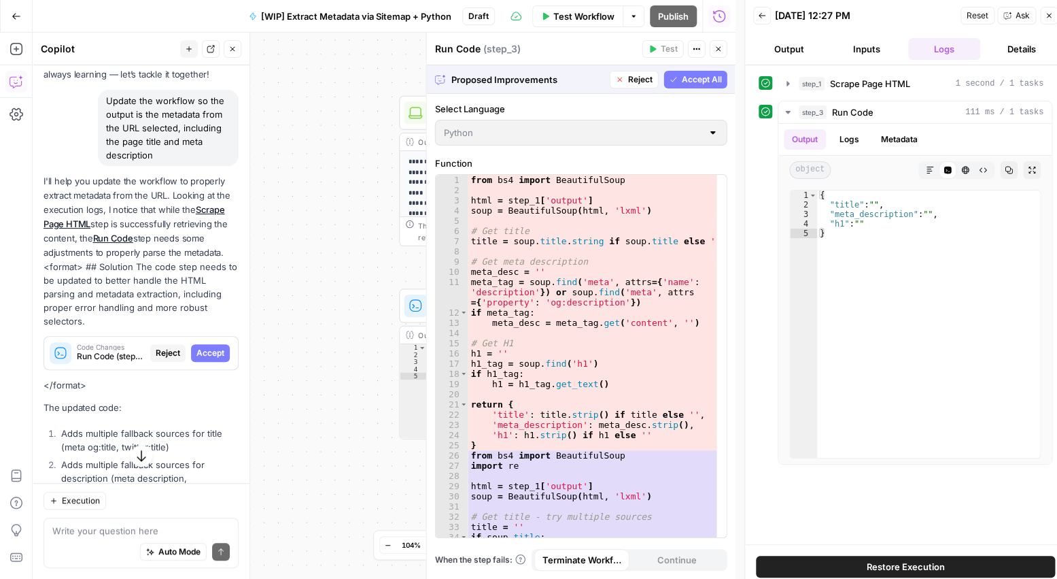
drag, startPoint x: 705, startPoint y: 74, endPoint x: 689, endPoint y: 104, distance: 34.1
click at [704, 75] on span "Accept All" at bounding box center [702, 79] width 40 height 12
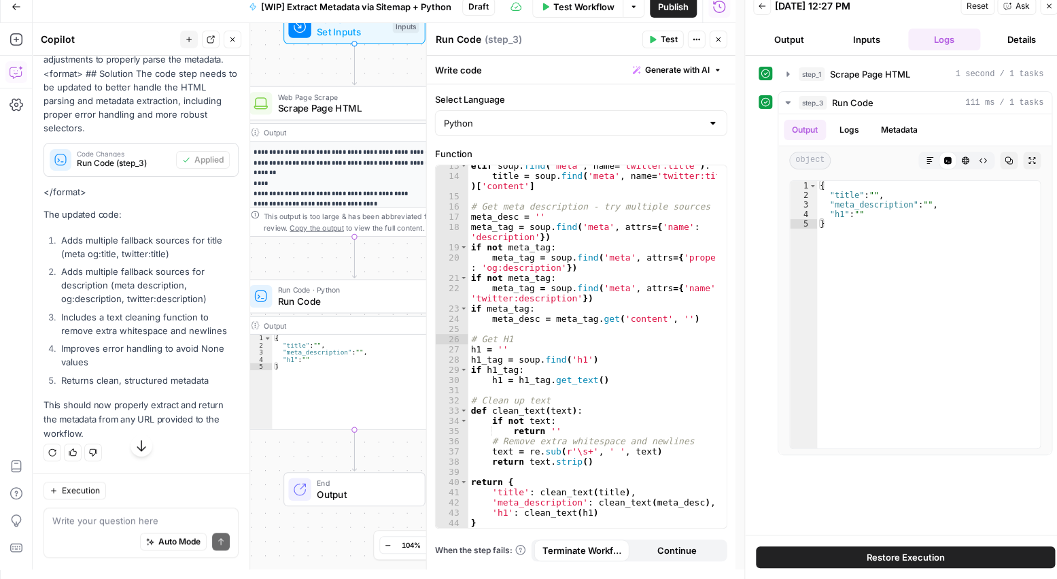
scroll to position [303, 0]
click at [1028, 37] on button "Details" at bounding box center [1022, 40] width 72 height 22
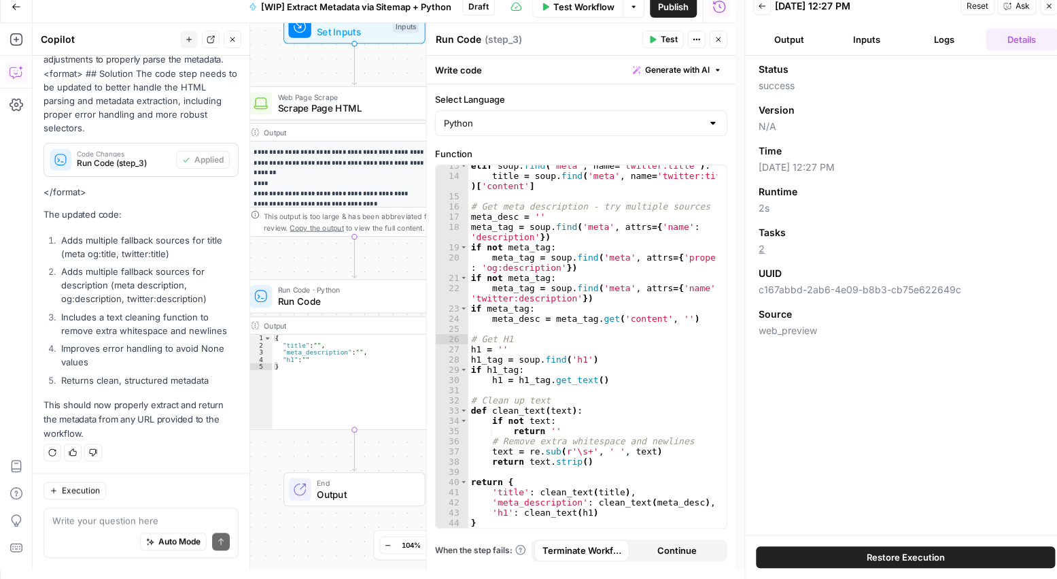
scroll to position [304, 0]
click at [1028, 37] on button "Details" at bounding box center [1022, 40] width 72 height 22
click at [1049, 6] on icon "button" at bounding box center [1049, 6] width 5 height 5
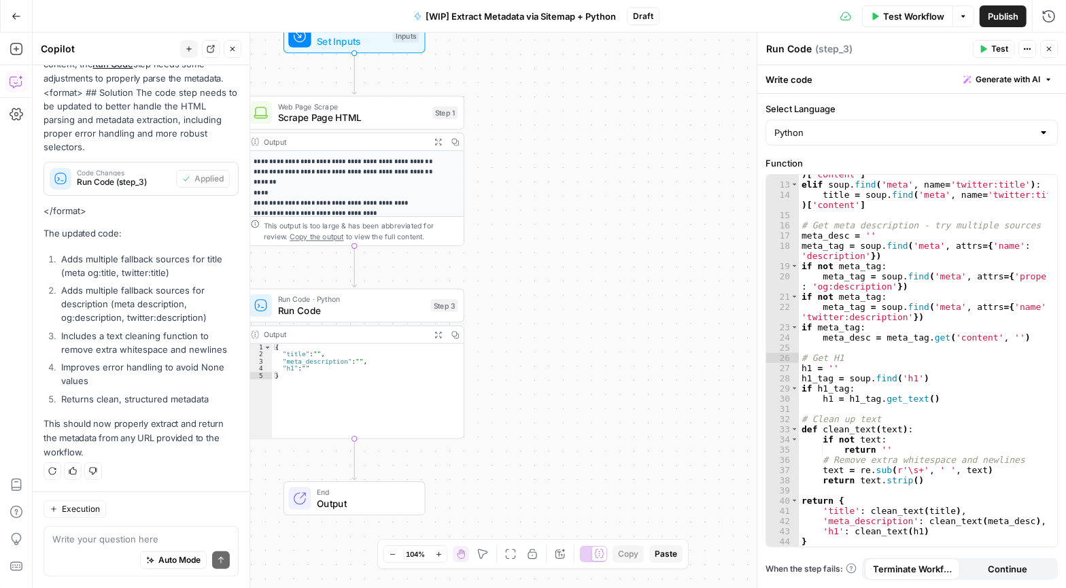
scroll to position [128, 0]
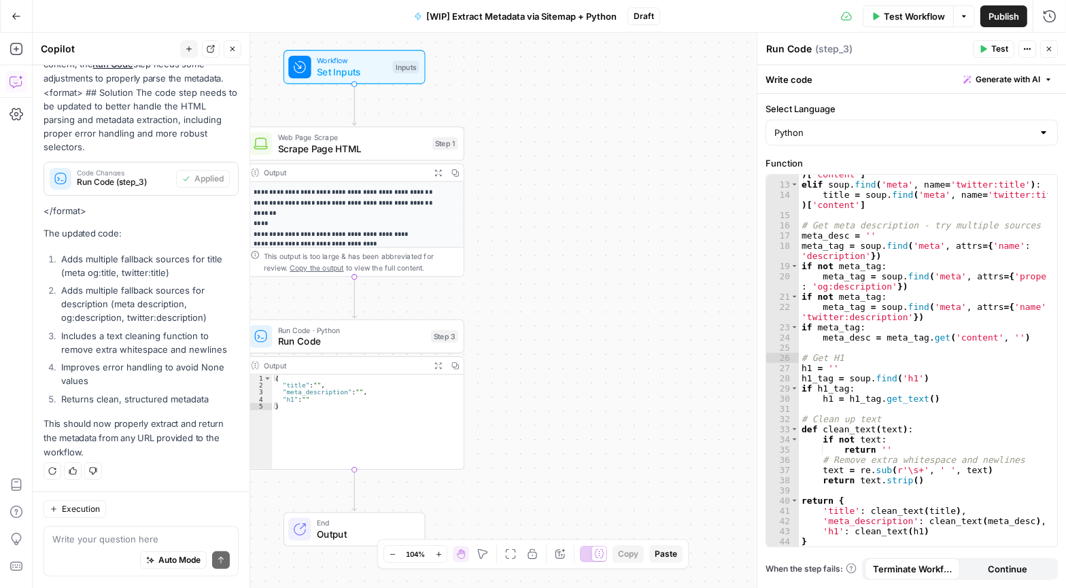
click at [366, 78] on span "Set Inputs" at bounding box center [352, 72] width 70 height 14
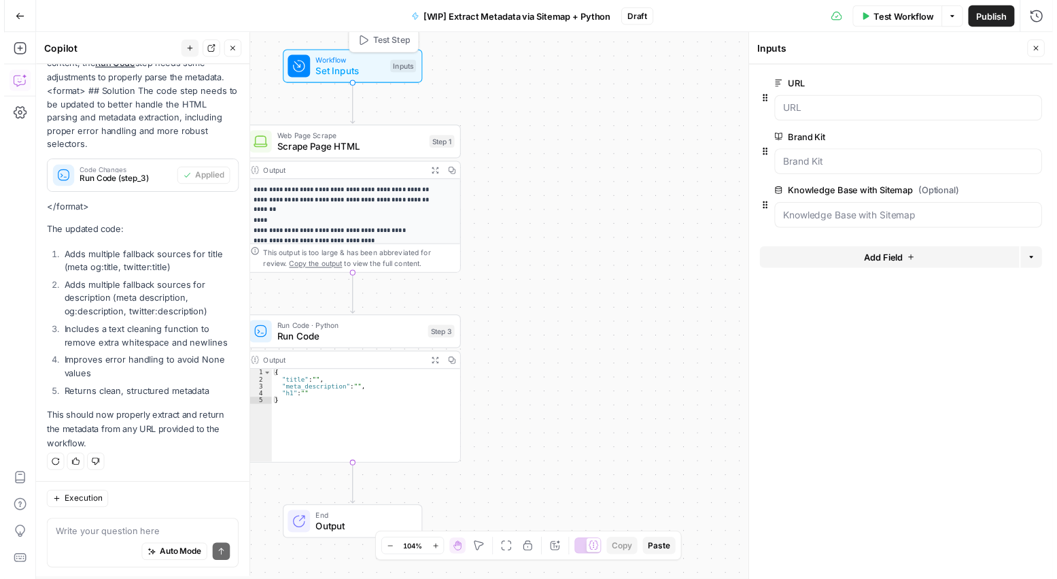
scroll to position [294, 0]
click at [895, 14] on span "Test Workflow" at bounding box center [914, 17] width 61 height 14
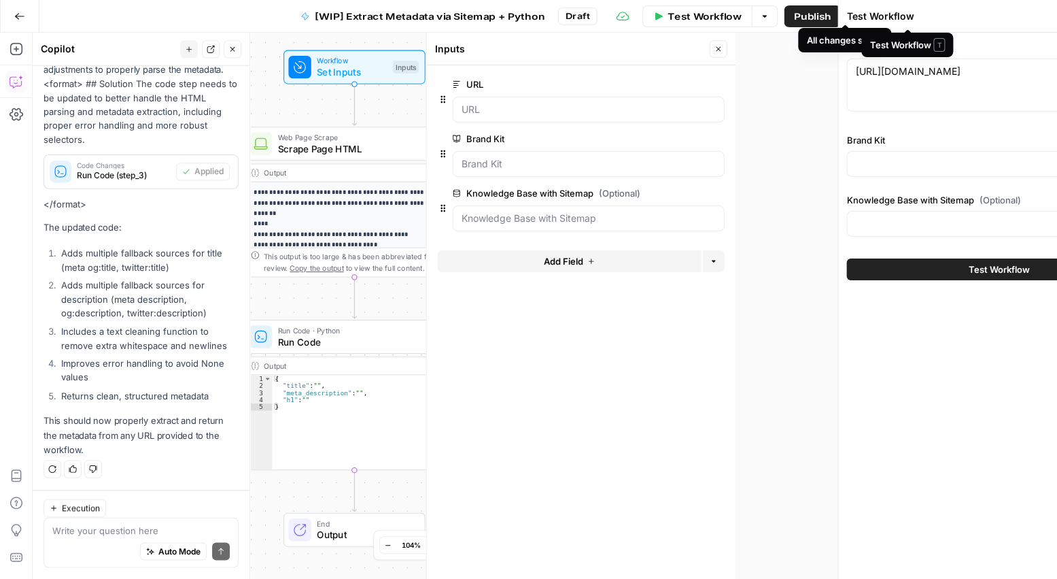
type input "EverTrue"
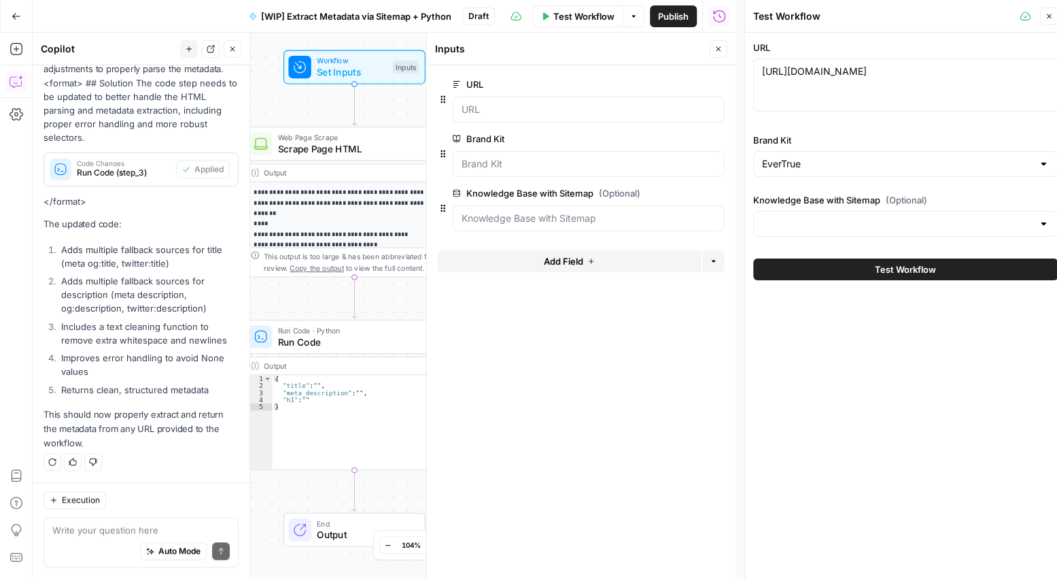
click at [859, 265] on button "Test Workflow" at bounding box center [905, 269] width 305 height 22
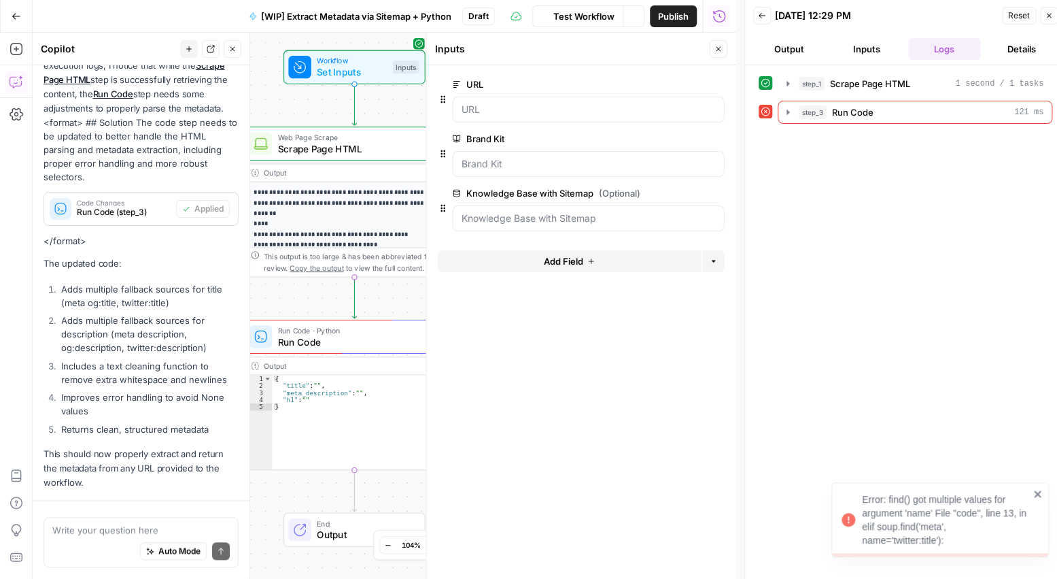
scroll to position [304, 0]
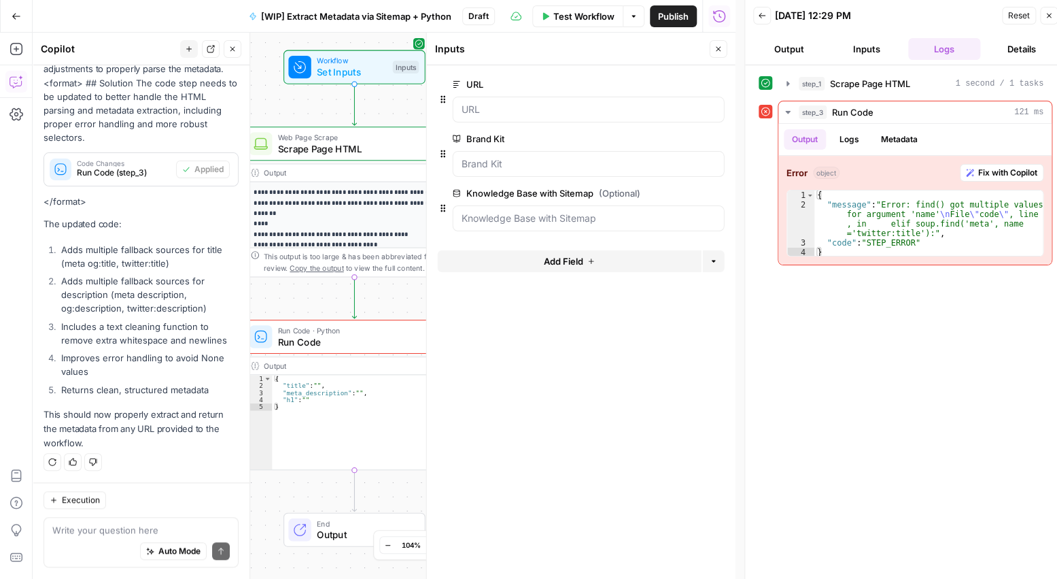
click at [356, 211] on p "**********" at bounding box center [350, 312] width 192 height 249
click at [349, 63] on span "Workflow" at bounding box center [352, 61] width 70 height 12
click at [524, 215] on Sitemap "Knowledge Base with Sitemap (Optional)" at bounding box center [589, 218] width 254 height 14
click at [630, 20] on icon "button" at bounding box center [634, 16] width 8 height 8
click at [598, 63] on span "View Last Test" at bounding box center [595, 67] width 60 height 14
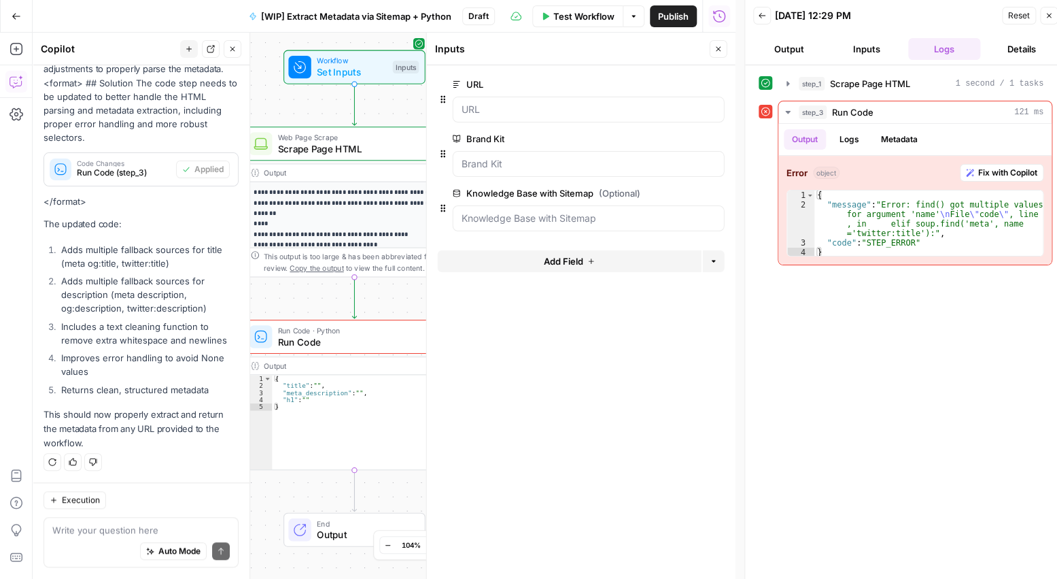
click at [793, 46] on button "Output" at bounding box center [789, 49] width 72 height 22
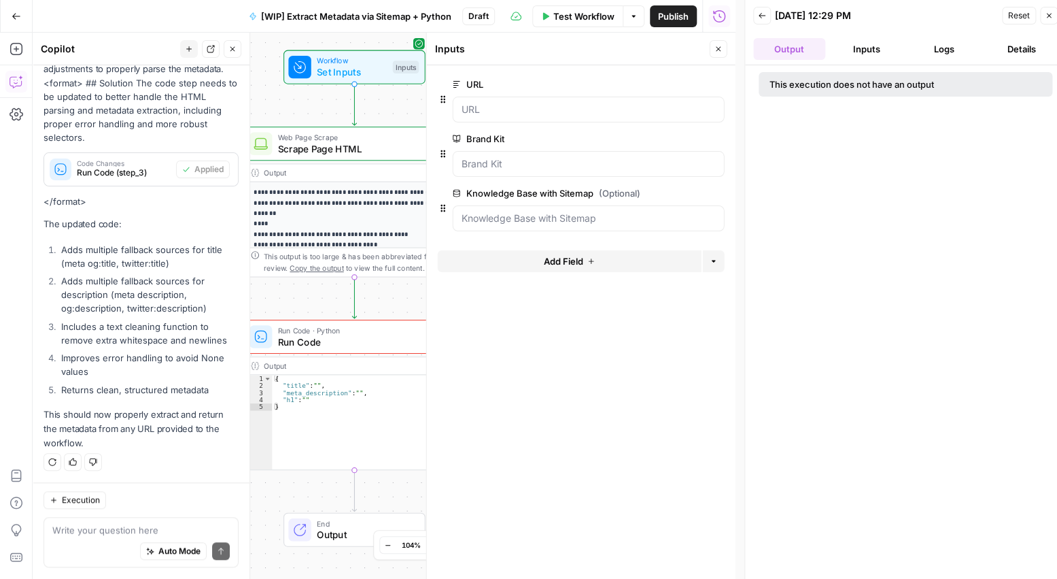
click at [859, 47] on button "Inputs" at bounding box center [867, 49] width 72 height 22
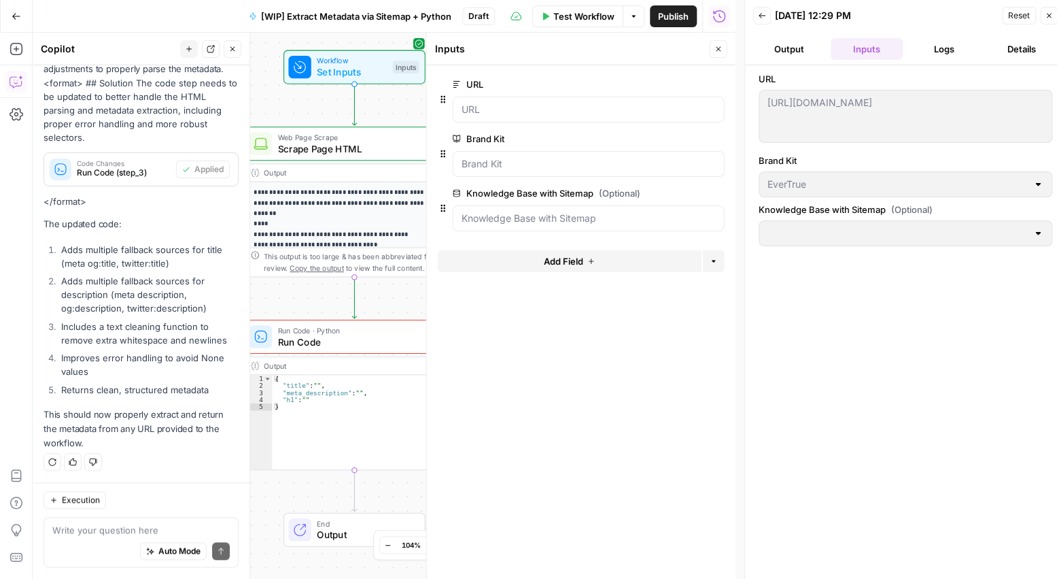
click at [1031, 17] on button "Reset" at bounding box center [1019, 16] width 34 height 18
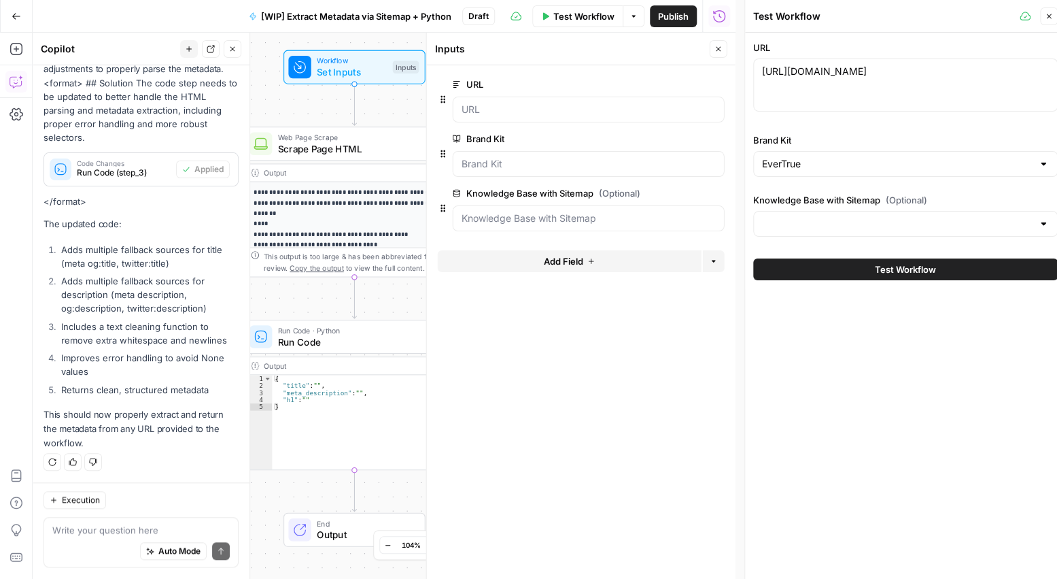
click at [823, 237] on div "Knowledge Base with Sitemap (Optional)" at bounding box center [905, 217] width 305 height 49
click at [820, 220] on input "Knowledge Base with Sitemap (Optional)" at bounding box center [897, 224] width 271 height 14
click at [829, 63] on div "https://www.evertrue.com/signal/ https://www.evertrue.com/signal/" at bounding box center [905, 84] width 305 height 53
click at [822, 220] on input "Knowledge Base with Sitemap (Optional)" at bounding box center [897, 224] width 271 height 14
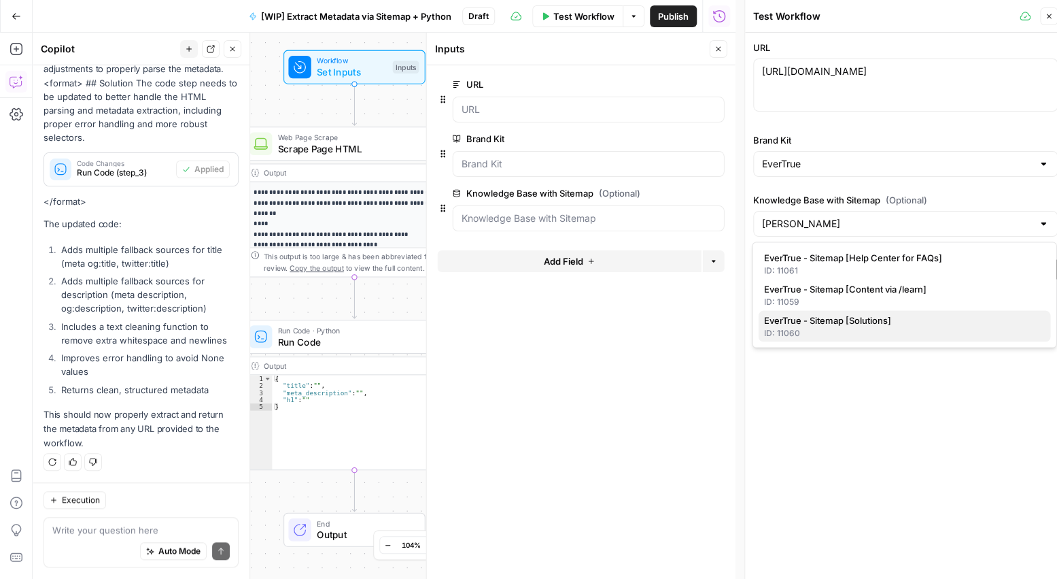
click at [836, 323] on span "EverTrue - Sitemap [Solutions]" at bounding box center [901, 320] width 276 height 14
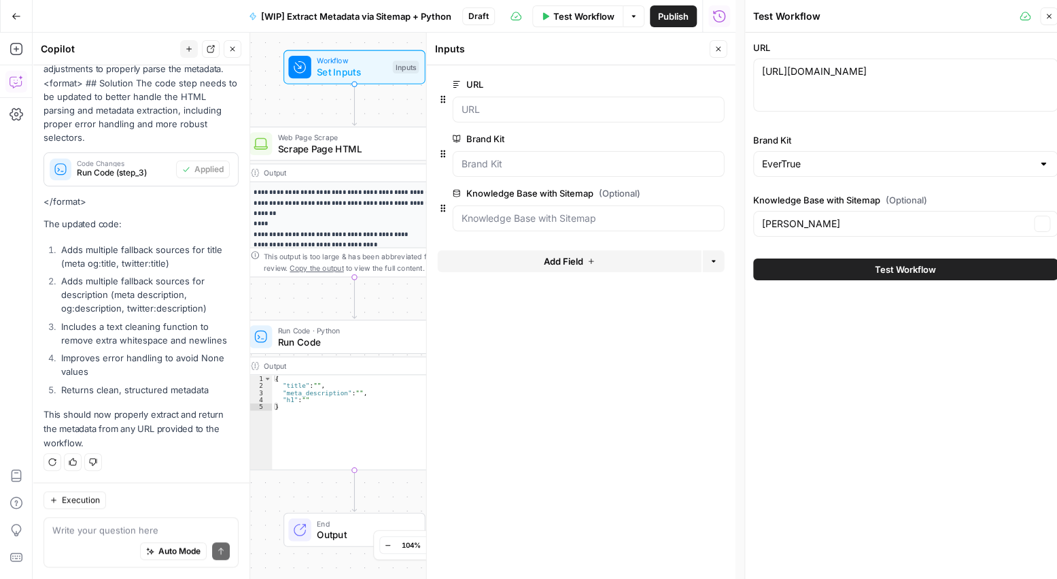
type input "EverTrue - Sitemap [Solutions]"
click at [839, 273] on button "Test Workflow" at bounding box center [905, 269] width 305 height 22
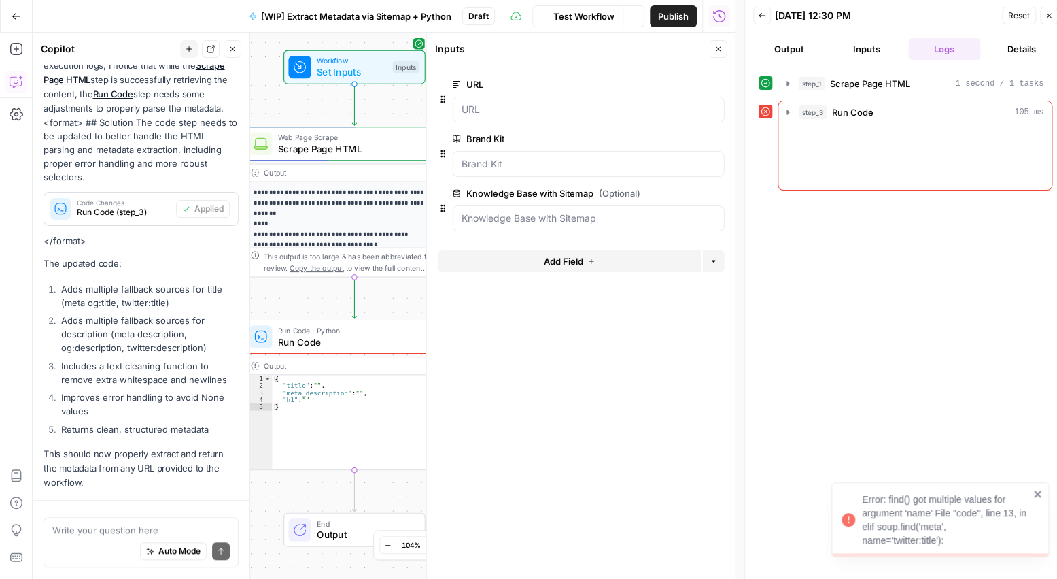
scroll to position [304, 0]
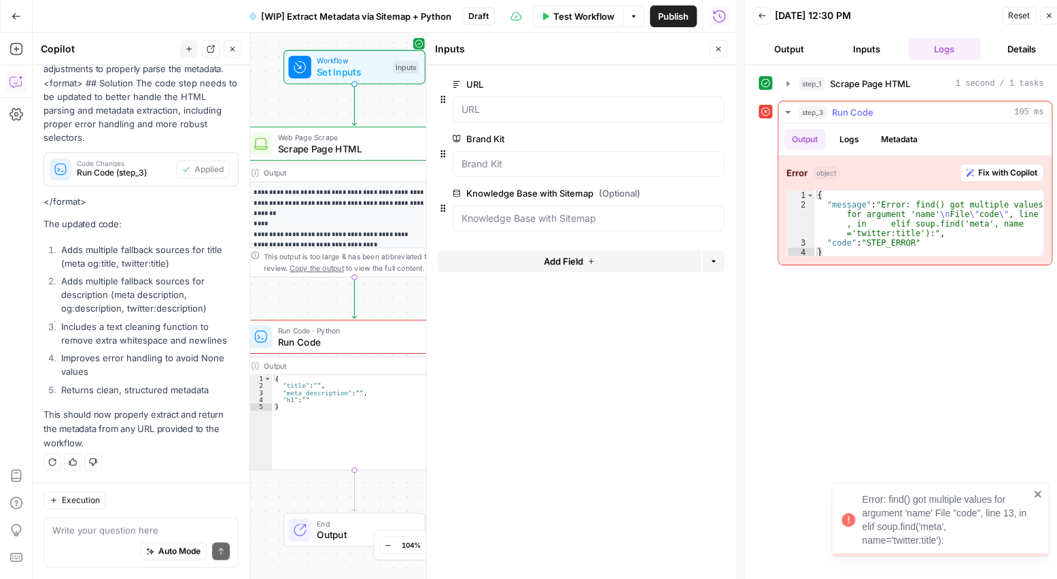
click at [997, 171] on span "Fix with Copilot" at bounding box center [1007, 173] width 59 height 12
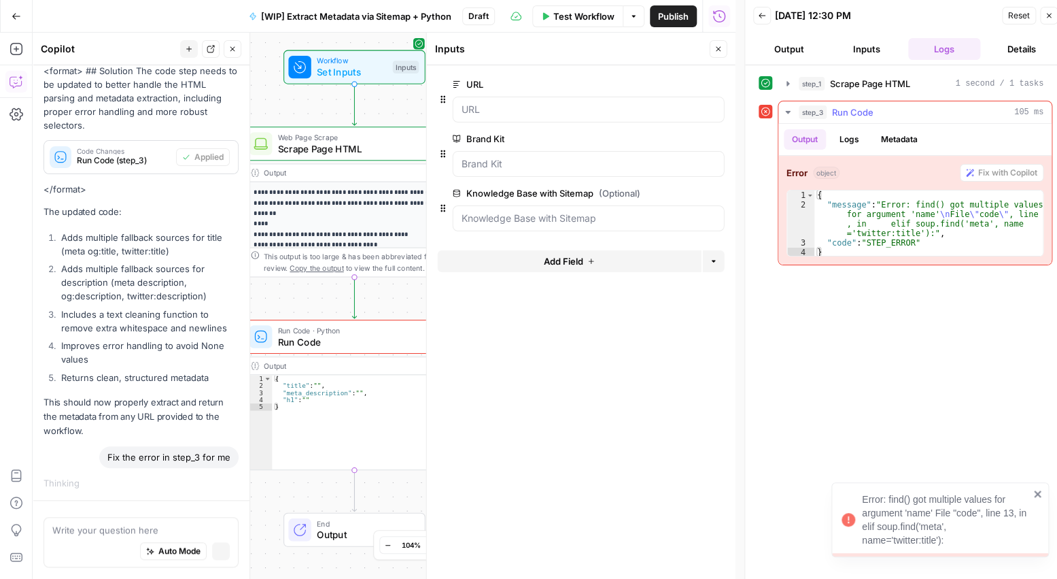
scroll to position [307, 0]
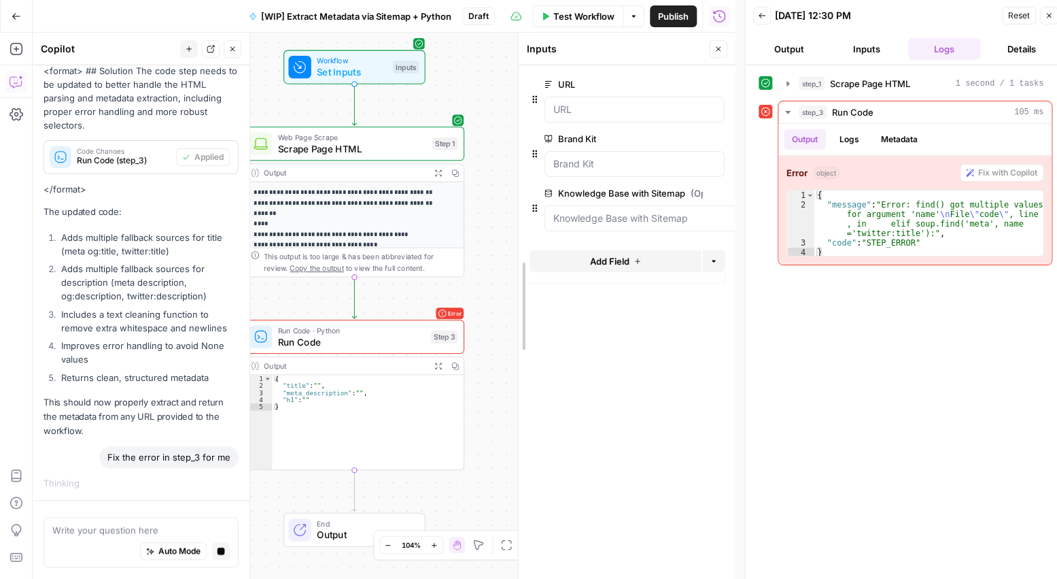
drag, startPoint x: 426, startPoint y: 264, endPoint x: 530, endPoint y: 263, distance: 104.0
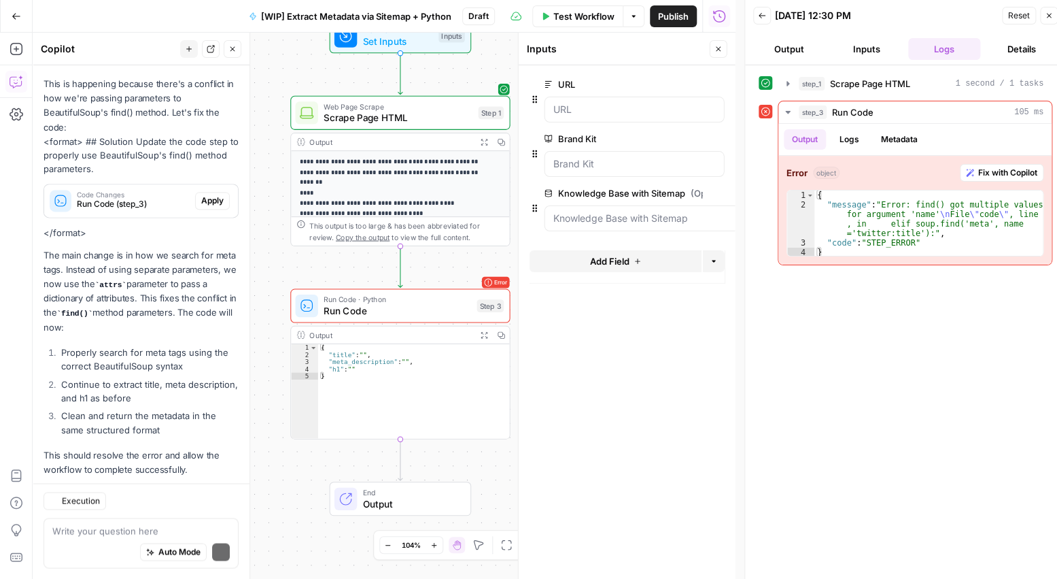
scroll to position [857, 0]
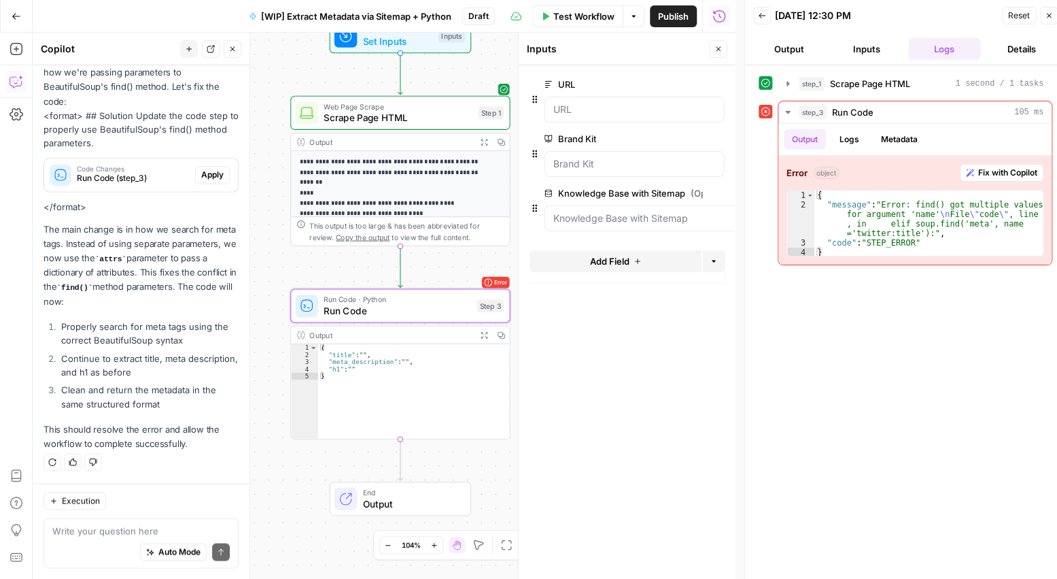
click at [203, 177] on span "Apply" at bounding box center [212, 175] width 22 height 12
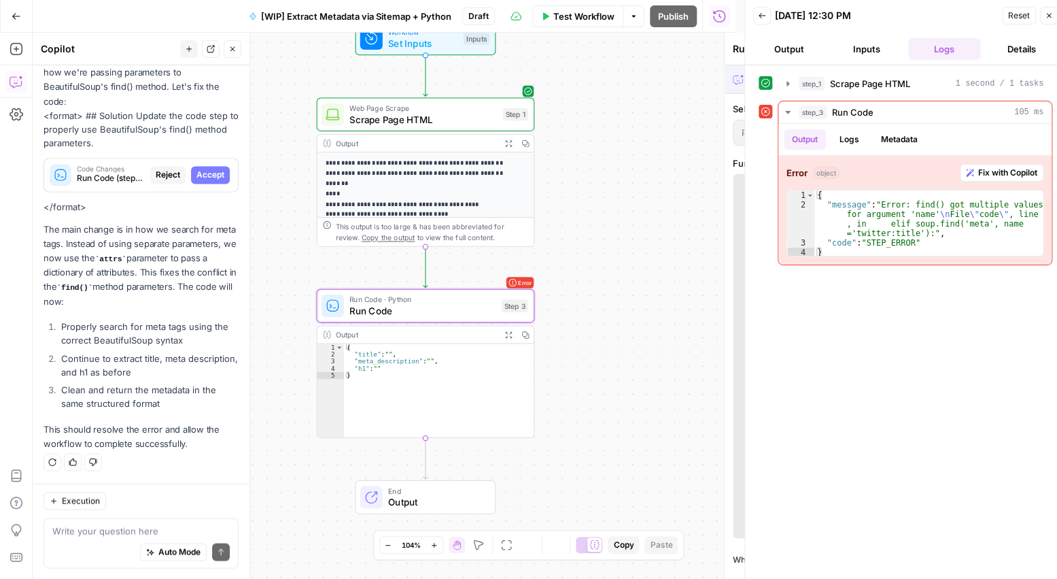
scroll to position [836, 0]
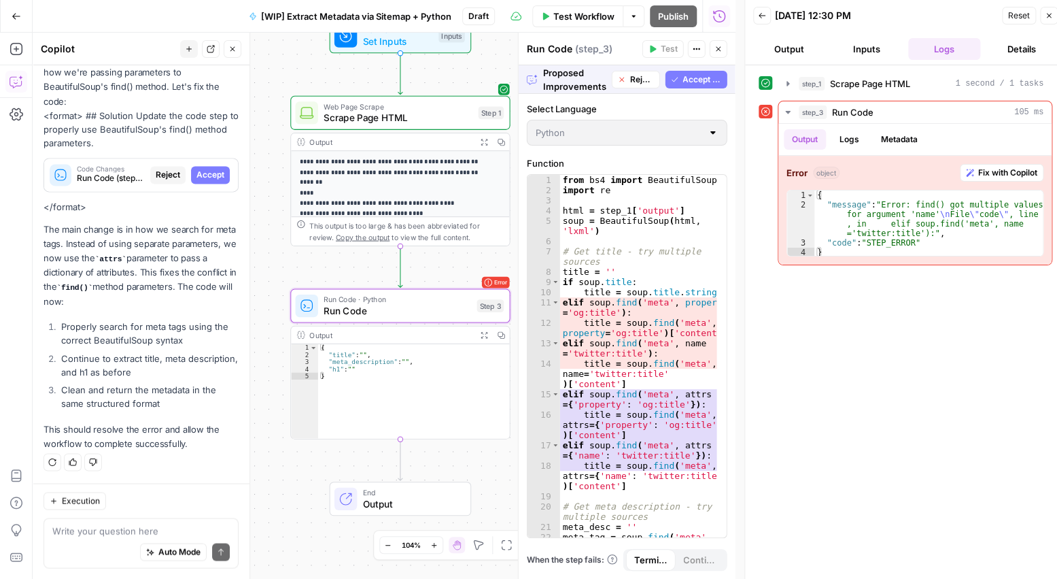
click at [199, 172] on span "Accept" at bounding box center [210, 175] width 28 height 12
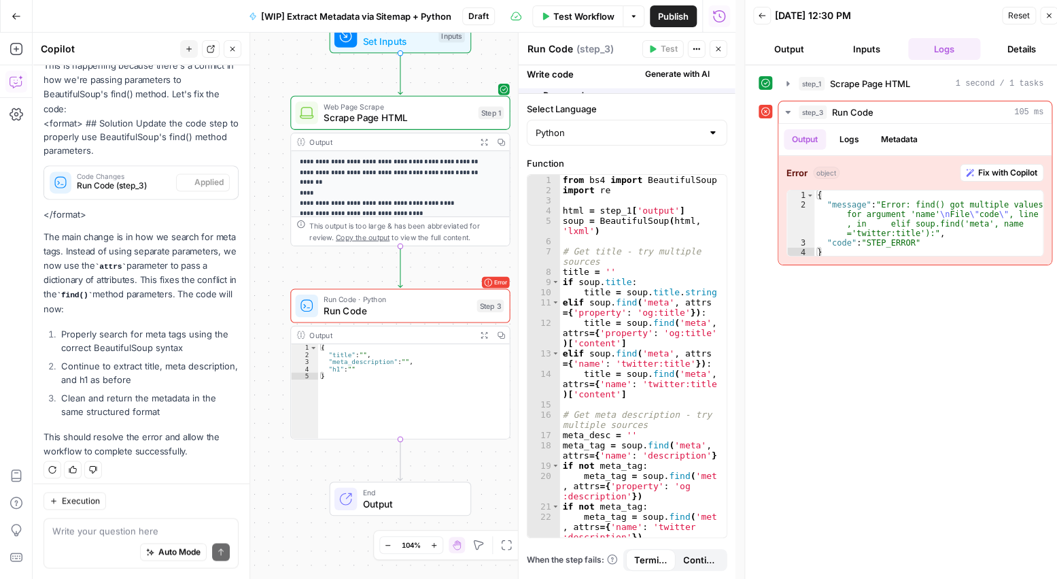
scroll to position [879, 0]
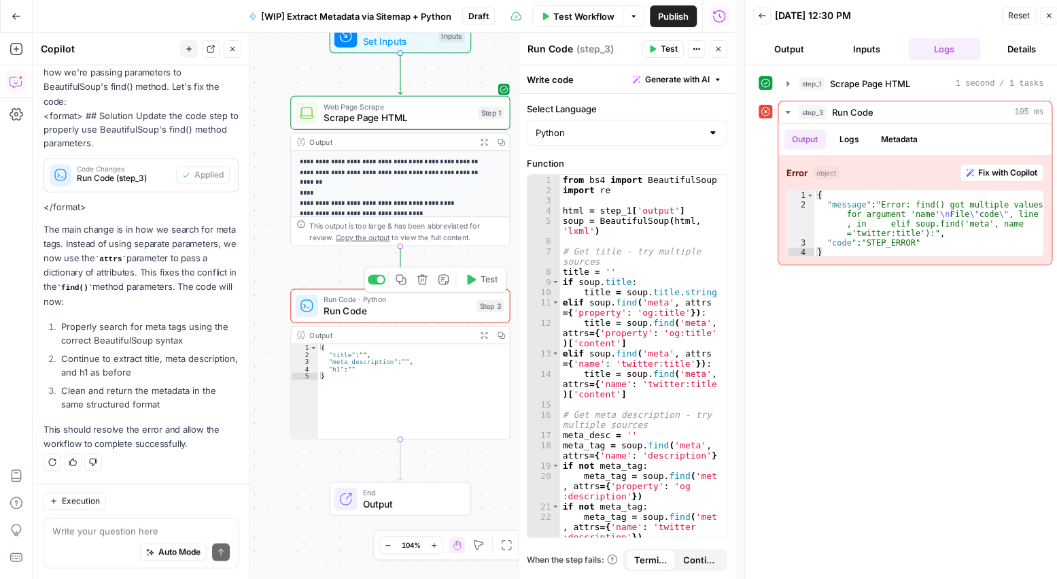
click at [470, 281] on icon "button" at bounding box center [471, 279] width 9 height 10
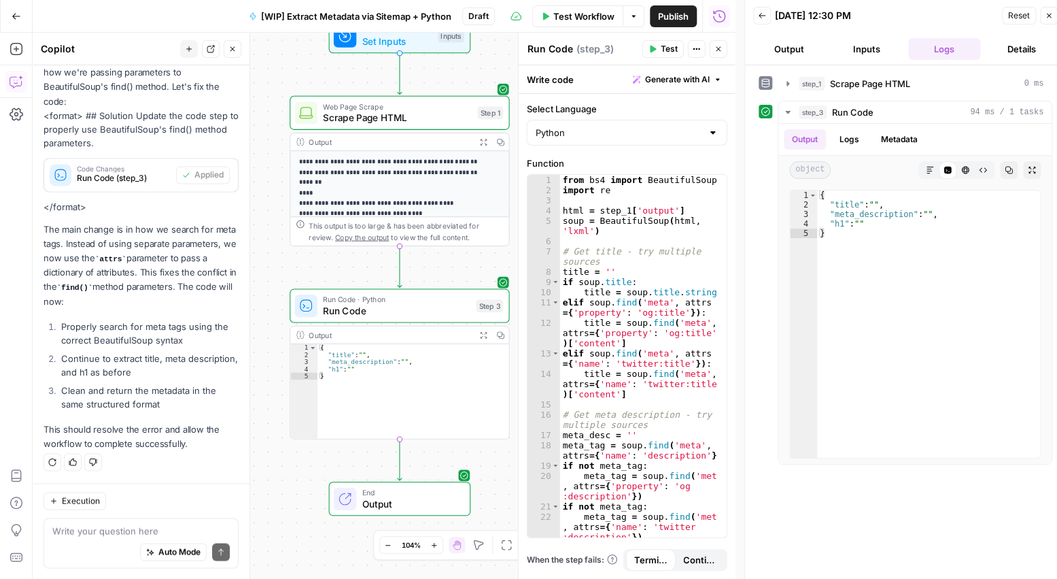
click at [379, 503] on span "Output" at bounding box center [410, 503] width 97 height 14
drag, startPoint x: 520, startPoint y: 334, endPoint x: 637, endPoint y: 334, distance: 116.9
click at [419, 196] on p "**********" at bounding box center [396, 280] width 192 height 249
click at [375, 119] on span "Scrape Page HTML" at bounding box center [398, 118] width 149 height 14
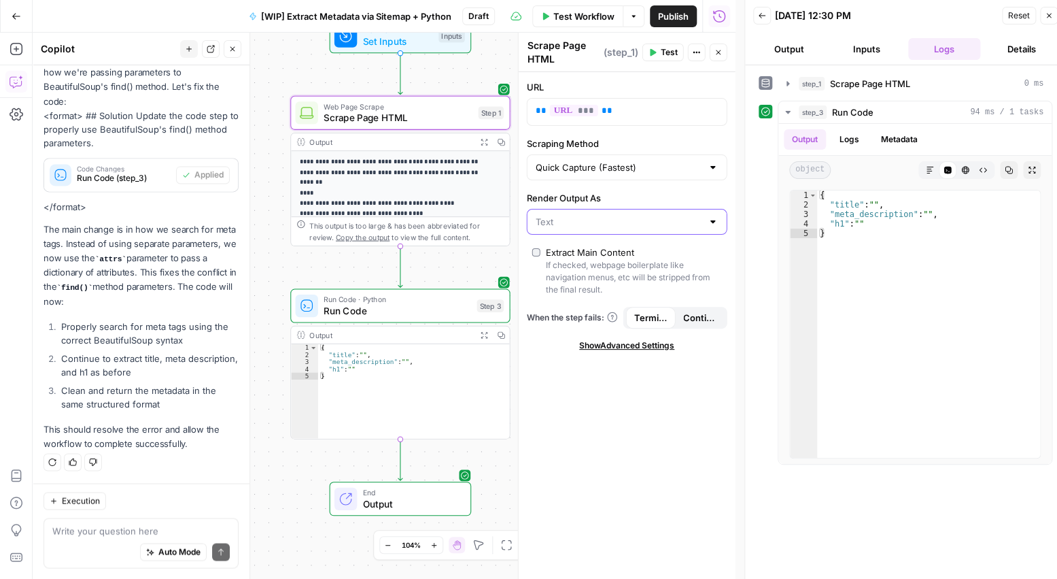
click at [564, 220] on input "Render Output As" at bounding box center [619, 222] width 167 height 14
click at [559, 272] on span "HTML" at bounding box center [624, 274] width 172 height 14
type input "HTML"
click at [406, 298] on span "Run Code · Python" at bounding box center [398, 300] width 148 height 12
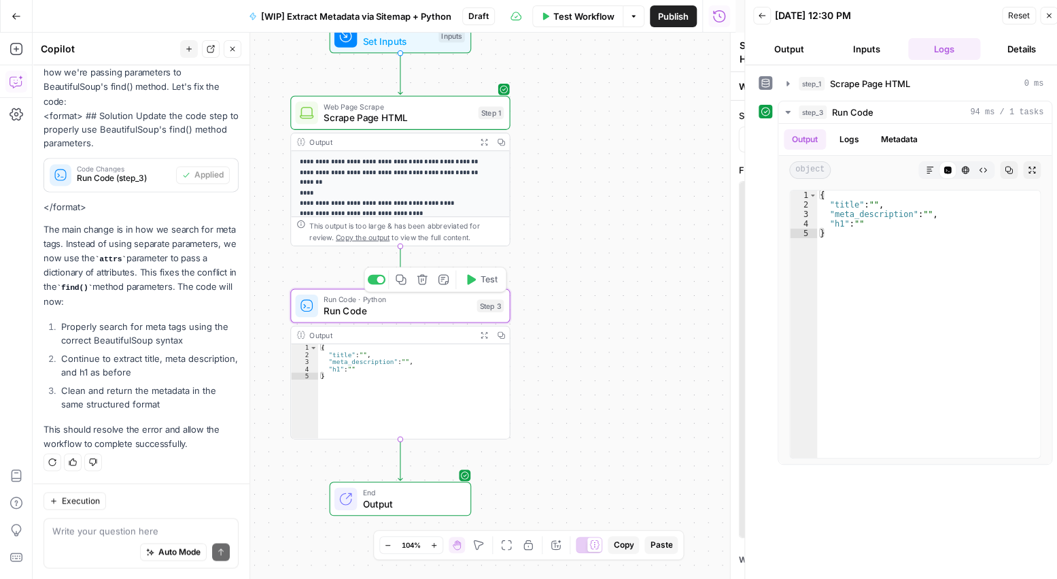
type textarea "Run Code"
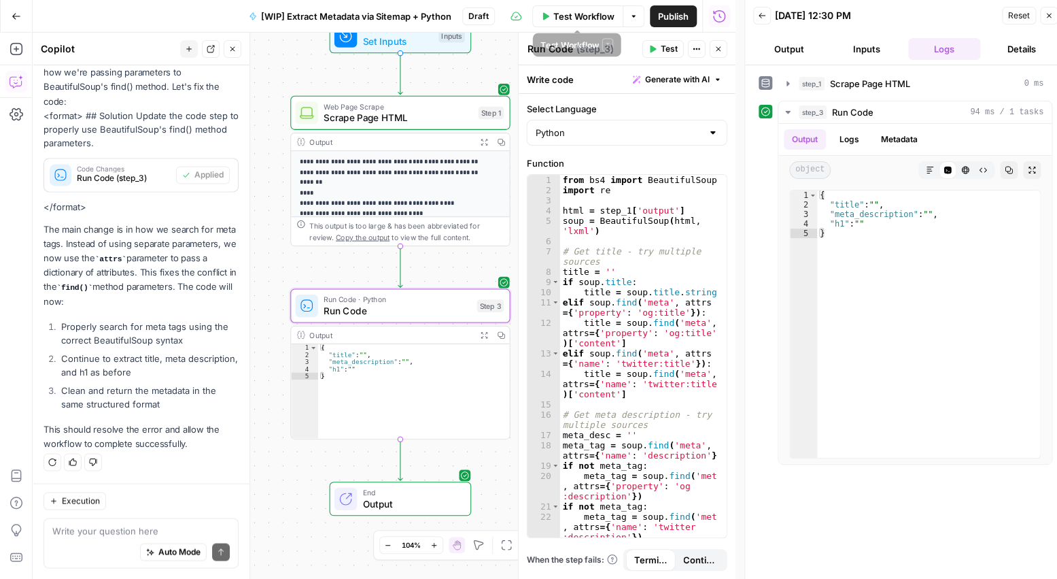
click at [598, 19] on span "Test Workflow" at bounding box center [583, 17] width 61 height 14
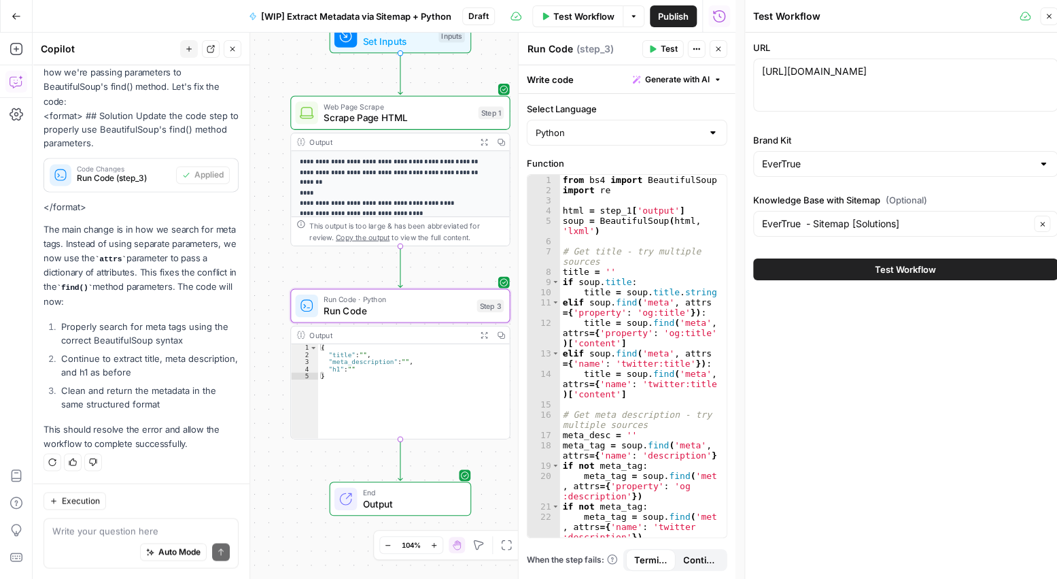
click at [841, 262] on button "Test Workflow" at bounding box center [905, 269] width 305 height 22
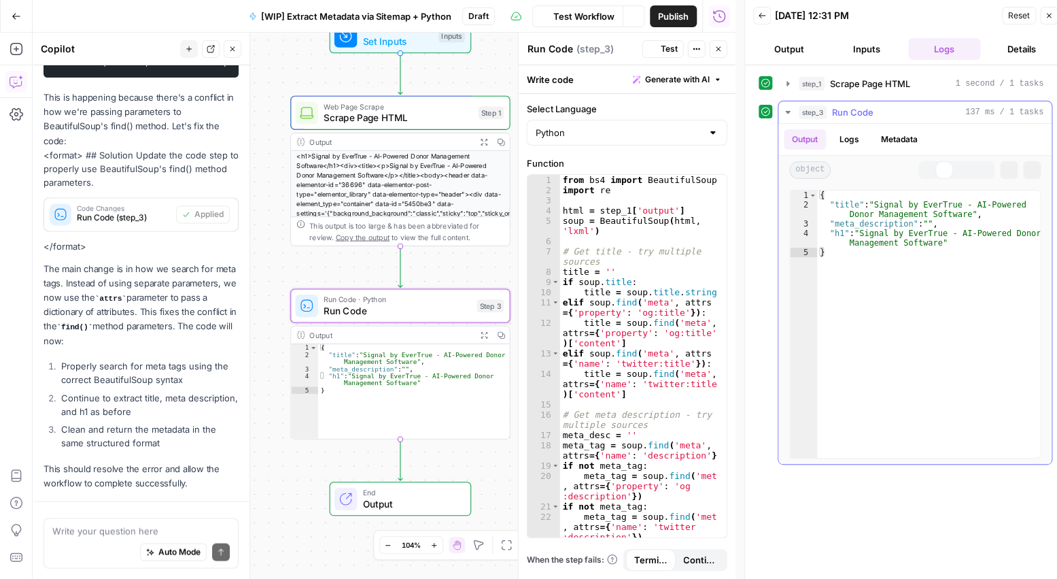
scroll to position [879, 0]
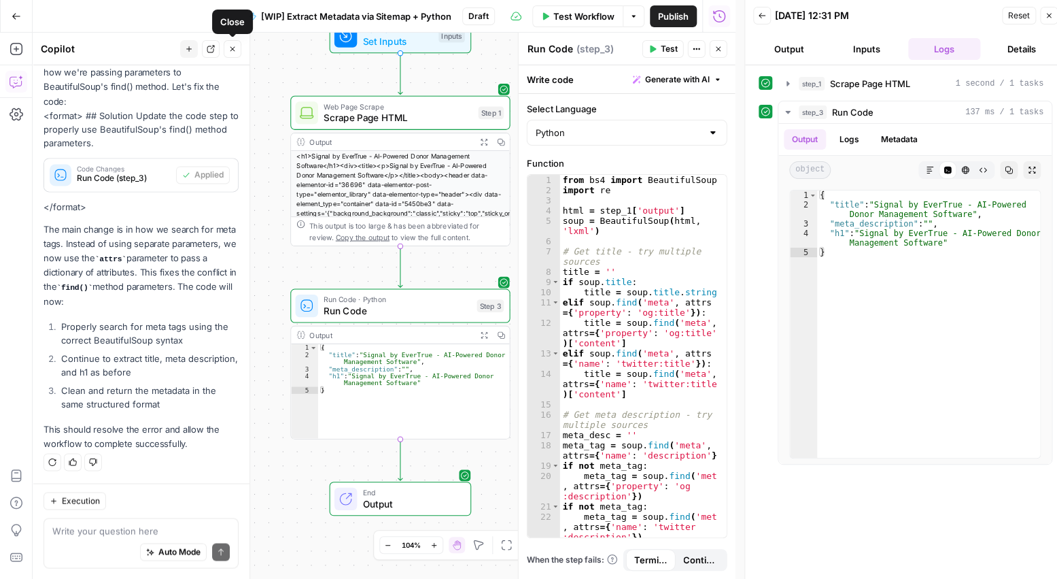
click at [238, 49] on button "Close" at bounding box center [233, 49] width 18 height 18
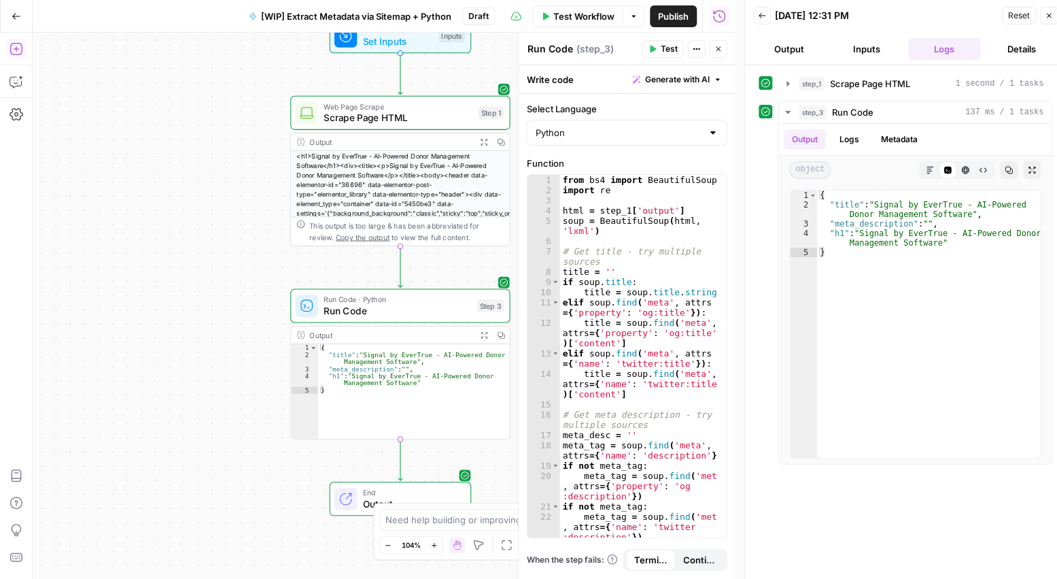
click at [10, 48] on icon "button" at bounding box center [17, 49] width 14 height 14
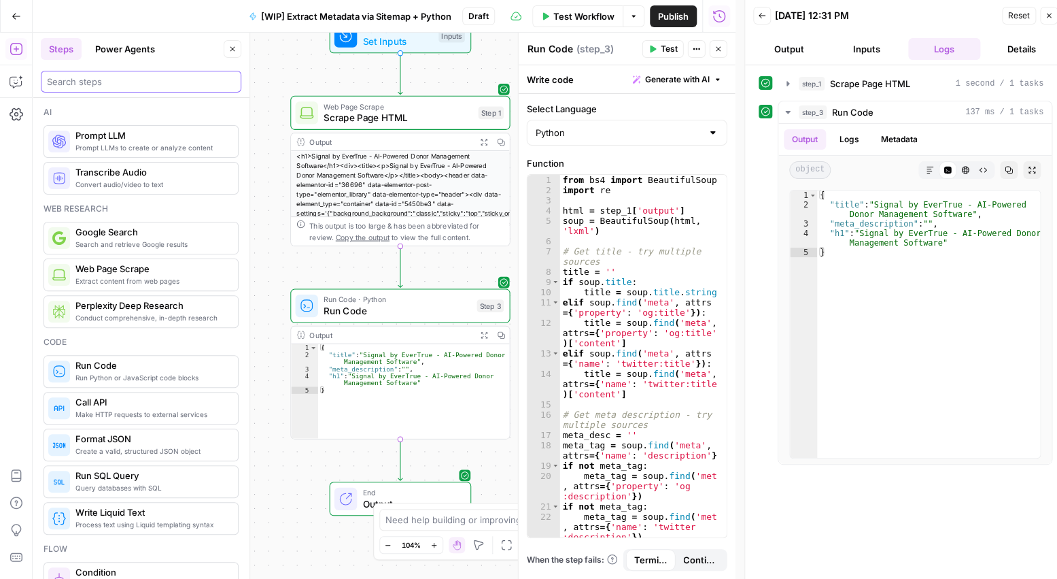
click at [97, 81] on input "search" at bounding box center [141, 82] width 188 height 14
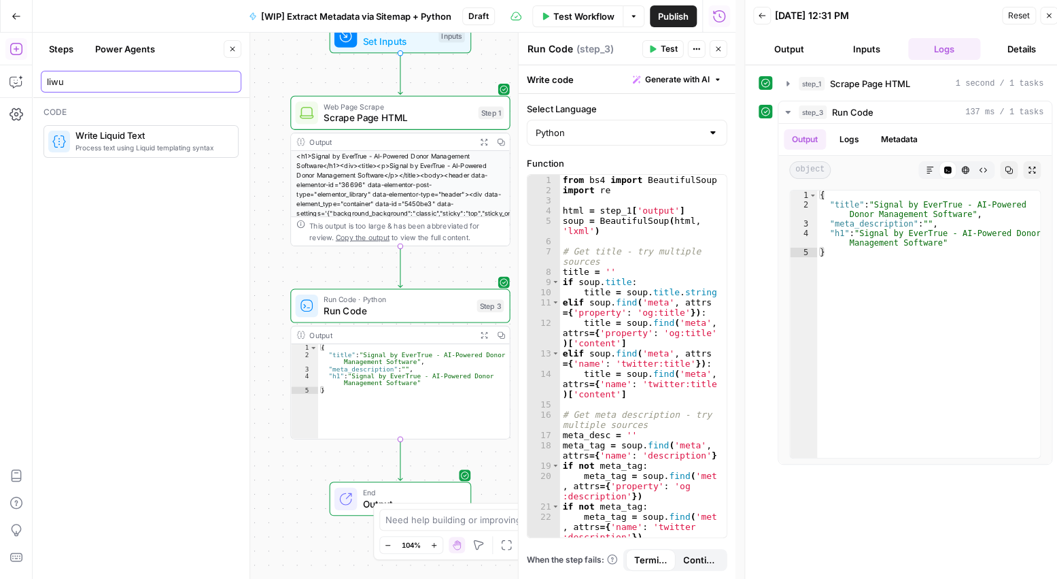
type input "liwu"
click at [109, 130] on span "Write Liquid Text" at bounding box center [151, 135] width 152 height 14
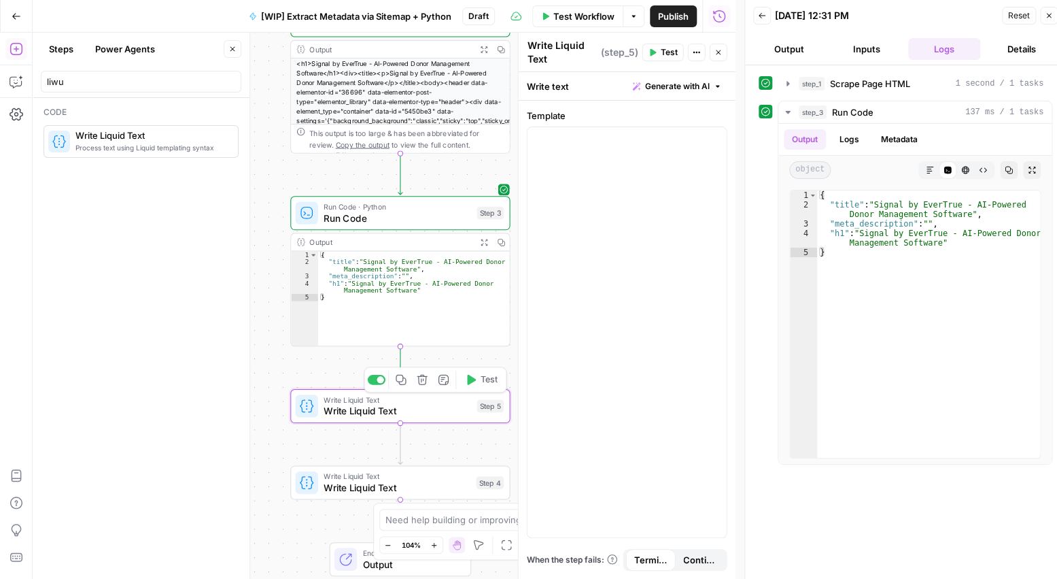
click at [442, 415] on span "Write Liquid Text" at bounding box center [398, 411] width 148 height 14
click at [421, 381] on icon "button" at bounding box center [422, 380] width 10 height 10
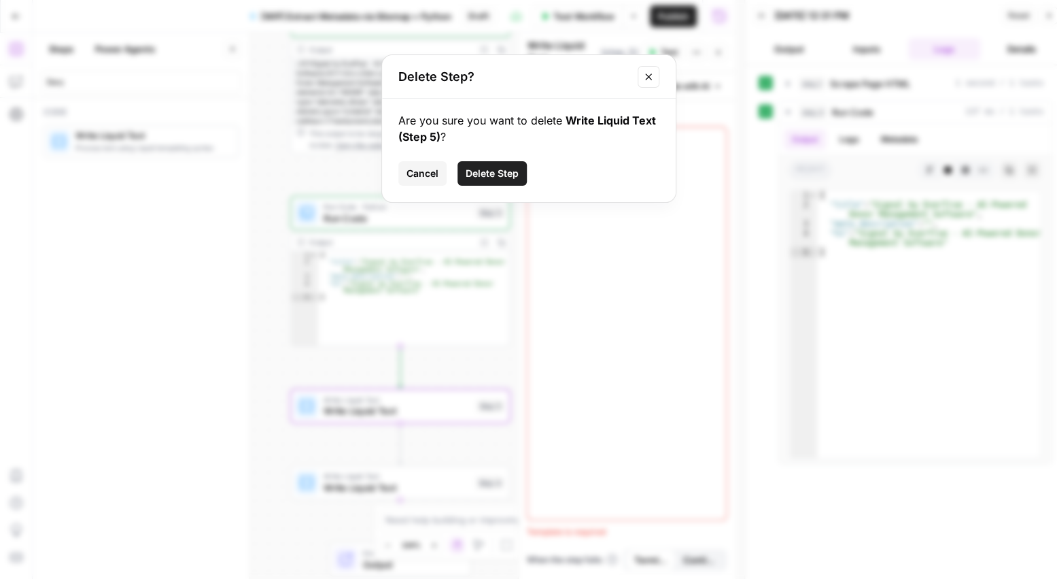
click at [492, 169] on span "Delete Step" at bounding box center [492, 174] width 53 height 14
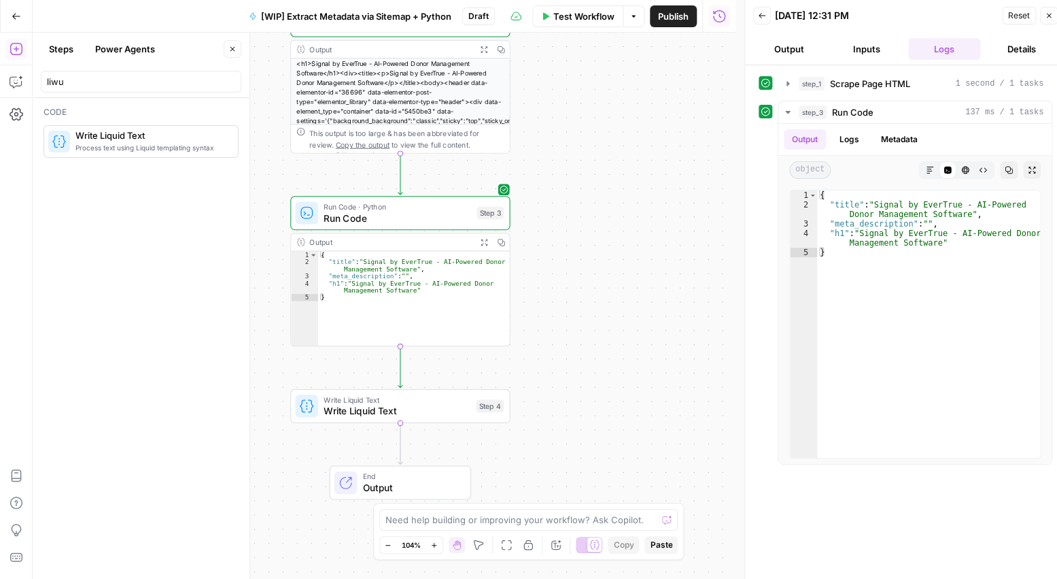
click at [352, 418] on div "Write Liquid Text Write Liquid Text Step 4 Copy step Delete step Add Note Test" at bounding box center [400, 406] width 220 height 34
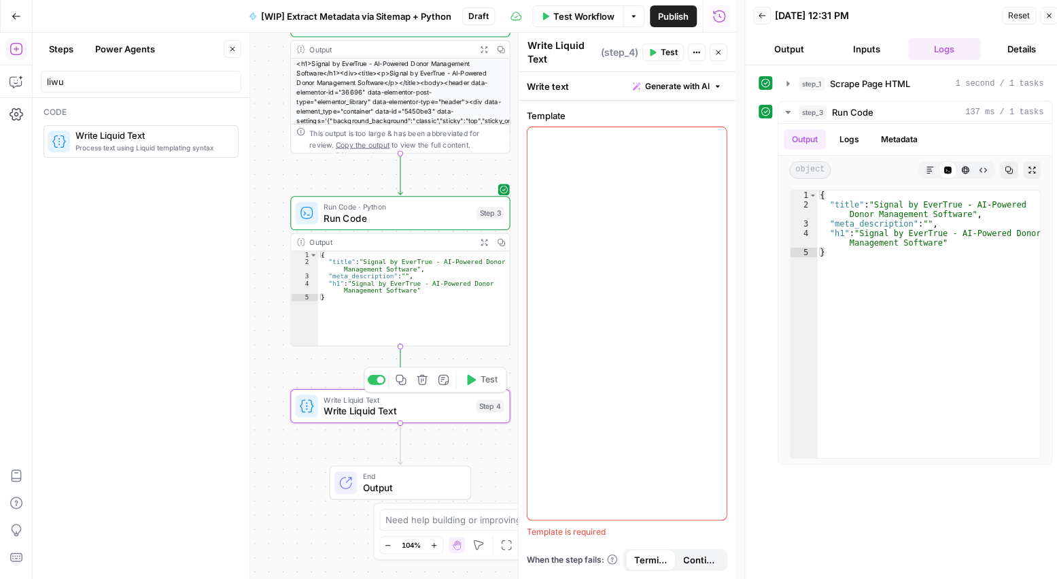
click at [604, 154] on div at bounding box center [627, 323] width 199 height 392
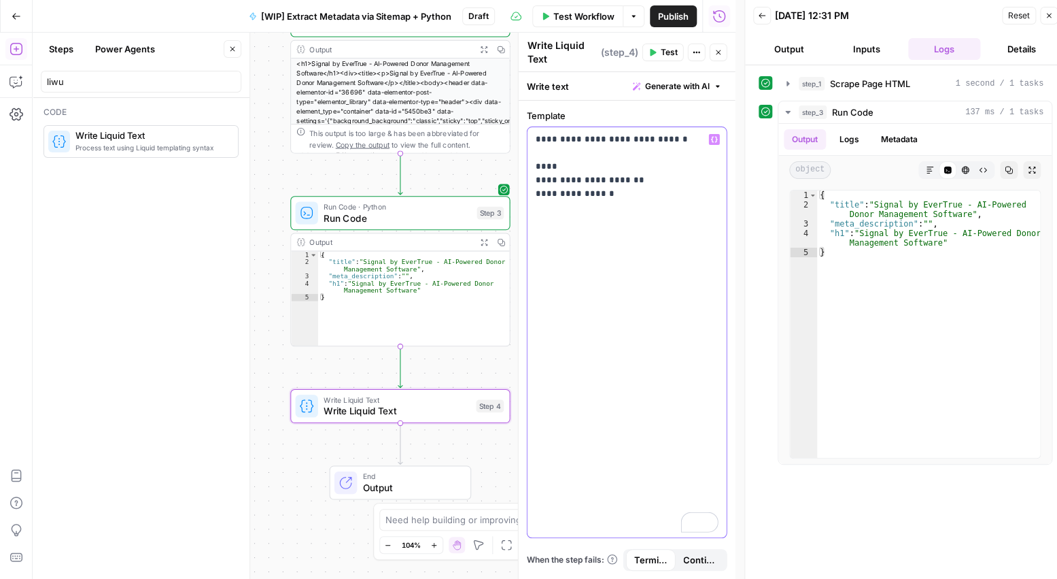
drag, startPoint x: 560, startPoint y: 161, endPoint x: 530, endPoint y: 167, distance: 29.7
click at [530, 167] on div "**********" at bounding box center [627, 332] width 199 height 410
click at [562, 169] on p "**********" at bounding box center [627, 167] width 183 height 68
click at [536, 167] on p "**********" at bounding box center [627, 167] width 183 height 68
click at [713, 139] on icon "button" at bounding box center [714, 139] width 7 height 7
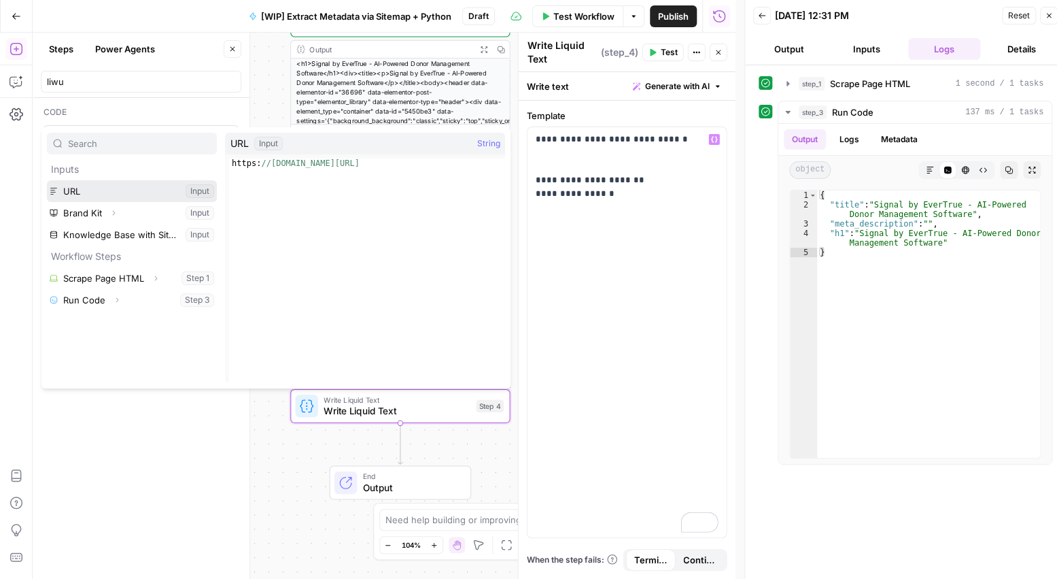
click at [135, 184] on button "Select variable URL" at bounding box center [132, 191] width 170 height 22
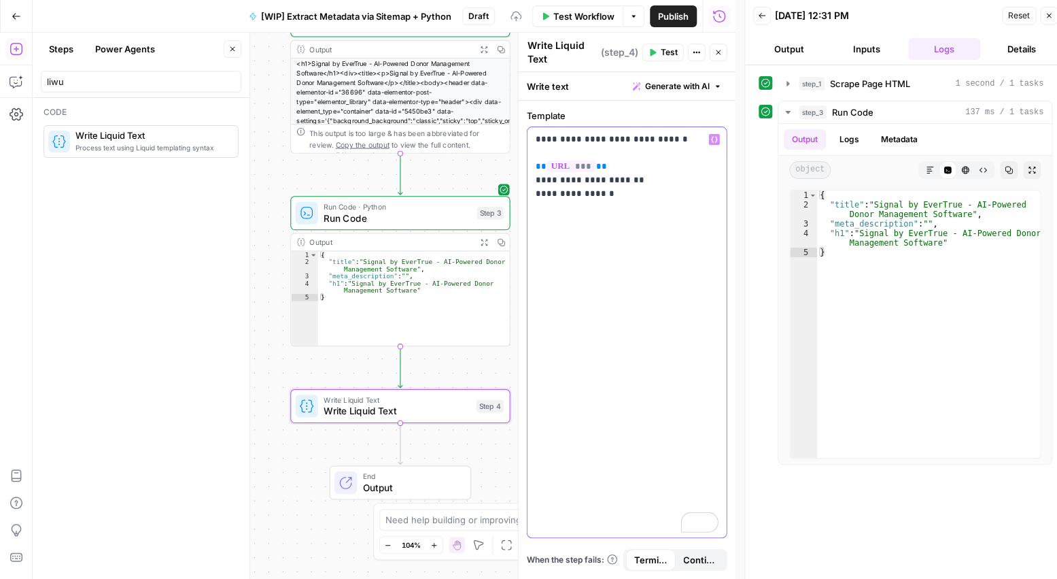
click at [626, 184] on p "**********" at bounding box center [627, 167] width 183 height 68
click at [608, 190] on p "**********" at bounding box center [627, 167] width 183 height 68
click at [549, 146] on p "**********" at bounding box center [627, 167] width 183 height 68
click at [709, 139] on button "Variables Menu" at bounding box center [714, 139] width 11 height 11
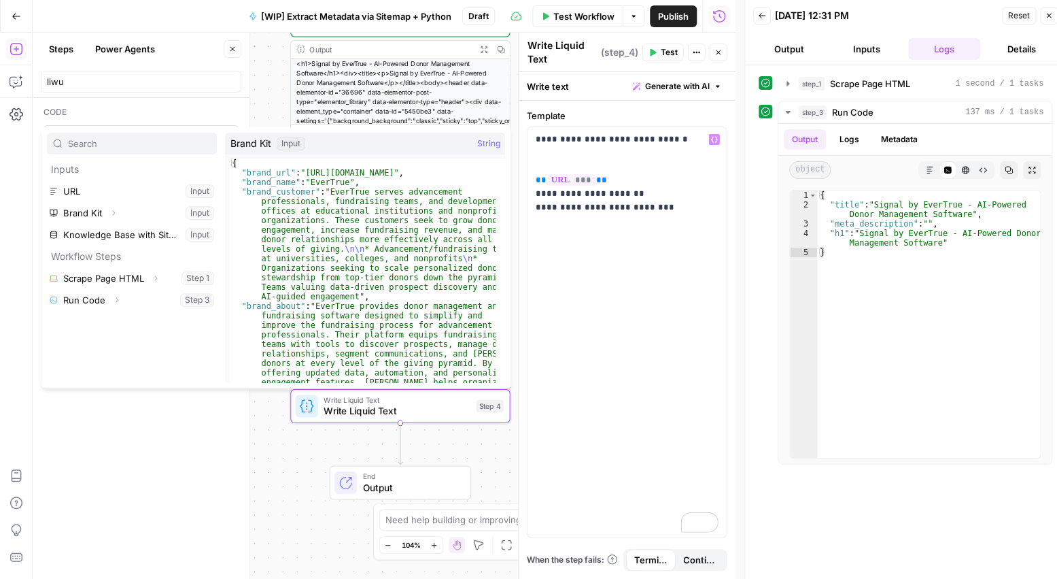
type textarea "**********"
click at [271, 169] on div "{ "brand_url" : "https://www.evertrue.com/" , "brand_name" : "EverTrue" , "bran…" at bounding box center [362, 389] width 266 height 462
click at [112, 213] on icon "button" at bounding box center [113, 213] width 8 height 8
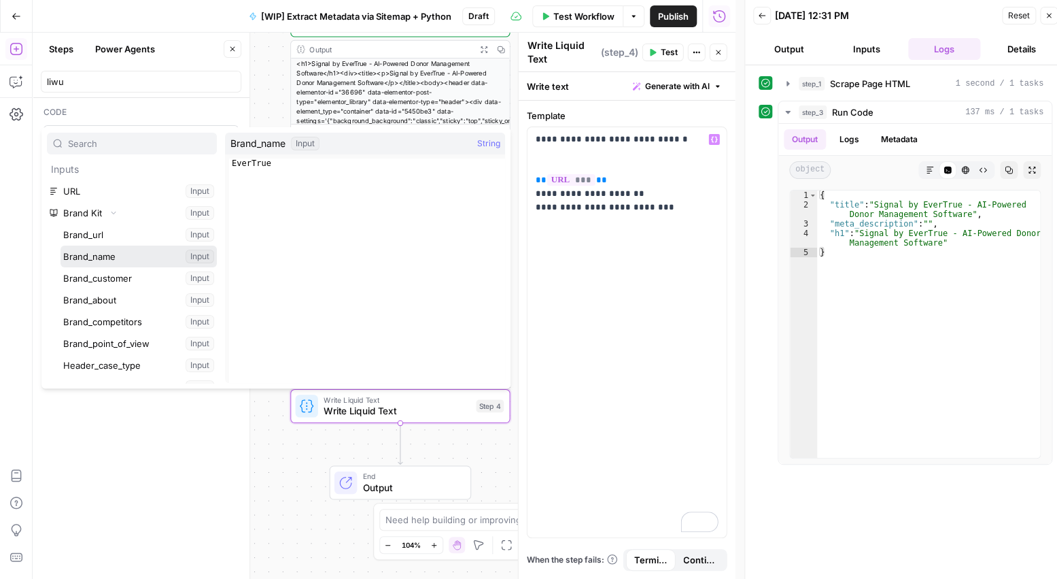
click at [107, 254] on button "Select variable Brand_name" at bounding box center [139, 256] width 156 height 22
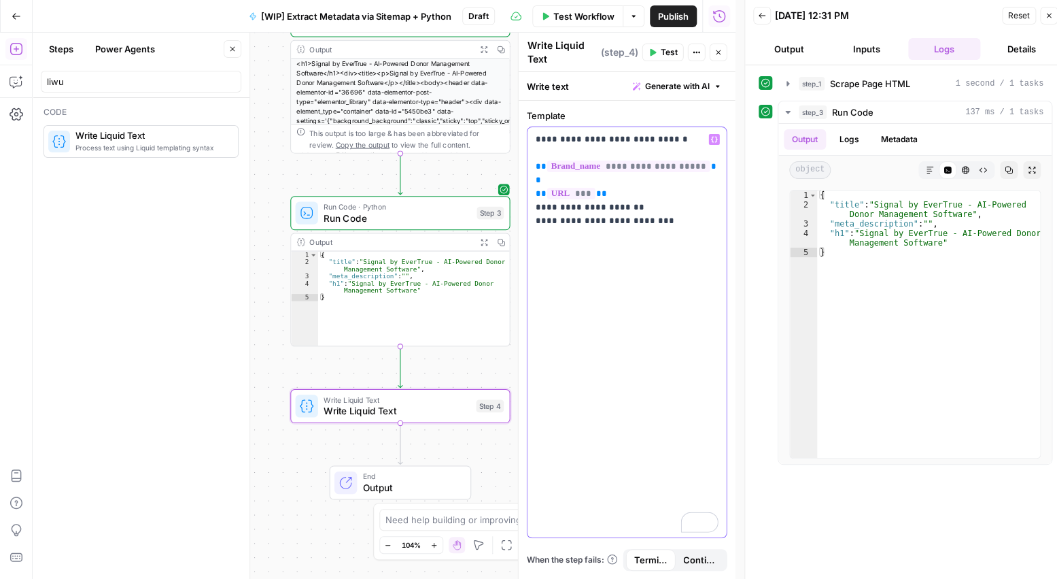
click at [610, 180] on p "**********" at bounding box center [627, 174] width 183 height 82
drag, startPoint x: 576, startPoint y: 192, endPoint x: 525, endPoint y: 192, distance: 51.7
click at [525, 192] on div "**********" at bounding box center [627, 340] width 217 height 478
click at [586, 205] on p "**********" at bounding box center [627, 174] width 183 height 82
click at [674, 210] on p "**********" at bounding box center [627, 174] width 183 height 82
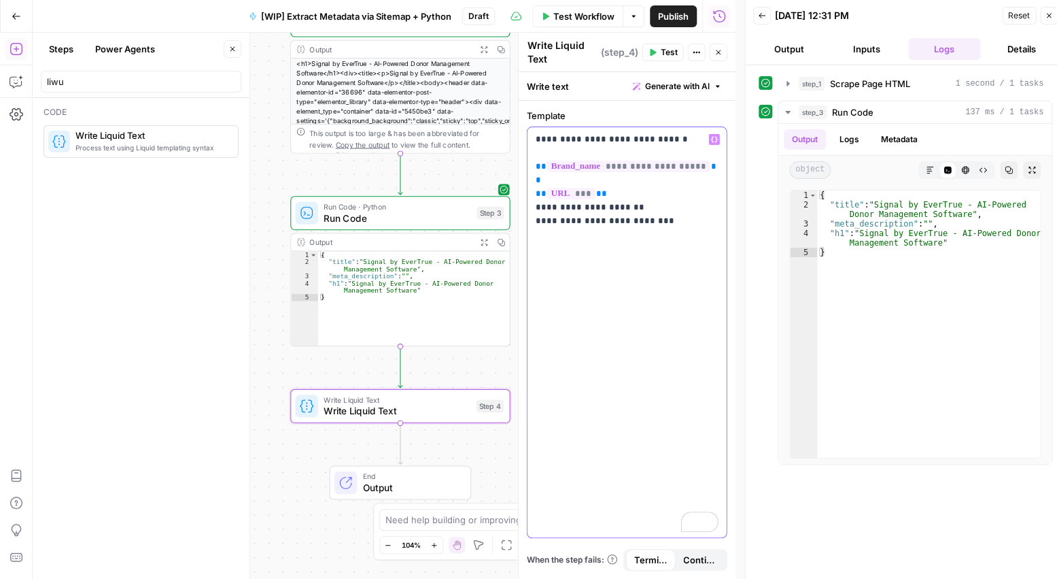
drag, startPoint x: 534, startPoint y: 194, endPoint x: 545, endPoint y: 186, distance: 13.2
click at [534, 193] on div "**********" at bounding box center [627, 332] width 199 height 410
click at [608, 205] on p "**********" at bounding box center [627, 174] width 183 height 82
click at [662, 48] on span "Test" at bounding box center [669, 52] width 17 height 12
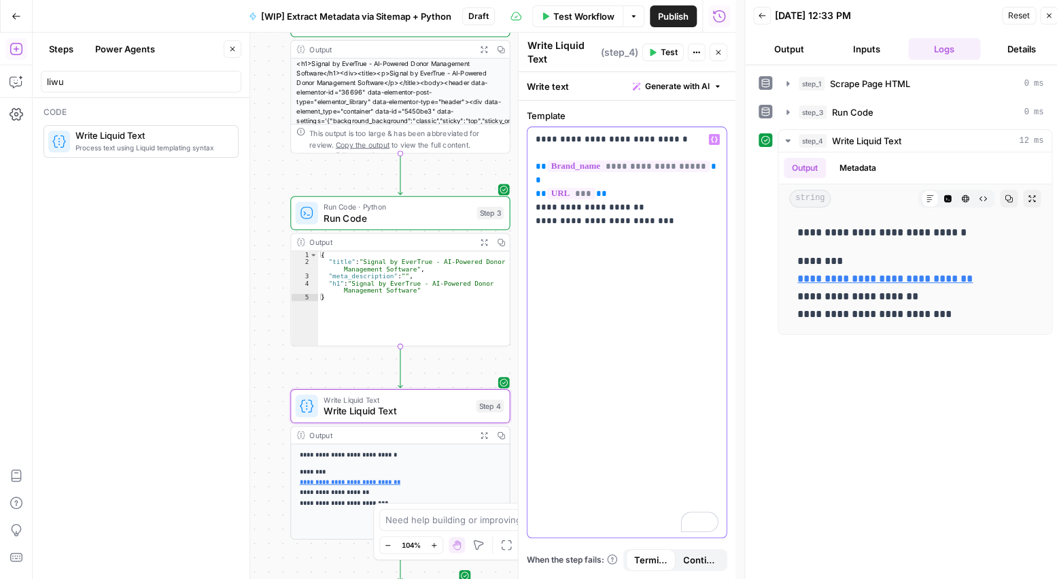
click at [532, 160] on div "**********" at bounding box center [627, 332] width 199 height 410
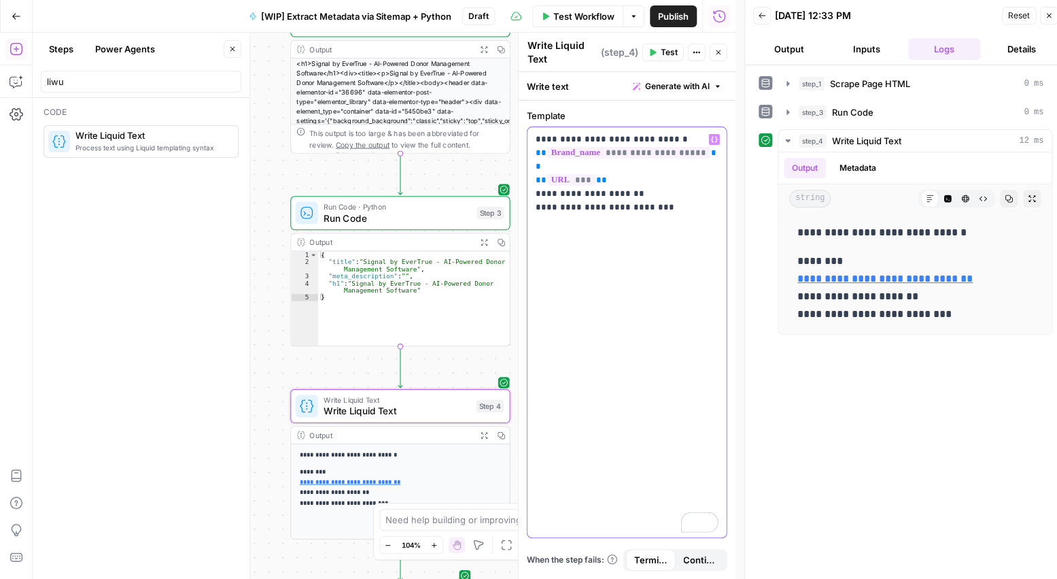
drag, startPoint x: 681, startPoint y: 136, endPoint x: 509, endPoint y: 131, distance: 172.7
click at [510, 131] on body "Compound Growth New Home Browse Your Data Usage Settings Recent Grids MinIO: SE…" at bounding box center [528, 289] width 1057 height 579
click at [677, 133] on p "**********" at bounding box center [627, 167] width 183 height 68
drag, startPoint x: 674, startPoint y: 136, endPoint x: 537, endPoint y: 135, distance: 136.6
click at [518, 136] on div "**********" at bounding box center [627, 306] width 218 height 546
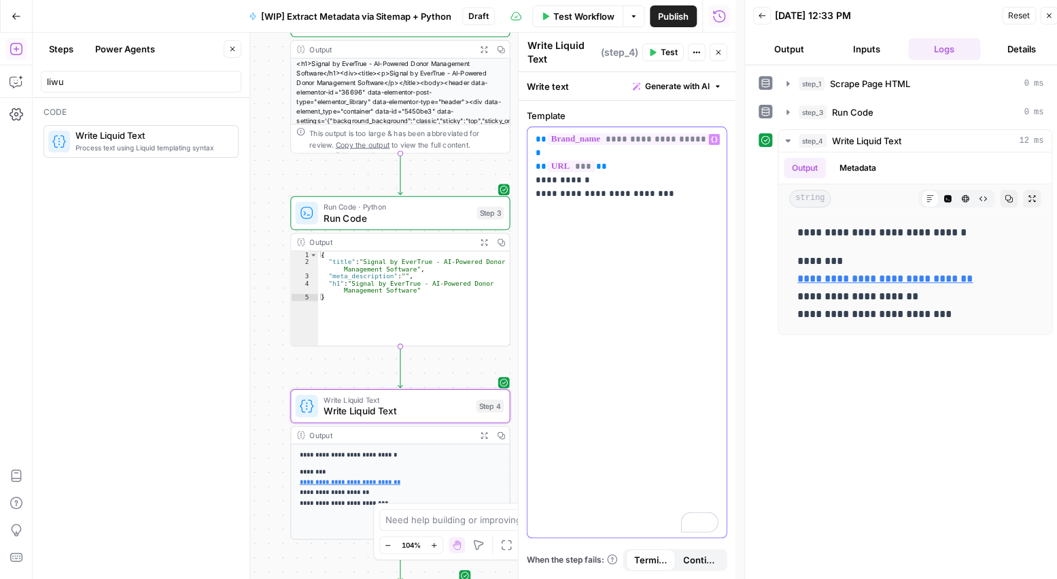
click at [711, 139] on icon "button" at bounding box center [714, 139] width 7 height 7
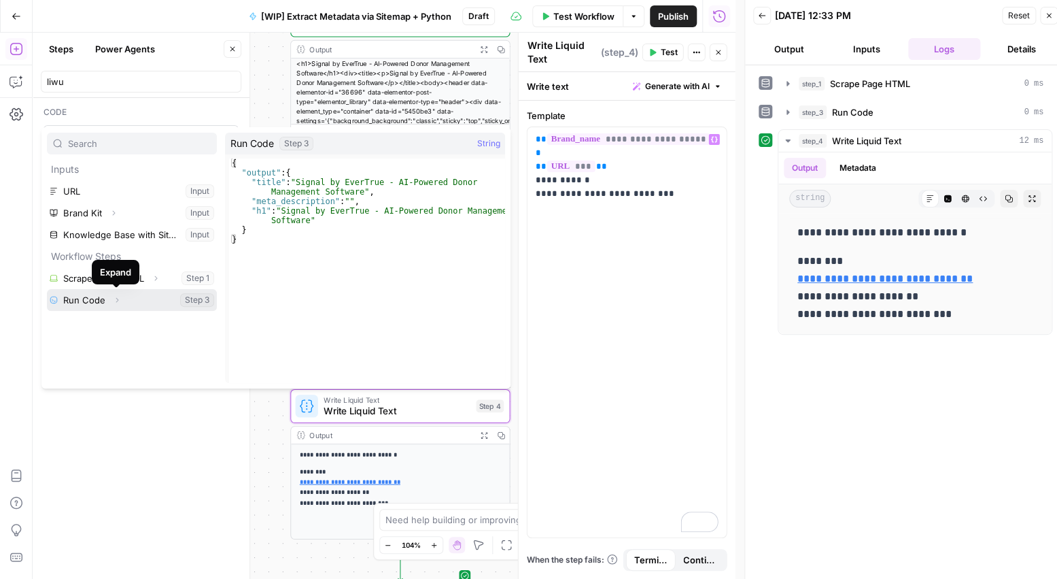
click at [115, 300] on icon "button" at bounding box center [117, 300] width 8 height 8
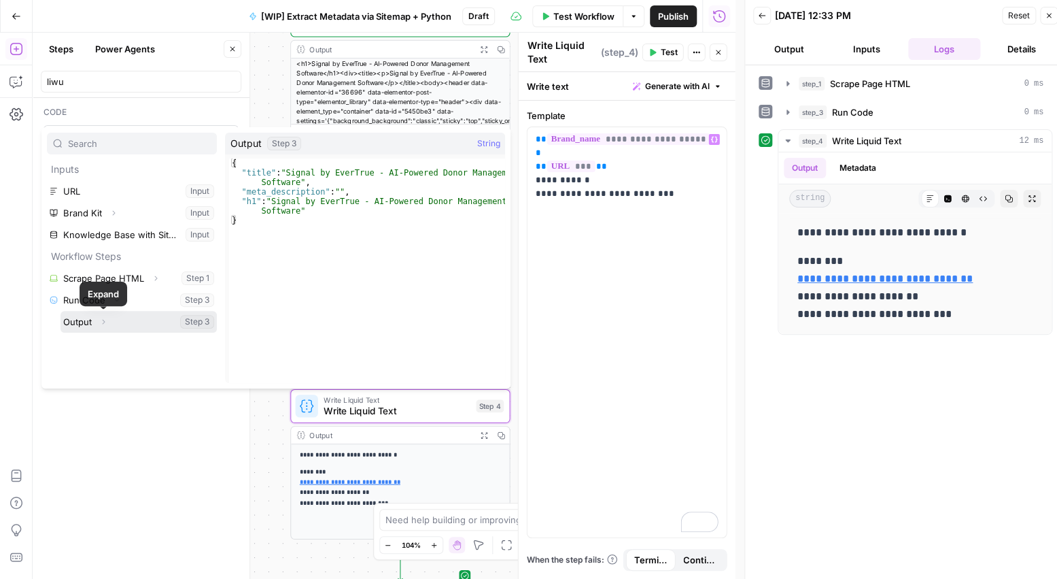
click at [105, 320] on icon "button" at bounding box center [103, 321] width 8 height 8
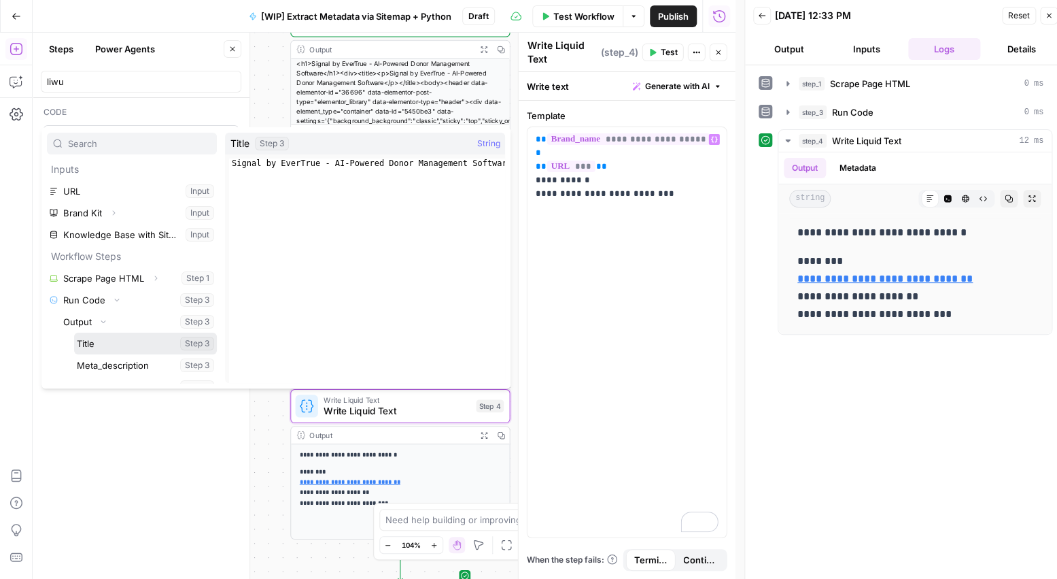
click at [131, 339] on button "Select variable Title" at bounding box center [145, 343] width 143 height 22
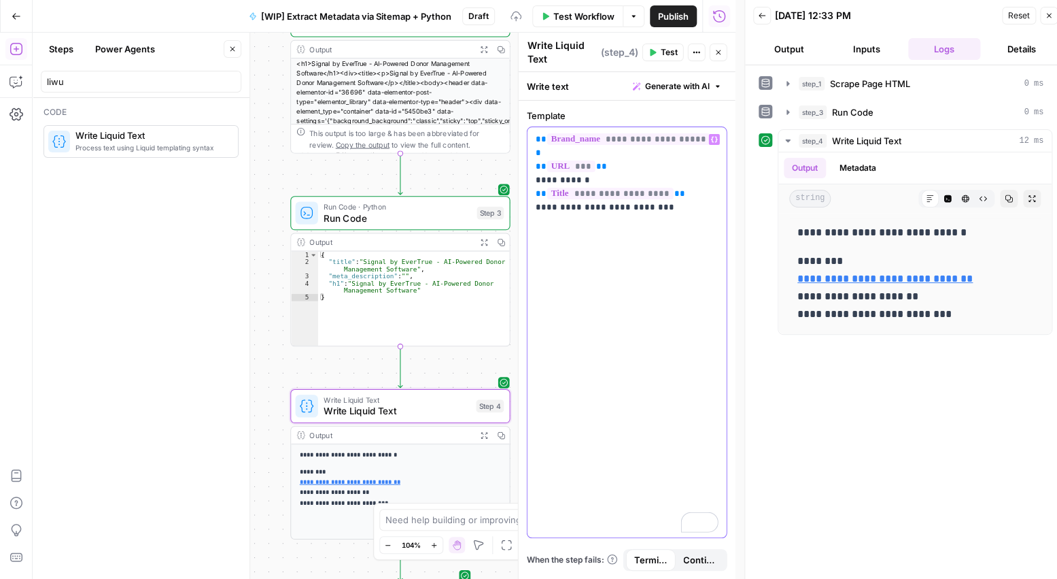
click at [662, 184] on p "**********" at bounding box center [627, 160] width 183 height 54
click at [716, 139] on icon "button" at bounding box center [714, 140] width 7 height 6
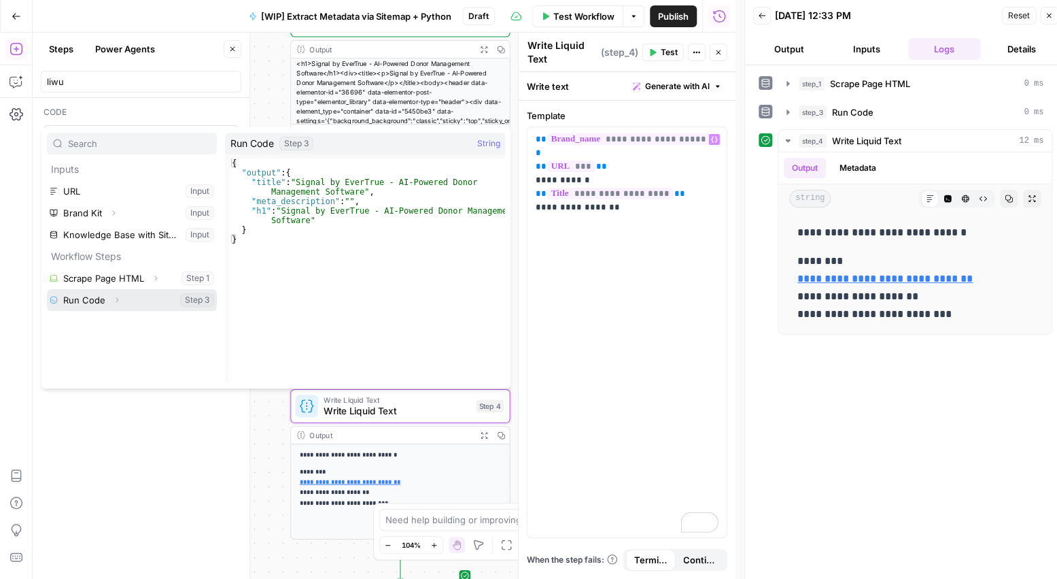
click at [121, 303] on button "Expand" at bounding box center [117, 300] width 18 height 18
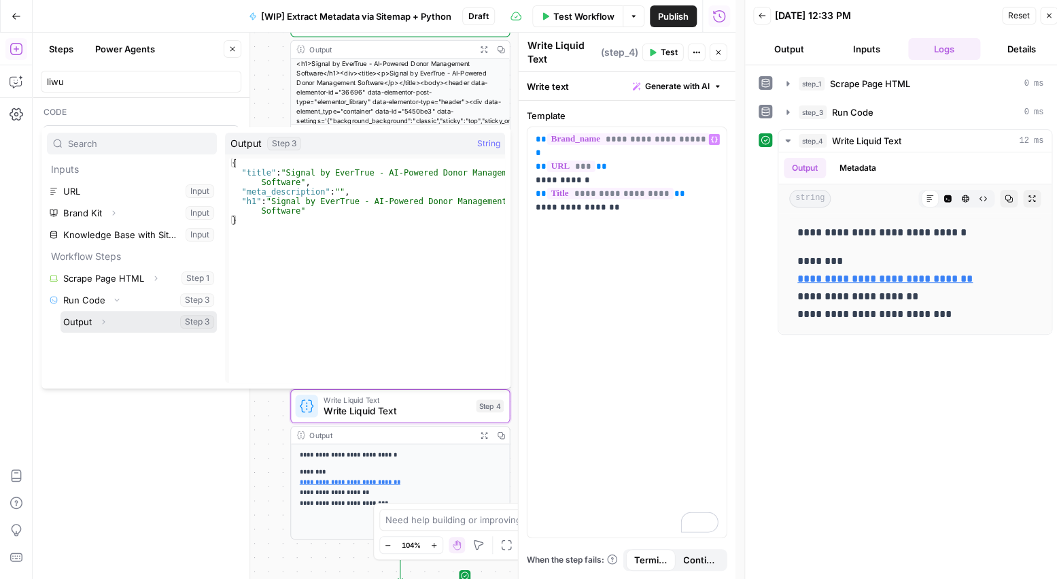
click at [111, 322] on button "Expand" at bounding box center [103, 322] width 18 height 18
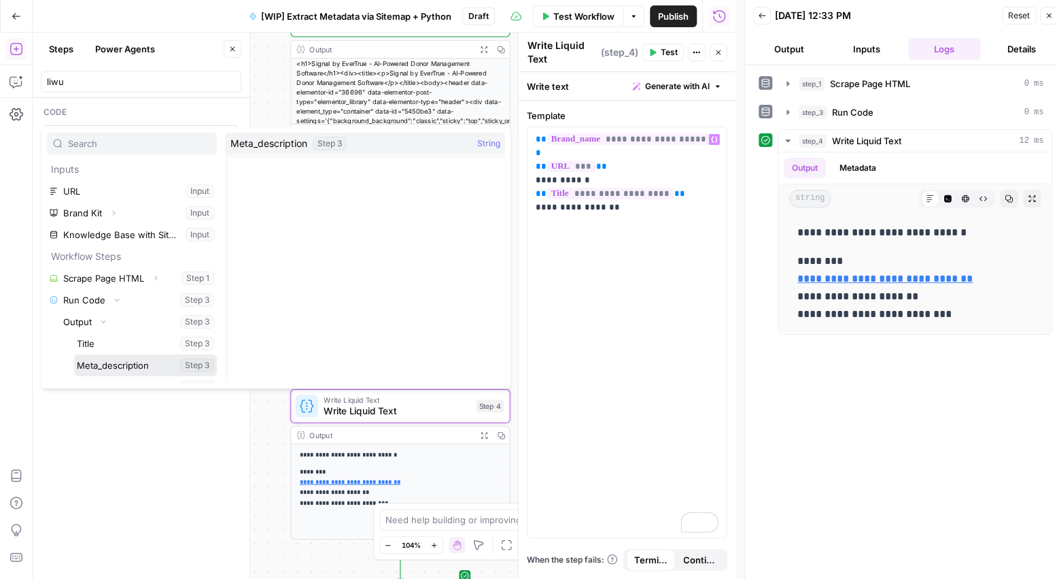
click at [114, 368] on button "Select variable Meta_description" at bounding box center [145, 365] width 143 height 22
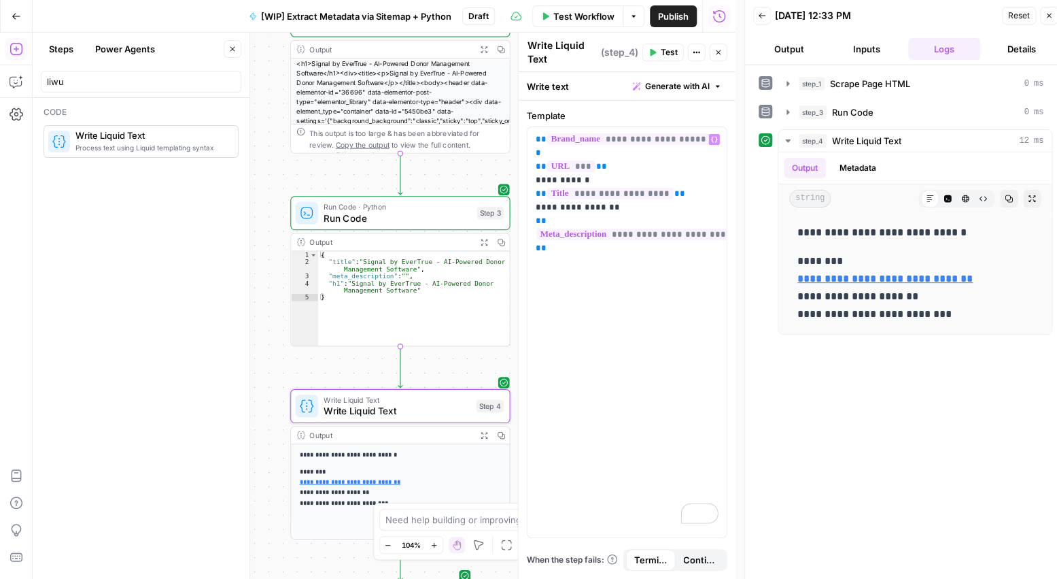
click at [652, 52] on icon "button" at bounding box center [653, 52] width 6 height 7
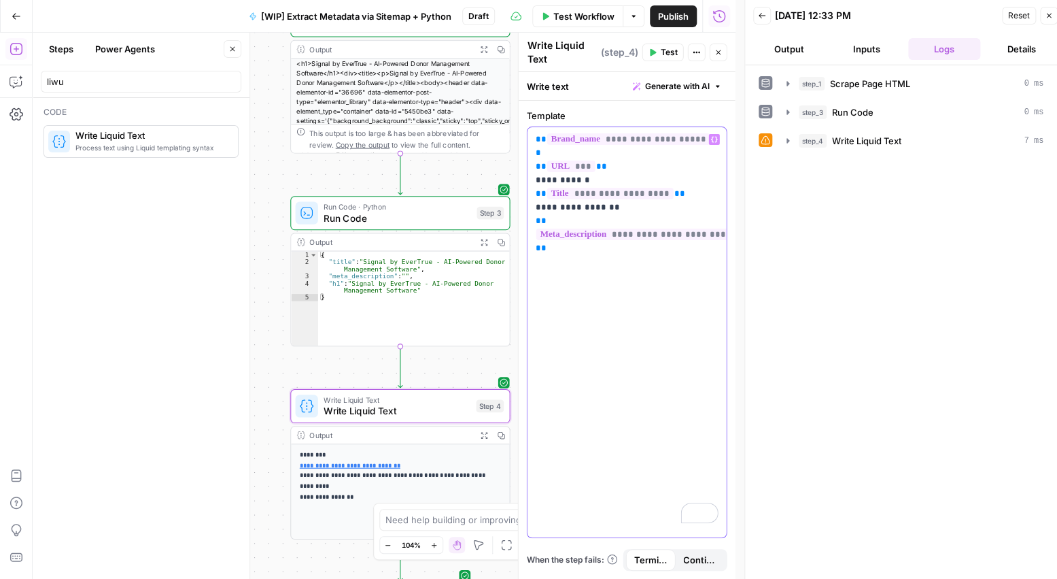
click at [538, 167] on p "**********" at bounding box center [627, 180] width 183 height 95
click at [533, 167] on div "**********" at bounding box center [627, 332] width 199 height 410
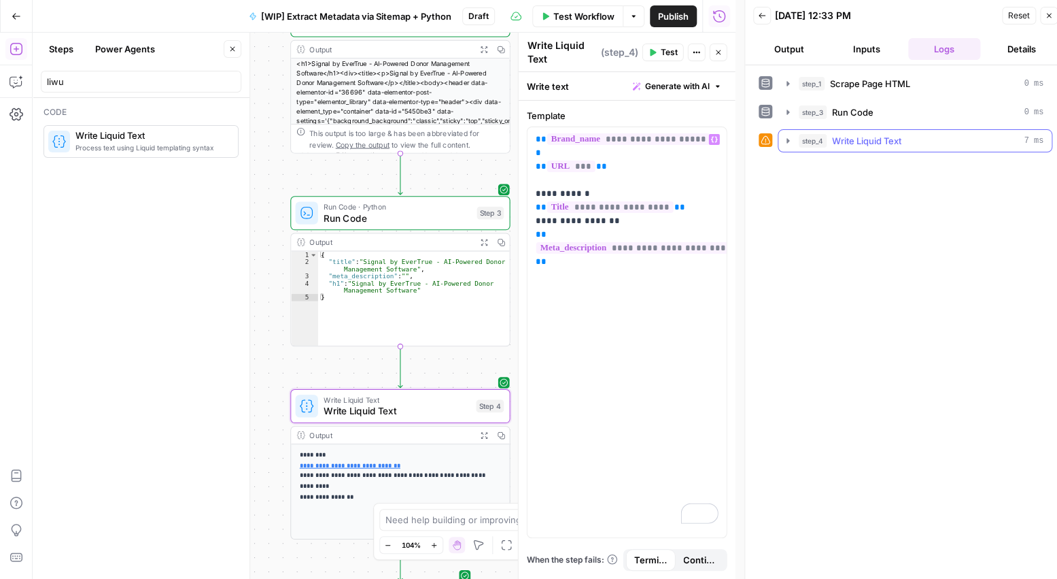
click at [785, 142] on icon "button" at bounding box center [787, 140] width 11 height 11
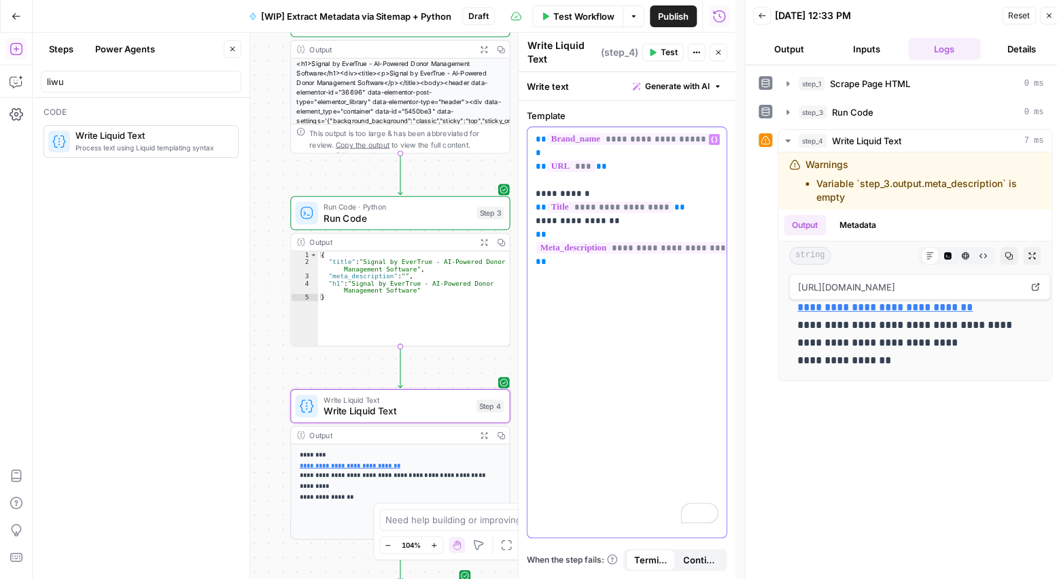
click at [534, 177] on div "**********" at bounding box center [627, 332] width 199 height 410
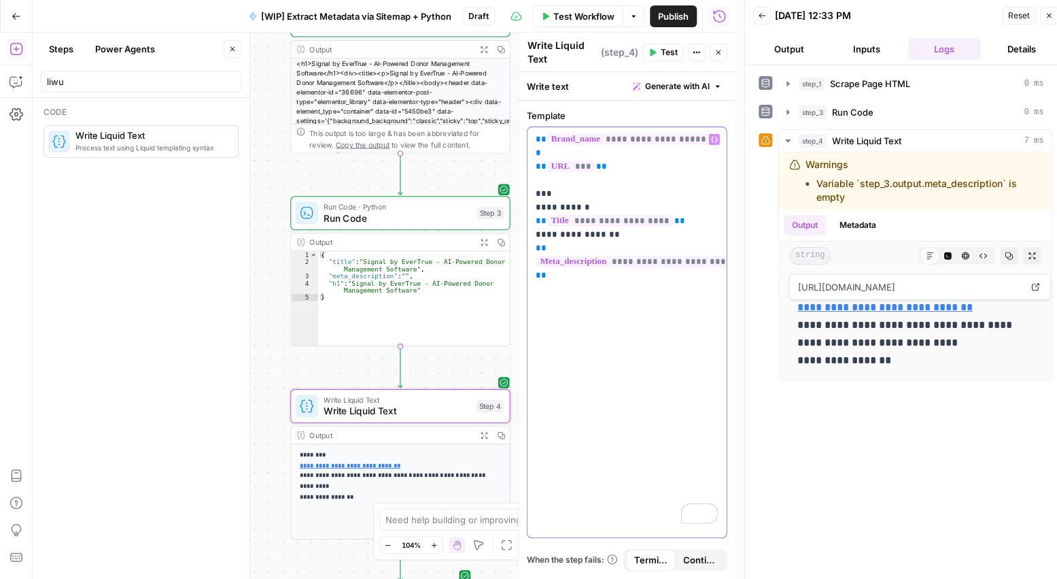
click at [714, 141] on icon "button" at bounding box center [714, 139] width 7 height 7
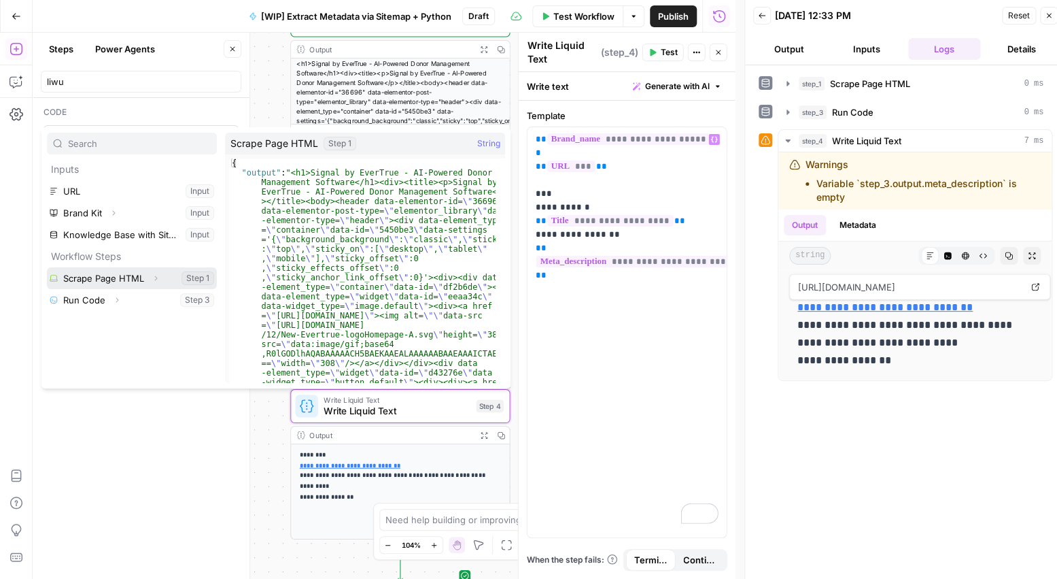
click at [152, 278] on icon "button" at bounding box center [156, 278] width 8 height 8
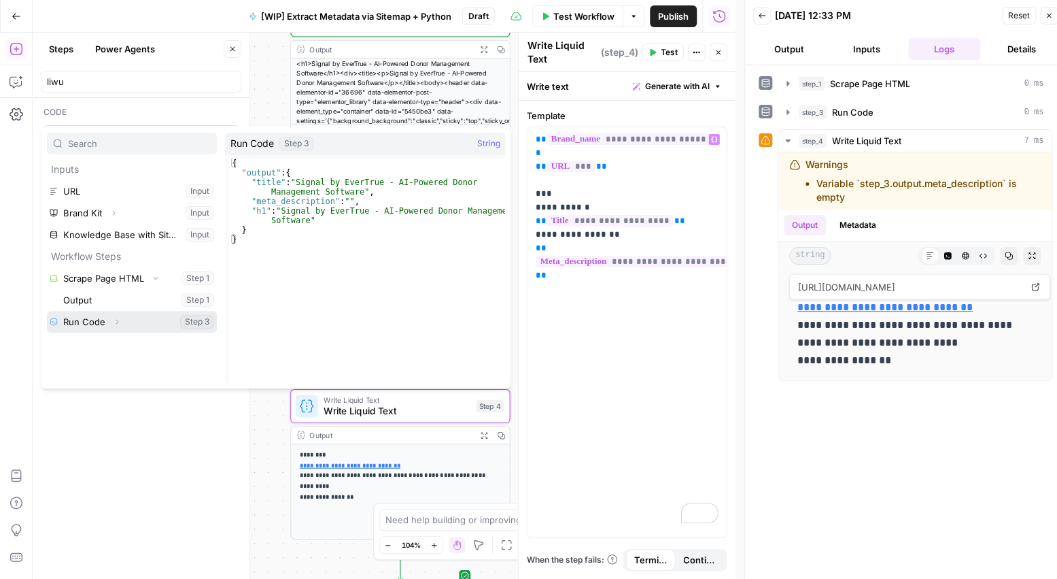
click at [115, 319] on icon "button" at bounding box center [117, 321] width 8 height 8
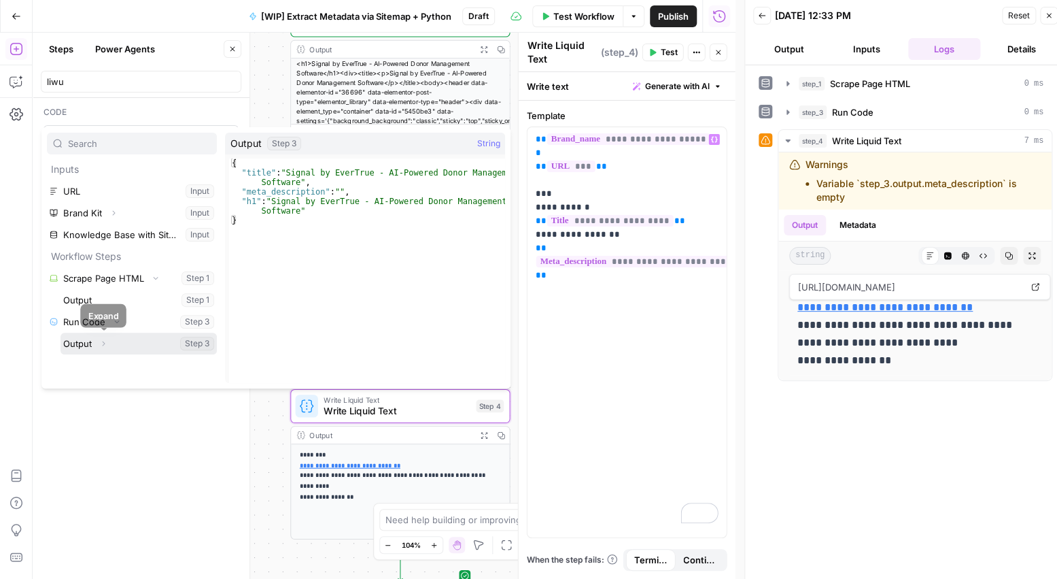
drag, startPoint x: 102, startPoint y: 341, endPoint x: 116, endPoint y: 351, distance: 17.0
click at [103, 341] on icon "button" at bounding box center [103, 343] width 8 height 8
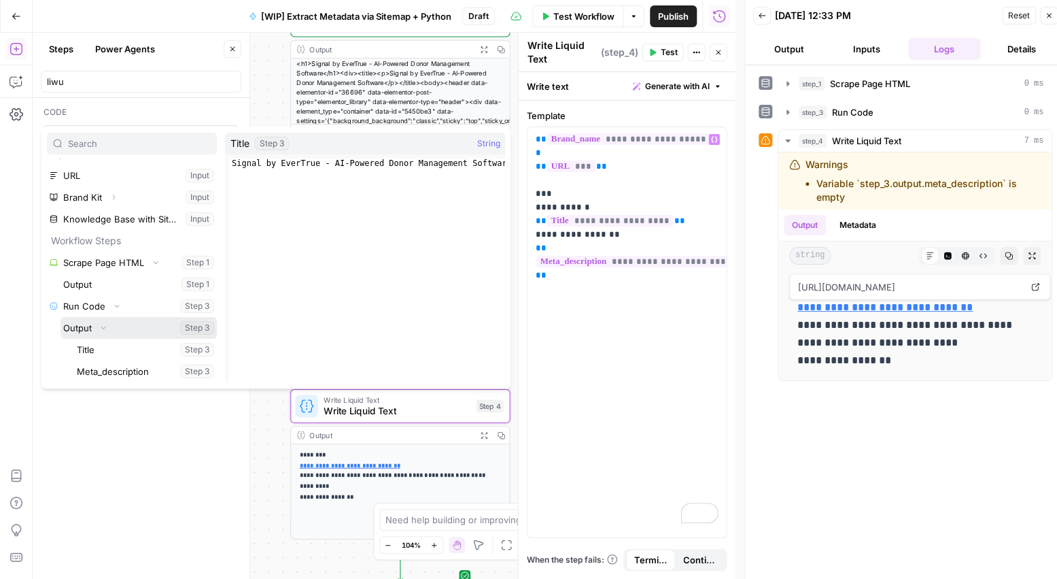
scroll to position [36, 0]
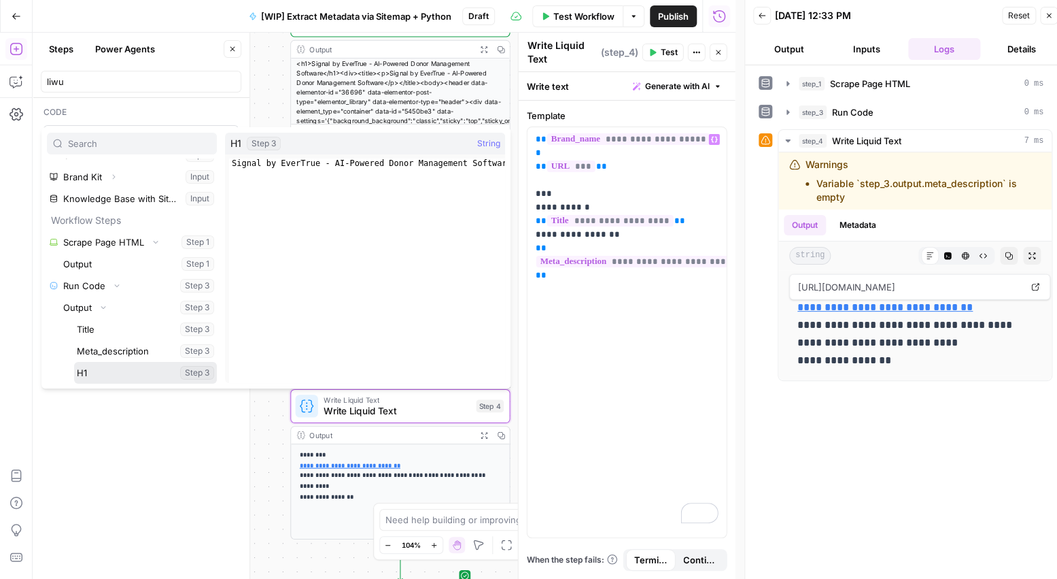
click at [103, 368] on button "Select variable H1" at bounding box center [145, 373] width 143 height 22
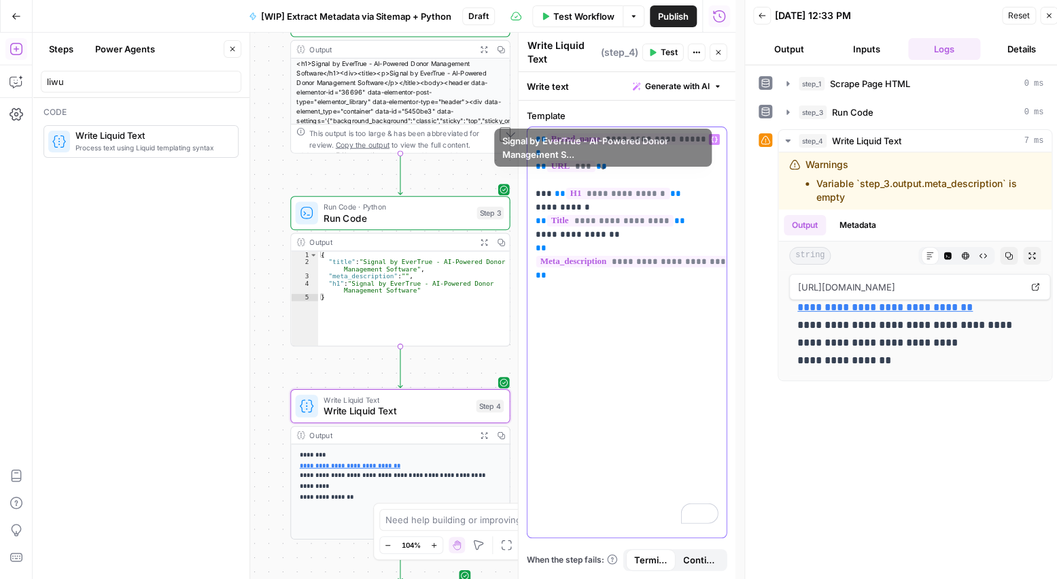
drag, startPoint x: 667, startPoint y: 177, endPoint x: 519, endPoint y: 177, distance: 148.2
click at [519, 177] on div "**********" at bounding box center [627, 306] width 218 height 546
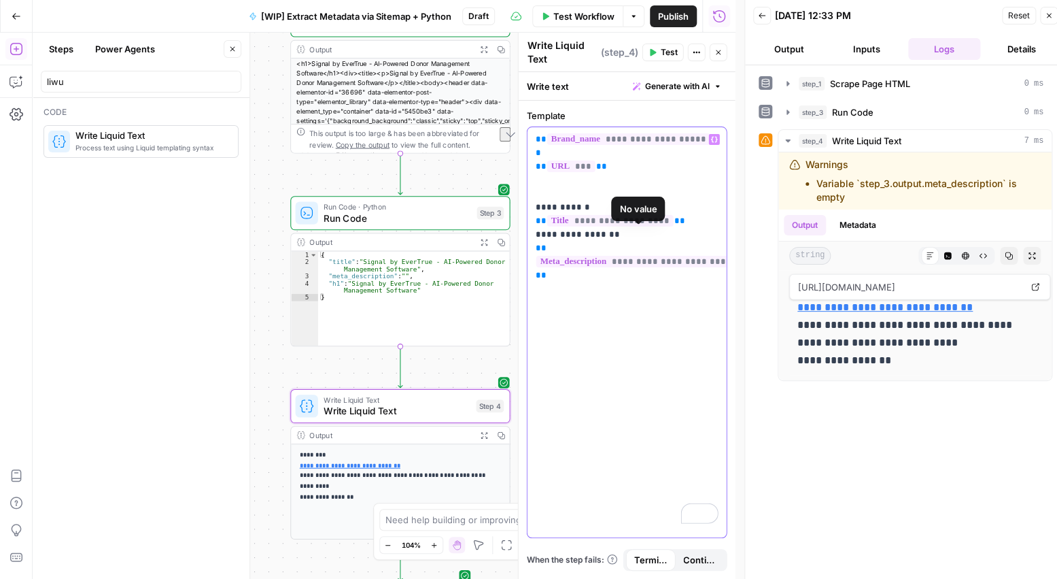
click at [564, 243] on p "**********" at bounding box center [627, 194] width 183 height 122
click at [555, 284] on span "**" at bounding box center [560, 288] width 11 height 9
click at [672, 48] on span "Test" at bounding box center [669, 52] width 17 height 12
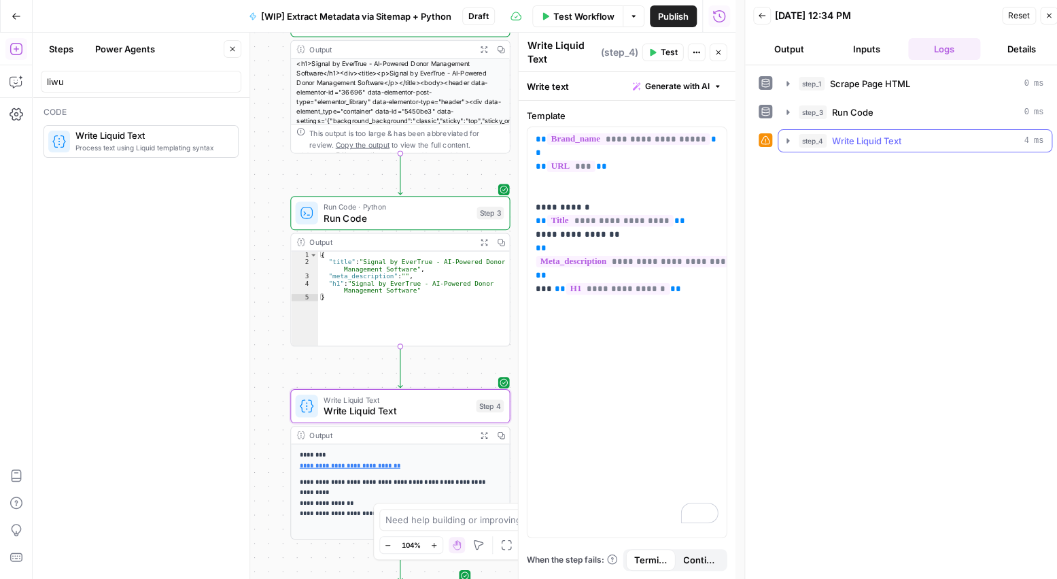
click at [786, 140] on icon "button" at bounding box center [787, 140] width 11 height 11
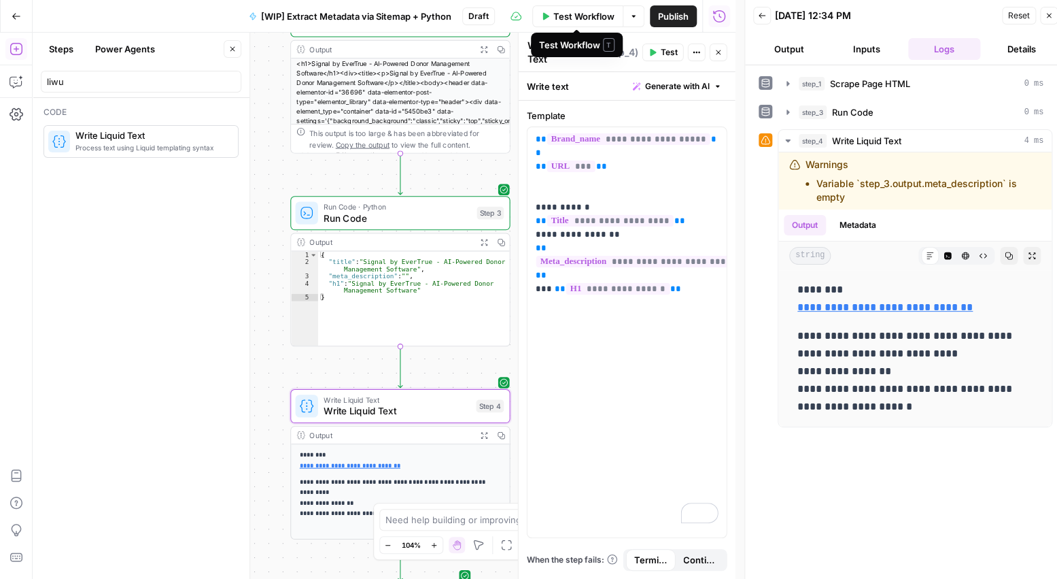
click at [585, 13] on span "Test Workflow" at bounding box center [583, 17] width 61 height 14
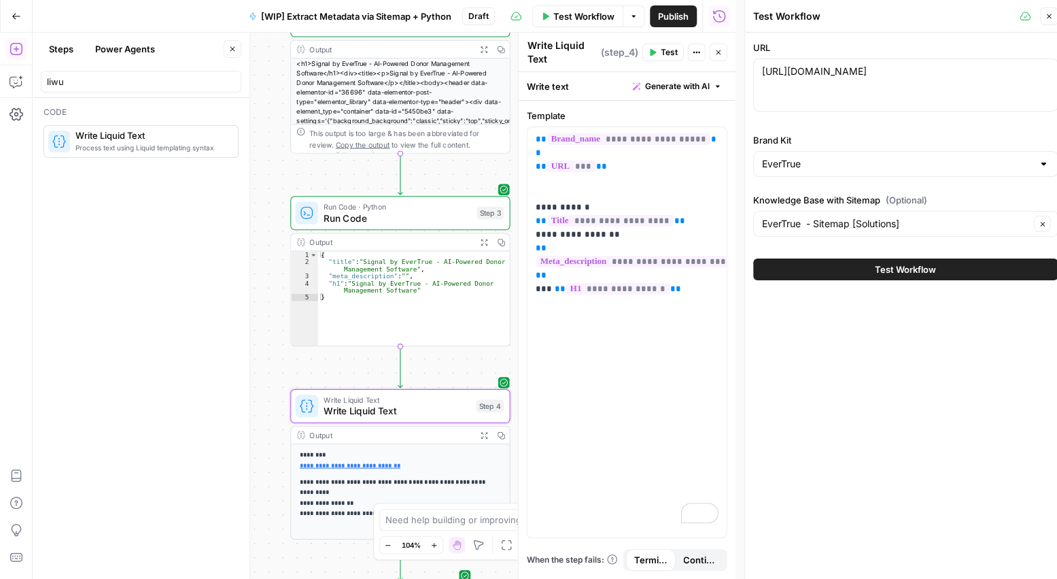
click at [878, 265] on span "Test Workflow" at bounding box center [905, 269] width 61 height 14
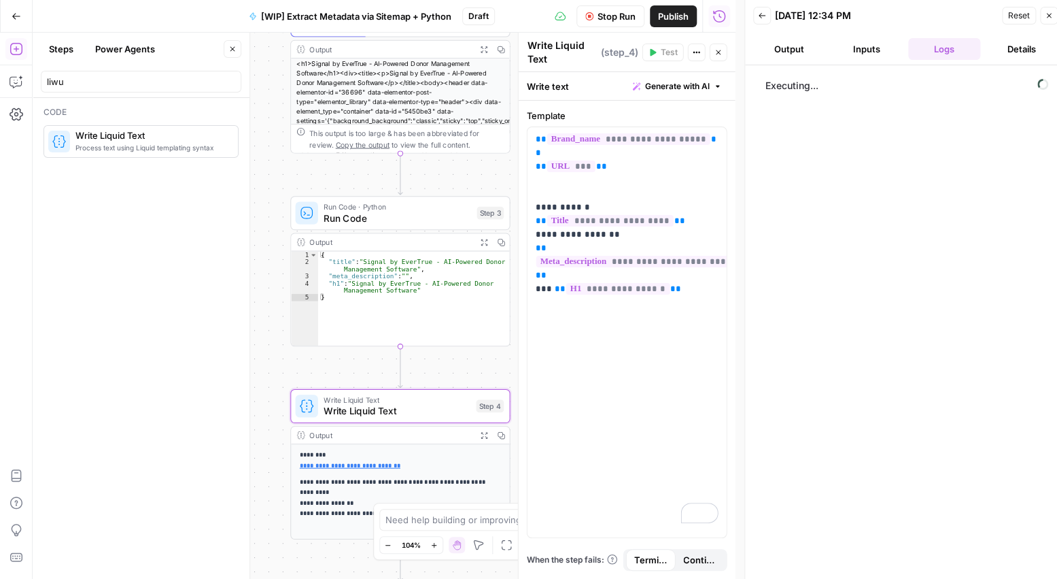
click at [231, 51] on icon "button" at bounding box center [232, 49] width 8 height 8
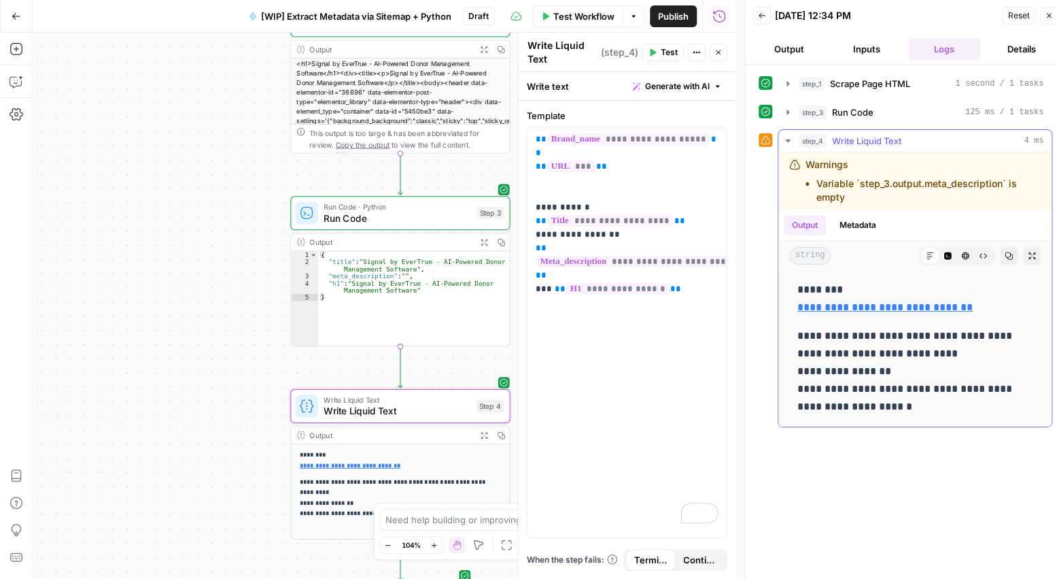
click at [1019, 156] on div "Warnings Variable `step_3.output.meta_description` is empty" at bounding box center [914, 180] width 273 height 57
click at [990, 138] on div "step_4 Write Liquid Text 4 ms" at bounding box center [921, 141] width 245 height 14
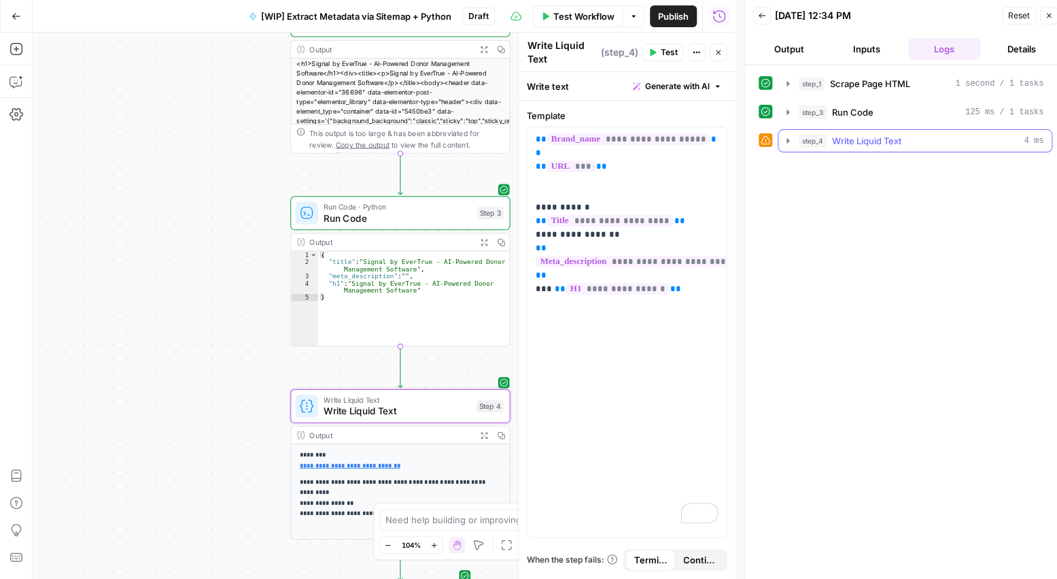
click at [990, 138] on div "step_4 Write Liquid Text 4 ms" at bounding box center [921, 141] width 245 height 14
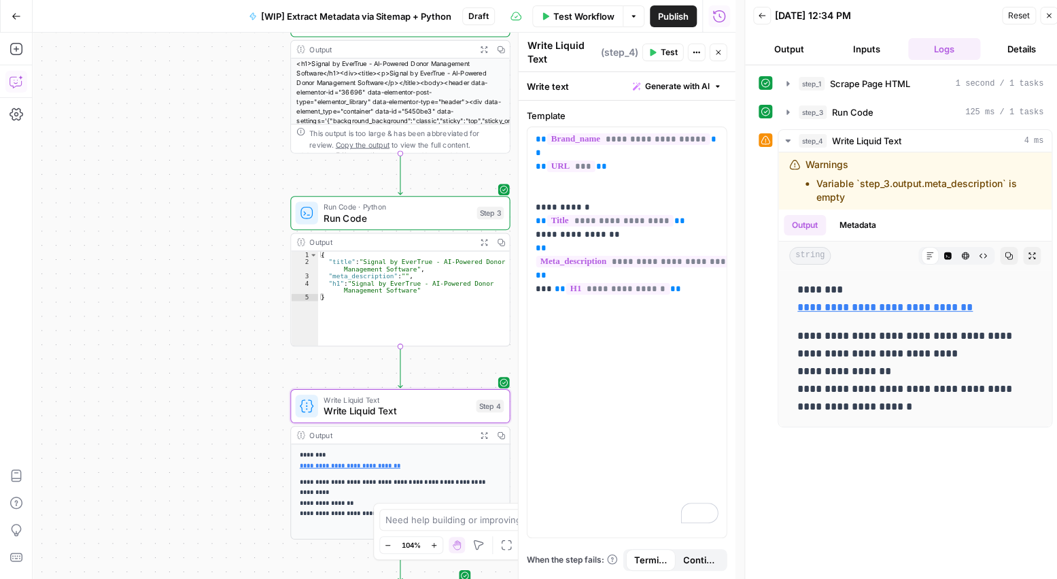
click at [10, 86] on icon "button" at bounding box center [17, 82] width 14 height 14
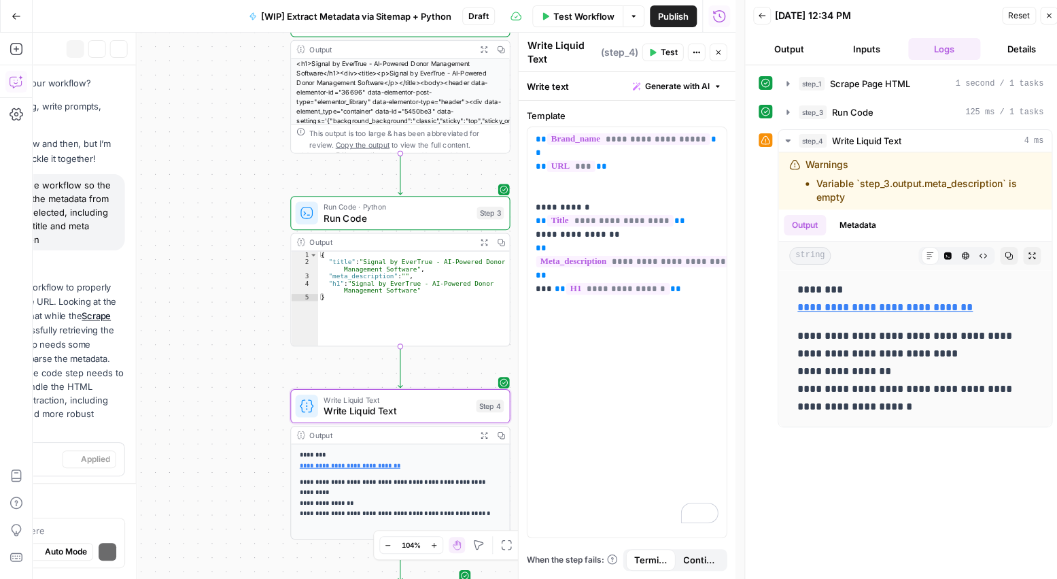
scroll to position [879, 0]
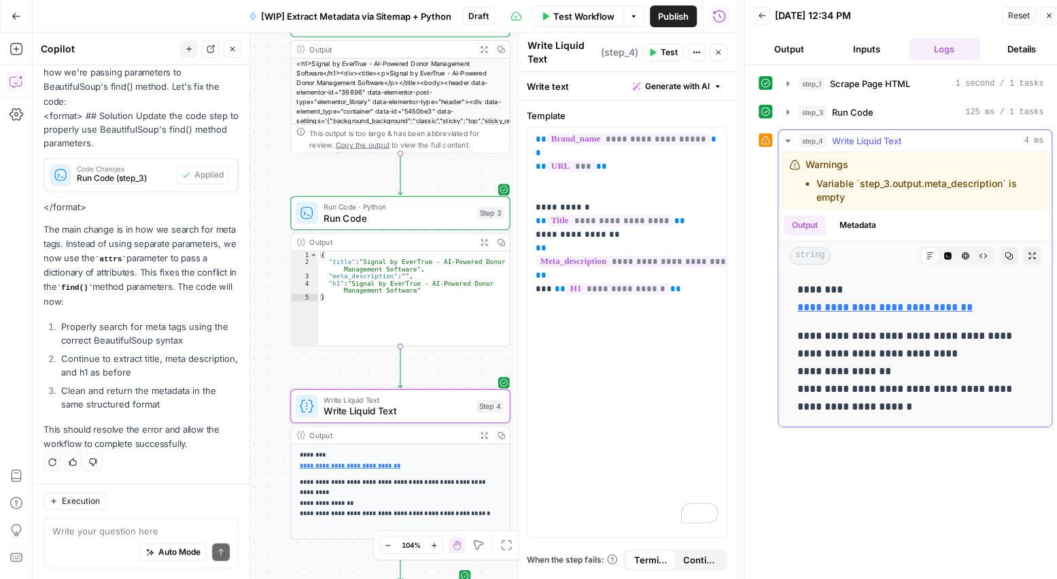
drag, startPoint x: 850, startPoint y: 197, endPoint x: 809, endPoint y: 184, distance: 42.8
click at [816, 184] on li "Variable `step_3.output.meta_description` is empty" at bounding box center [928, 190] width 224 height 27
copy li "Variable `step_3.output.meta_description` is empty"
click at [81, 515] on div "Execution Write your question here Auto Mode Send" at bounding box center [141, 531] width 217 height 96
click at [137, 525] on textarea at bounding box center [140, 530] width 177 height 14
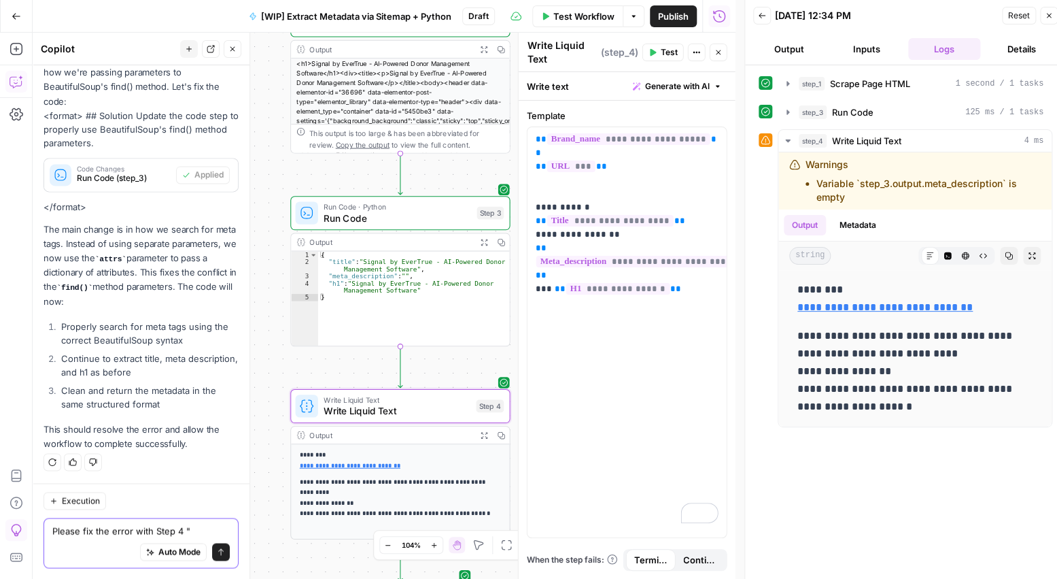
paste textarea "Variable `step_3.output.meta_description` is empty"
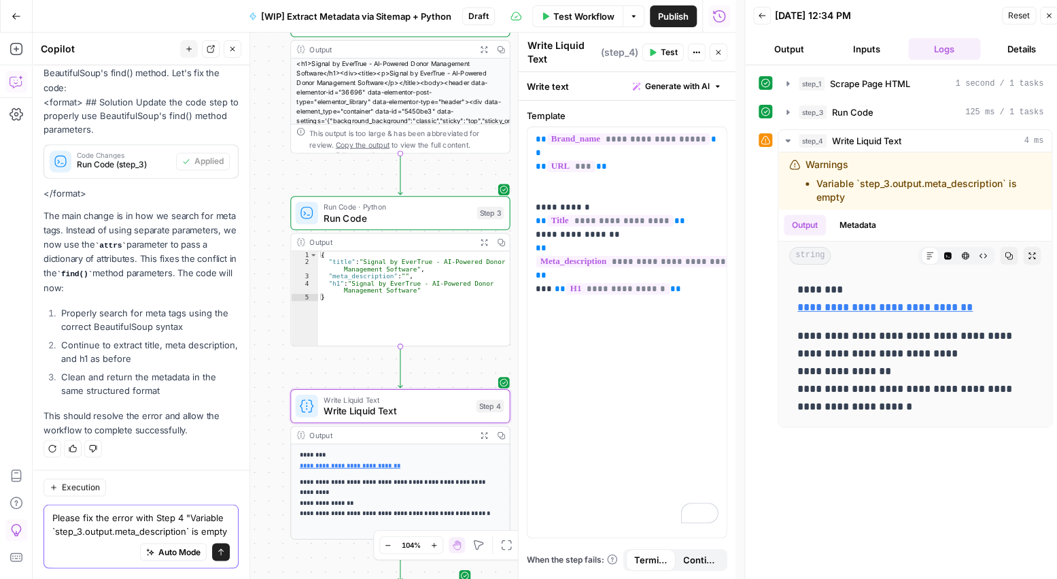
type textarea "Please fix the error with Step 4 "Variable `step_3.output.meta_description` is …"
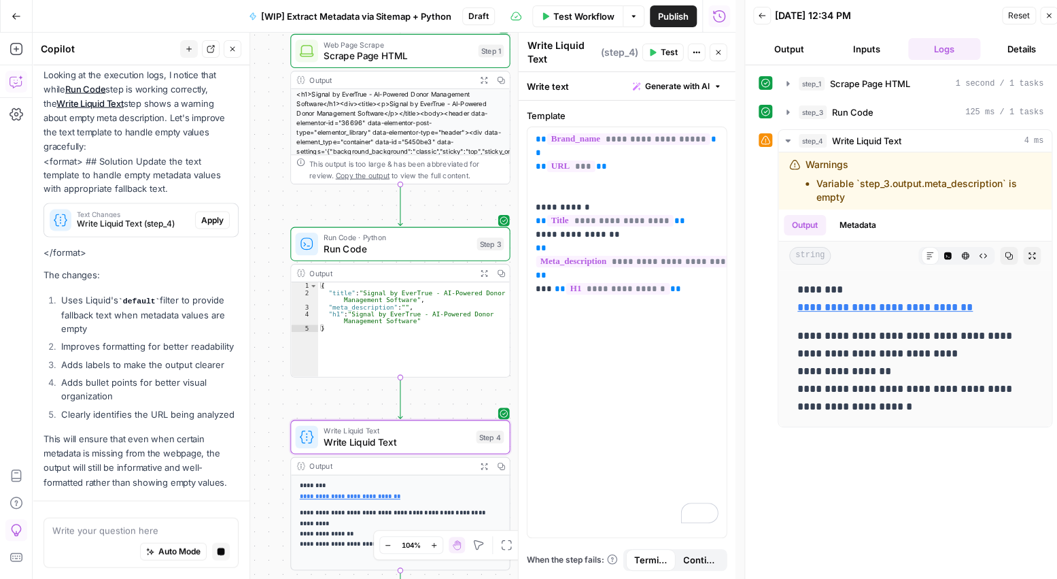
scroll to position [1406, 0]
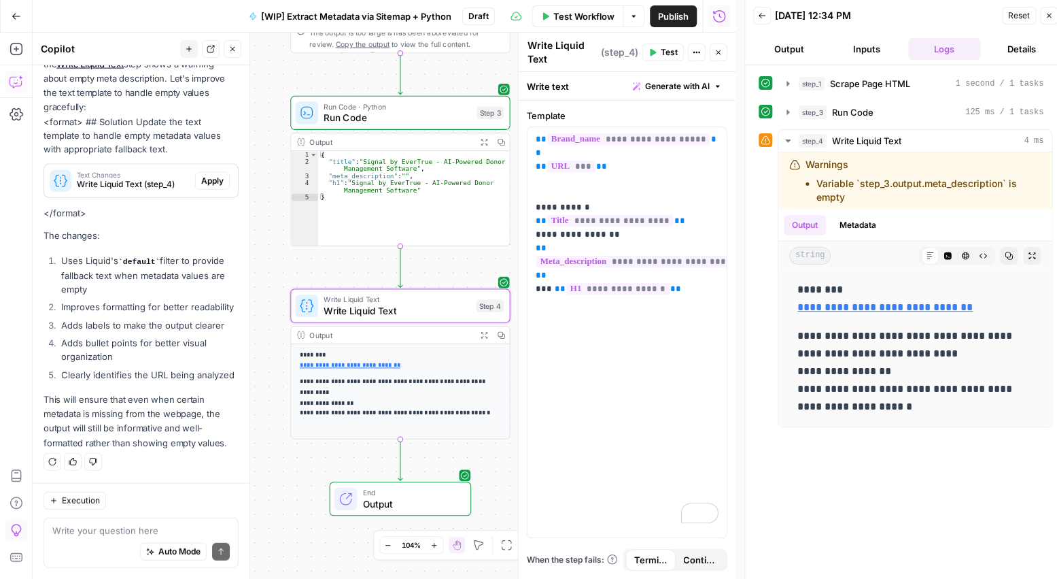
click at [212, 175] on span "Apply" at bounding box center [212, 181] width 22 height 12
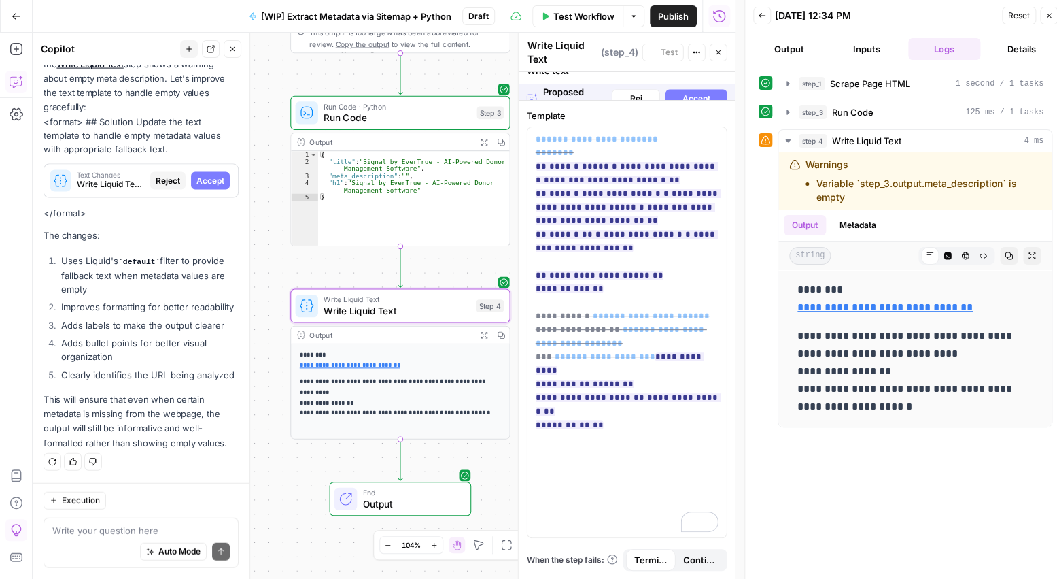
scroll to position [1362, 0]
click at [696, 85] on span "Accept All" at bounding box center [702, 86] width 39 height 12
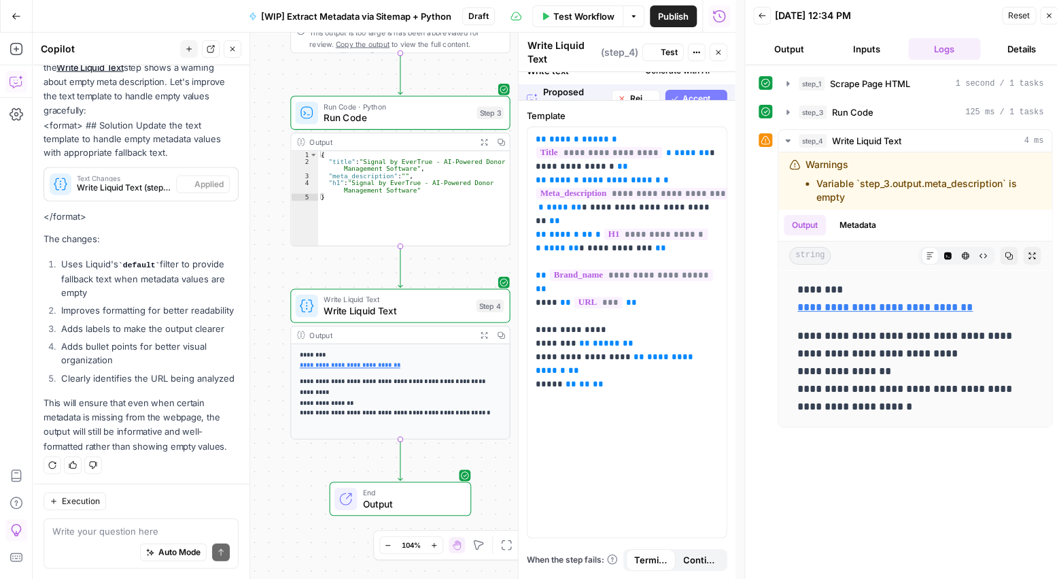
scroll to position [1428, 0]
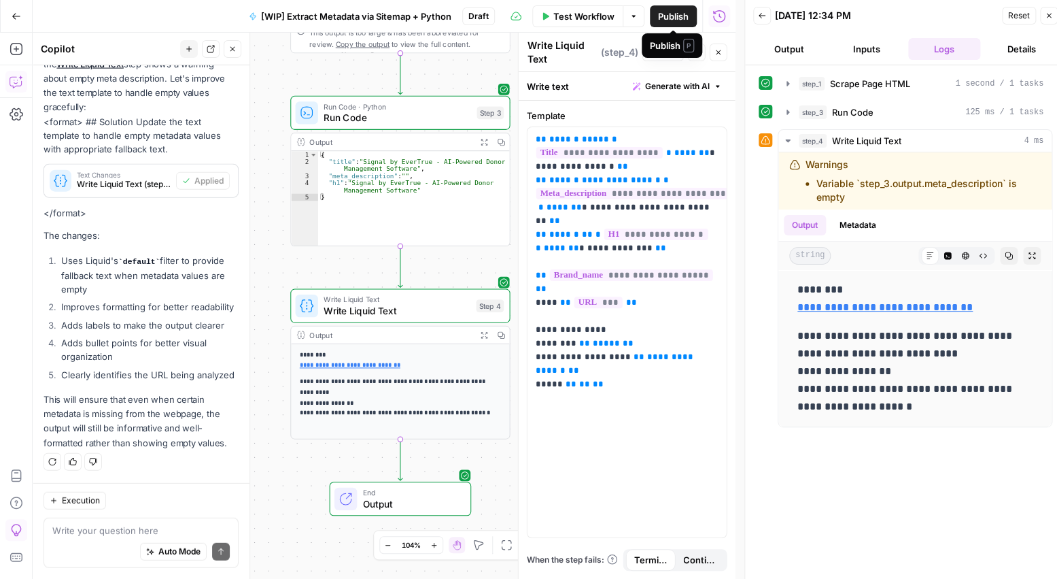
click at [660, 54] on div "Publish P" at bounding box center [672, 45] width 61 height 24
click at [664, 52] on span "Test" at bounding box center [669, 52] width 17 height 12
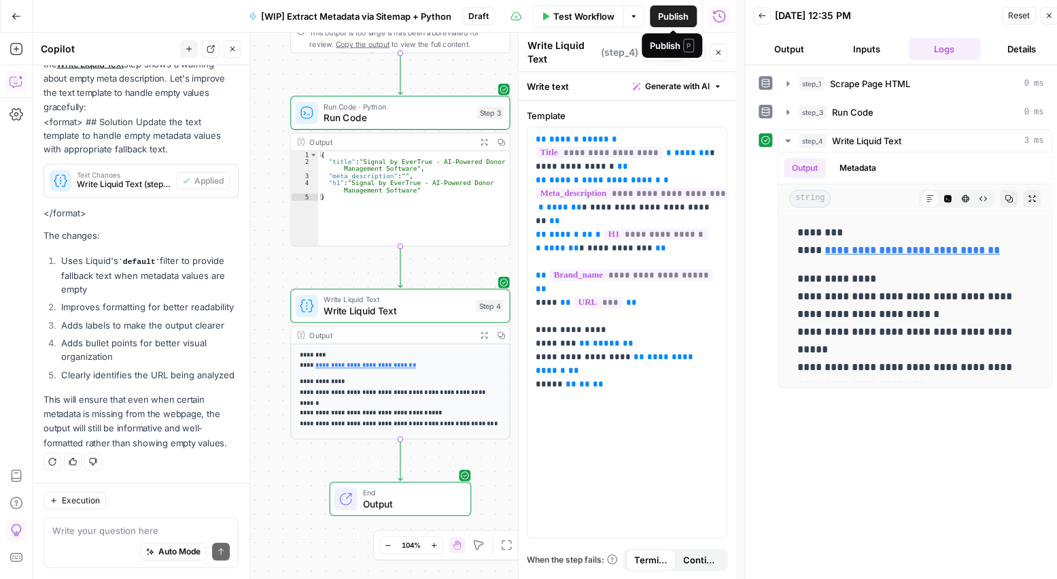
click at [661, 11] on span "Publish" at bounding box center [673, 17] width 31 height 14
click at [394, 14] on span "[WIP] Extract Metadata via Sitemap + Python" at bounding box center [342, 17] width 190 height 14
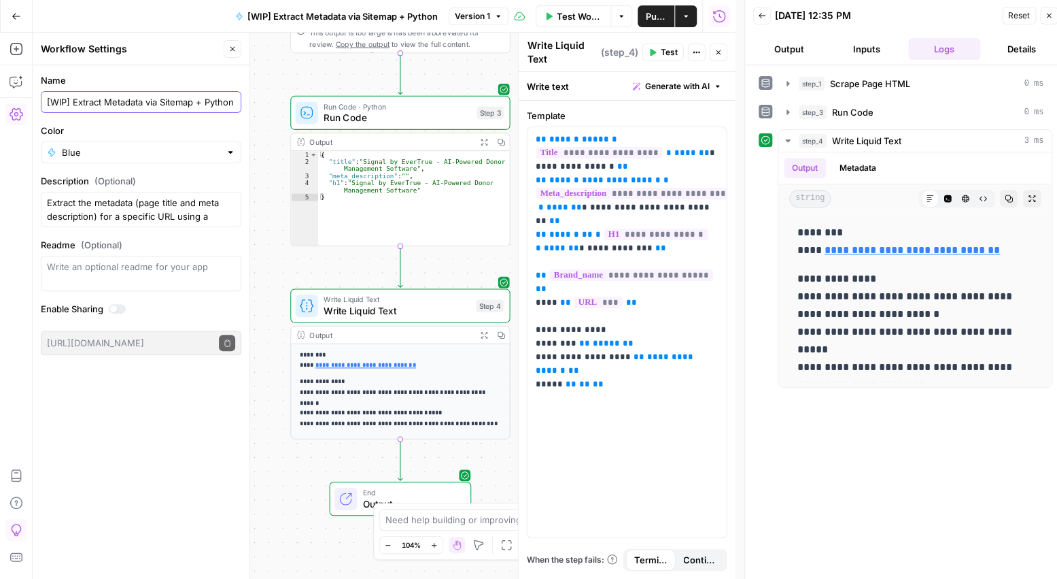
drag, startPoint x: 143, startPoint y: 101, endPoint x: 431, endPoint y: 128, distance: 288.9
click at [400, 101] on body "Compound Growth New Home Browse Your Data Usage Settings Recent Grids MinIO: SE…" at bounding box center [528, 289] width 1057 height 579
type input "[WIP] Extract Metadata with Page Scrape"
drag, startPoint x: 172, startPoint y: 213, endPoint x: 160, endPoint y: 209, distance: 12.3
click at [172, 213] on textarea "Extract the metadata (page title and meta description) for a specific URL using…" at bounding box center [141, 209] width 188 height 27
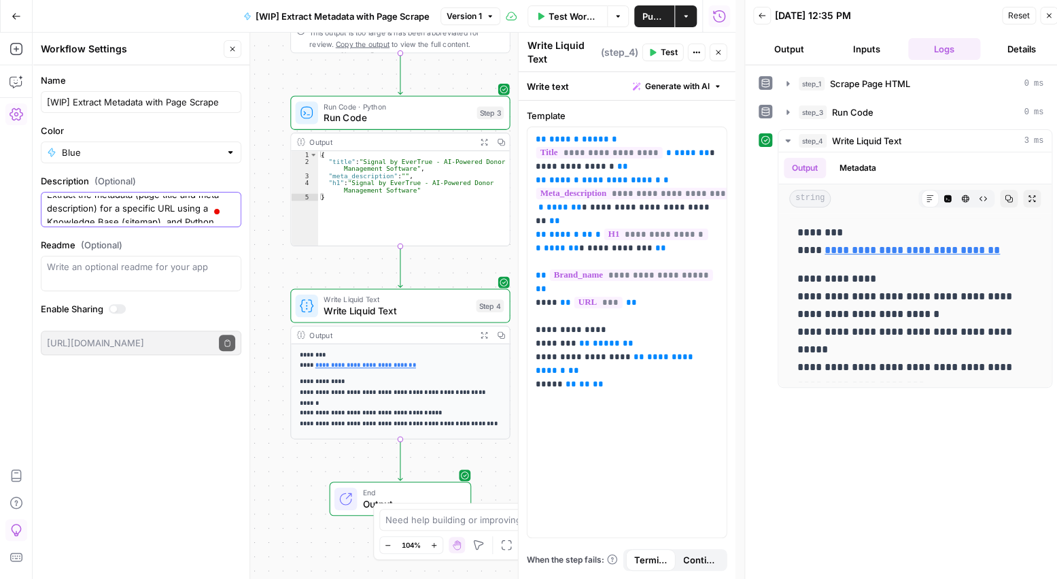
scroll to position [14, 0]
drag, startPoint x: 174, startPoint y: 200, endPoint x: 220, endPoint y: 249, distance: 66.9
click at [220, 249] on form "Name [WIP] Extract Metadata with Page Scrape Color Blue Description (Optional) …" at bounding box center [141, 214] width 217 height 298
type textarea "Extract the metadata (page title and meta description) for a specific URL."
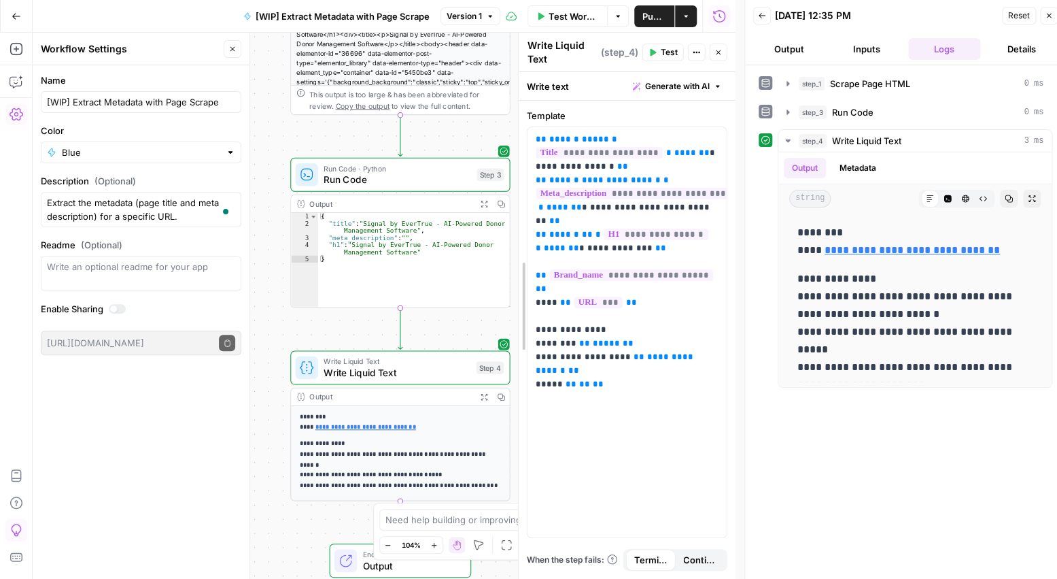
drag, startPoint x: 521, startPoint y: 80, endPoint x: 673, endPoint y: 80, distance: 151.6
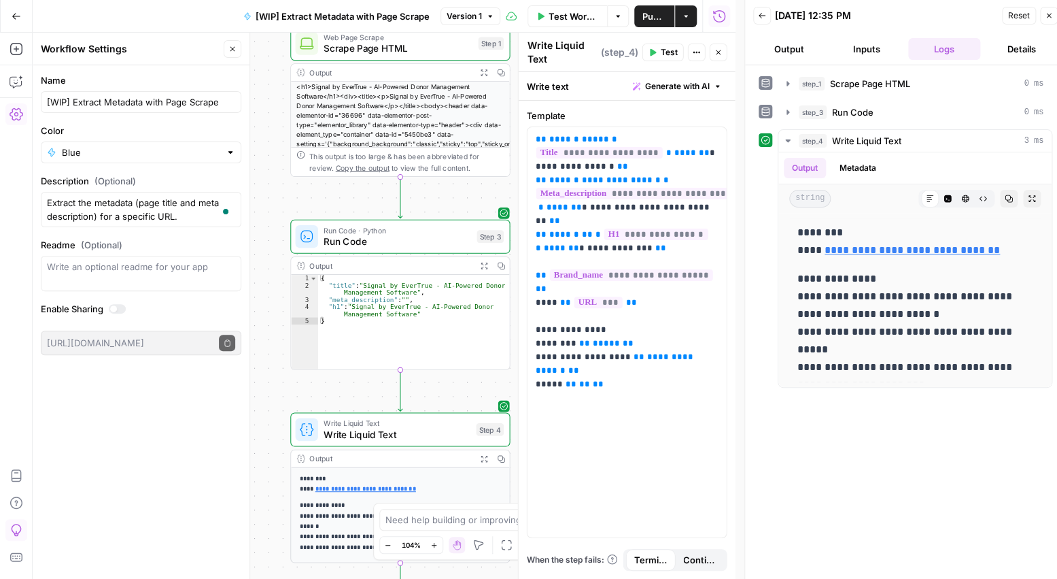
click at [230, 48] on icon "button" at bounding box center [232, 49] width 8 height 8
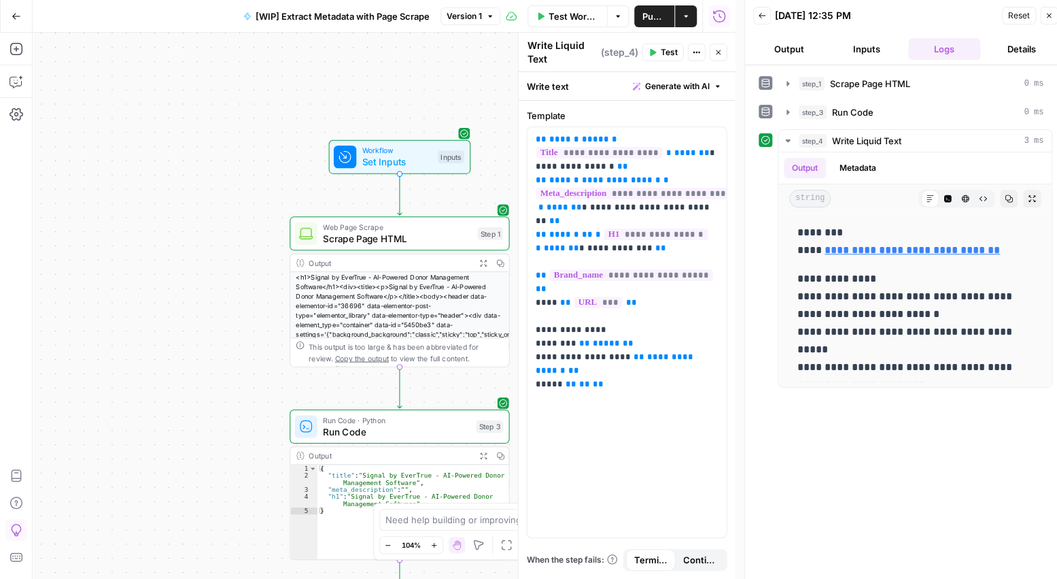
drag, startPoint x: 189, startPoint y: 143, endPoint x: 188, endPoint y: 179, distance: 35.4
click at [188, 179] on div "Workflow Set Inputs Inputs Web Page Scrape Scrape Page HTML Step 1 Output Expan…" at bounding box center [384, 306] width 703 height 546
click at [376, 156] on span "Set Inputs" at bounding box center [397, 161] width 70 height 14
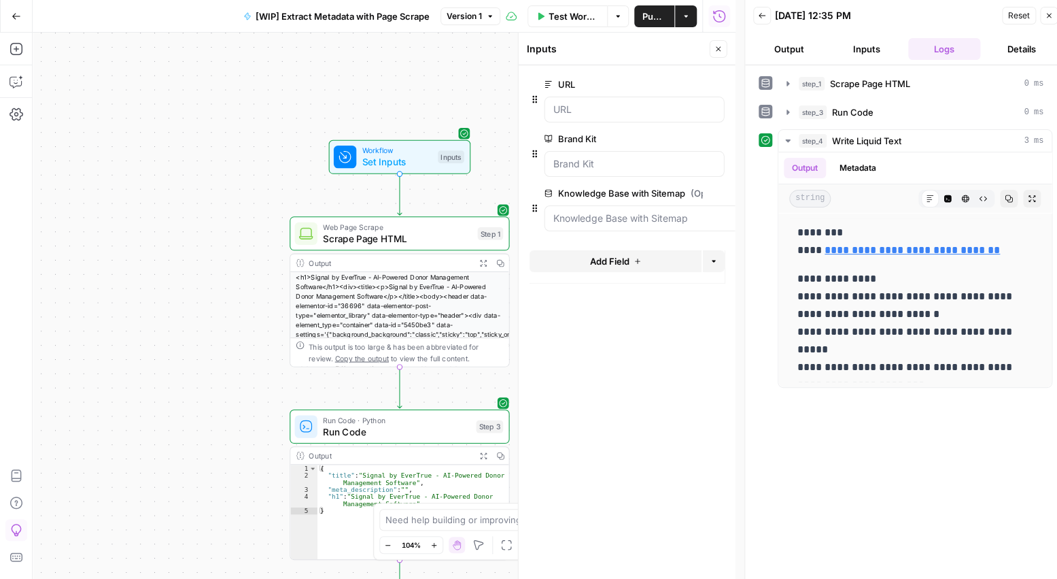
click at [383, 235] on span "Scrape Page HTML" at bounding box center [397, 238] width 149 height 14
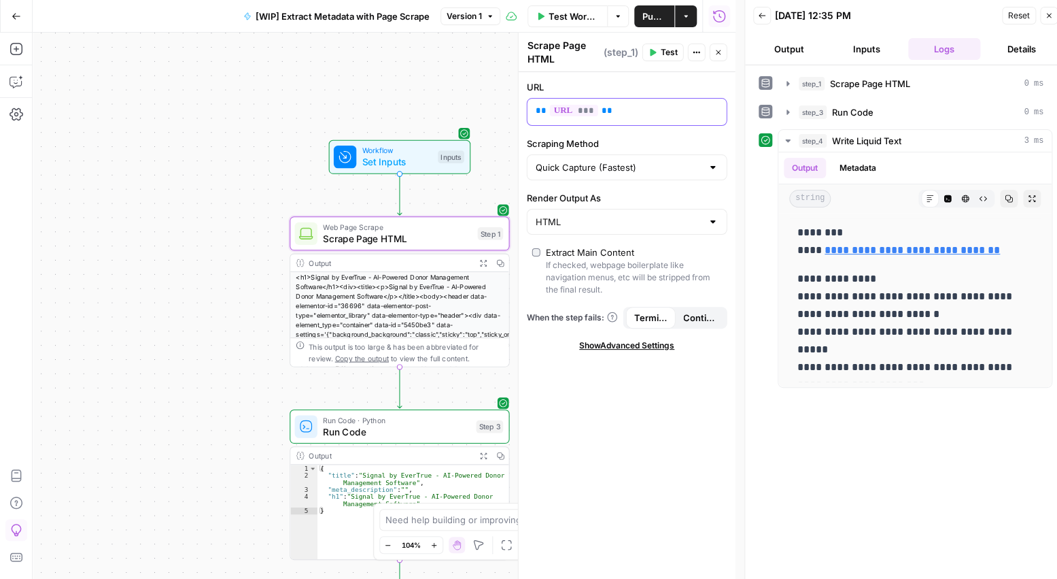
click at [664, 102] on div "** *** **" at bounding box center [616, 112] width 177 height 27
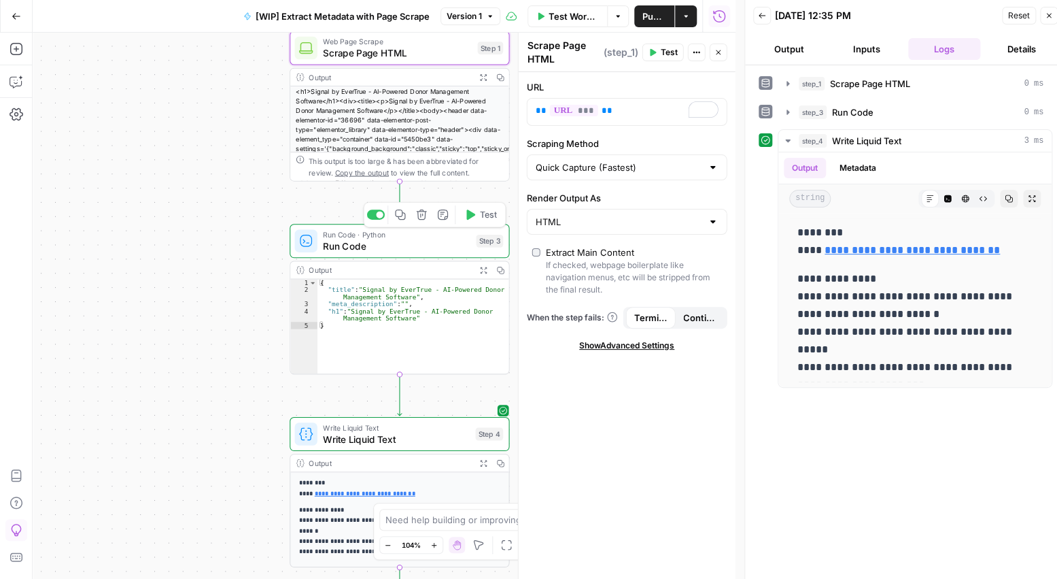
click at [335, 238] on span "Run Code · Python" at bounding box center [397, 234] width 148 height 12
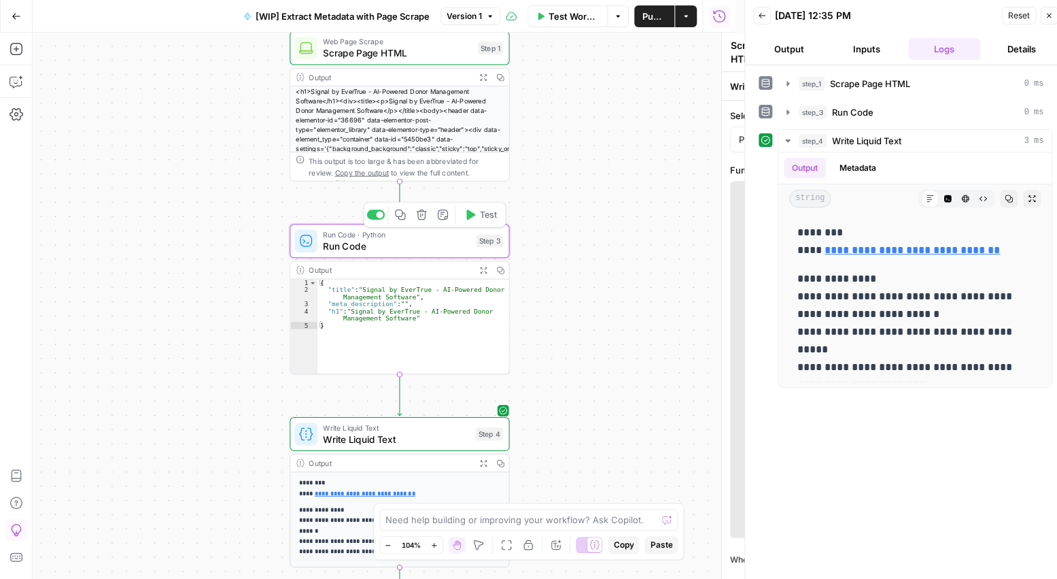
type textarea "Run Code"
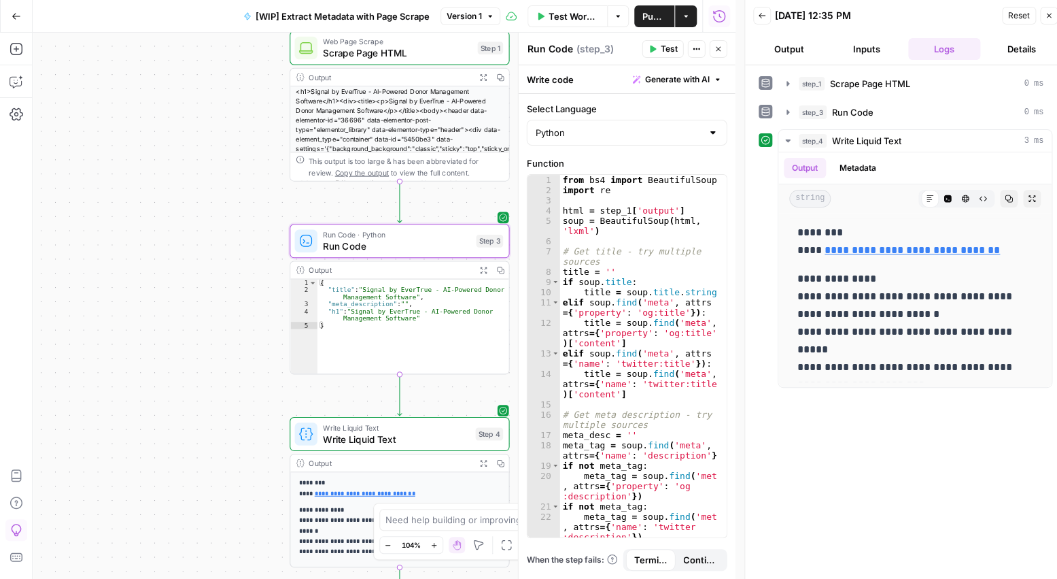
click at [636, 290] on div "from bs4 import BeautifulSoup import re html = step_1 [ 'output' ] soup = Beaut…" at bounding box center [638, 366] width 157 height 383
type textarea "**********"
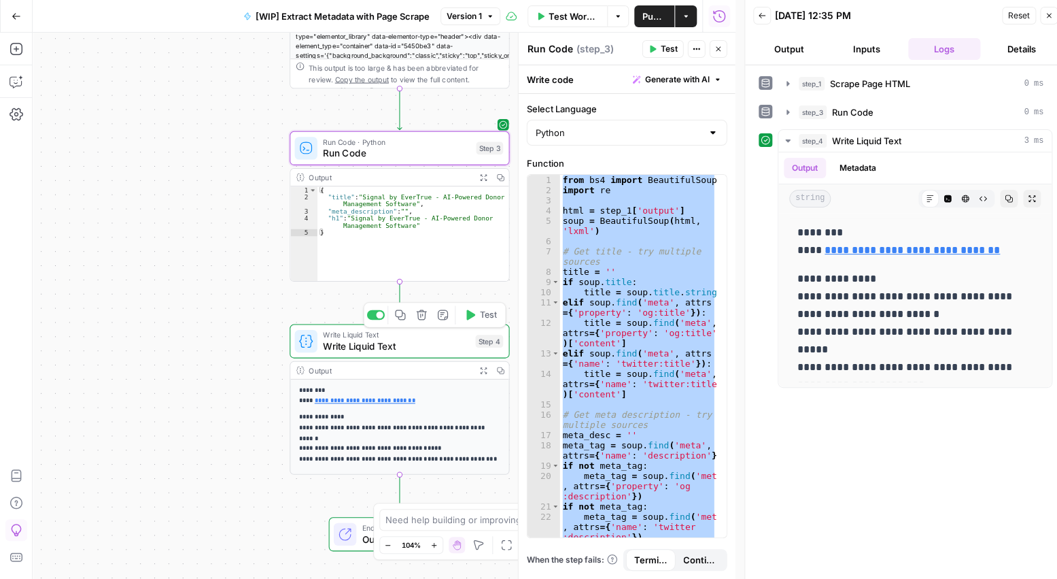
click at [395, 343] on span "Write Liquid Text" at bounding box center [396, 346] width 147 height 14
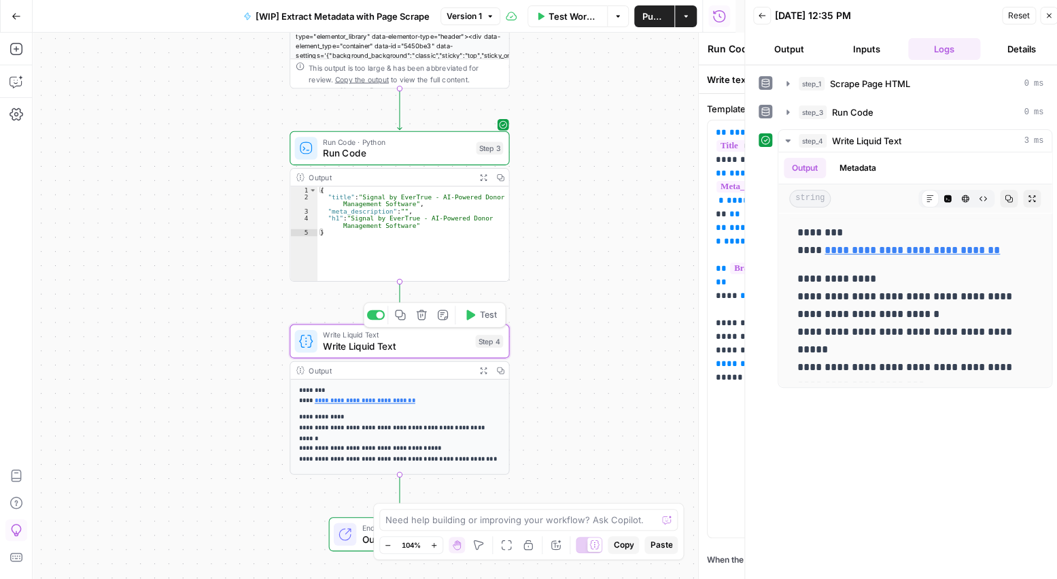
type textarea "Write Liquid Text"
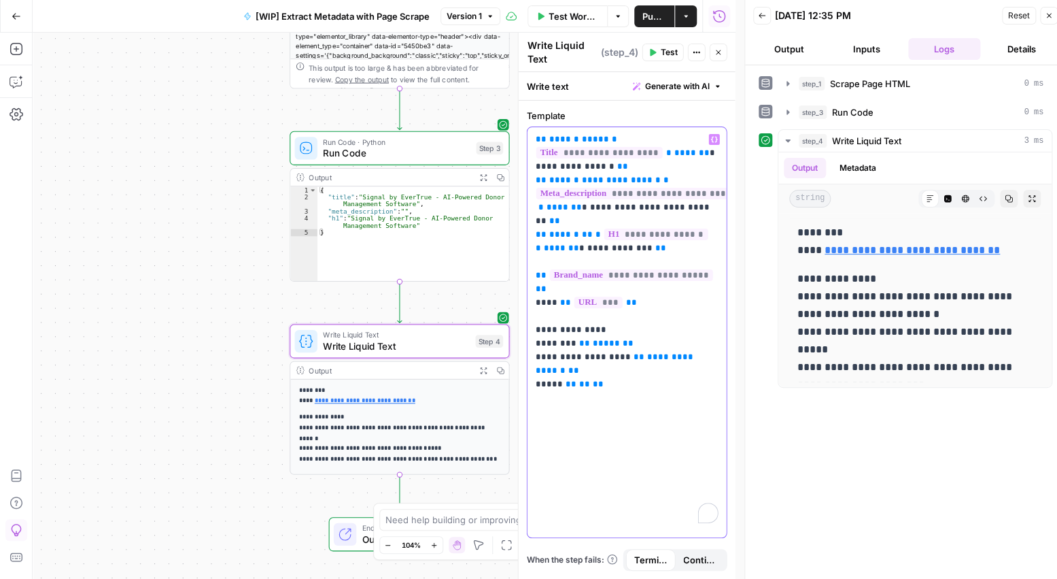
click at [665, 259] on p "**********" at bounding box center [627, 235] width 183 height 204
click at [555, 88] on div "Write text Generate with AI" at bounding box center [627, 86] width 217 height 28
click at [319, 14] on span "[WIP] Extract Metadata with Page Scrape" at bounding box center [343, 17] width 174 height 14
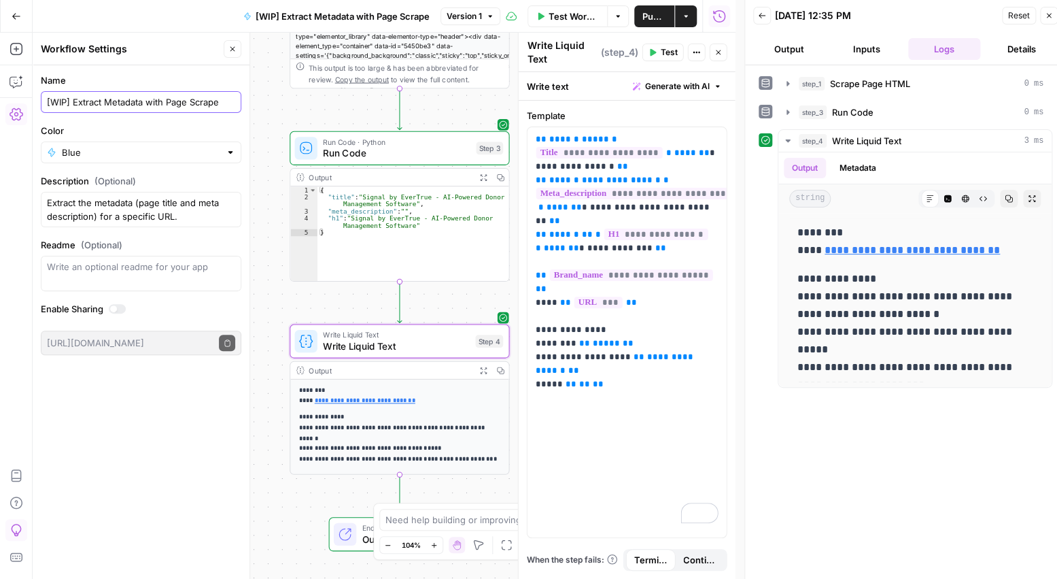
drag, startPoint x: 66, startPoint y: 99, endPoint x: 50, endPoint y: 101, distance: 16.4
click at [50, 101] on input "[WIP] Extract Metadata with Page Scrape" at bounding box center [141, 102] width 188 height 14
type input "[FINAL] Extract Metadata with Page Scrape"
click at [661, 18] on span "Publish" at bounding box center [655, 17] width 22 height 14
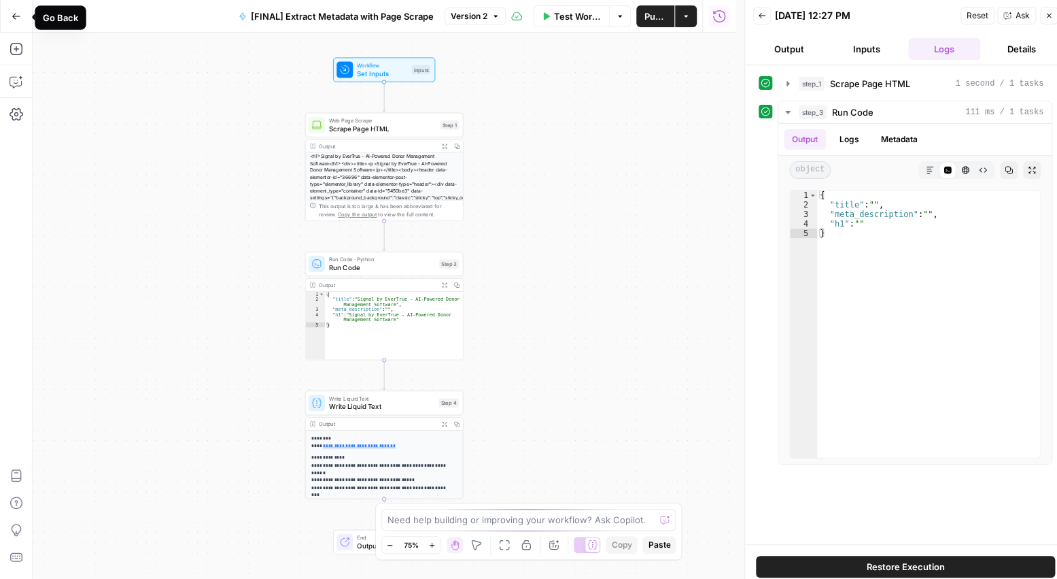
click at [15, 21] on button "Go Back" at bounding box center [16, 16] width 24 height 24
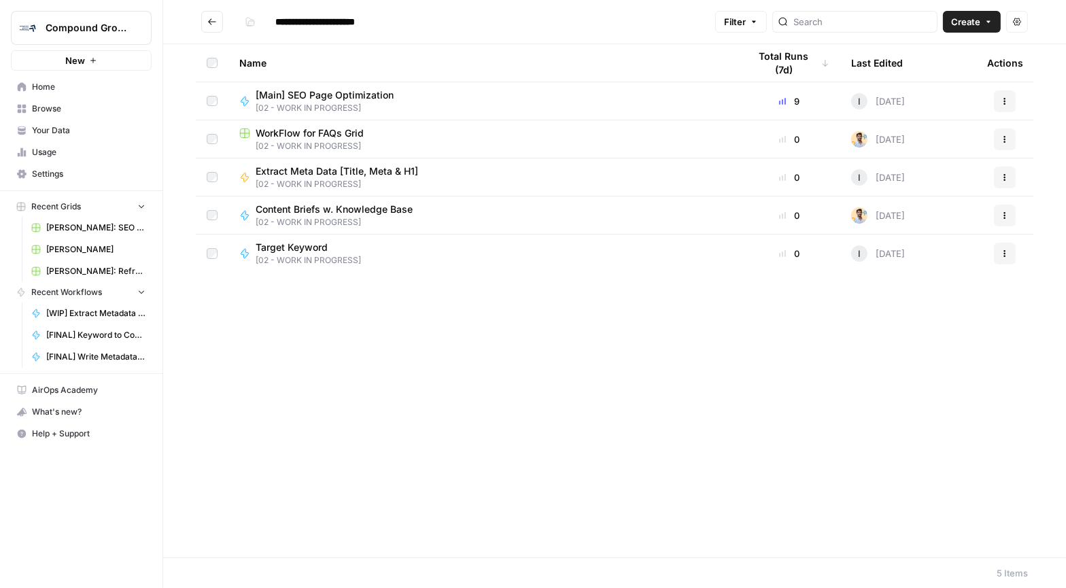
click at [207, 22] on icon "Go back" at bounding box center [212, 22] width 10 height 10
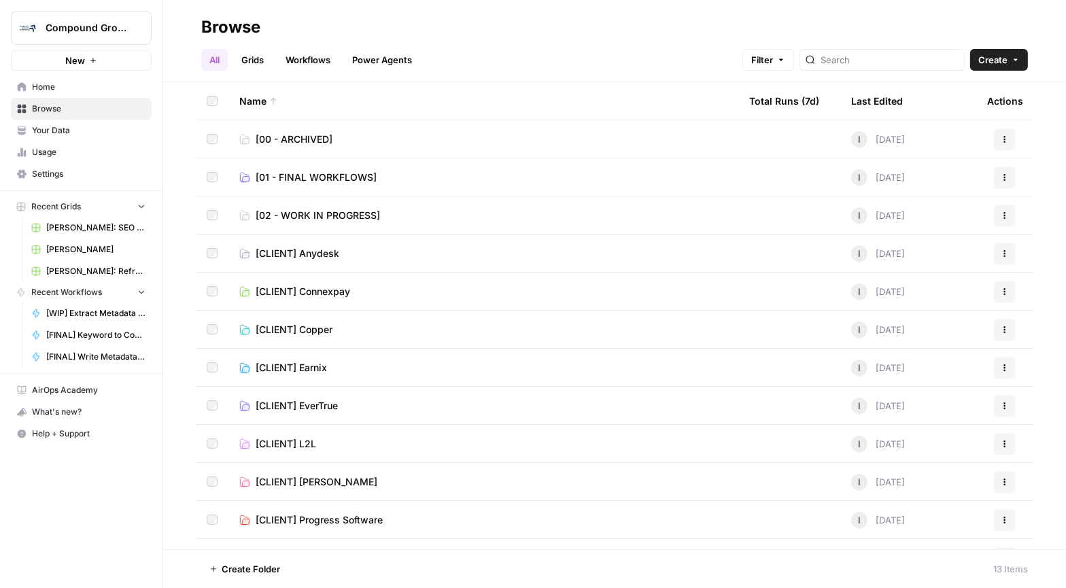
click at [328, 176] on span "[01 - FINAL WORKFLOWS]" at bounding box center [316, 178] width 121 height 14
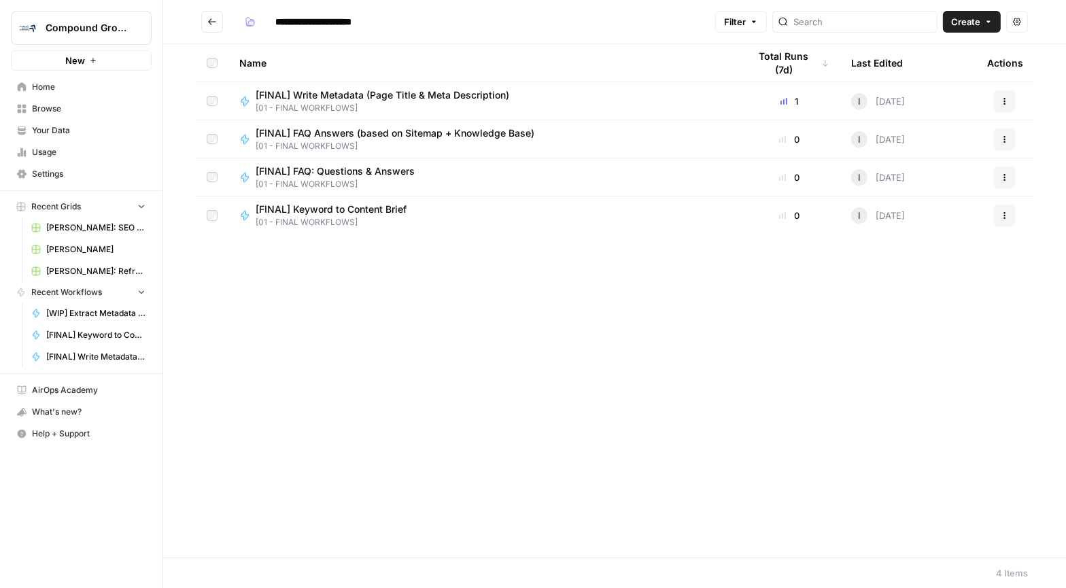
click at [207, 26] on icon "Go back" at bounding box center [212, 22] width 10 height 10
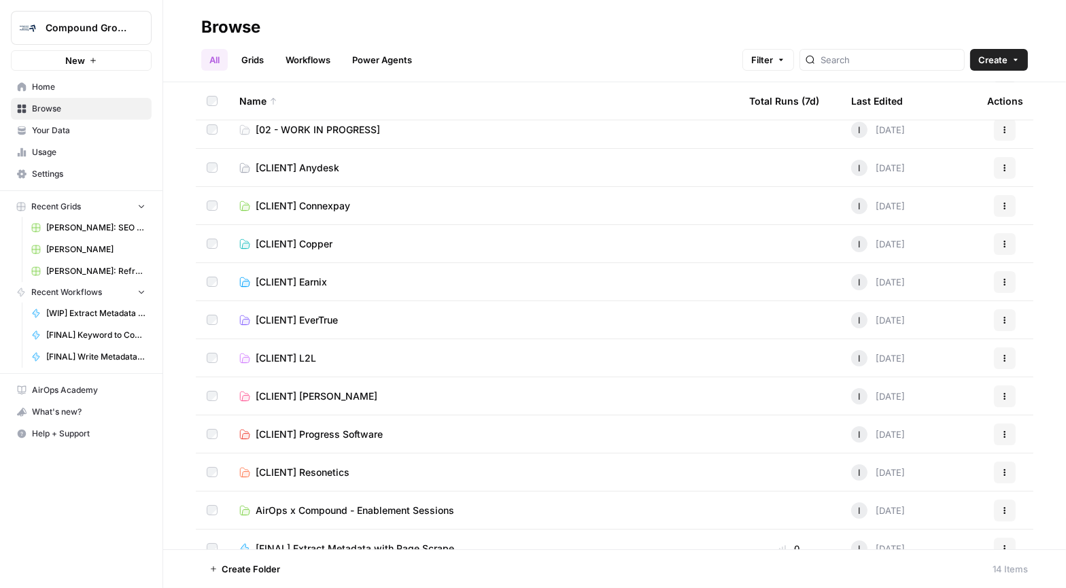
scroll to position [104, 0]
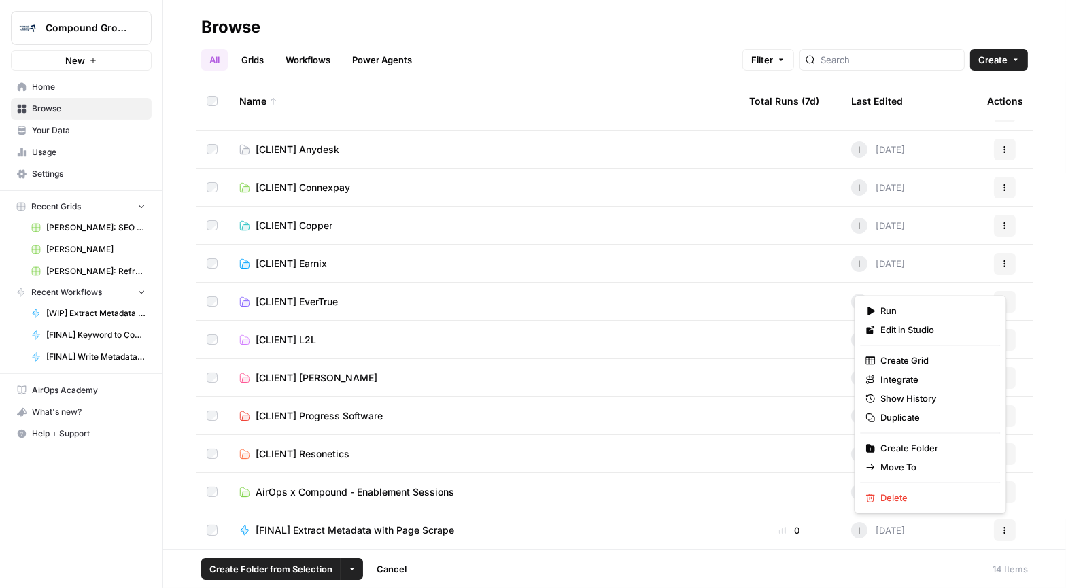
click at [1001, 534] on button "Actions" at bounding box center [1005, 530] width 22 height 22
click at [918, 464] on span "Move To" at bounding box center [934, 468] width 109 height 14
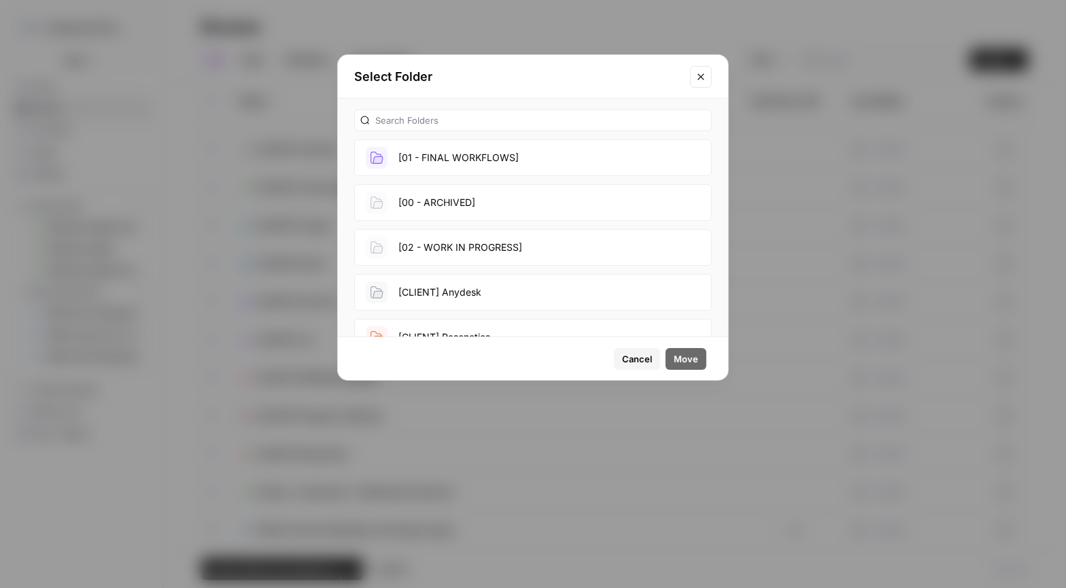
click at [485, 162] on button "[01 - FINAL WORKFLOWS]" at bounding box center [533, 157] width 358 height 37
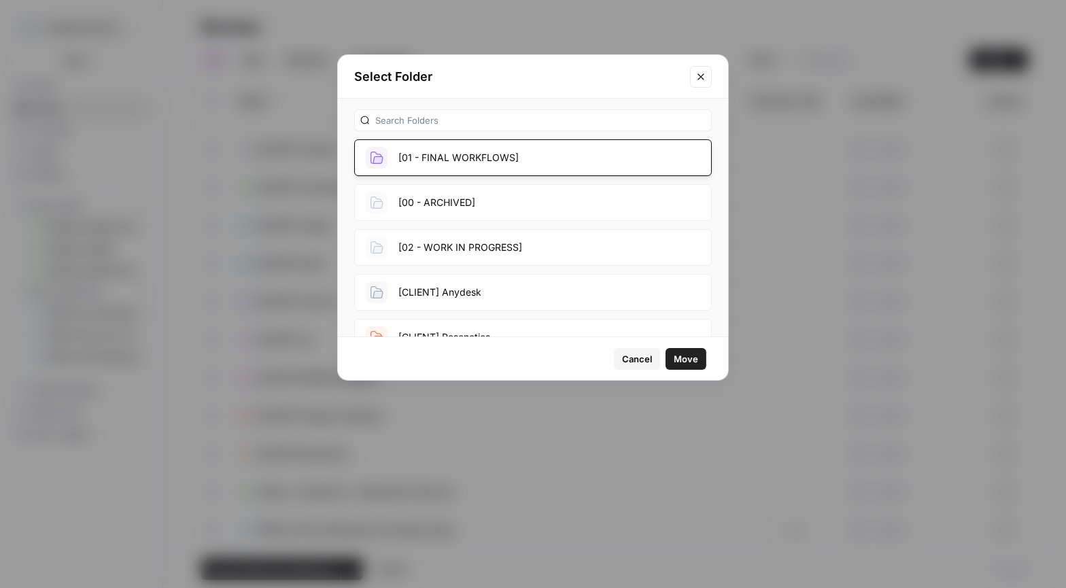
click at [686, 349] on button "Move" at bounding box center [686, 359] width 41 height 22
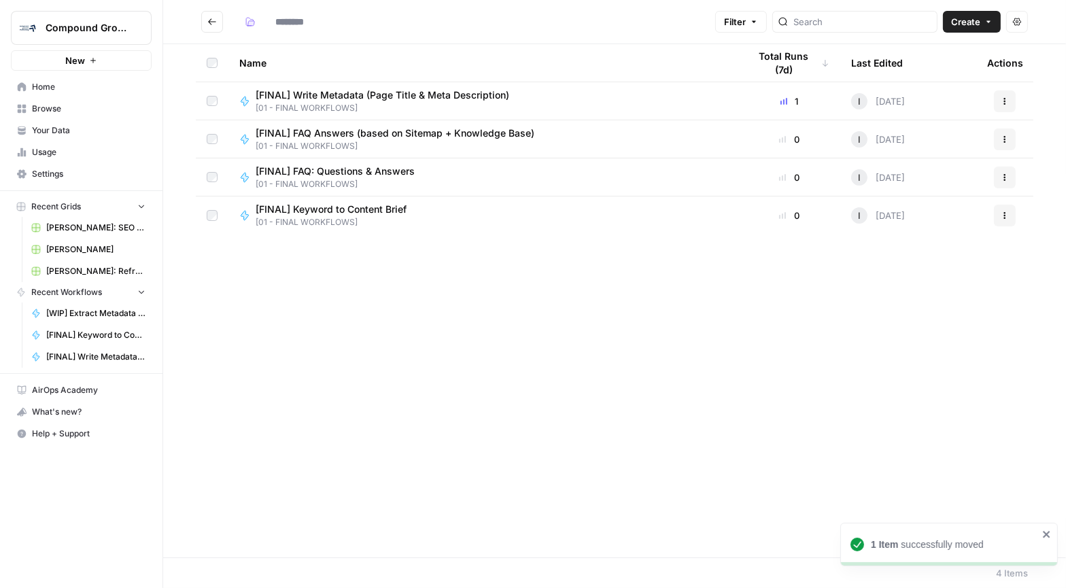
type input "**********"
click at [358, 243] on span "[FINAL] Extract Metadata with Page Scrape" at bounding box center [355, 248] width 199 height 14
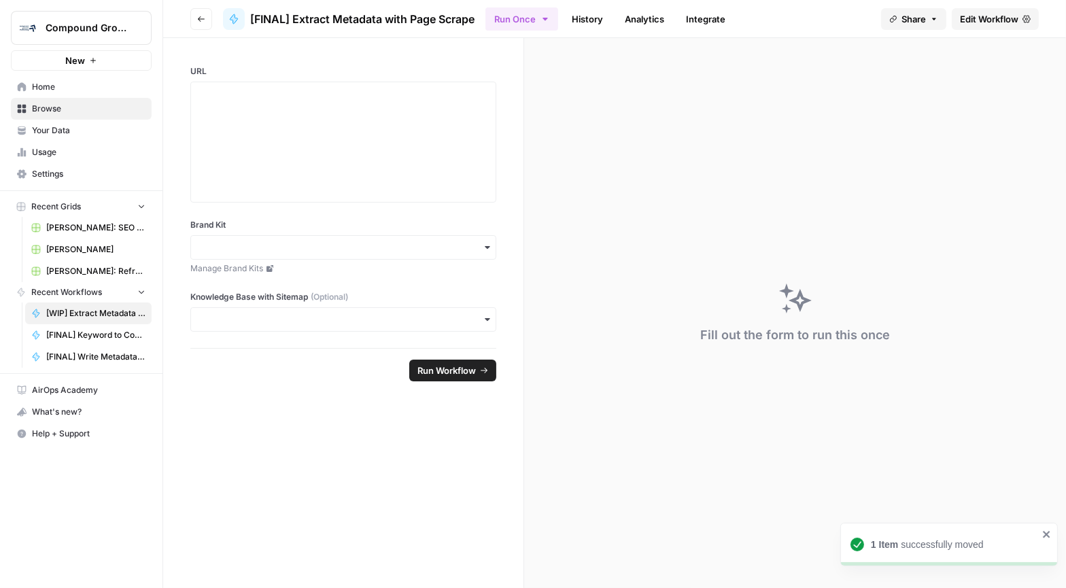
click at [202, 17] on icon "button" at bounding box center [201, 19] width 8 height 8
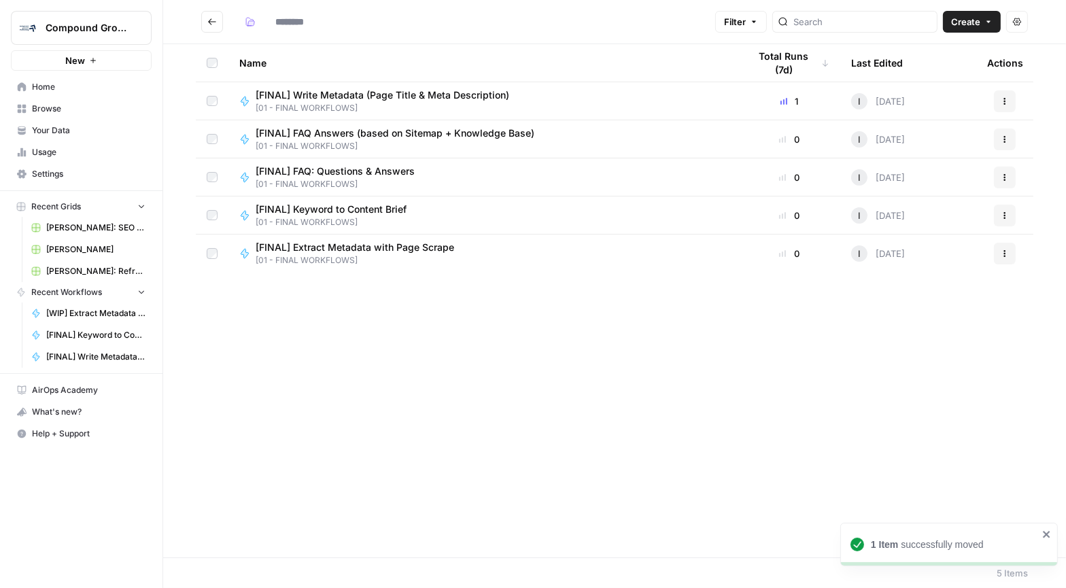
type input "**********"
click at [80, 109] on span "Browse" at bounding box center [89, 109] width 114 height 12
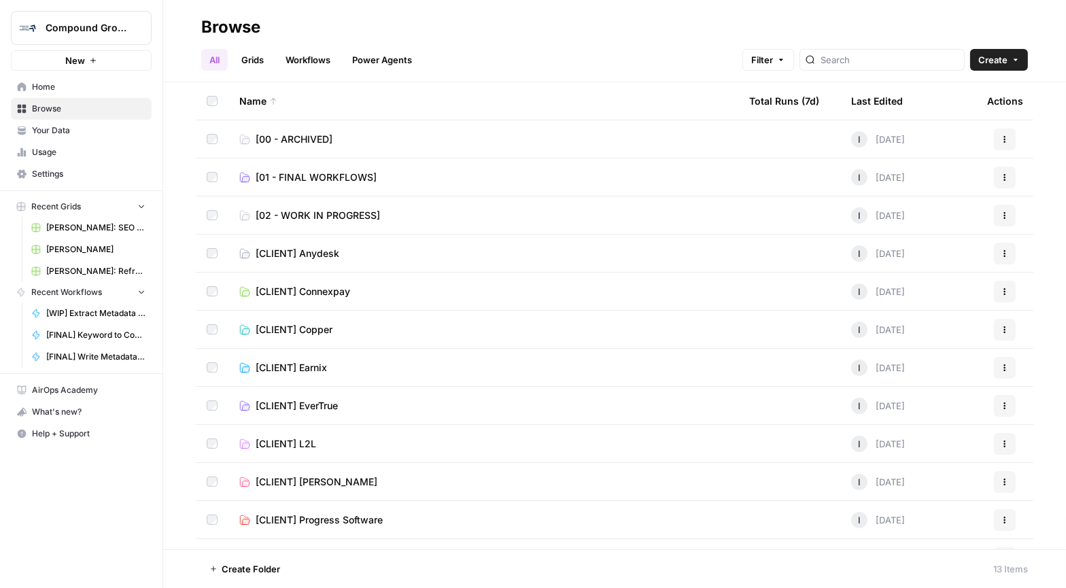
click at [375, 209] on span "[02 - WORK IN PROGRESS]" at bounding box center [318, 216] width 124 height 14
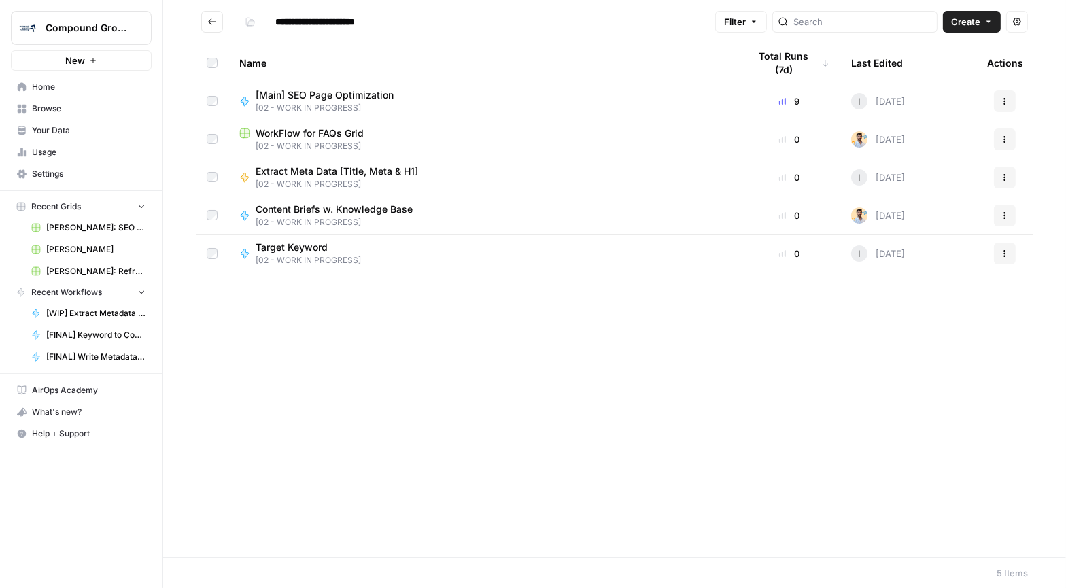
click at [975, 18] on span "Create" at bounding box center [965, 22] width 29 height 14
click at [927, 69] on span "Workflow" at bounding box center [946, 73] width 76 height 14
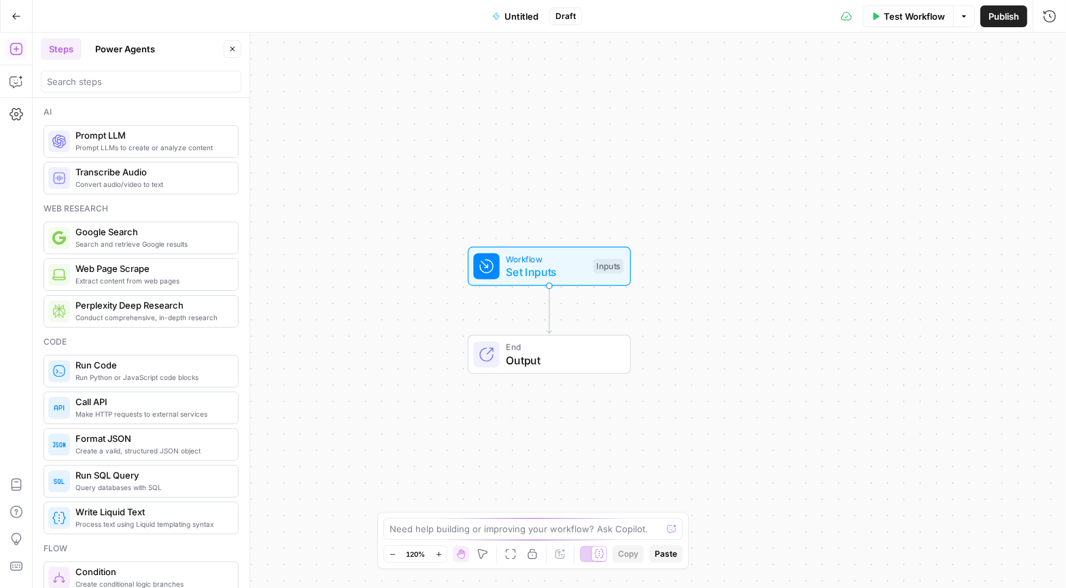
click at [516, 18] on span "Untitled" at bounding box center [521, 17] width 34 height 14
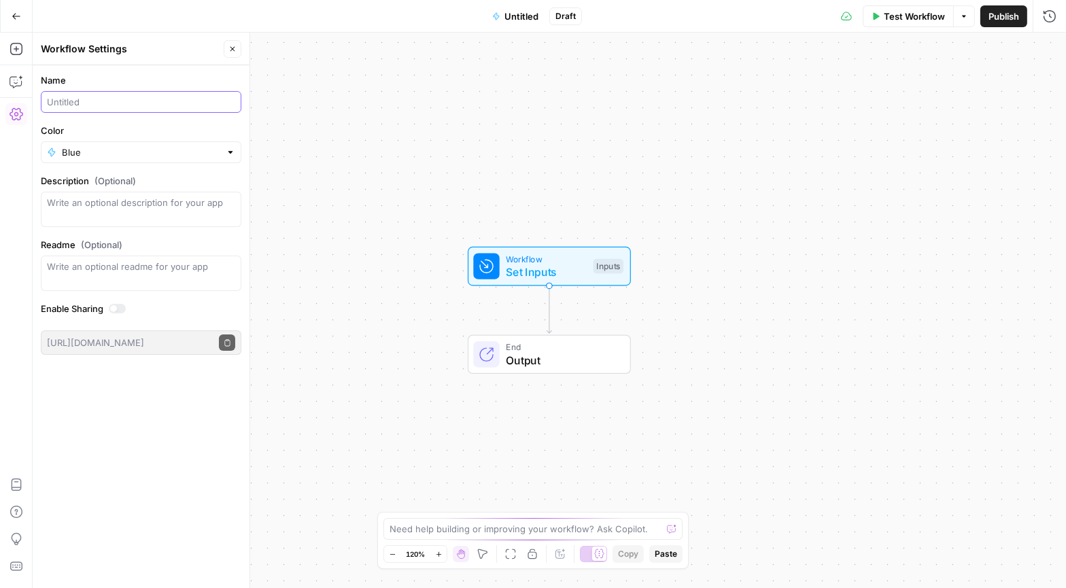
click at [106, 99] on input "Name" at bounding box center [141, 102] width 188 height 14
type input "[WIP] Determine Target Keyword for URL"
click at [130, 207] on textarea "Description (Optional)" at bounding box center [141, 209] width 188 height 27
click at [214, 95] on input "[WIP] Determine Target Keyword for URL" at bounding box center [141, 102] width 188 height 14
click at [509, 258] on span "Workflow" at bounding box center [546, 258] width 81 height 13
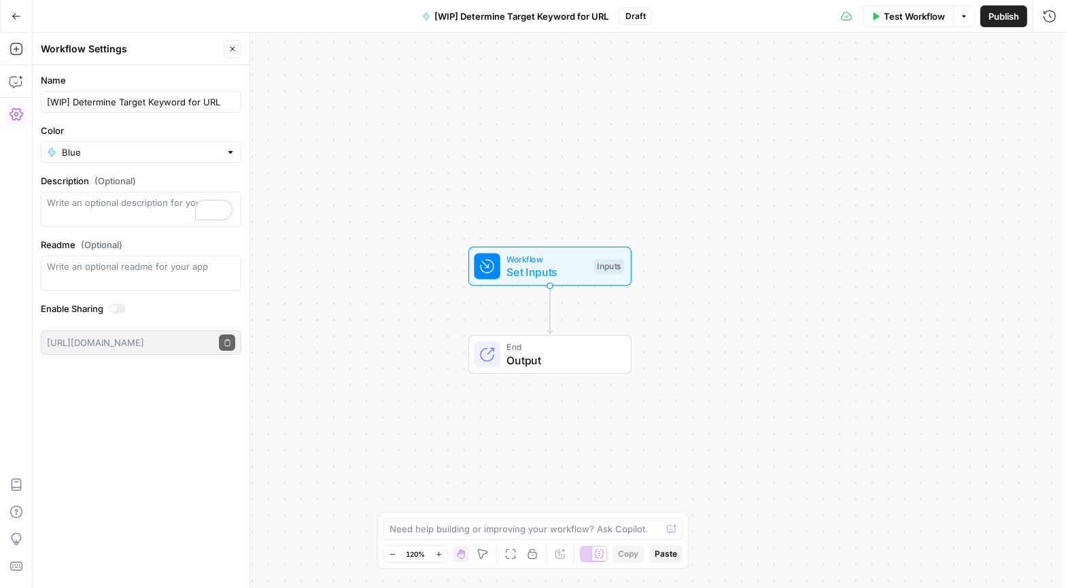
click at [608, 261] on div "Inputs" at bounding box center [609, 266] width 30 height 15
click at [963, 95] on button "Add Field" at bounding box center [946, 93] width 172 height 22
click at [976, 196] on div "Long Text" at bounding box center [957, 203] width 177 height 14
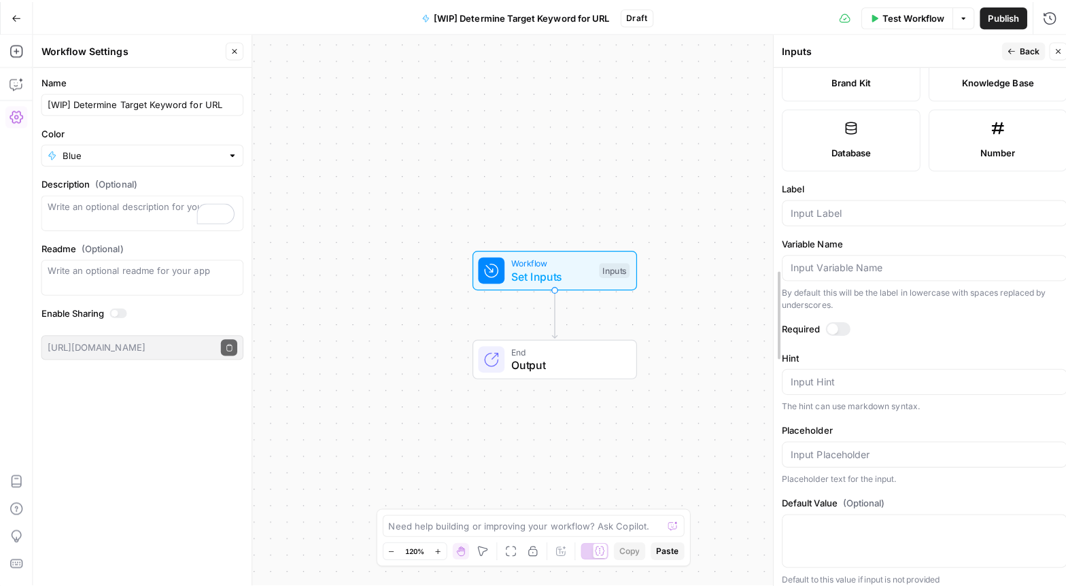
scroll to position [329, 0]
drag, startPoint x: 846, startPoint y: 258, endPoint x: 744, endPoint y: 251, distance: 101.6
click at [760, 266] on div at bounding box center [767, 310] width 14 height 555
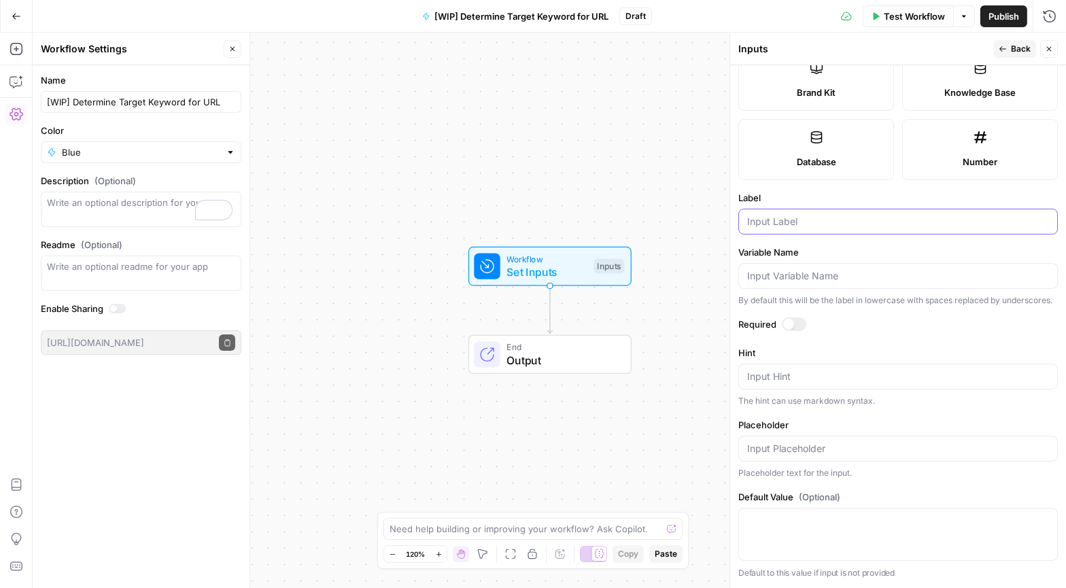
click at [787, 215] on input "Label" at bounding box center [898, 222] width 302 height 14
type input "Page URL"
click at [1020, 46] on span "Back" at bounding box center [1021, 49] width 20 height 12
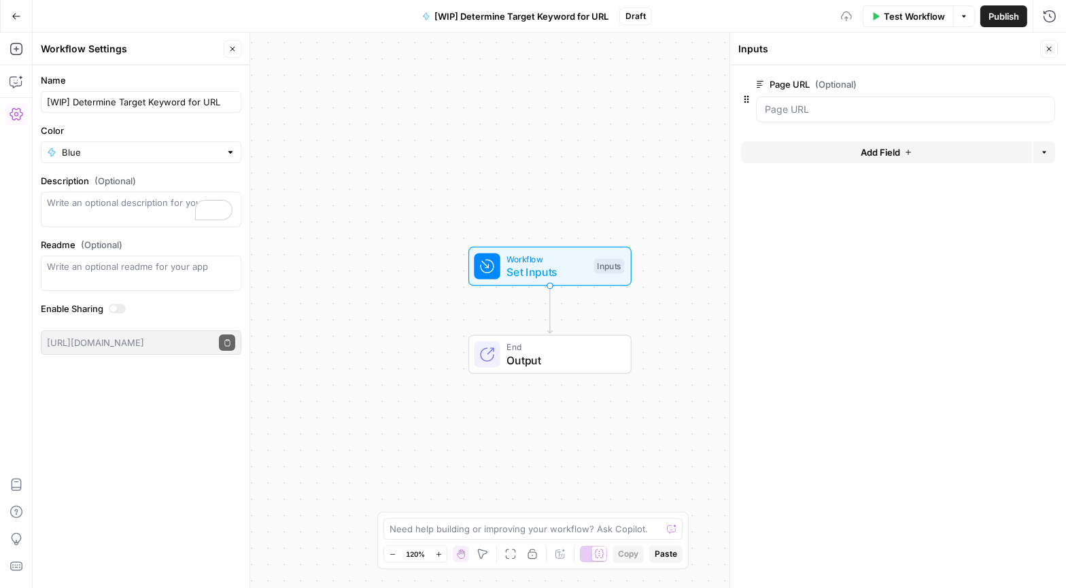
click at [869, 150] on span "Add Field" at bounding box center [880, 152] width 39 height 14
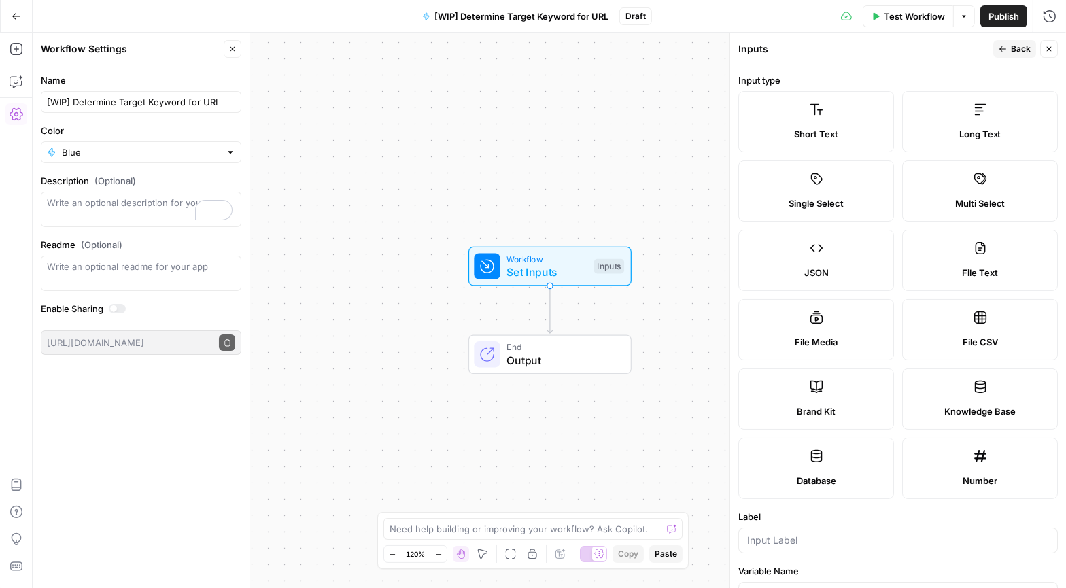
scroll to position [0, 0]
click at [978, 118] on label "Long Text" at bounding box center [980, 121] width 156 height 61
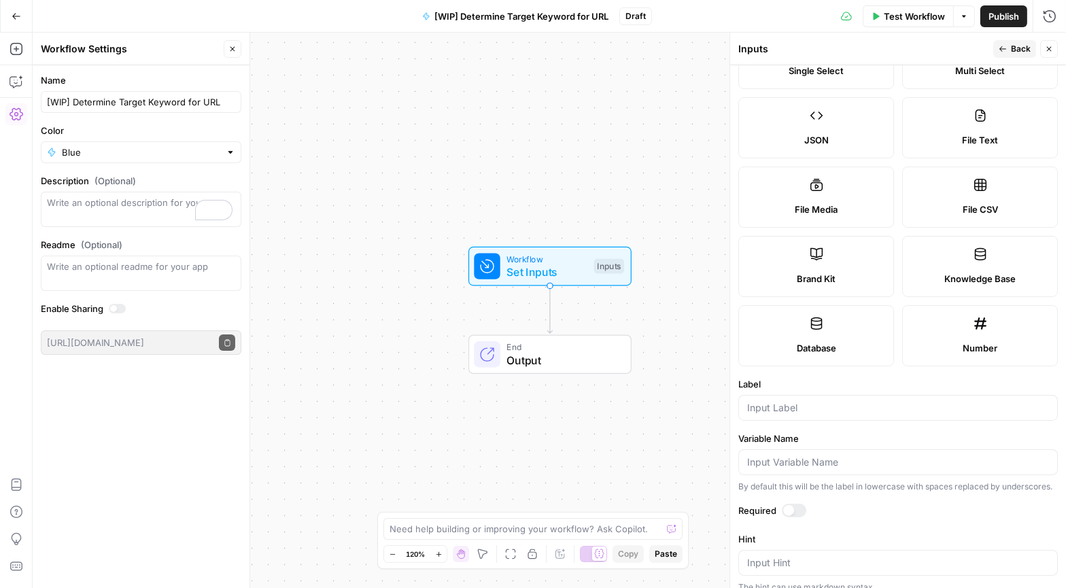
scroll to position [247, 0]
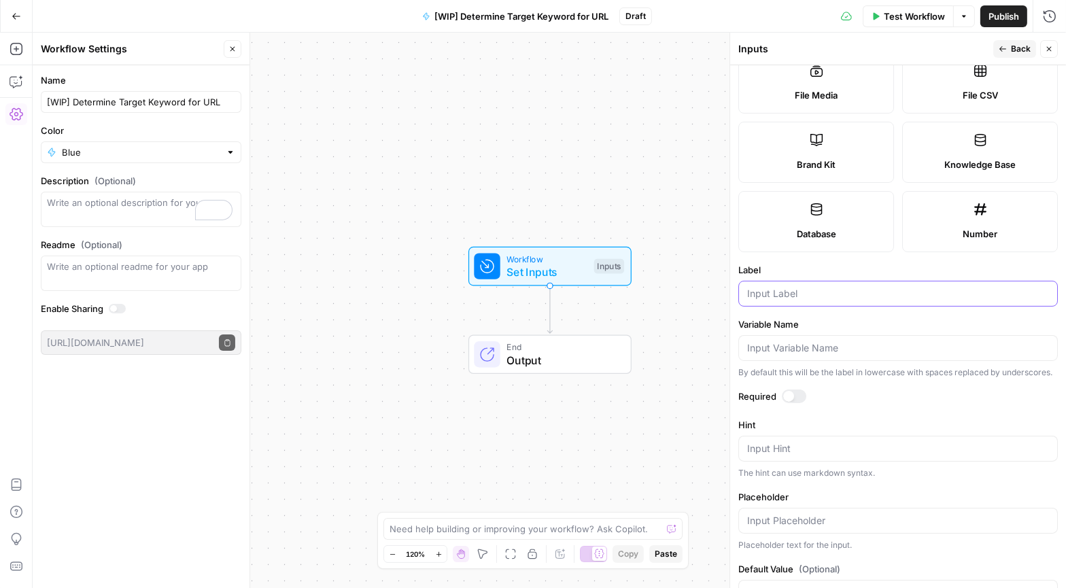
click at [795, 294] on input "Label" at bounding box center [898, 294] width 302 height 14
type input "Markdown Content"
click at [1015, 53] on span "Back" at bounding box center [1021, 49] width 20 height 12
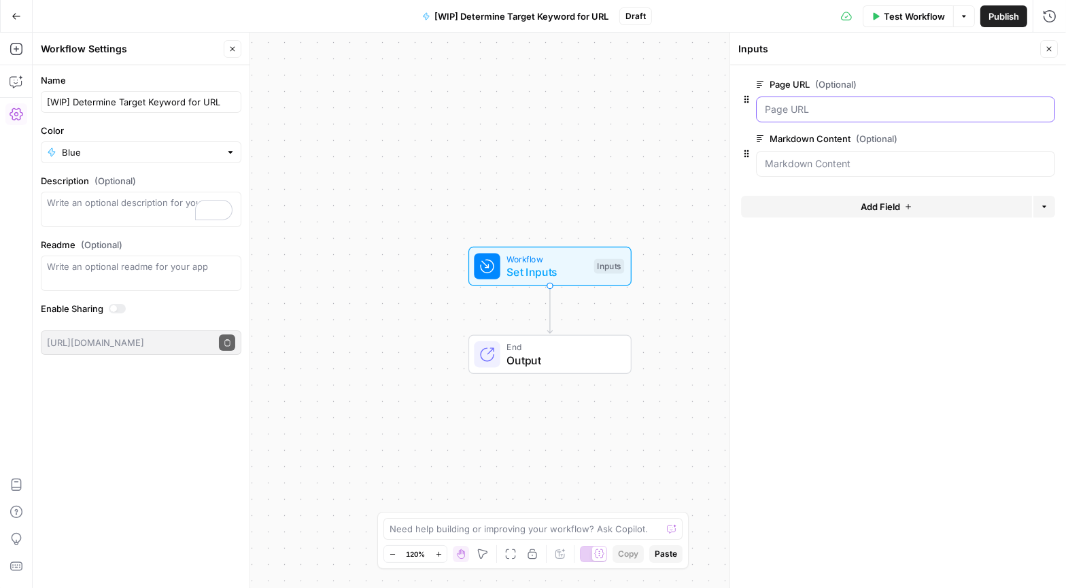
click at [827, 113] on URL "Page URL (Optional)" at bounding box center [905, 110] width 281 height 14
click at [551, 311] on icon "Edge from start to end" at bounding box center [549, 310] width 5 height 48
click at [578, 330] on icon "button" at bounding box center [575, 323] width 13 height 13
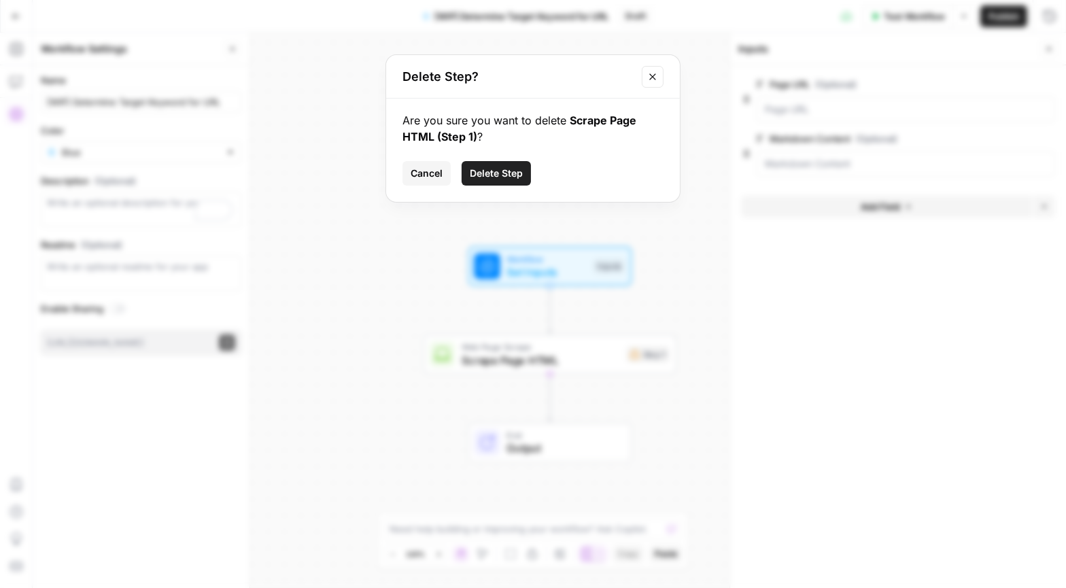
click at [502, 158] on div "Are you sure you want to delete Scrape Page HTML (Step 1) ? Cancel Delete Step" at bounding box center [533, 150] width 294 height 103
click at [502, 172] on span "Delete Step" at bounding box center [496, 174] width 53 height 14
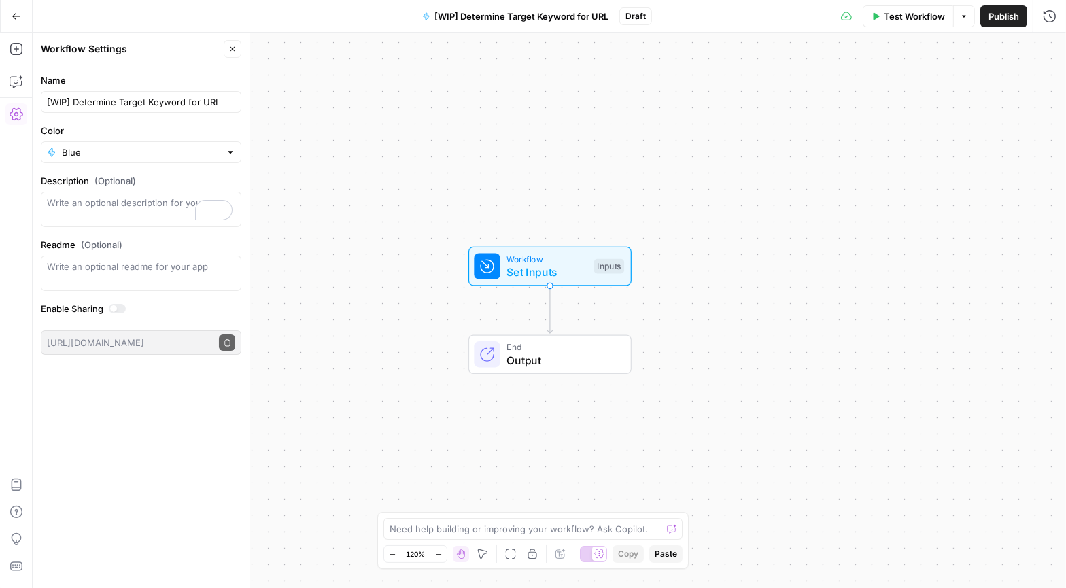
click at [227, 50] on button "Close" at bounding box center [233, 49] width 18 height 18
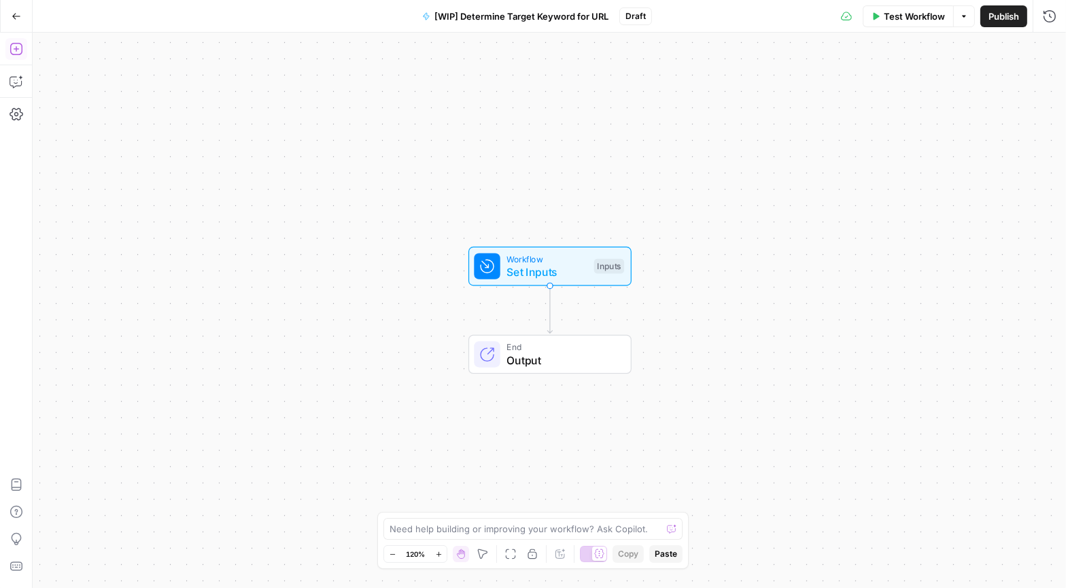
click at [10, 48] on icon "button" at bounding box center [17, 49] width 14 height 14
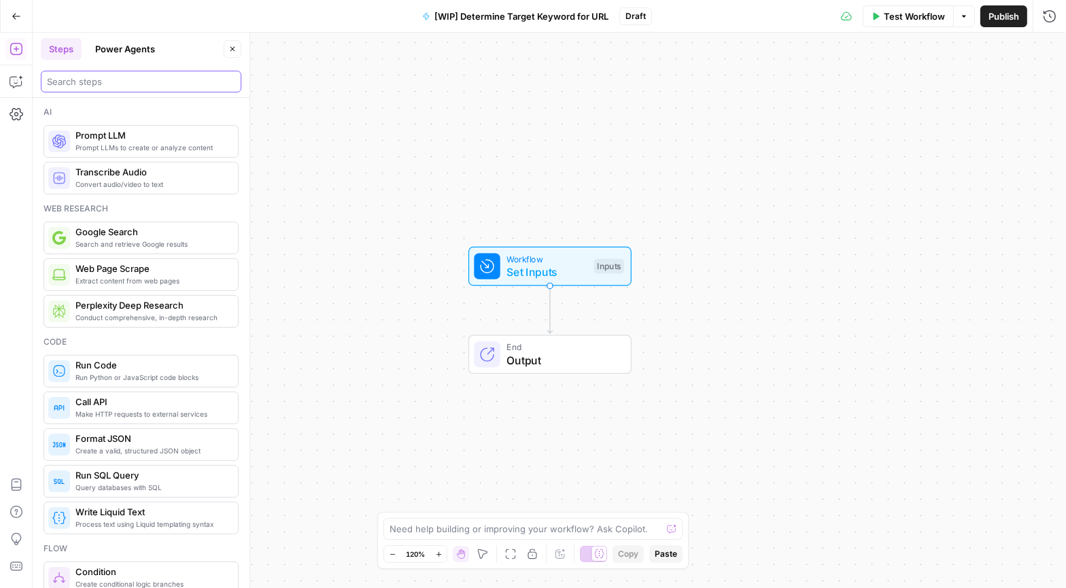
click at [103, 80] on input "search" at bounding box center [141, 82] width 188 height 14
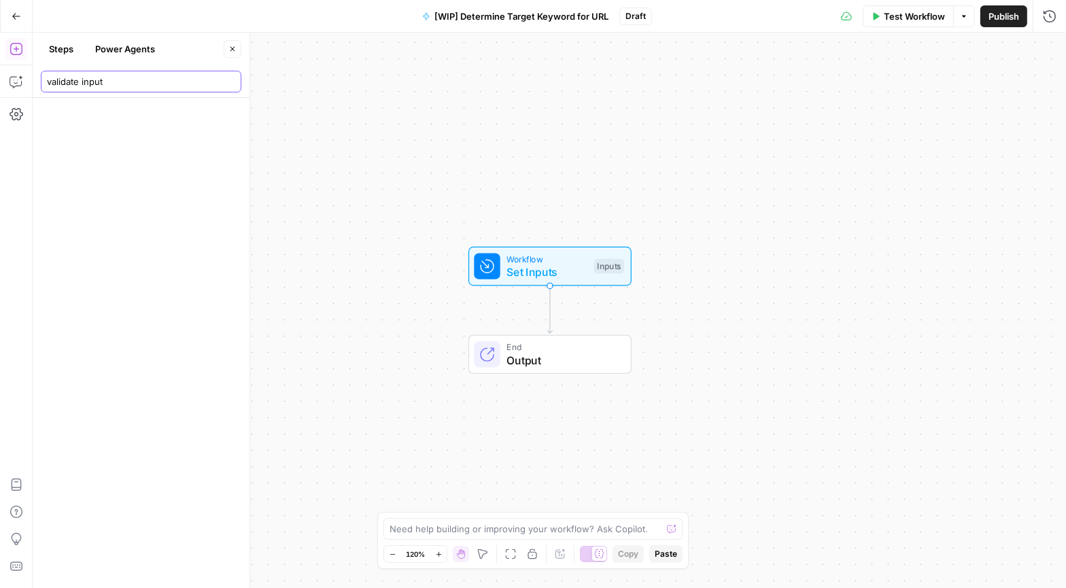
type input "validate input"
click at [223, 80] on input "validate input" at bounding box center [141, 82] width 188 height 14
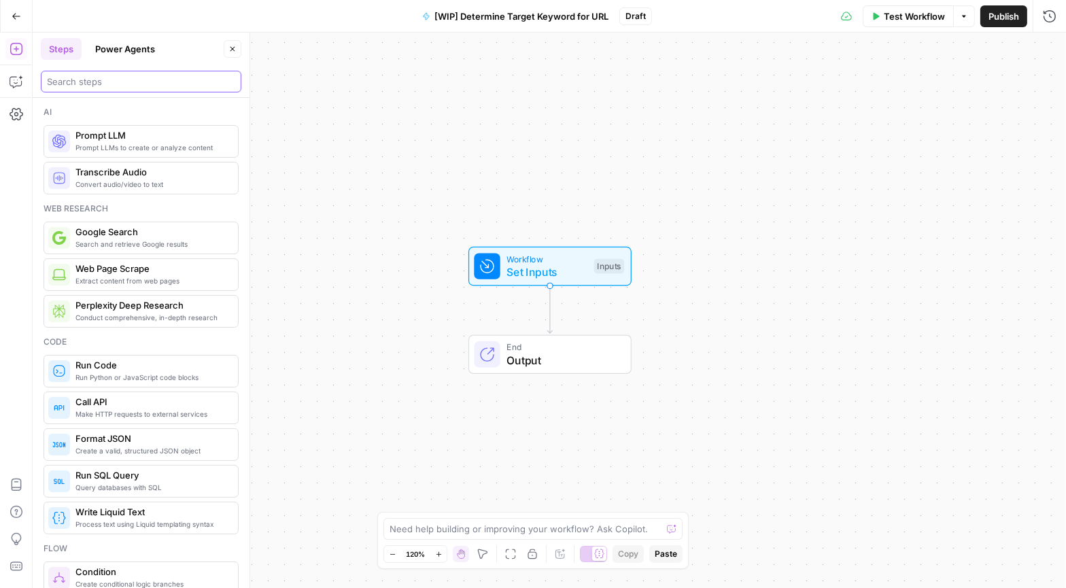
click at [112, 79] on input "search" at bounding box center [141, 82] width 188 height 14
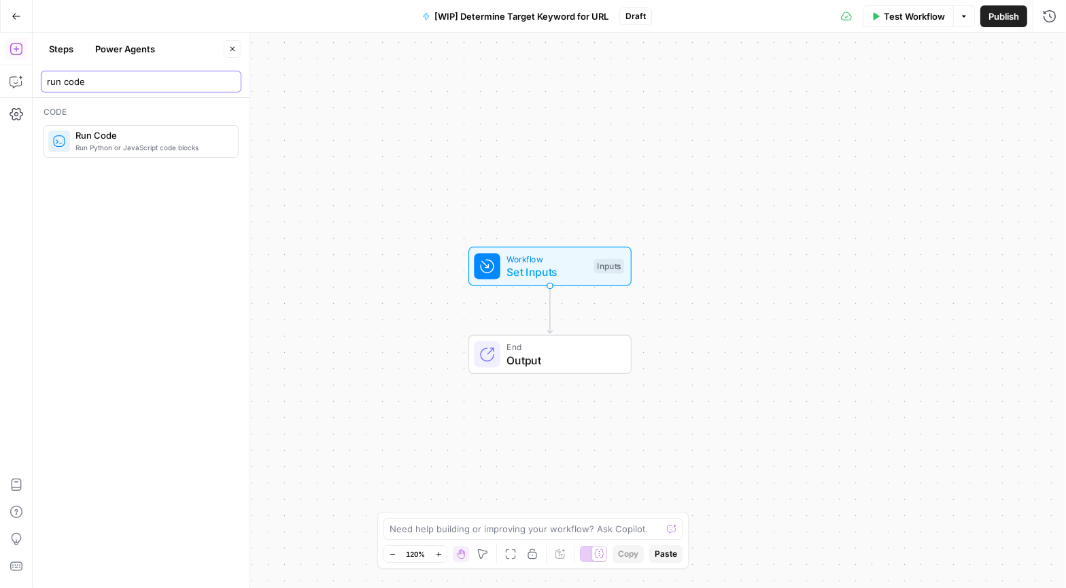
type input "run code"
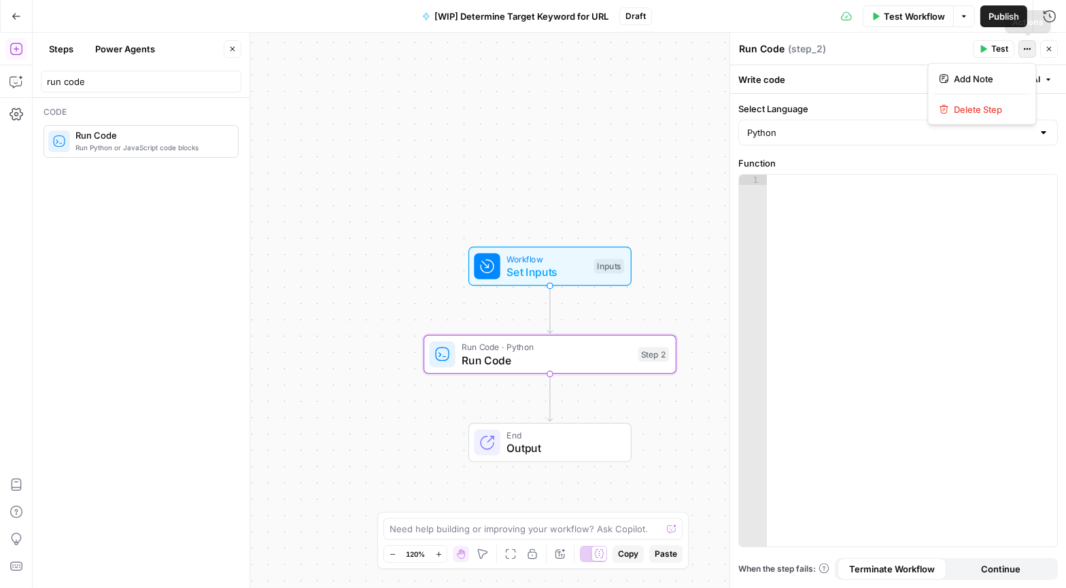
click at [1030, 52] on icon "button" at bounding box center [1027, 49] width 8 height 8
click at [956, 81] on span "Add Note" at bounding box center [986, 79] width 65 height 14
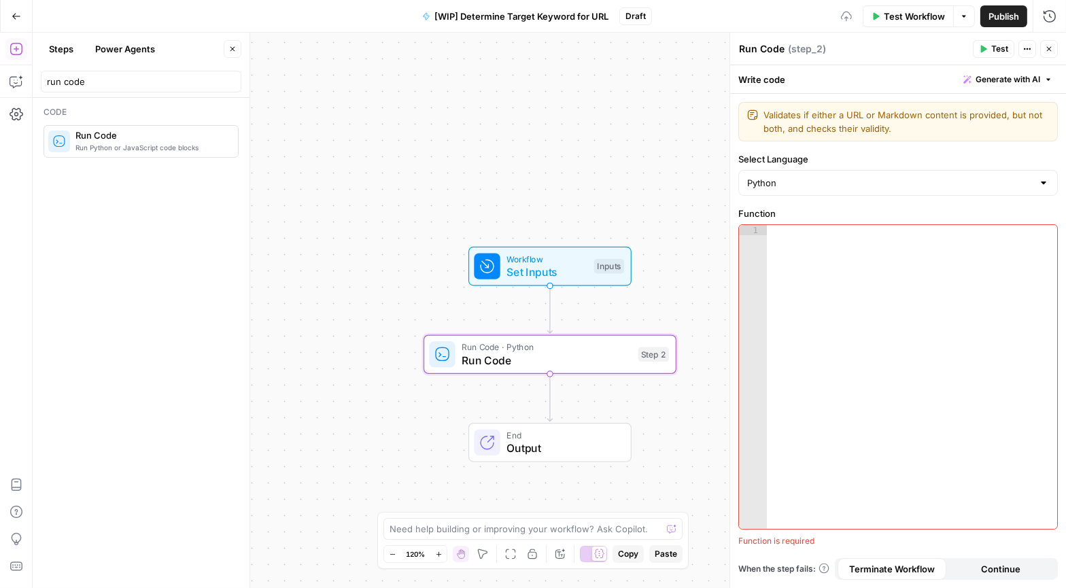
type textarea "Validates if either a URL or Markdown content is provided, but not both, and ch…"
click at [774, 184] on input "Select Language" at bounding box center [890, 183] width 286 height 14
type input "Python"
click at [821, 276] on div at bounding box center [912, 387] width 290 height 324
paste textarea "**********"
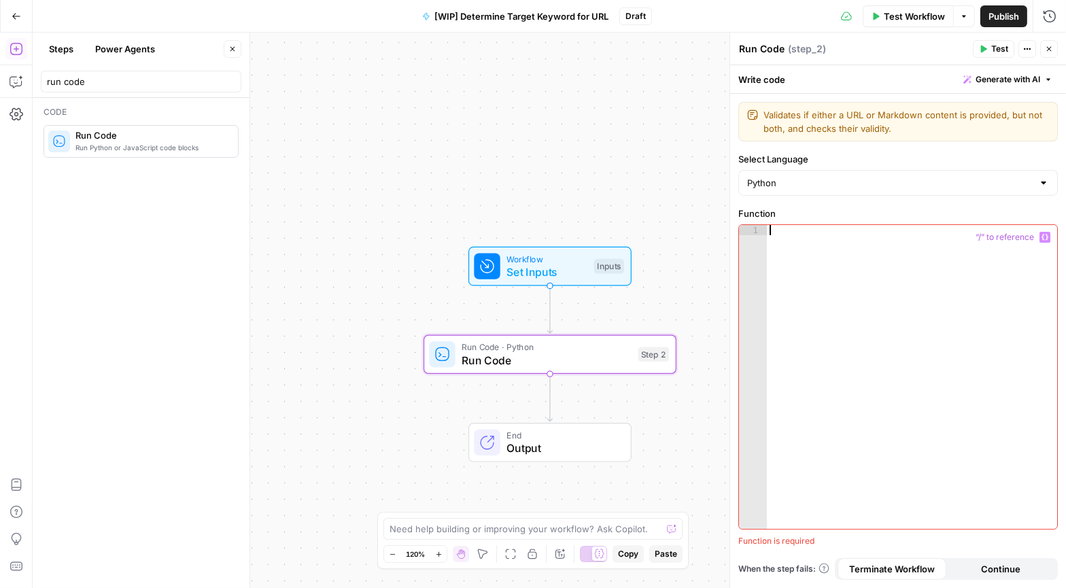
type textarea "**********"
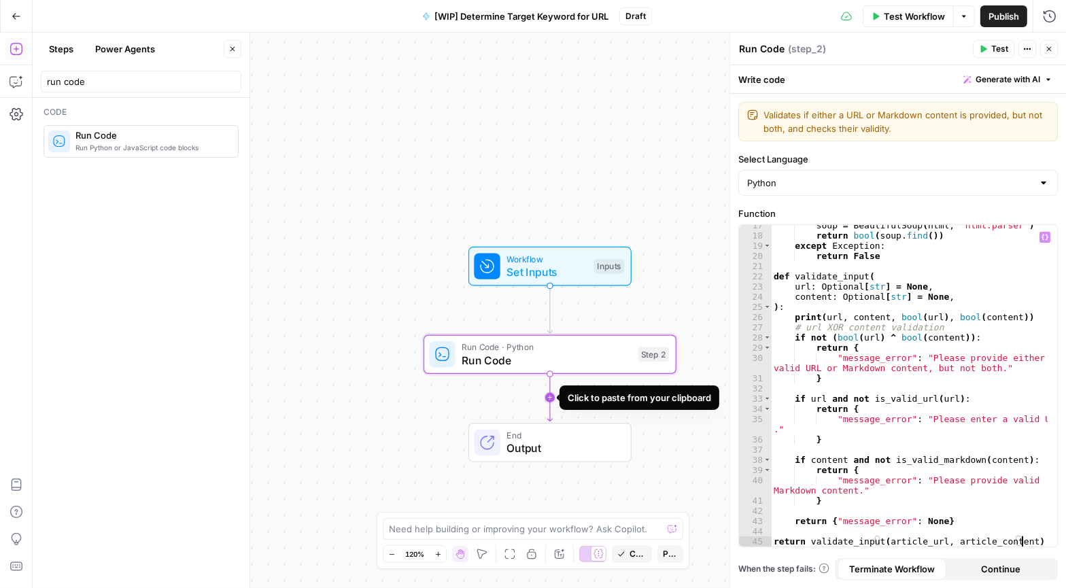
click at [547, 398] on icon "Edge from step_2 to end" at bounding box center [549, 398] width 5 height 48
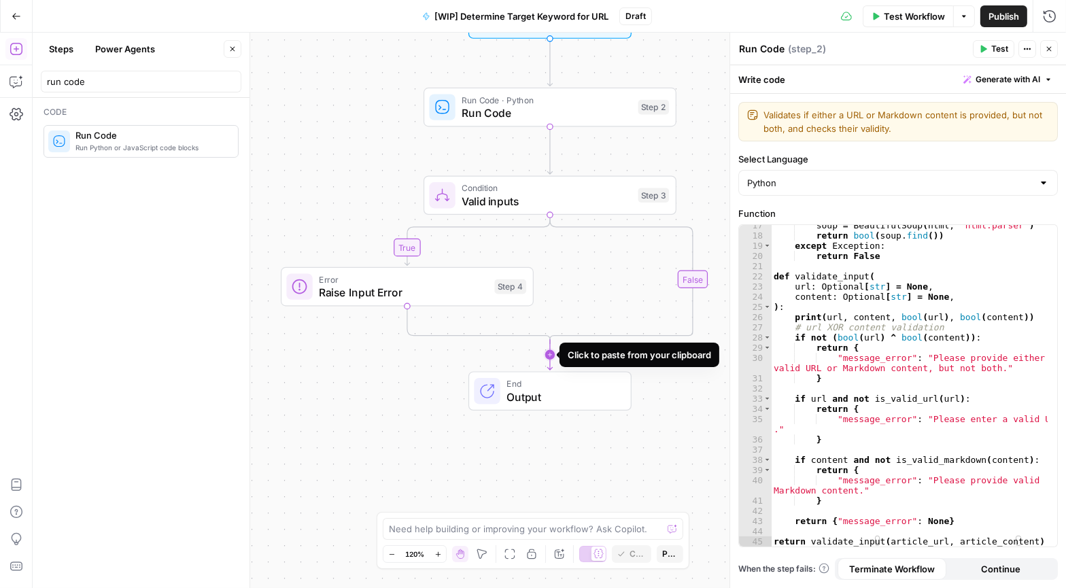
click at [550, 355] on icon "Edge from step_3-conditional-end to end" at bounding box center [549, 355] width 5 height 30
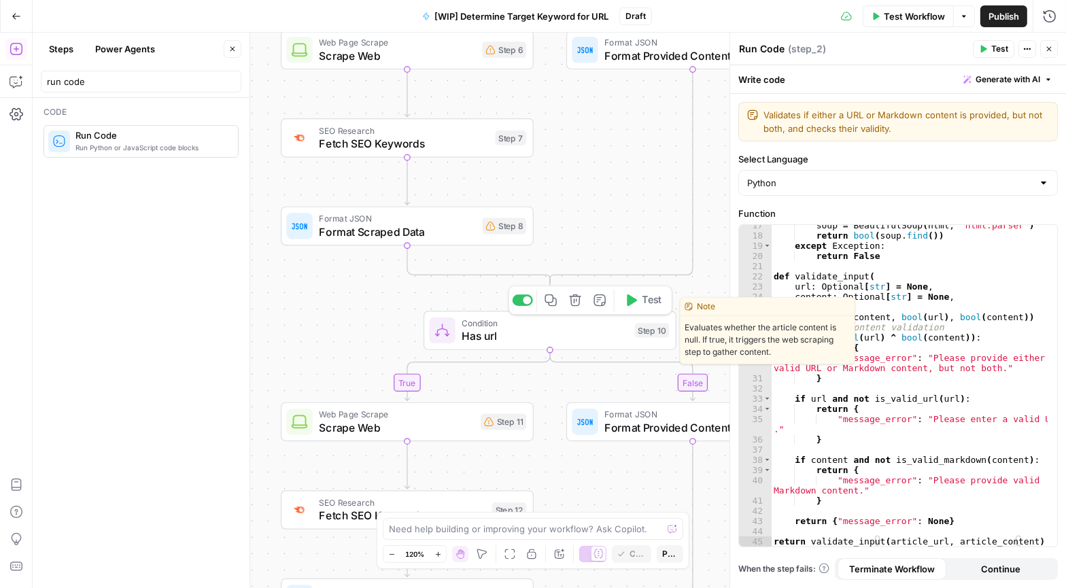
click at [571, 301] on icon "button" at bounding box center [575, 300] width 12 height 12
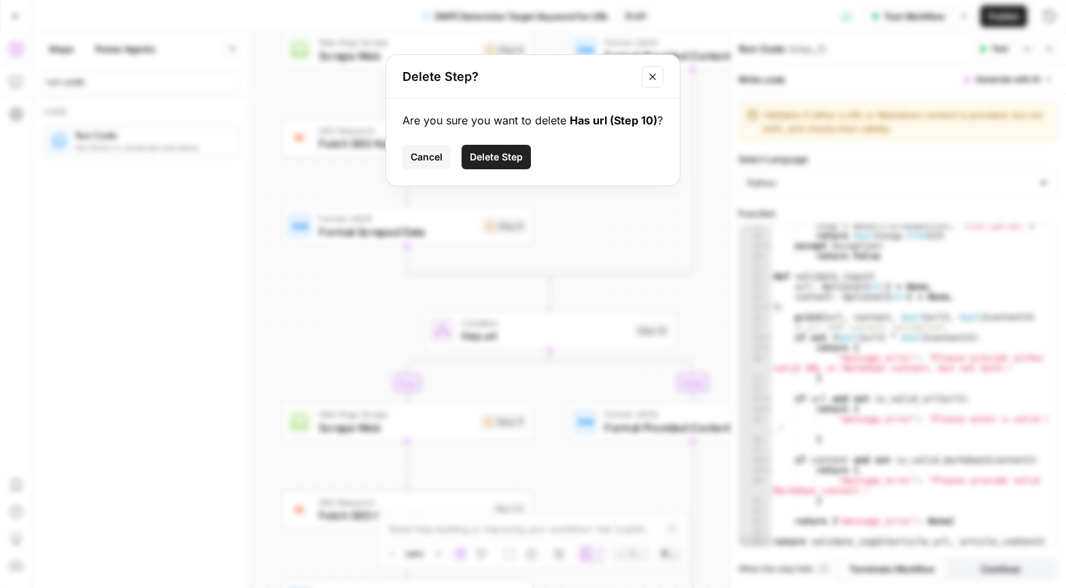
click at [509, 156] on span "Delete Step" at bounding box center [496, 157] width 53 height 14
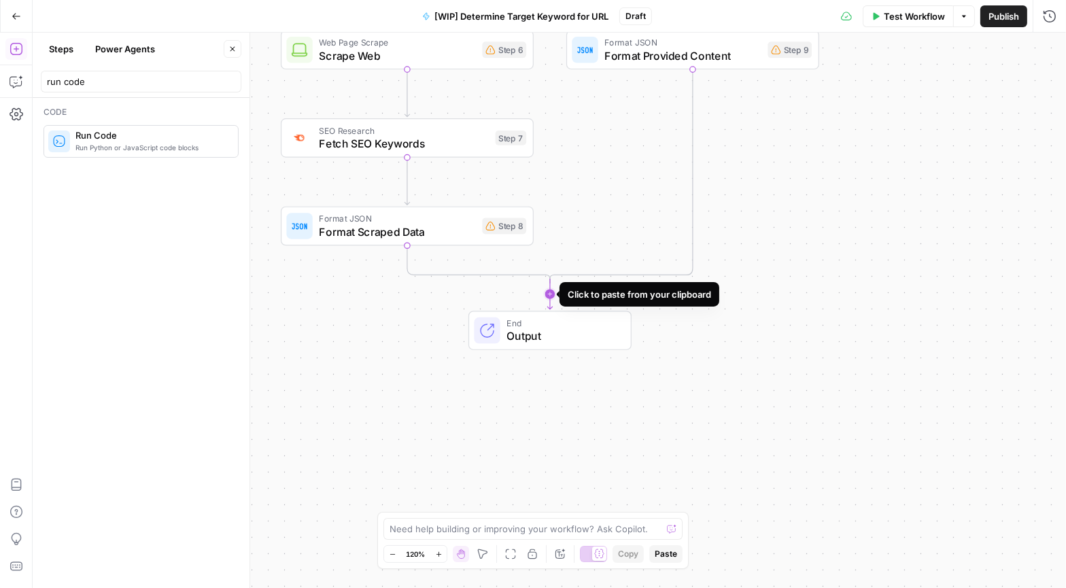
click at [550, 291] on icon "Edge from step_5-conditional-end to end" at bounding box center [549, 294] width 5 height 30
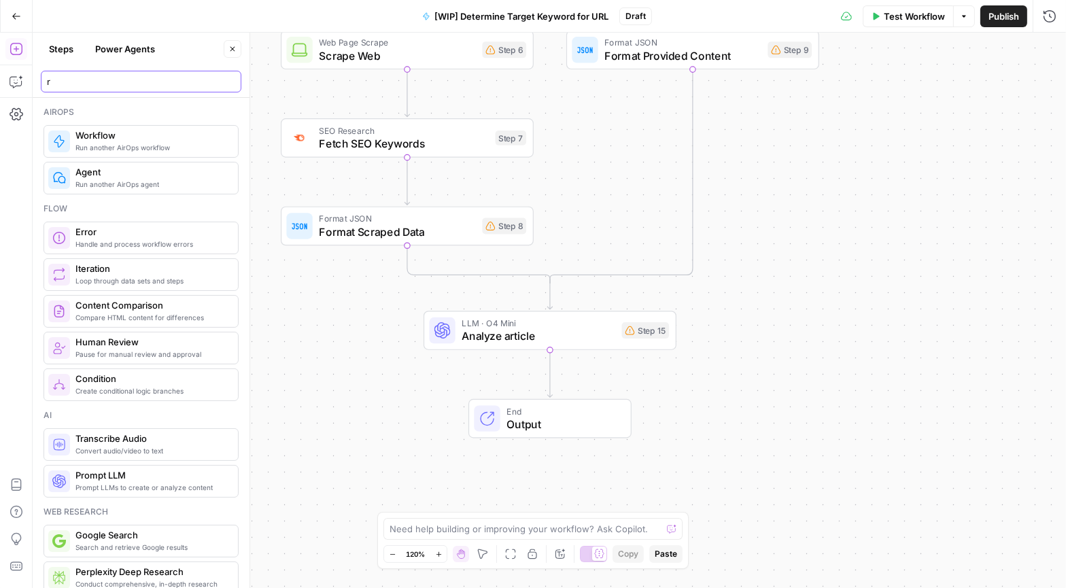
type input "r"
click at [551, 377] on icon "Edge from step_15 to end" at bounding box center [549, 374] width 5 height 48
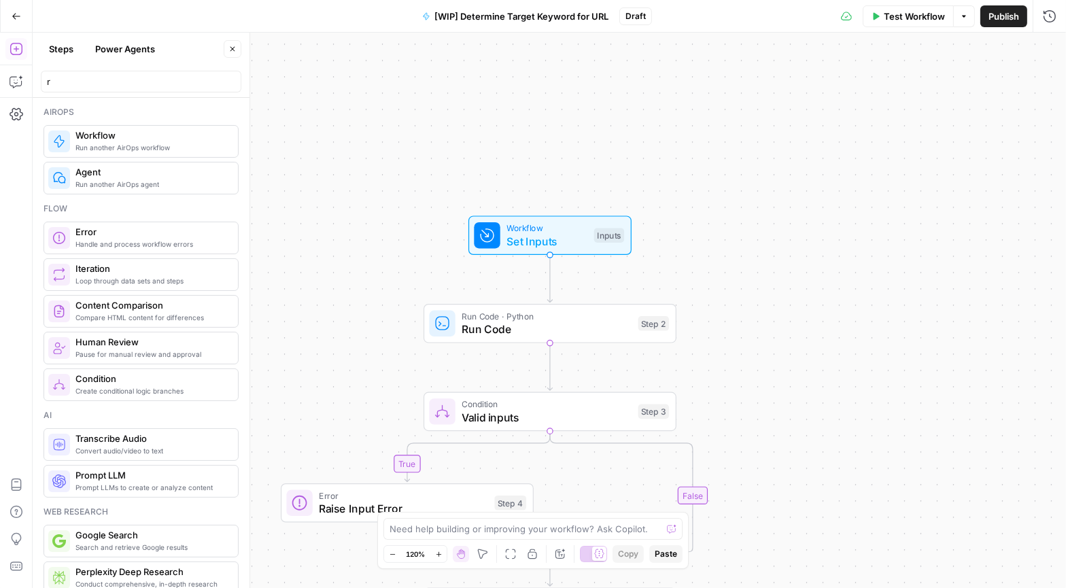
click at [914, 16] on span "Test Workflow" at bounding box center [914, 17] width 61 height 14
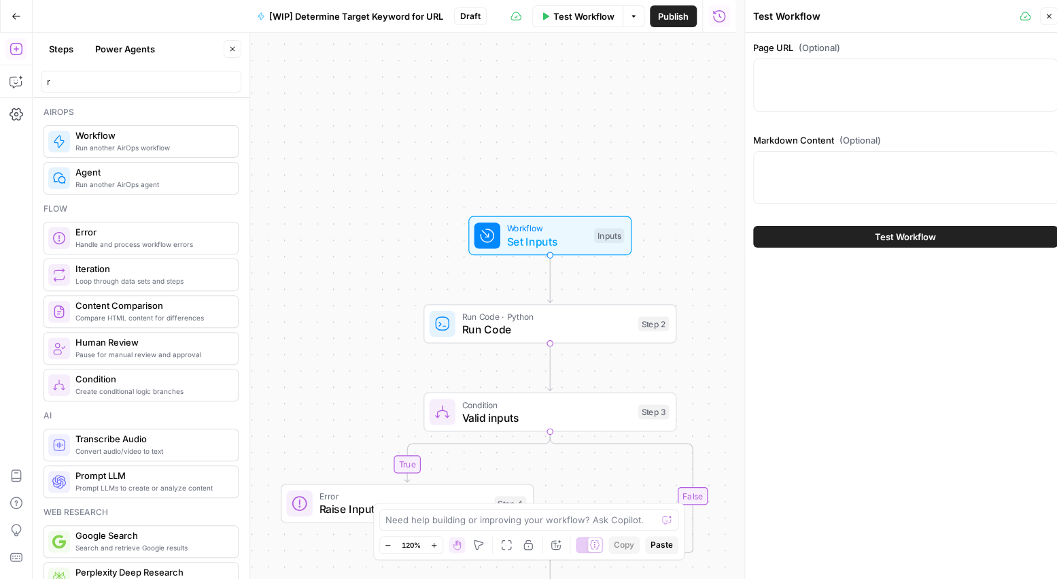
click at [846, 80] on div at bounding box center [905, 84] width 305 height 53
click at [816, 88] on div at bounding box center [905, 84] width 305 height 53
paste textarea "https://www.copper.com/resources/business-focus-strategy"
type textarea "https://www.copper.com/resources/business-focus-strategy"
click at [896, 237] on span "Test Workflow" at bounding box center [905, 237] width 61 height 14
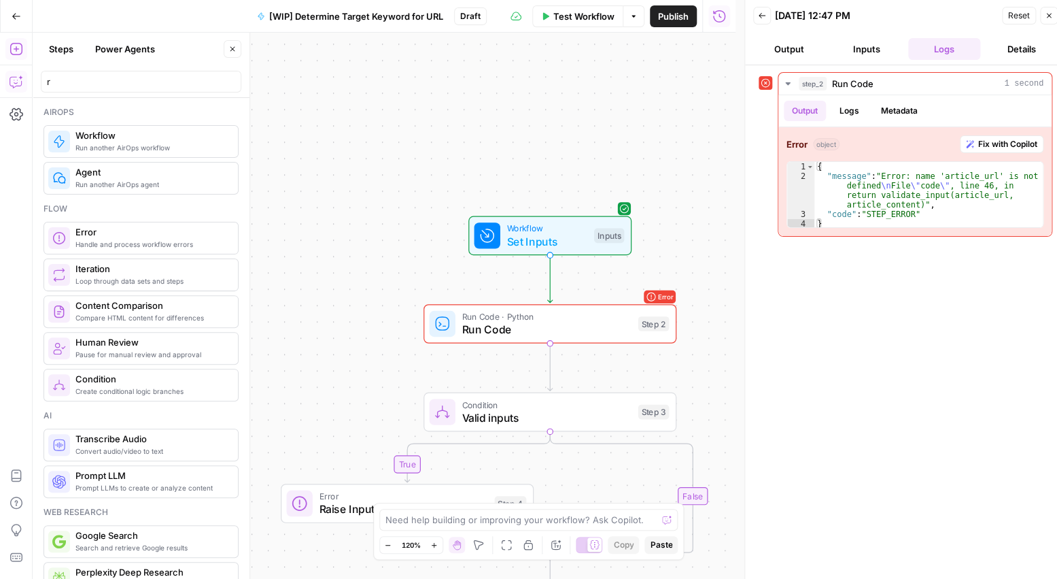
click at [22, 88] on button "Copilot" at bounding box center [16, 82] width 22 height 22
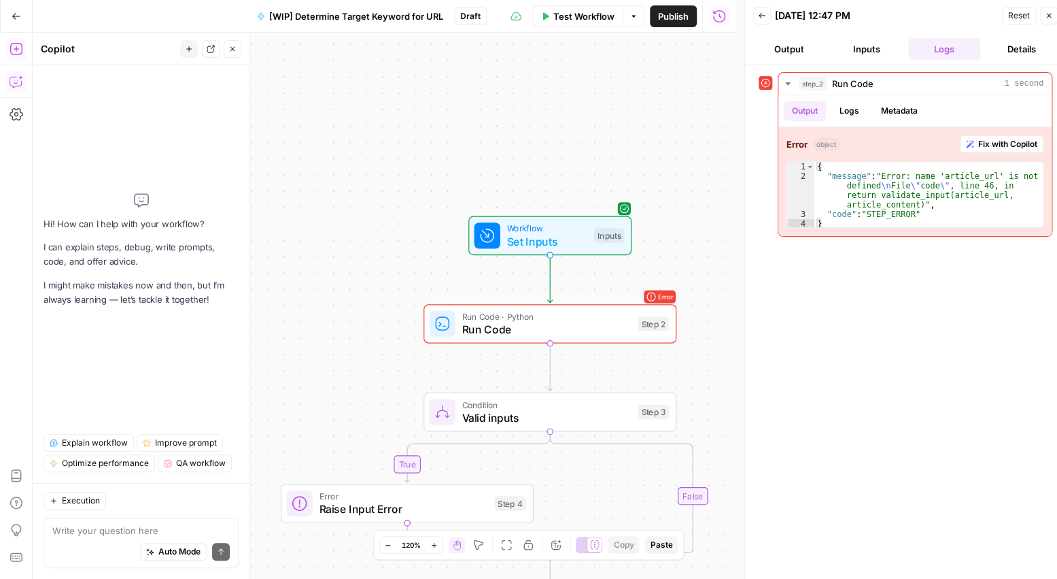
click at [110, 540] on div "Auto Mode Send" at bounding box center [140, 552] width 177 height 30
type textarea "Please QA this workflow"
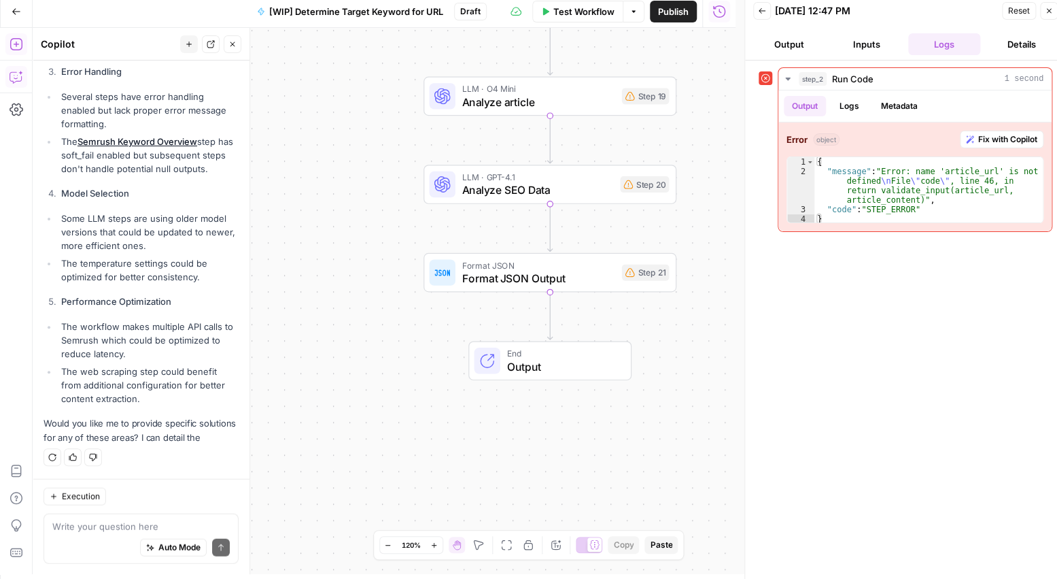
scroll to position [10, 0]
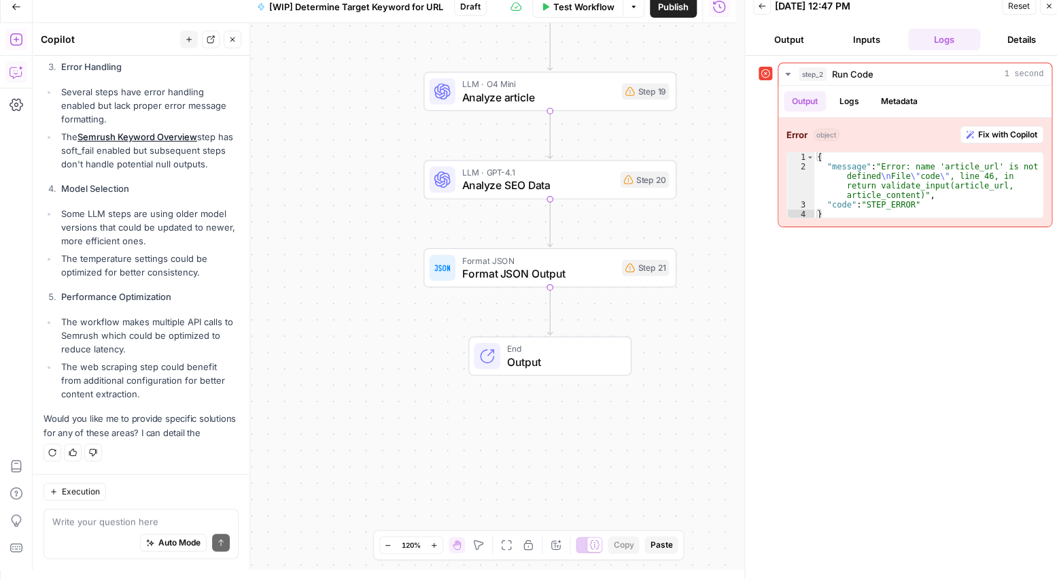
click at [92, 530] on div "Auto Mode Send" at bounding box center [140, 543] width 177 height 30
drag, startPoint x: 171, startPoint y: 420, endPoint x: 128, endPoint y: 402, distance: 47.0
click at [128, 411] on p "Would you like me to provide specific solutions for any of these areas? I can d…" at bounding box center [141, 425] width 195 height 29
copy p "provide specific solutions for any of these areas"
click at [139, 523] on textarea "Yes, please provide" at bounding box center [140, 521] width 177 height 14
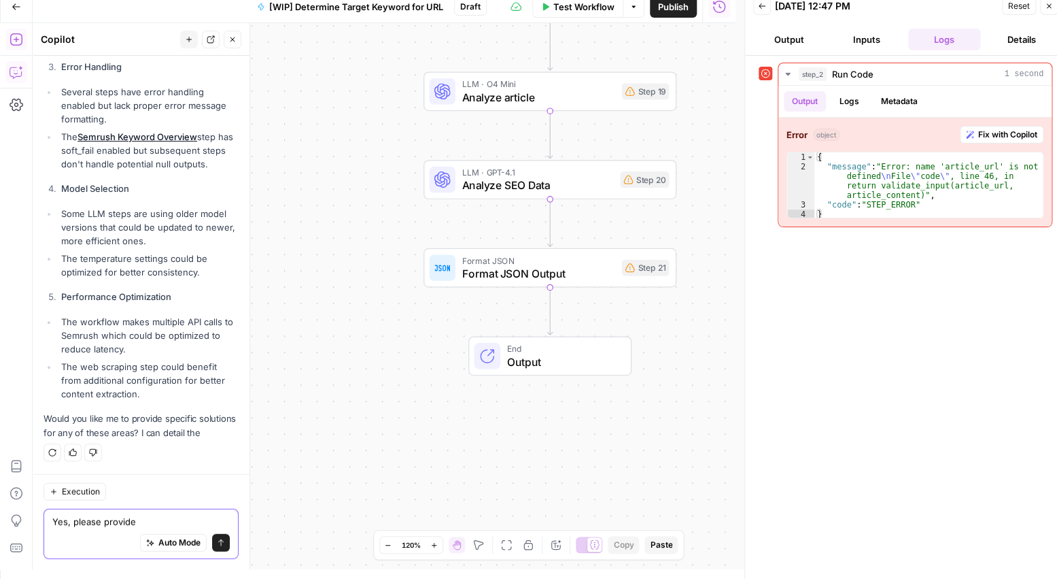
paste textarea "provide specific solutions for any of these areas"
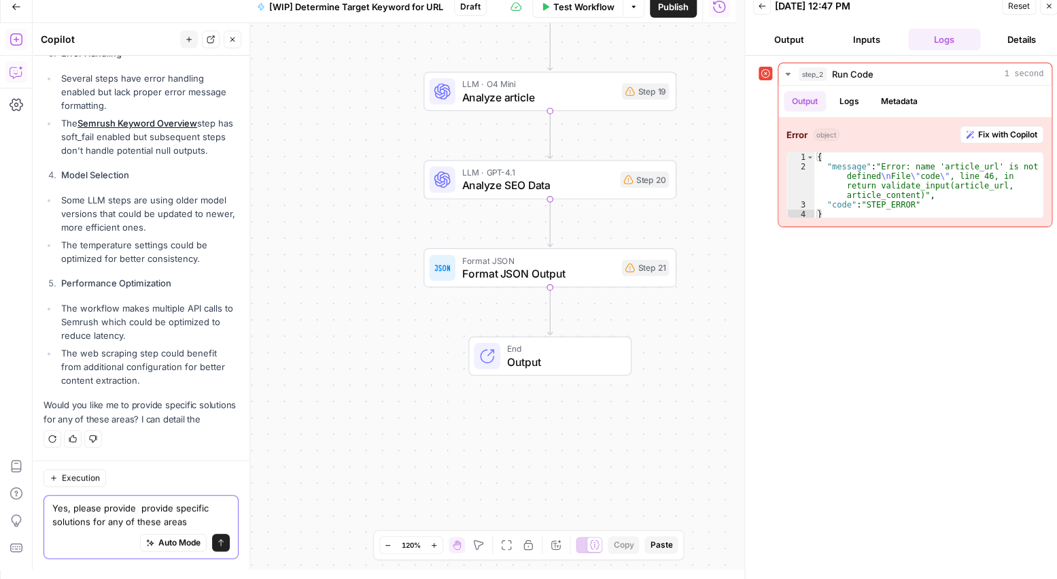
click at [171, 505] on textarea "Yes, please provide provide specific solutions for any of these areas" at bounding box center [140, 513] width 177 height 27
type textarea "Yes, please provide specific solutions for any of these areas"
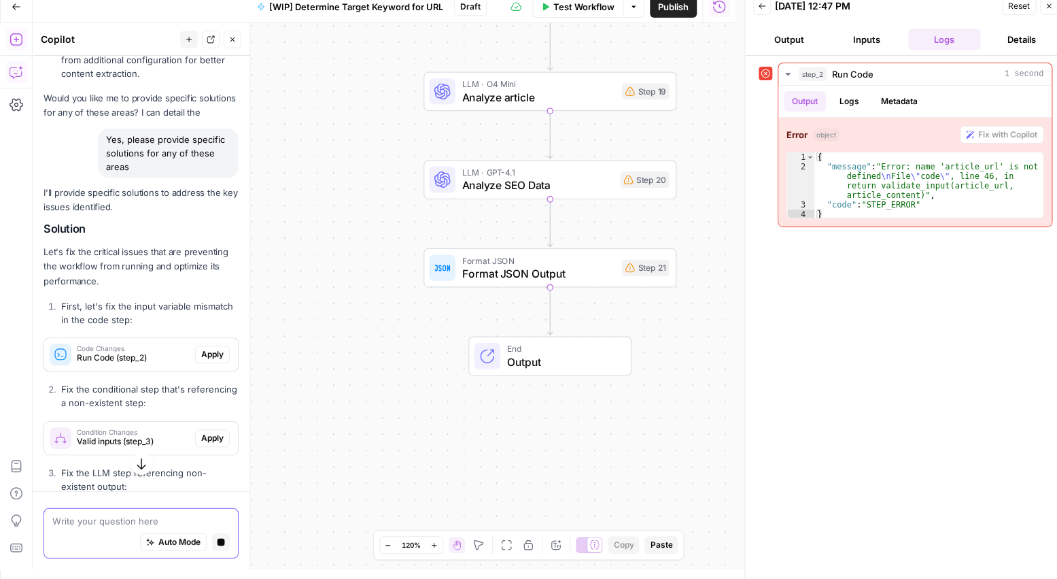
scroll to position [1533, 0]
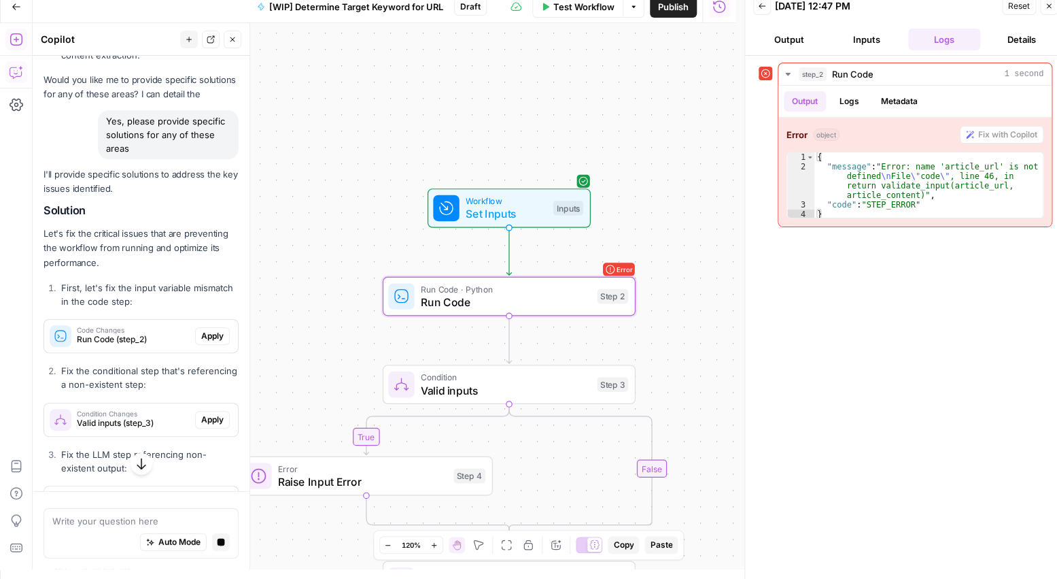
click at [201, 342] on span "Apply" at bounding box center [212, 336] width 22 height 12
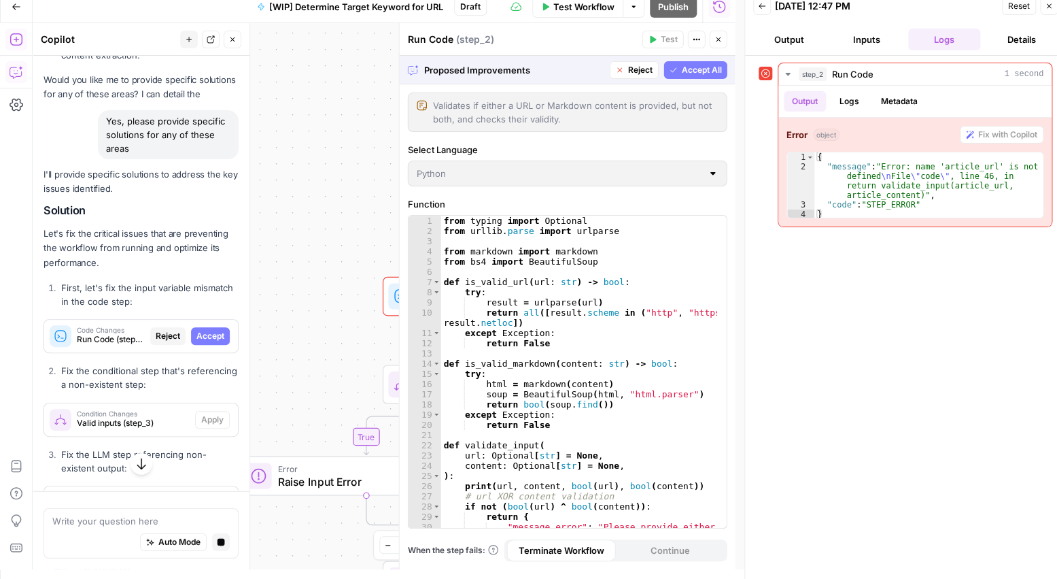
click at [696, 71] on span "Accept All" at bounding box center [702, 70] width 40 height 12
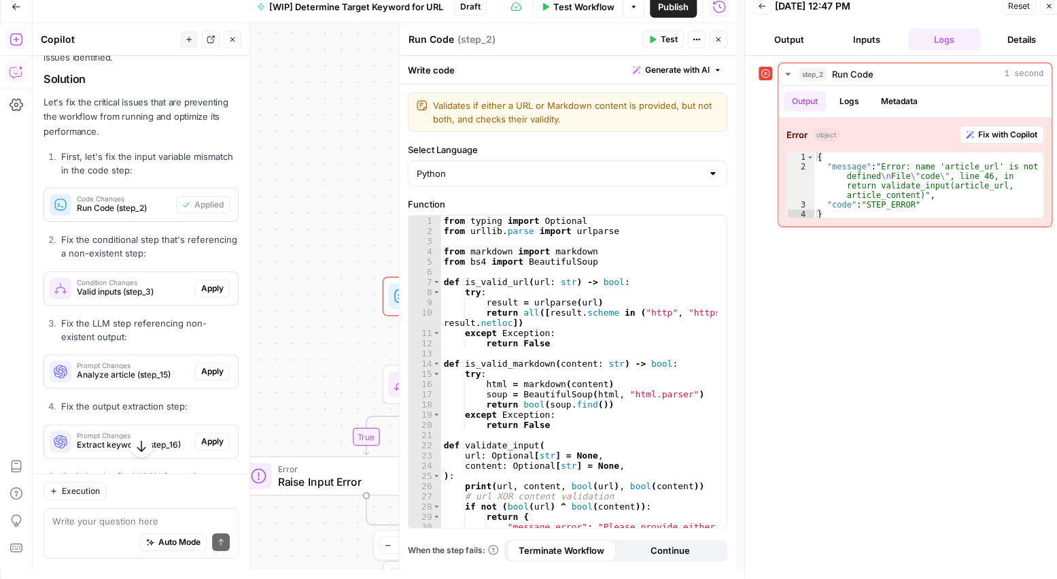
scroll to position [1740, 0]
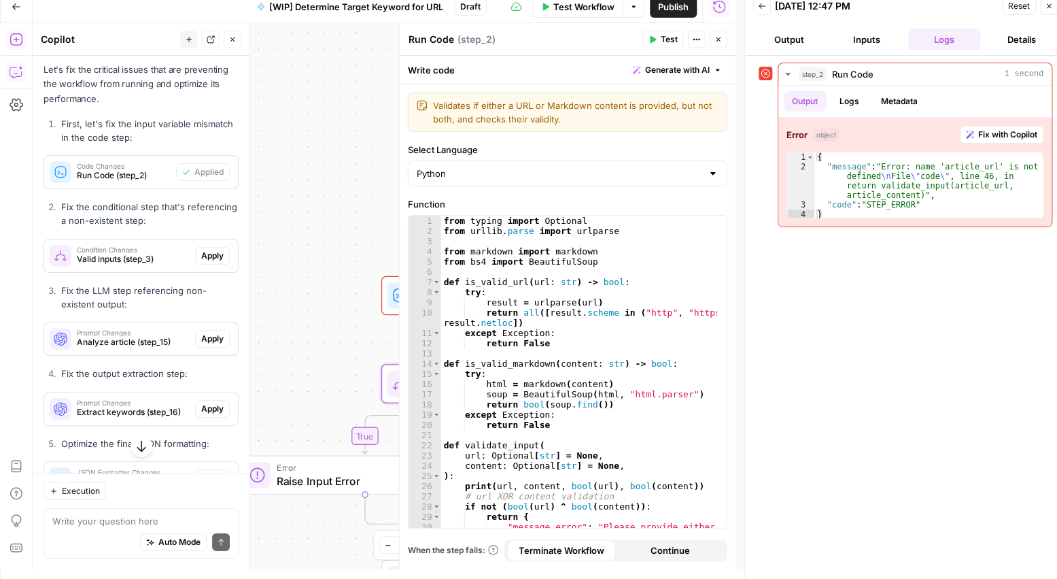
click at [201, 262] on span "Apply" at bounding box center [212, 255] width 22 height 12
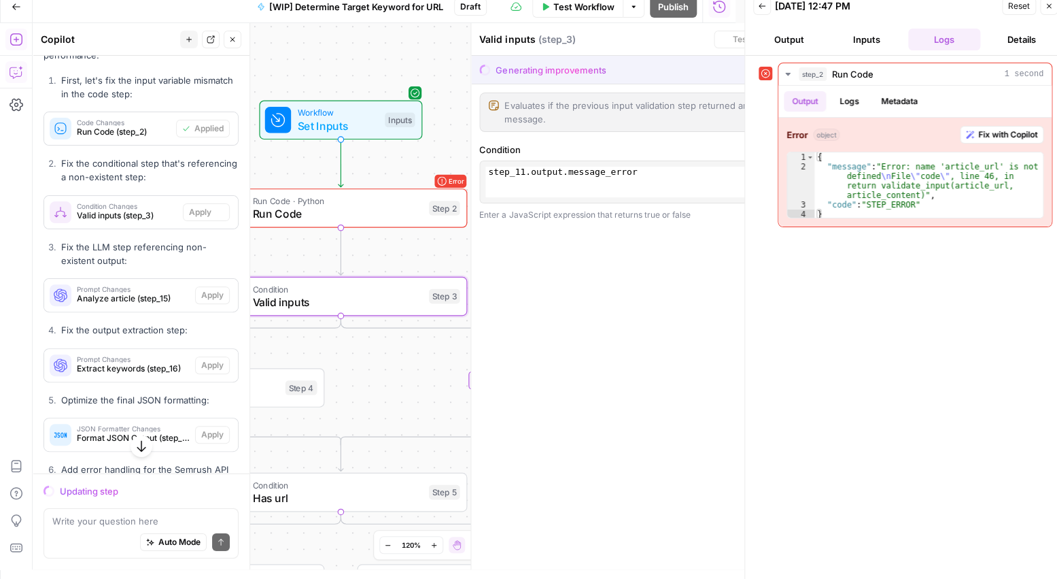
scroll to position [1697, 0]
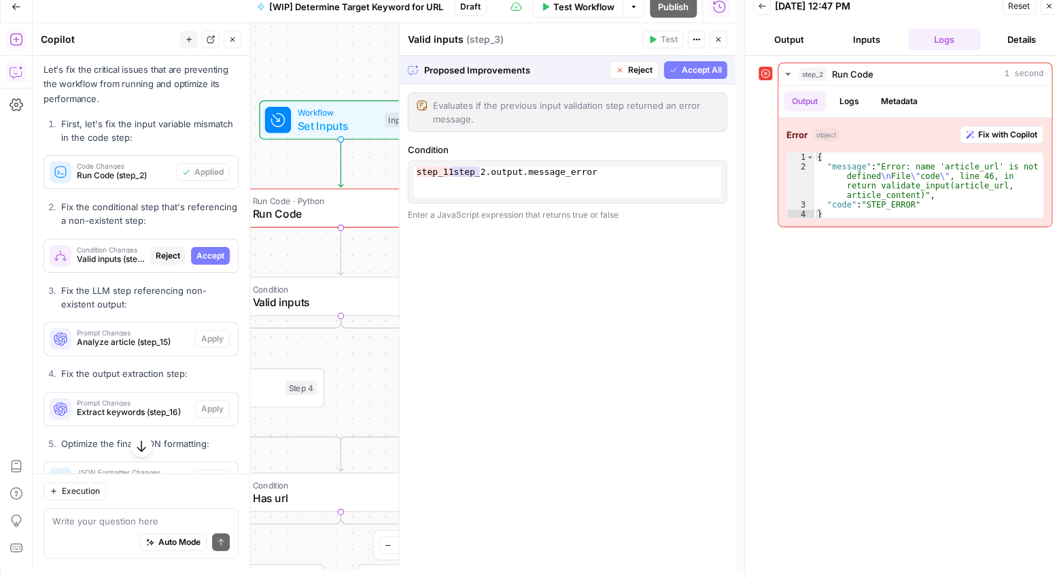
click at [698, 66] on span "Accept All" at bounding box center [702, 70] width 40 height 12
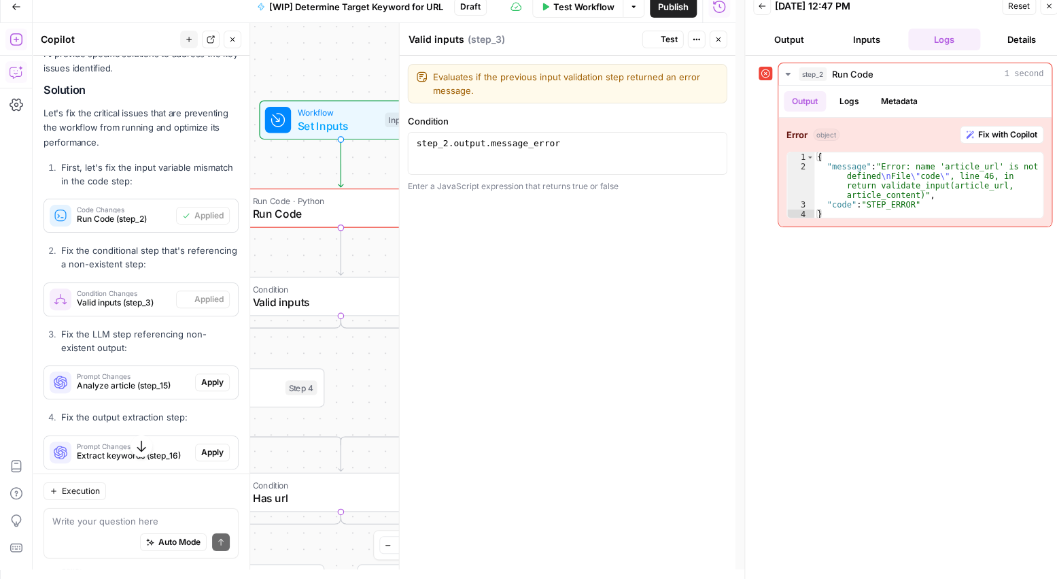
scroll to position [1740, 0]
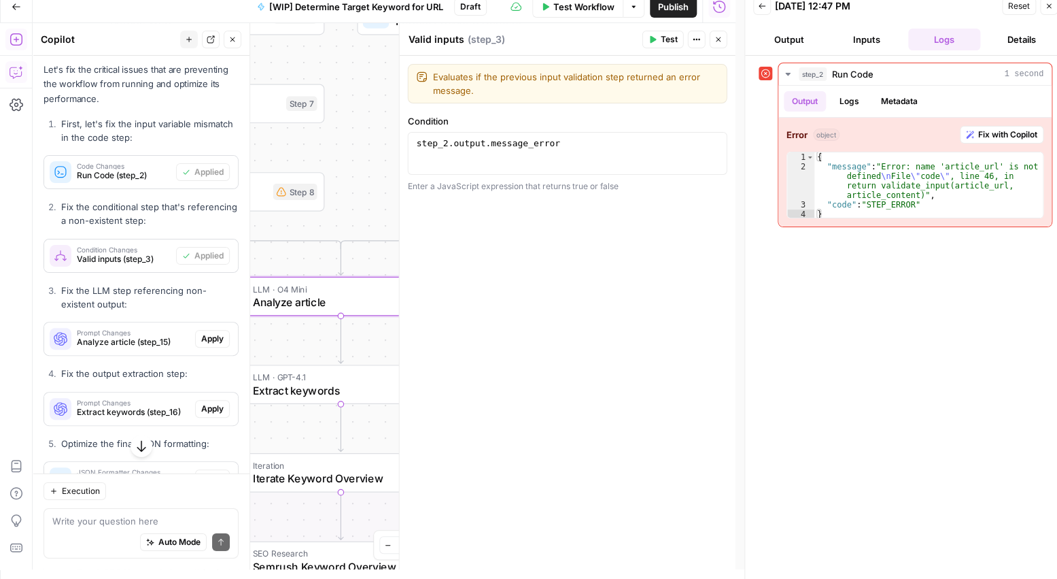
click at [201, 345] on span "Apply" at bounding box center [212, 338] width 22 height 12
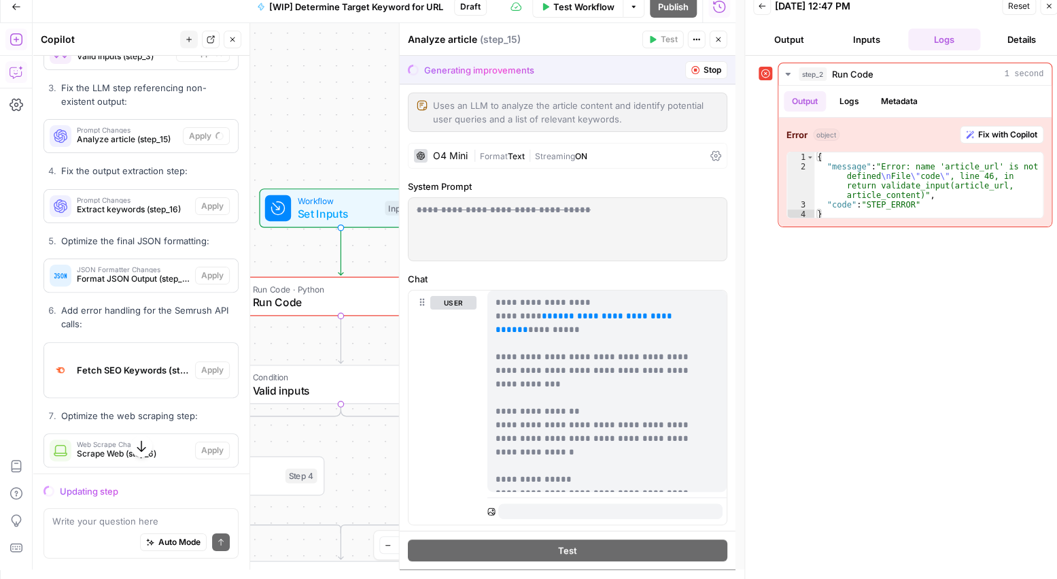
scroll to position [1944, 0]
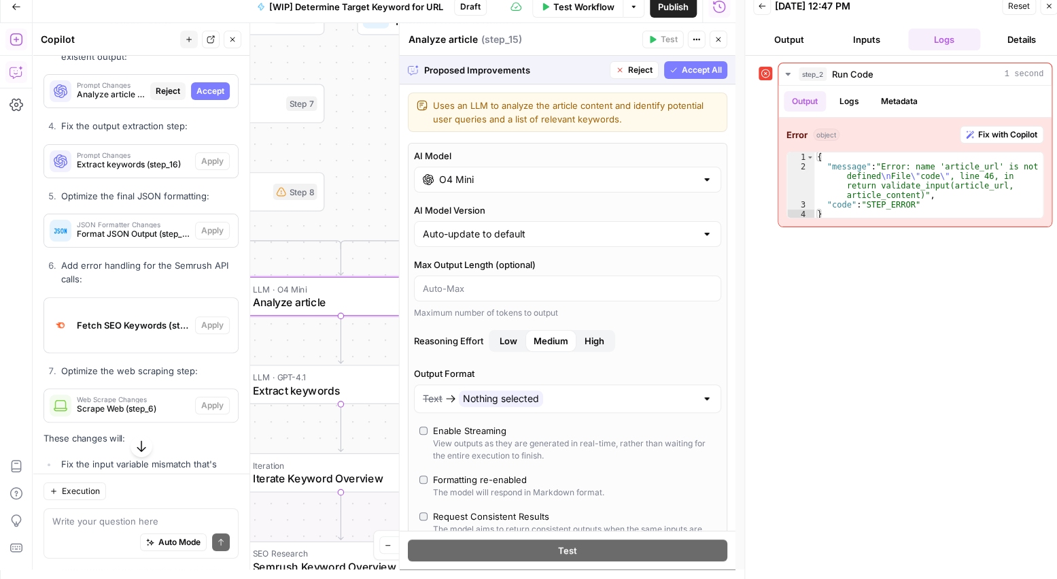
click at [197, 97] on span "Accept" at bounding box center [210, 91] width 28 height 12
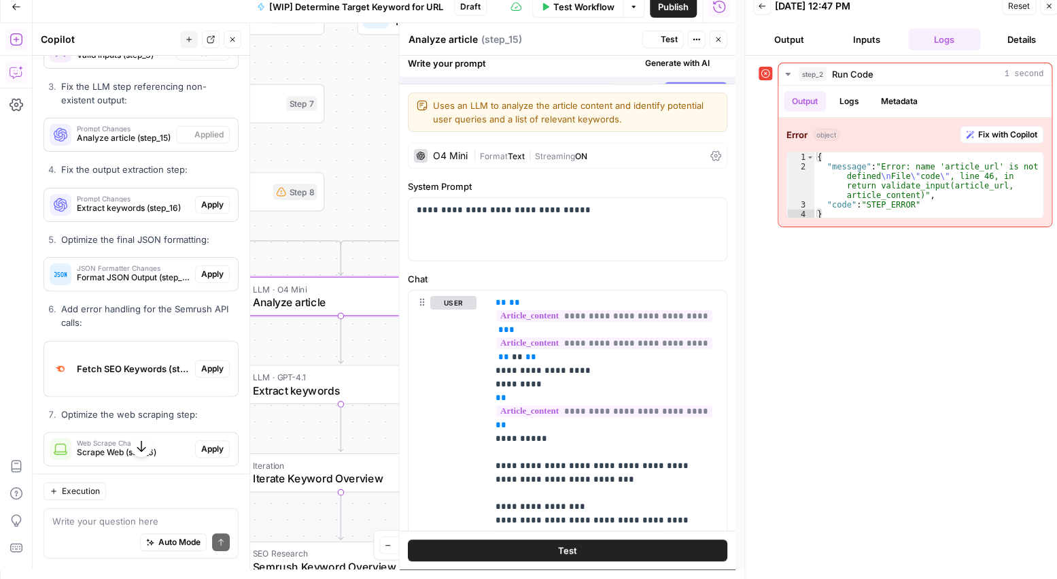
scroll to position [1988, 0]
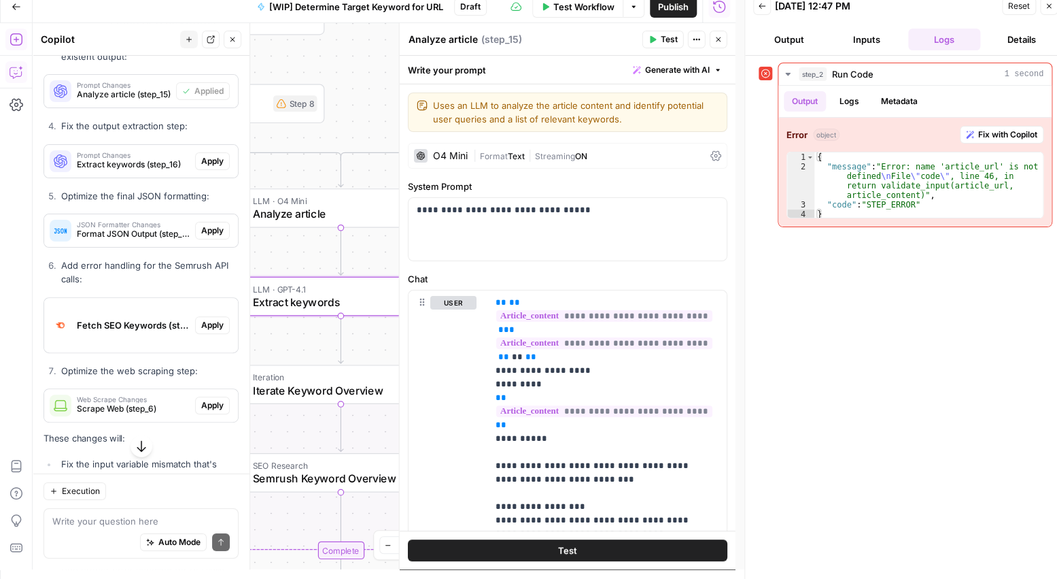
click at [201, 167] on span "Apply" at bounding box center [212, 161] width 22 height 12
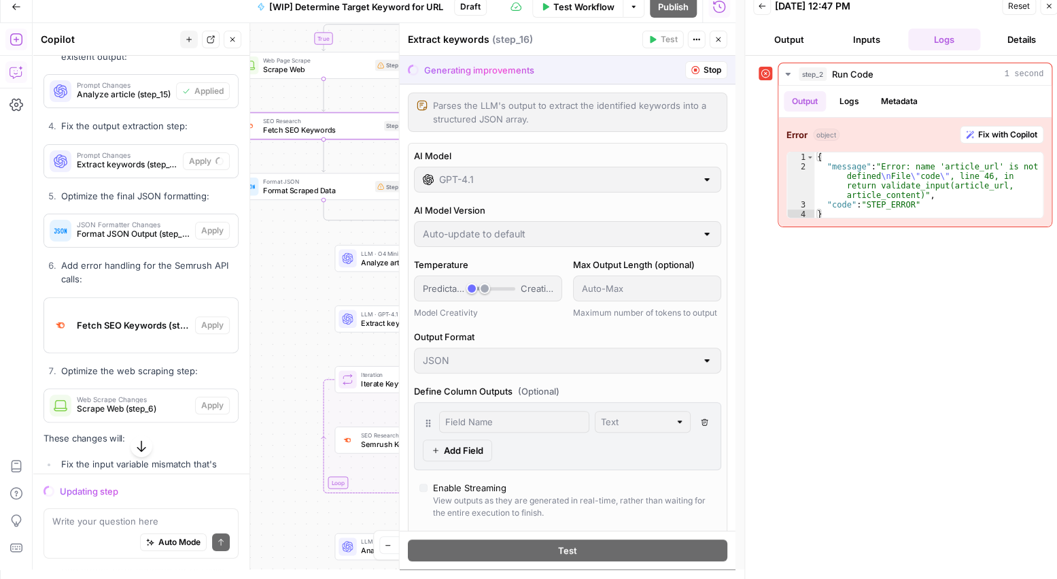
scroll to position [2067, 0]
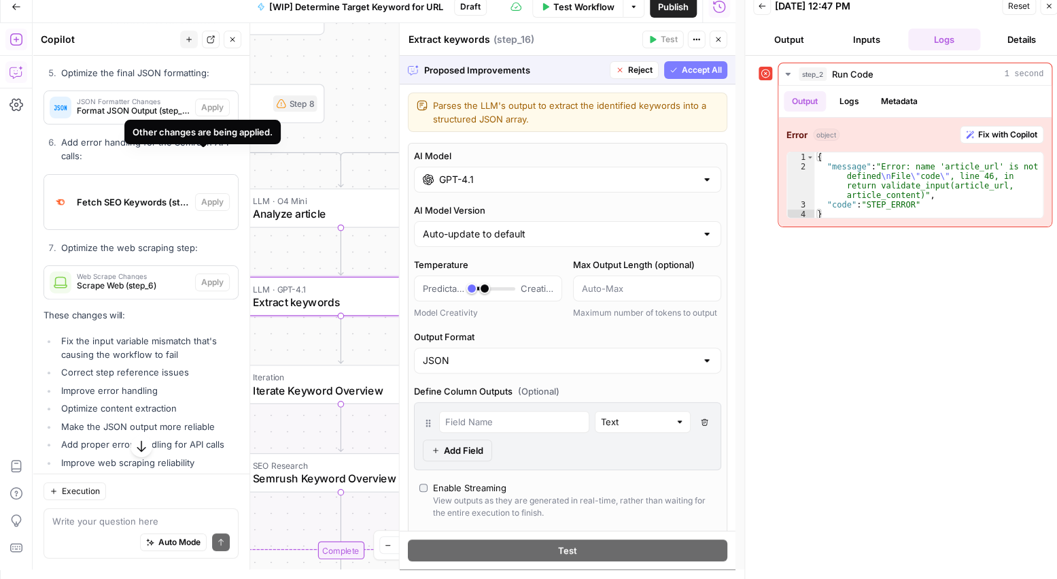
click at [205, 44] on span "Accept" at bounding box center [210, 38] width 28 height 12
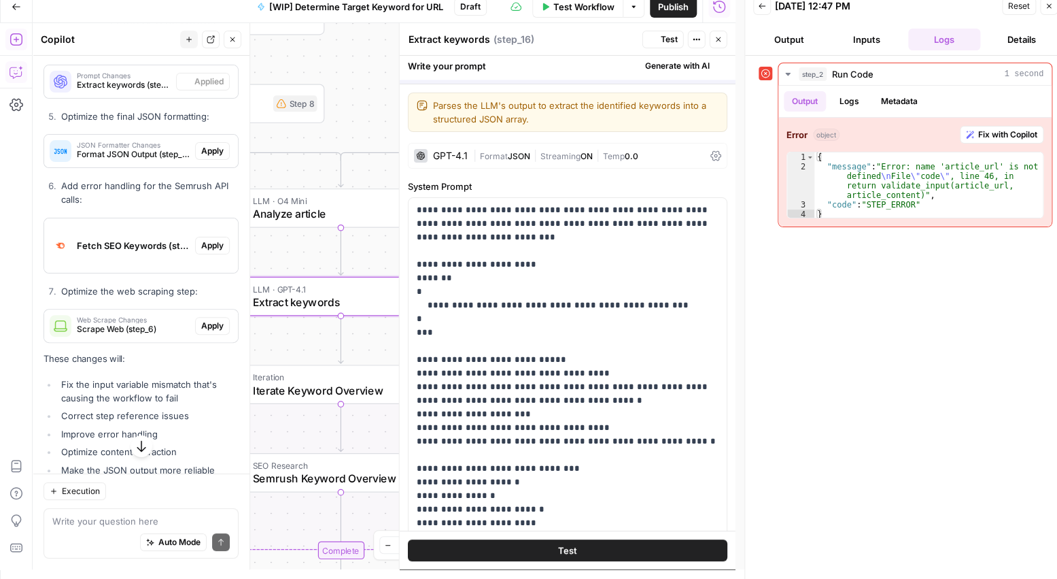
scroll to position [2111, 0]
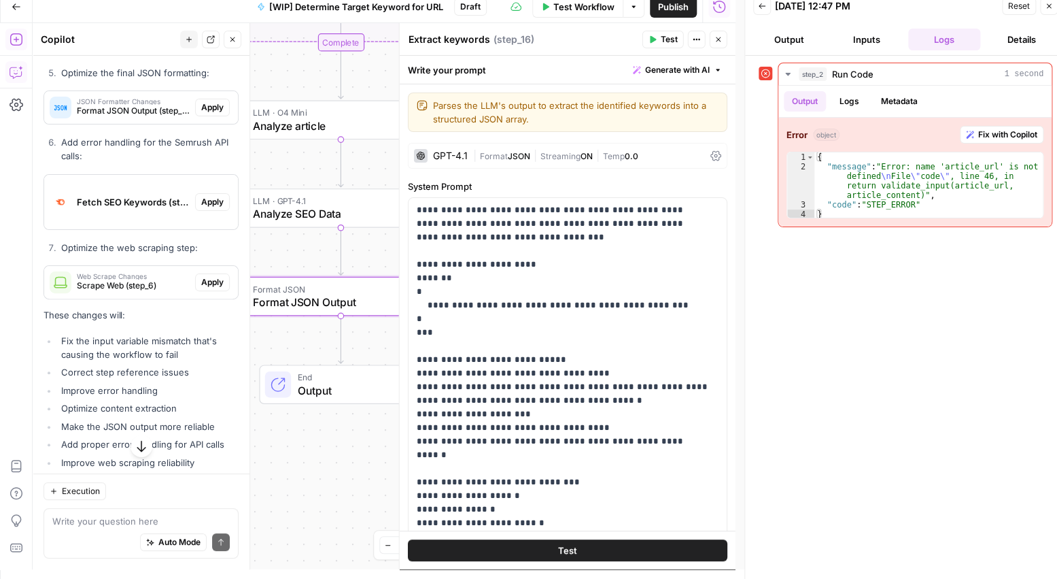
click at [201, 114] on span "Apply" at bounding box center [212, 107] width 22 height 12
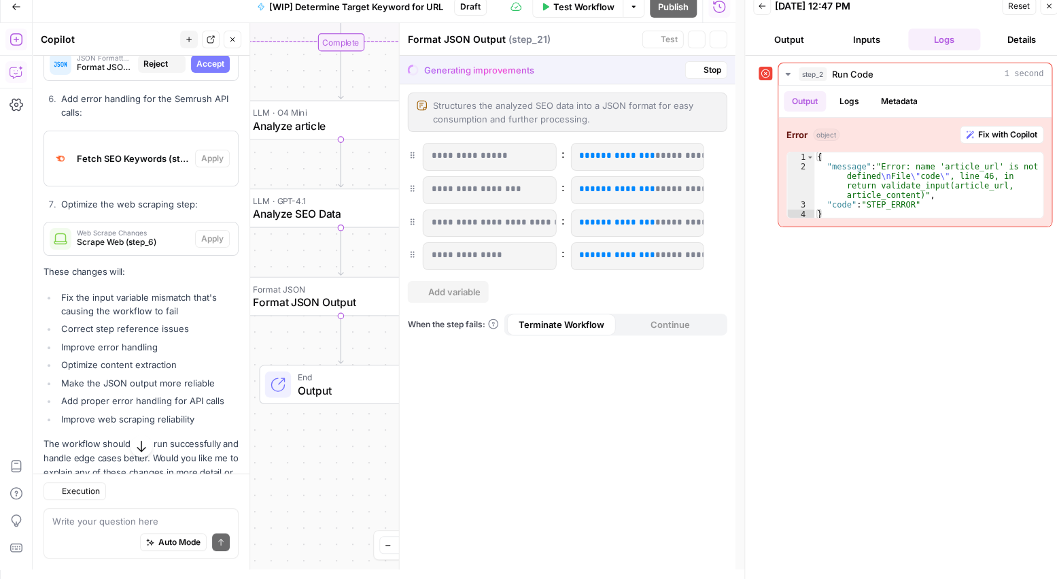
scroll to position [2067, 0]
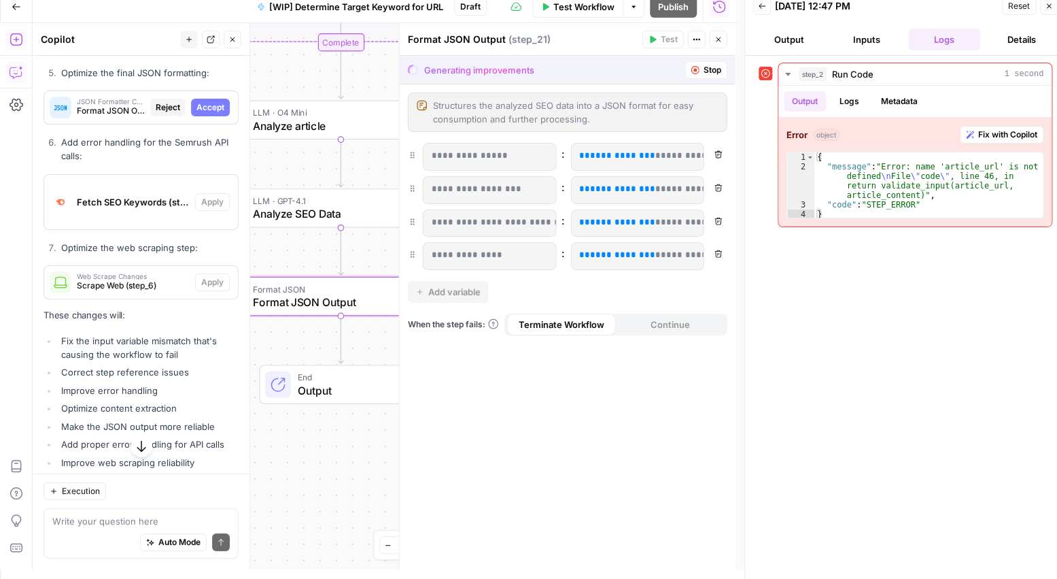
click at [213, 114] on span "Accept" at bounding box center [210, 107] width 28 height 12
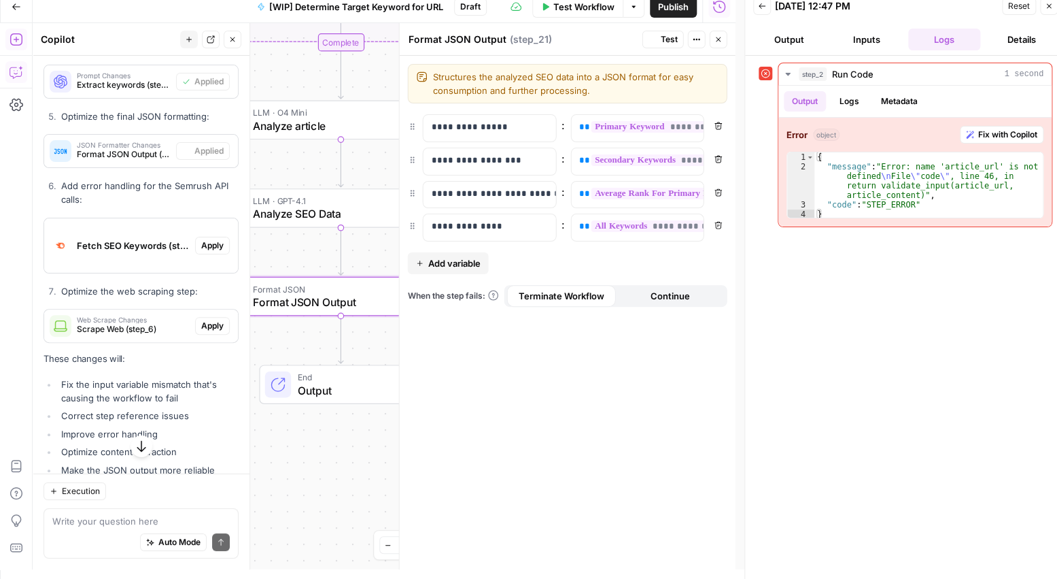
scroll to position [2111, 0]
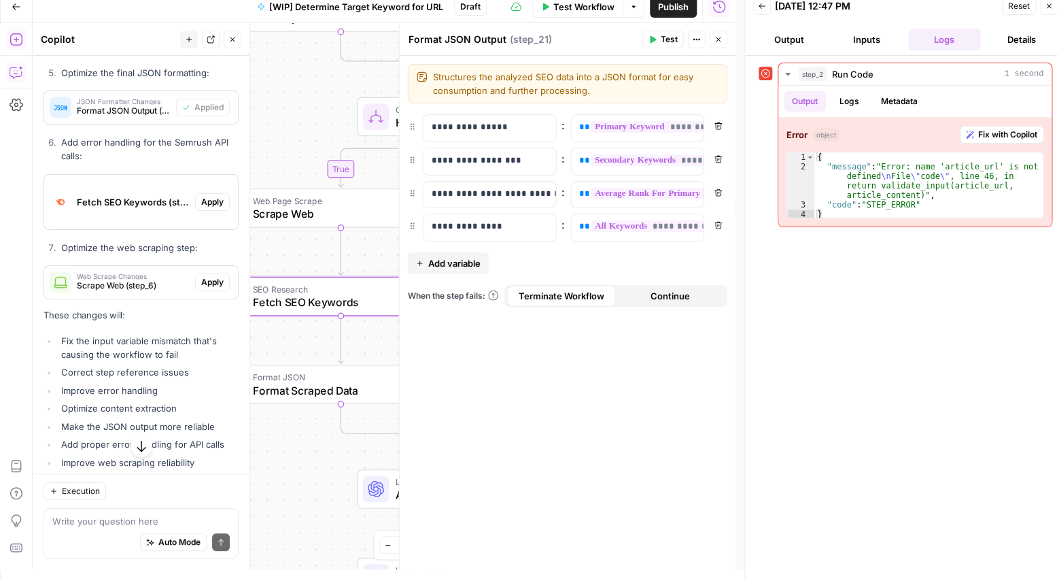
click at [203, 208] on span "Apply" at bounding box center [212, 202] width 22 height 12
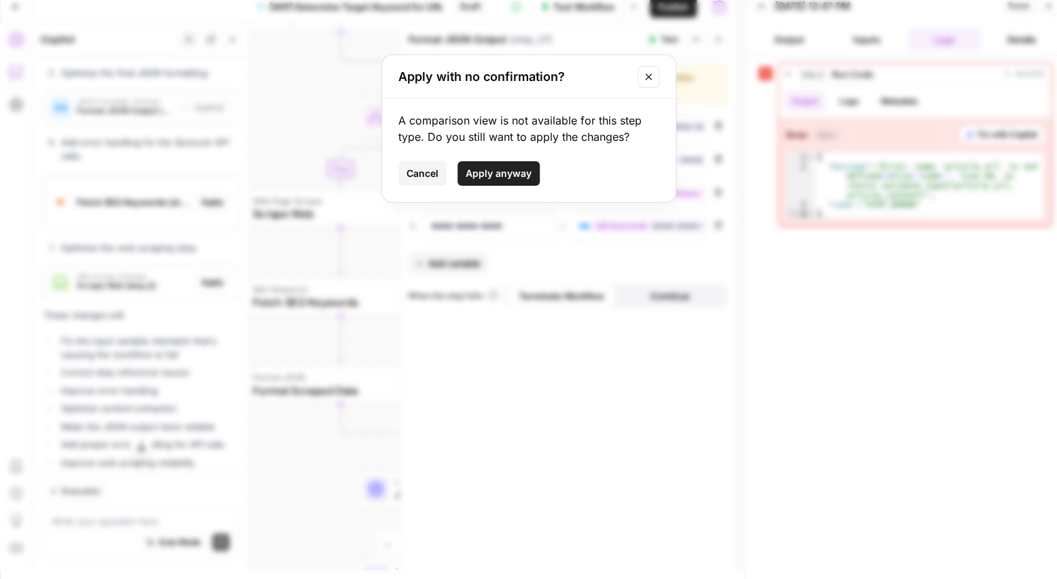
click at [490, 169] on span "Apply anyway" at bounding box center [499, 174] width 66 height 14
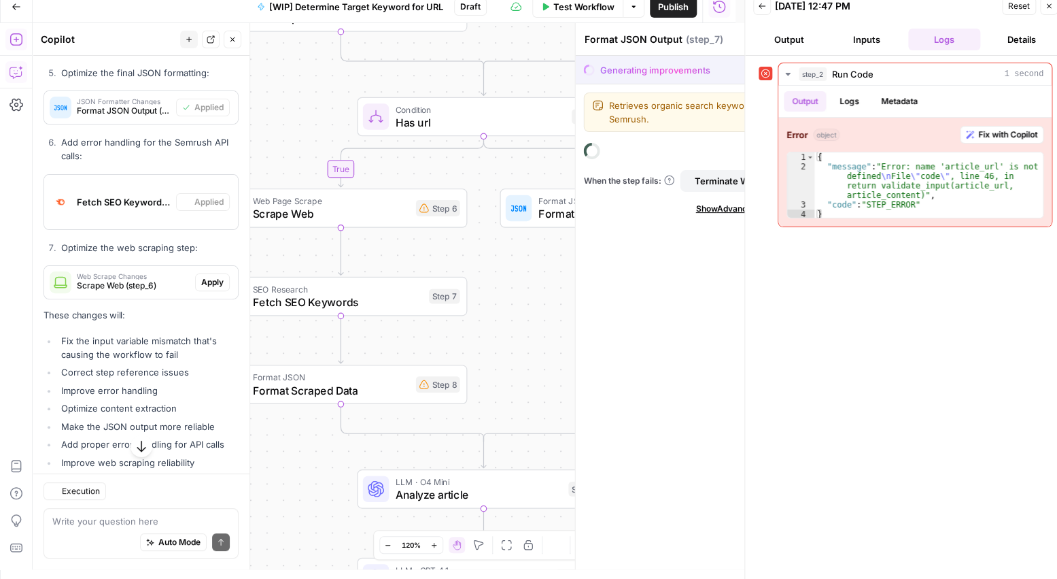
type textarea "Fetch SEO Keywords"
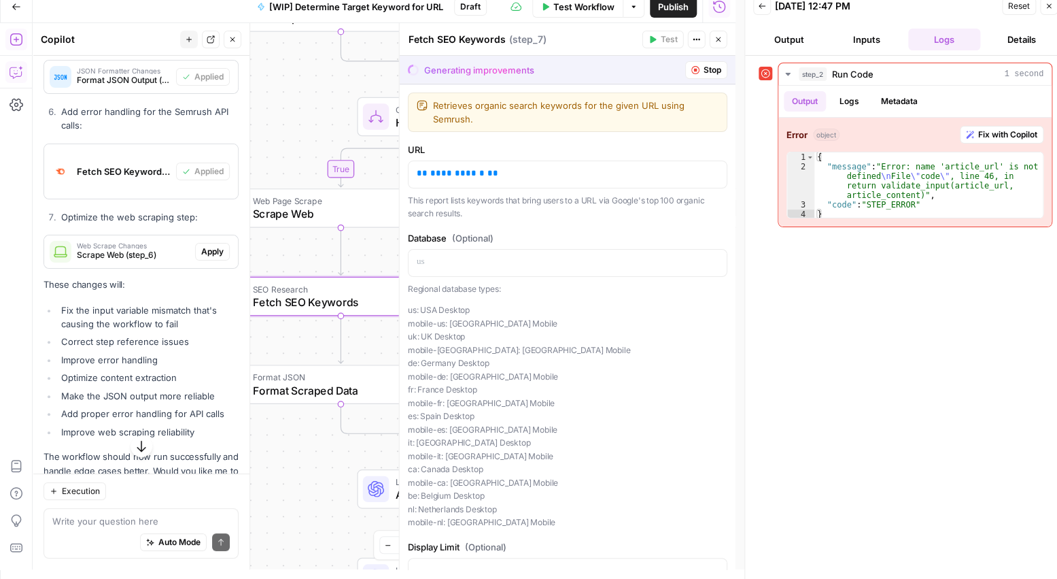
scroll to position [2235, 0]
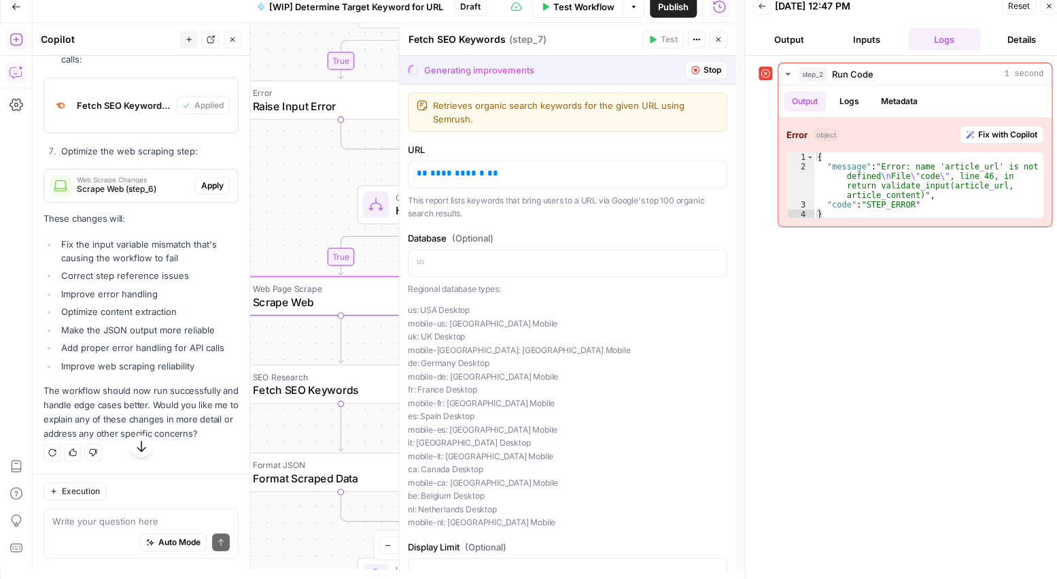
click at [204, 192] on span "Apply" at bounding box center [212, 185] width 22 height 12
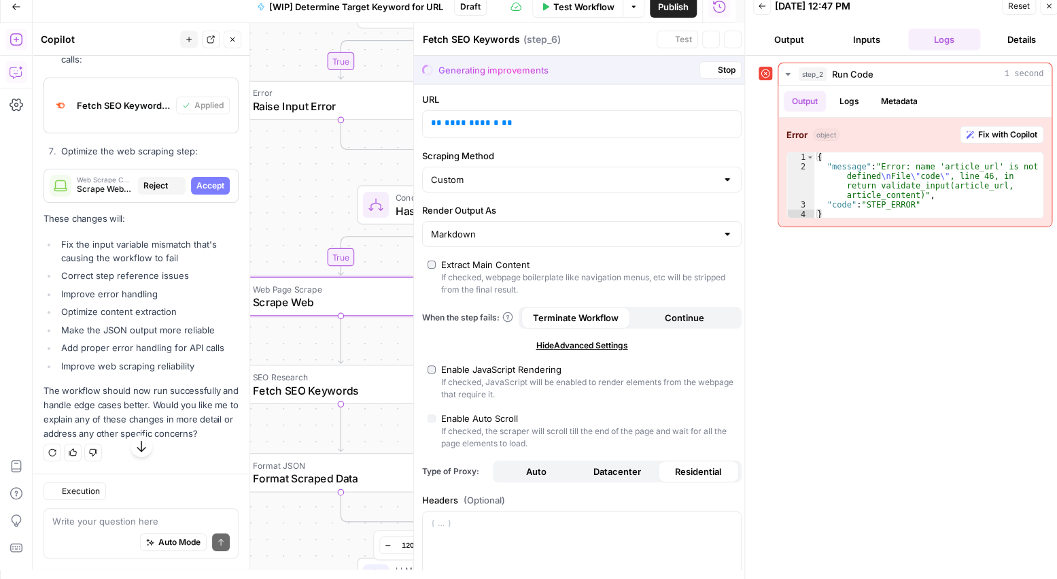
type textarea "Scrape Web"
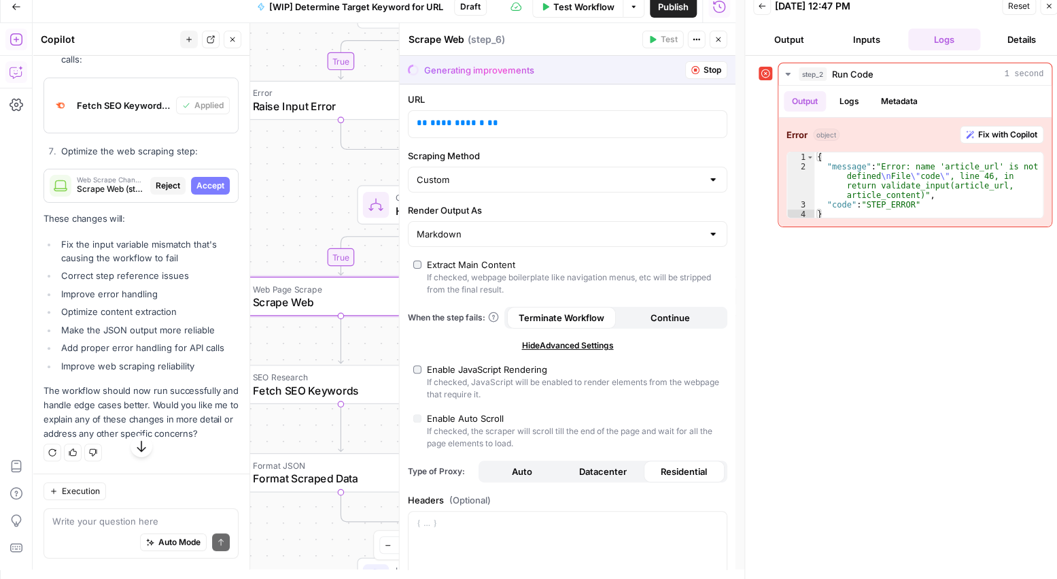
click at [203, 192] on span "Accept" at bounding box center [210, 185] width 28 height 12
type input "10000"
type input "30000"
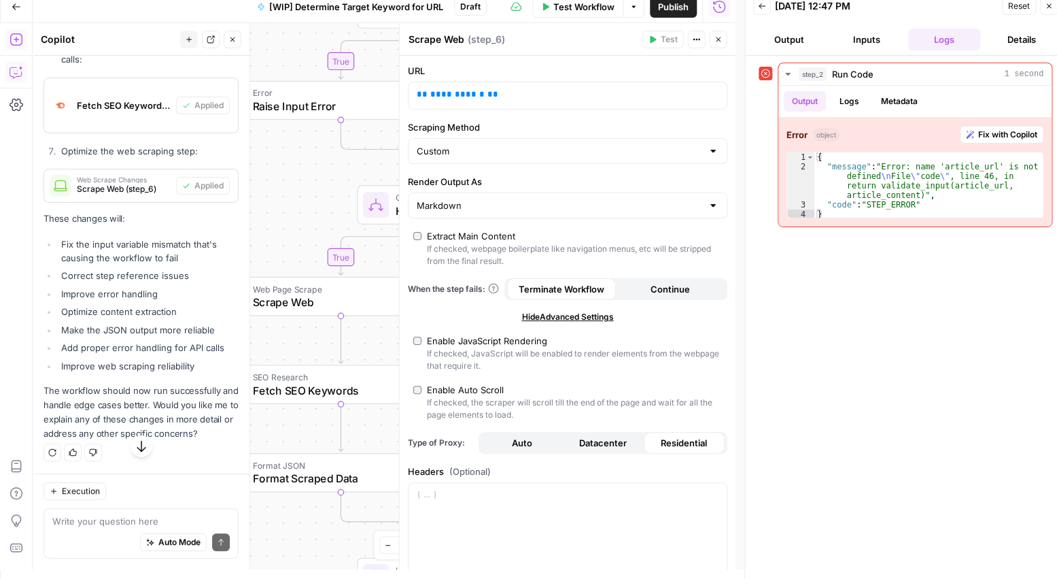
scroll to position [2273, 0]
click at [1034, 35] on button "Details" at bounding box center [1022, 40] width 72 height 22
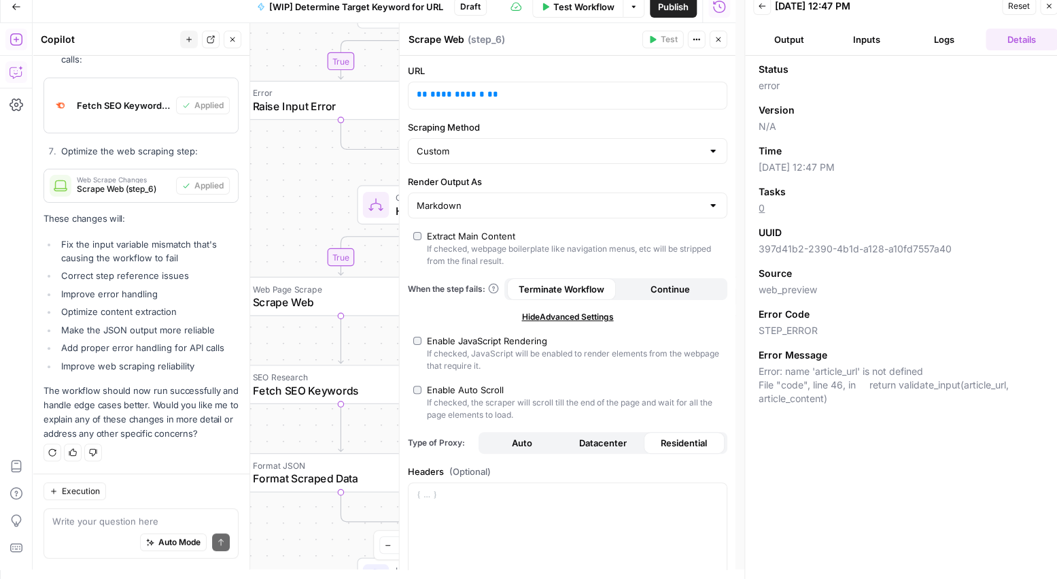
click at [1045, 7] on icon "button" at bounding box center [1049, 6] width 8 height 8
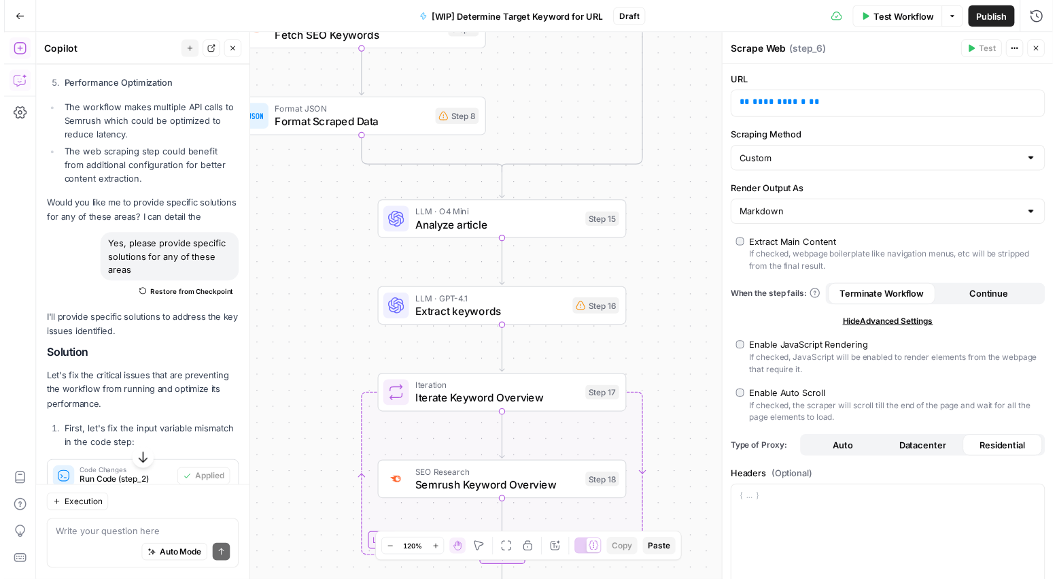
scroll to position [1398, 0]
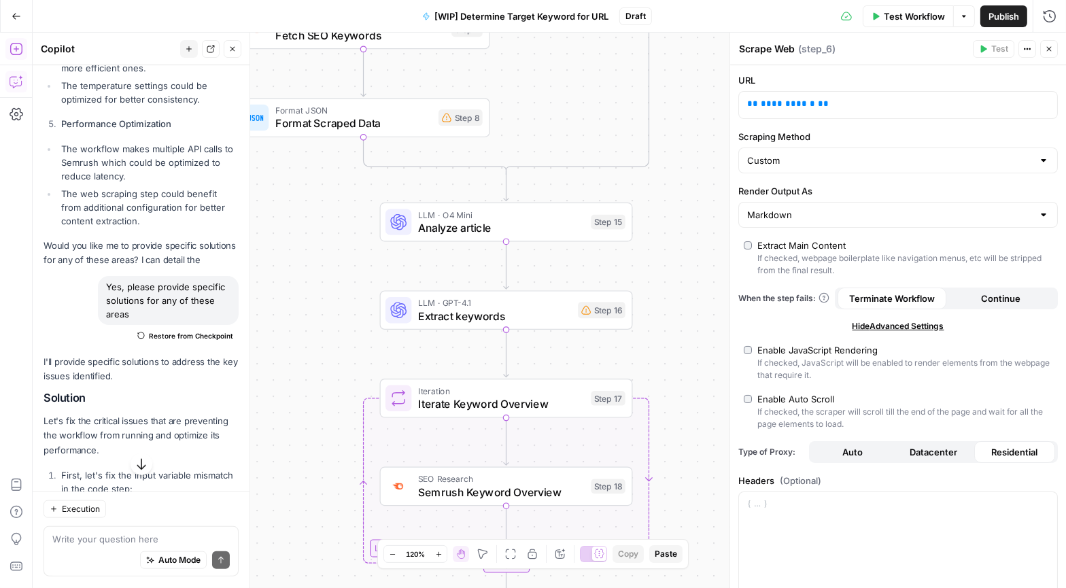
click at [905, 18] on span "Test Workflow" at bounding box center [914, 17] width 61 height 14
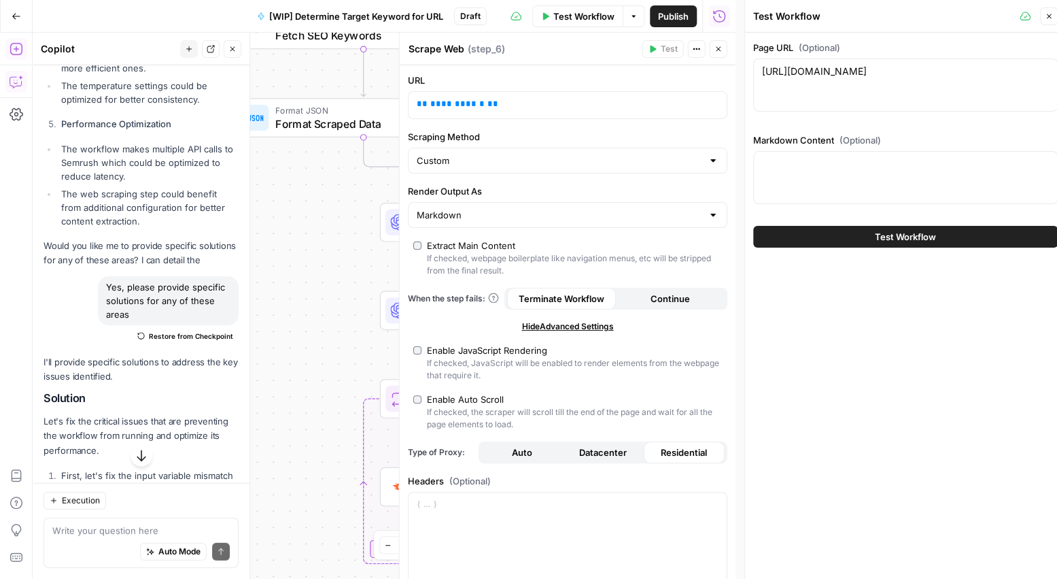
click at [887, 239] on span "Test Workflow" at bounding box center [905, 237] width 61 height 14
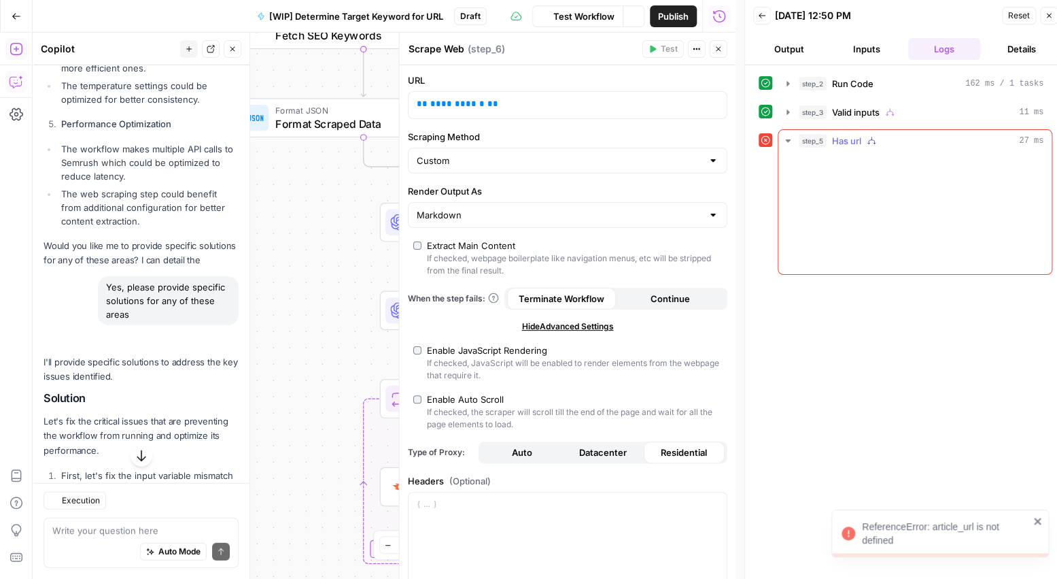
scroll to position [1398, 0]
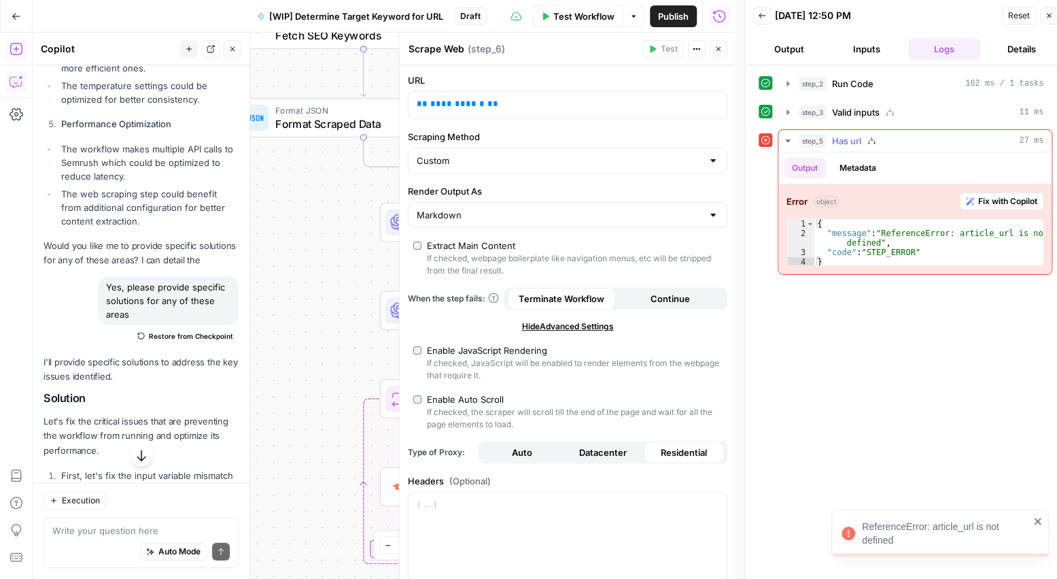
click at [1001, 199] on span "Fix with Copilot" at bounding box center [1007, 201] width 59 height 12
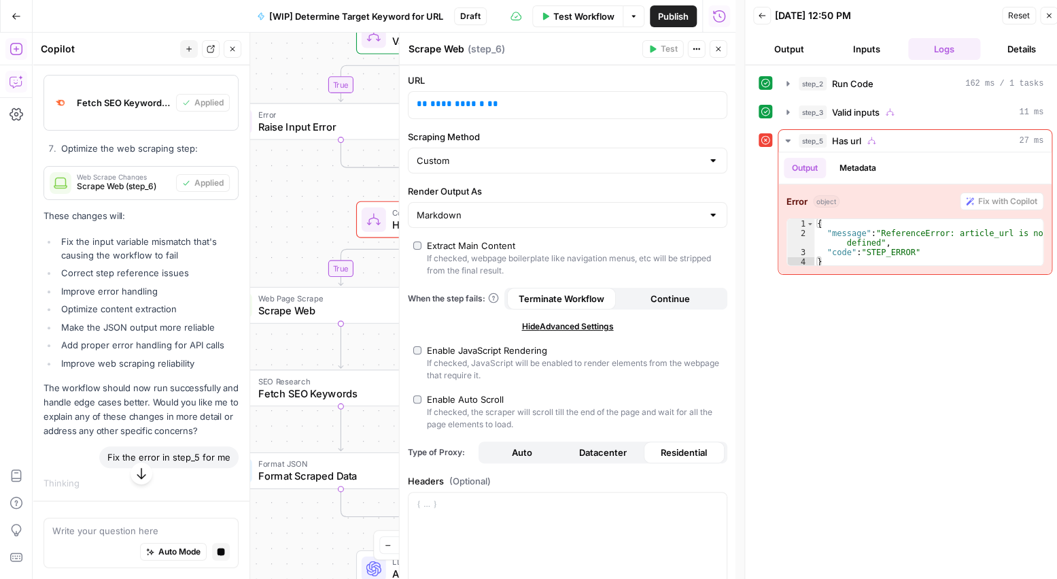
scroll to position [2256, 0]
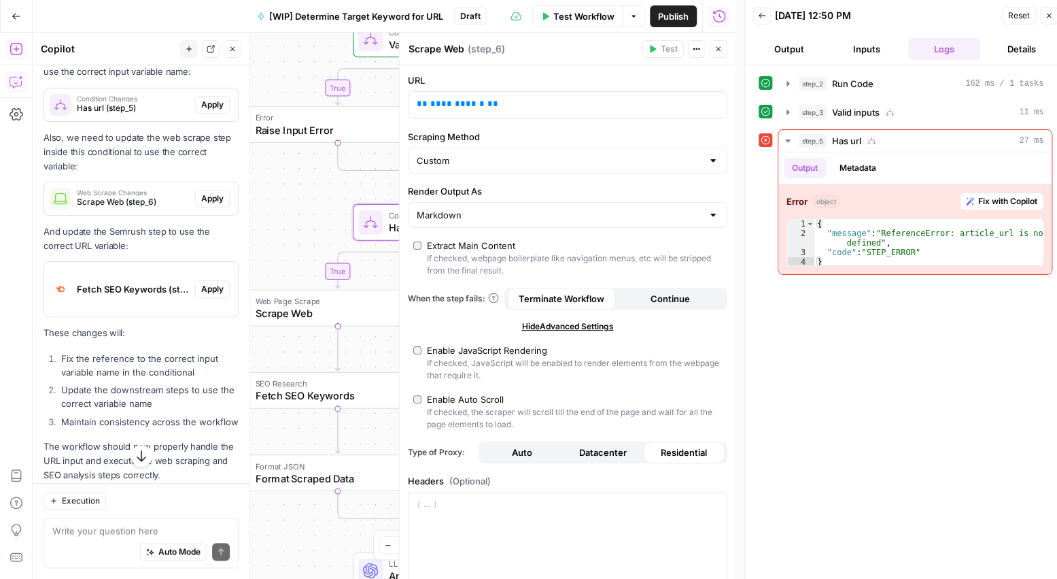
click at [201, 114] on button "Apply" at bounding box center [212, 105] width 35 height 18
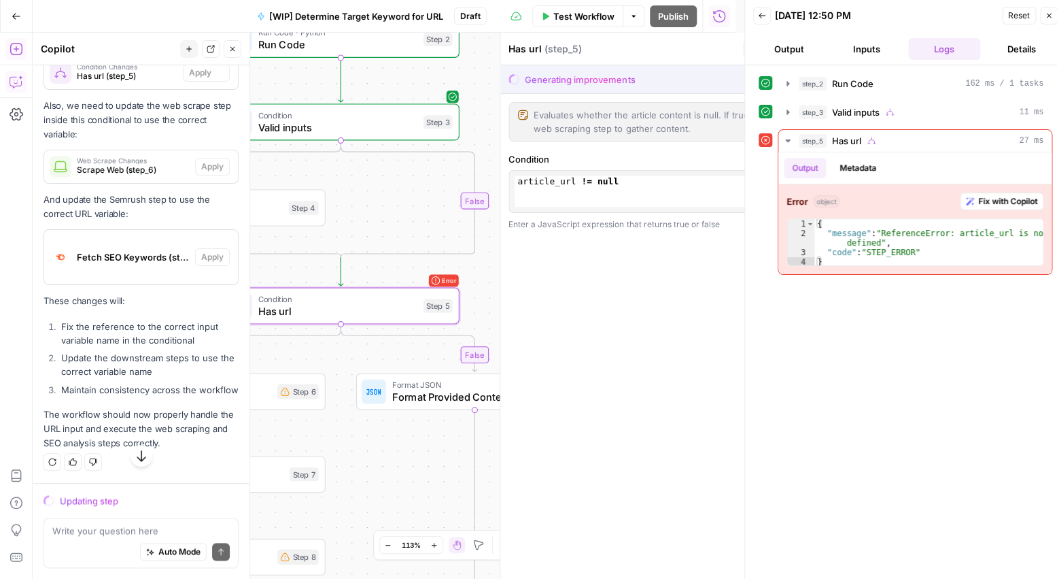
scroll to position [2705, 0]
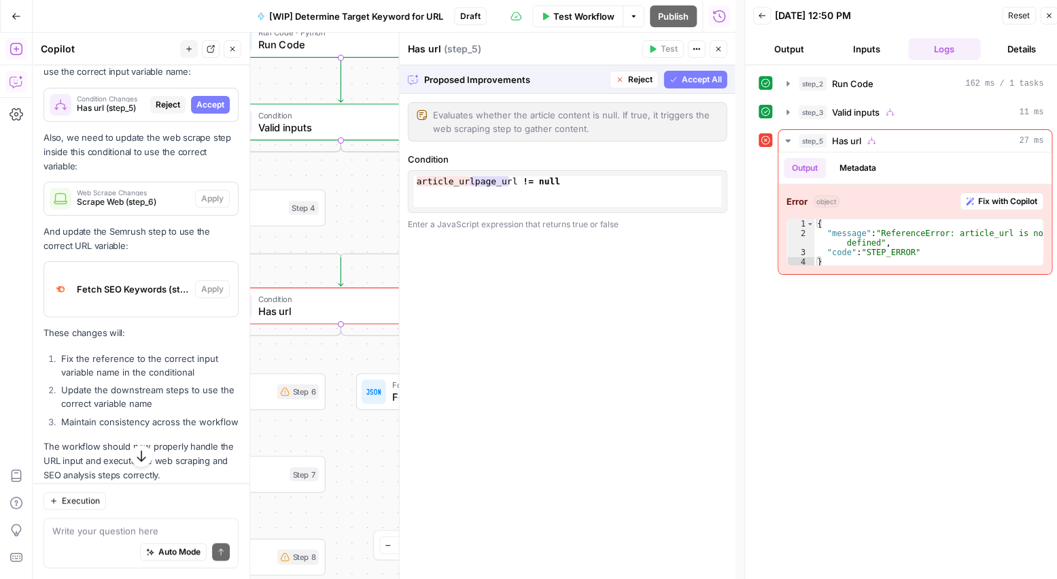
click at [697, 82] on span "Accept All" at bounding box center [702, 79] width 40 height 12
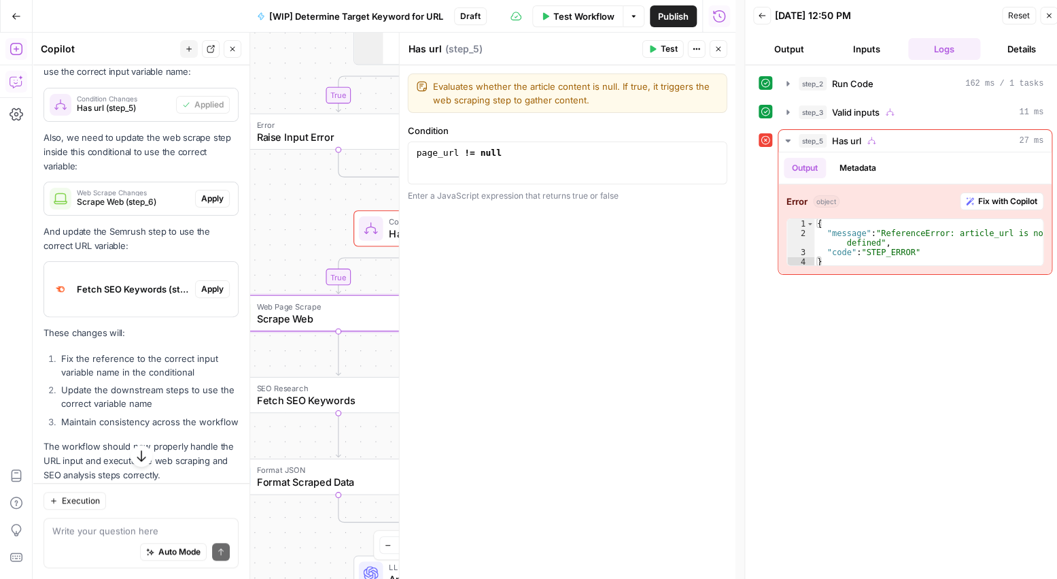
click at [206, 205] on span "Apply" at bounding box center [212, 198] width 22 height 12
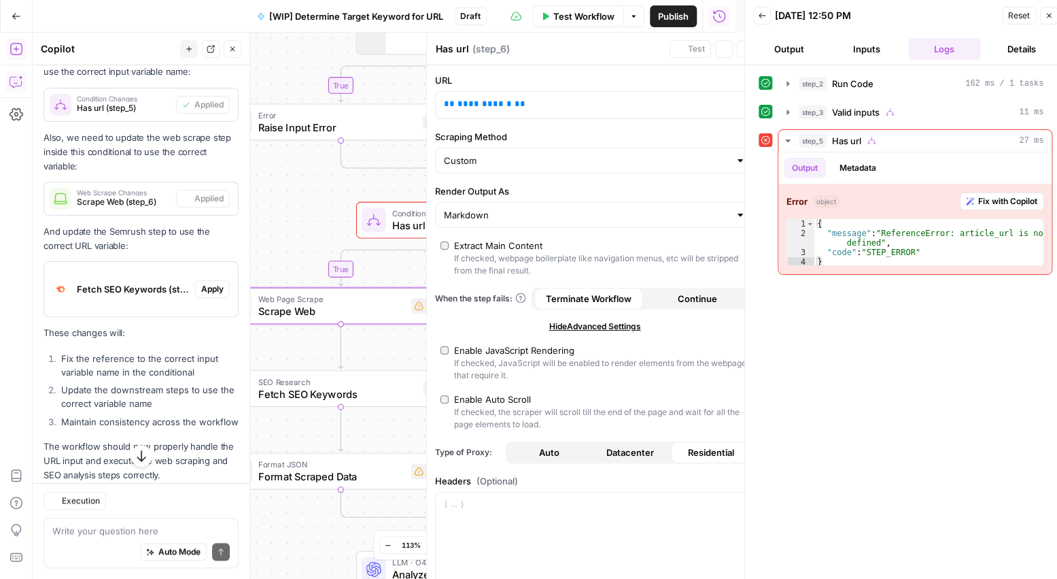
type textarea "Scrape Web"
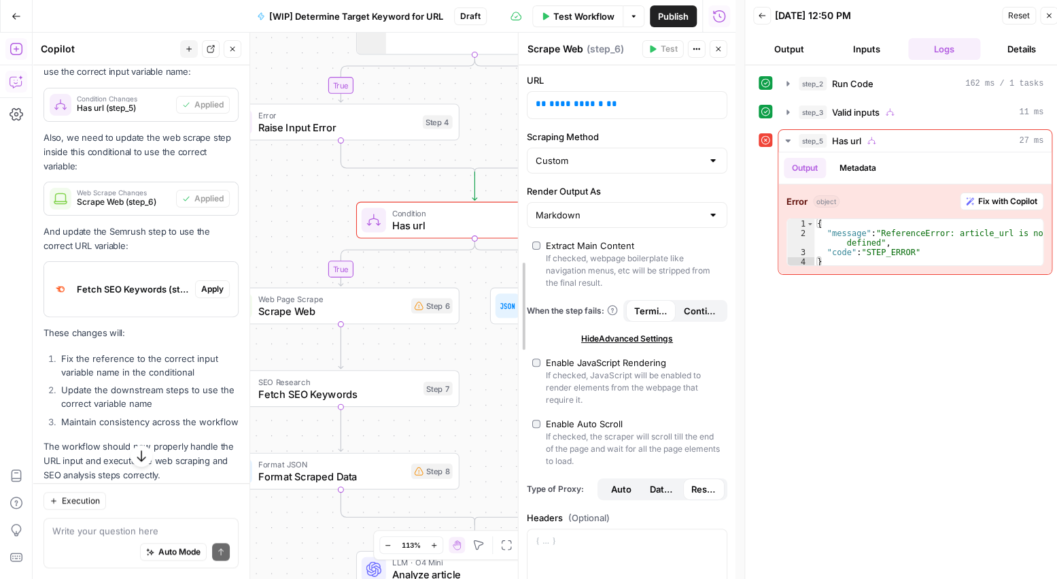
drag, startPoint x: 404, startPoint y: 201, endPoint x: 537, endPoint y: 205, distance: 132.7
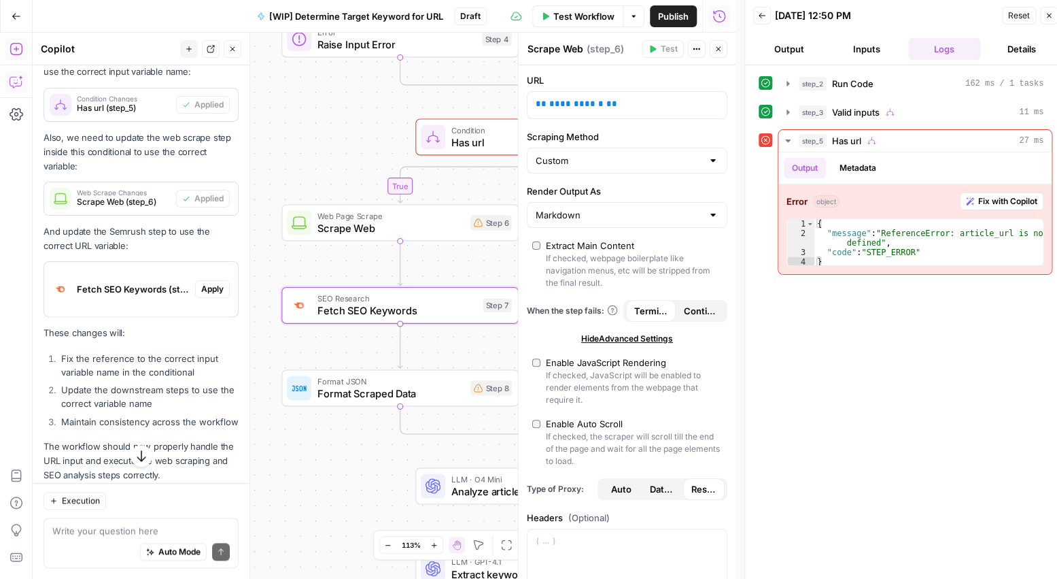
click at [201, 295] on span "Apply" at bounding box center [212, 289] width 22 height 12
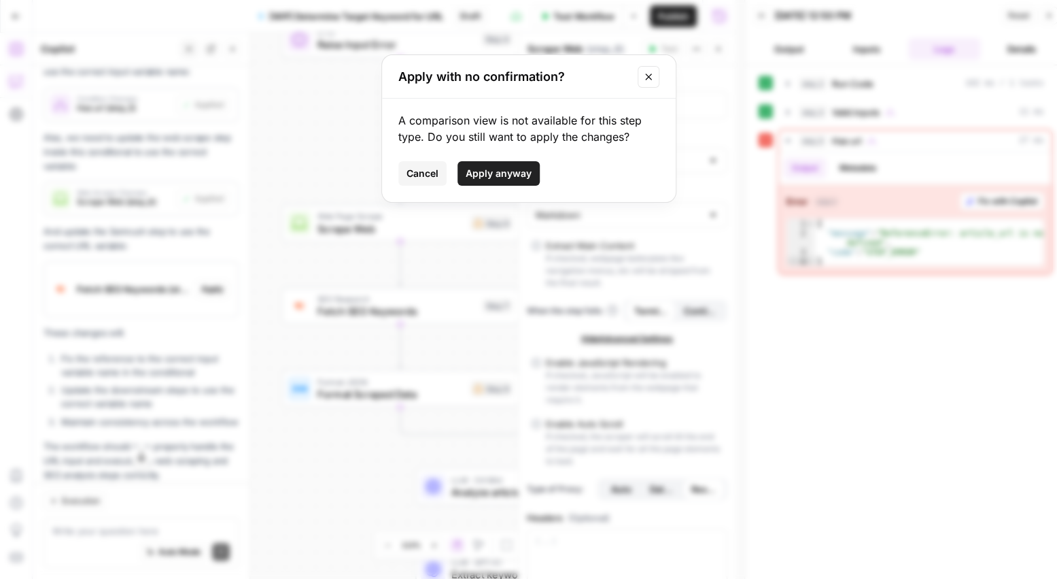
click at [487, 175] on span "Apply anyway" at bounding box center [499, 174] width 66 height 14
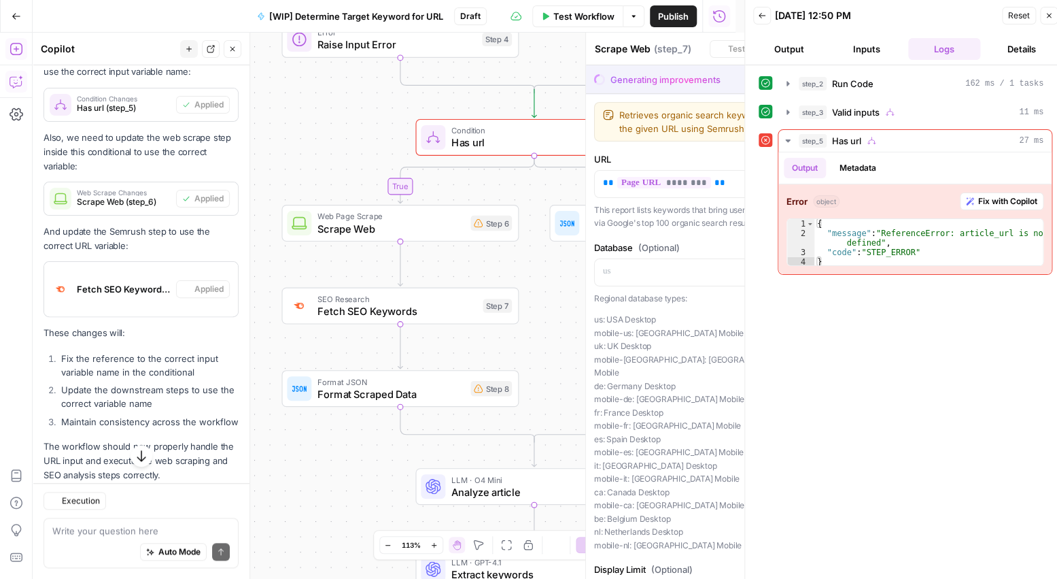
type textarea "Fetch SEO Keywords"
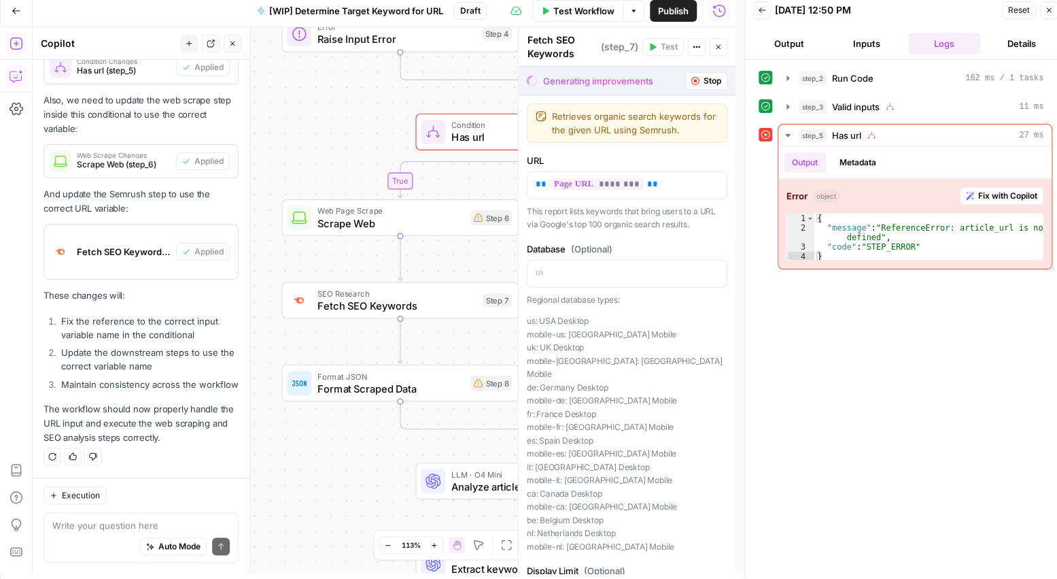
scroll to position [10, 0]
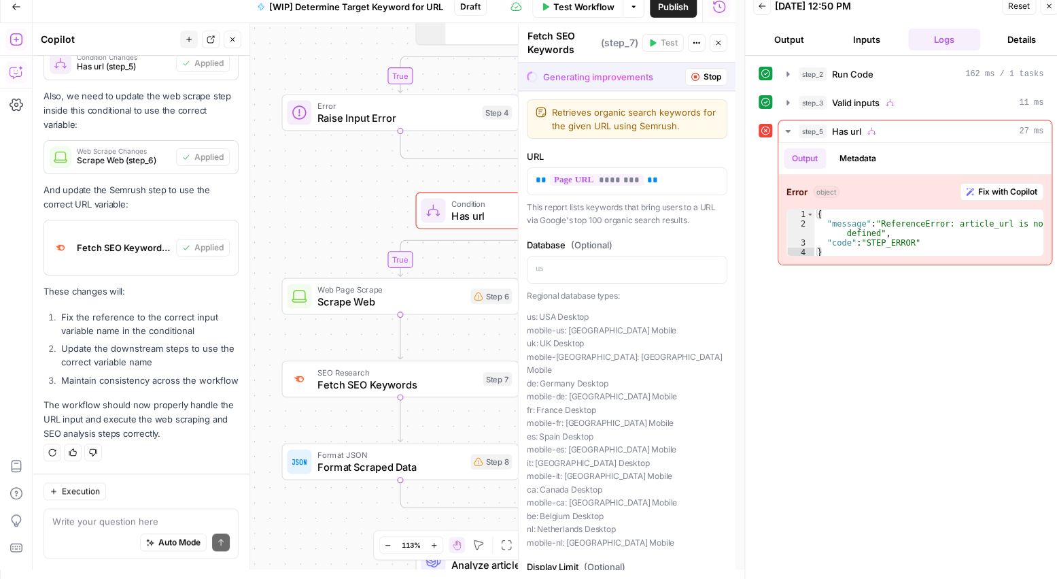
click at [944, 374] on div "step_2 Run Code 162 ms / 1 tasks step_3 Valid inputs 11 ms step_5 Has url 27 ms…" at bounding box center [906, 317] width 294 height 509
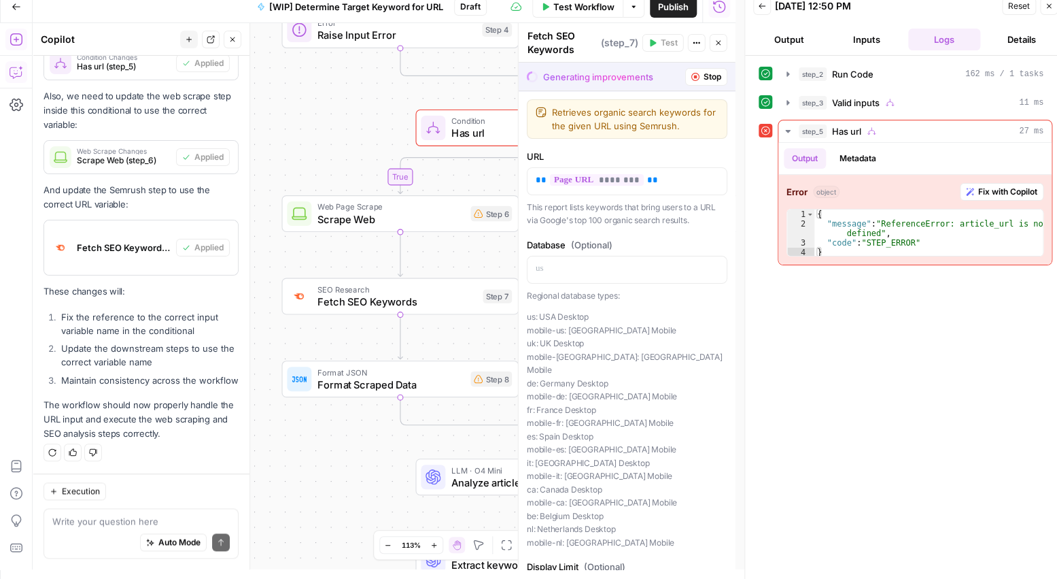
click at [902, 305] on div "step_2 Run Code 162 ms / 1 tasks step_3 Valid inputs 11 ms step_5 Has url 27 ms…" at bounding box center [906, 317] width 294 height 509
click at [903, 374] on div "step_2 Run Code 162 ms / 1 tasks step_3 Valid inputs 11 ms step_5 Has url 27 ms…" at bounding box center [906, 317] width 294 height 509
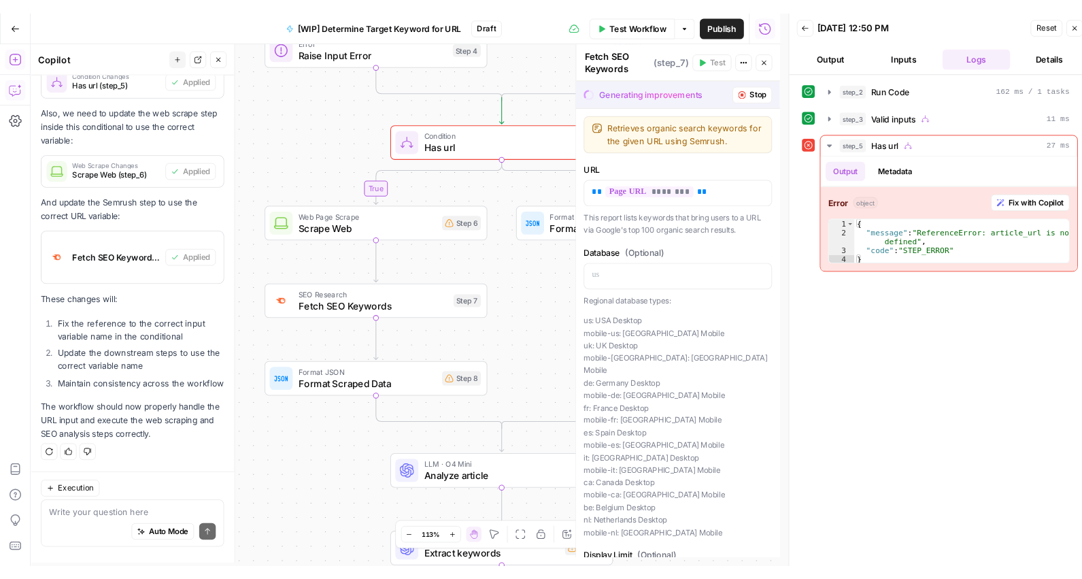
scroll to position [2894, 0]
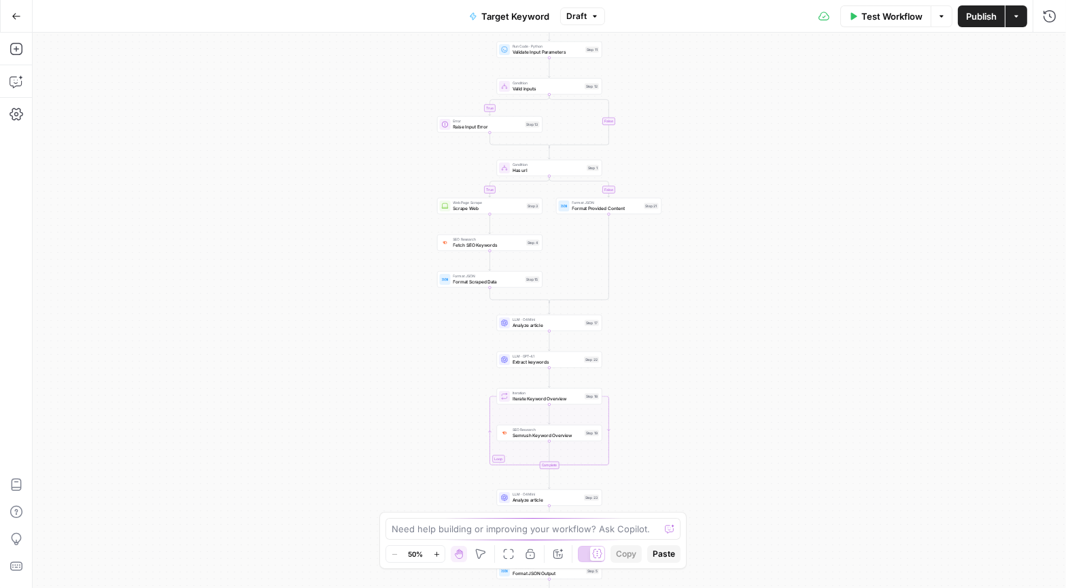
click at [14, 20] on icon "button" at bounding box center [17, 17] width 10 height 10
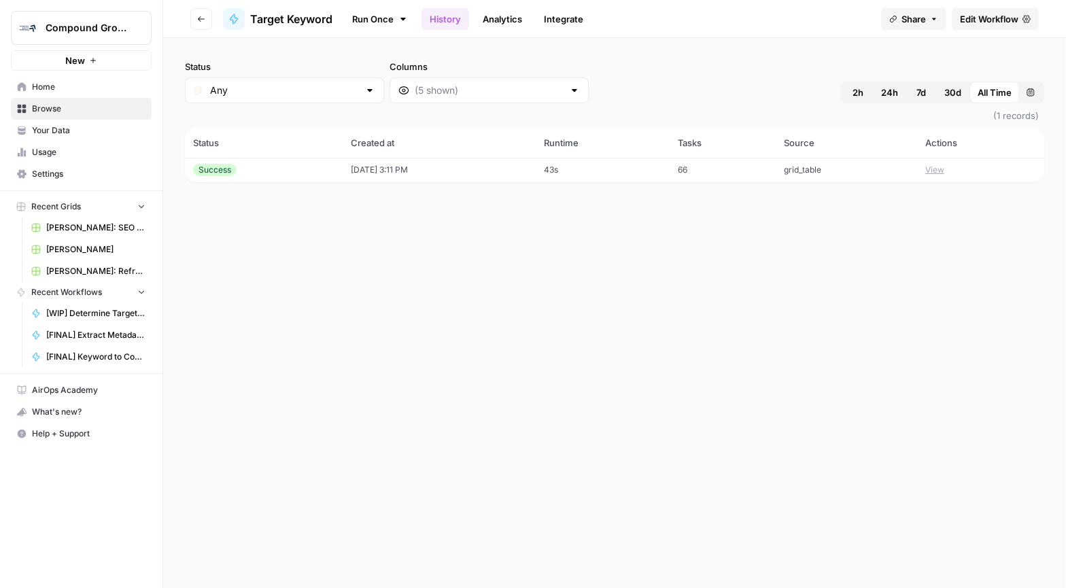
click at [93, 132] on span "Your Data" at bounding box center [89, 130] width 114 height 12
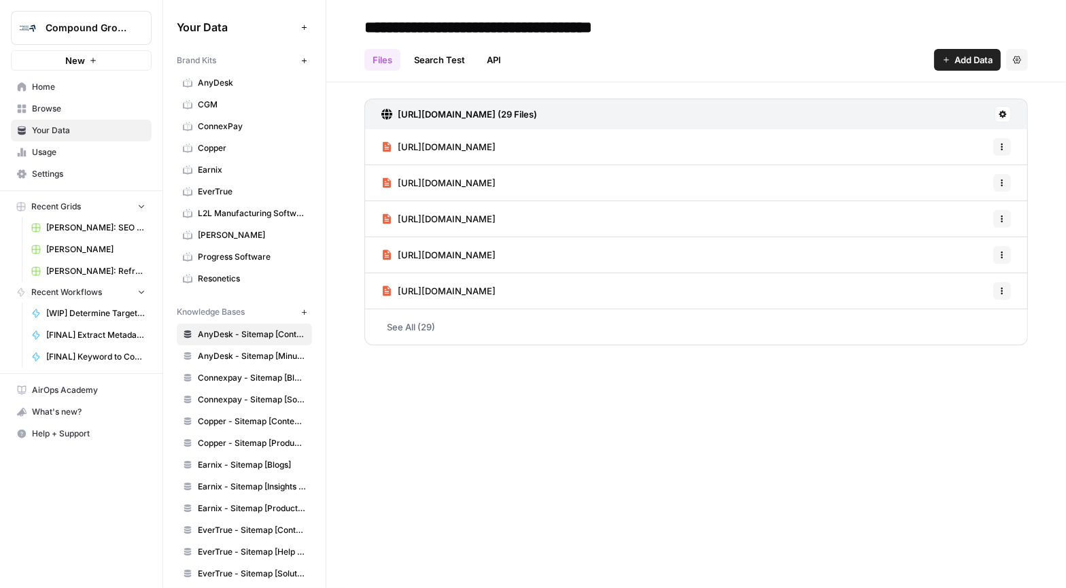
click at [54, 104] on span "Browse" at bounding box center [89, 109] width 114 height 12
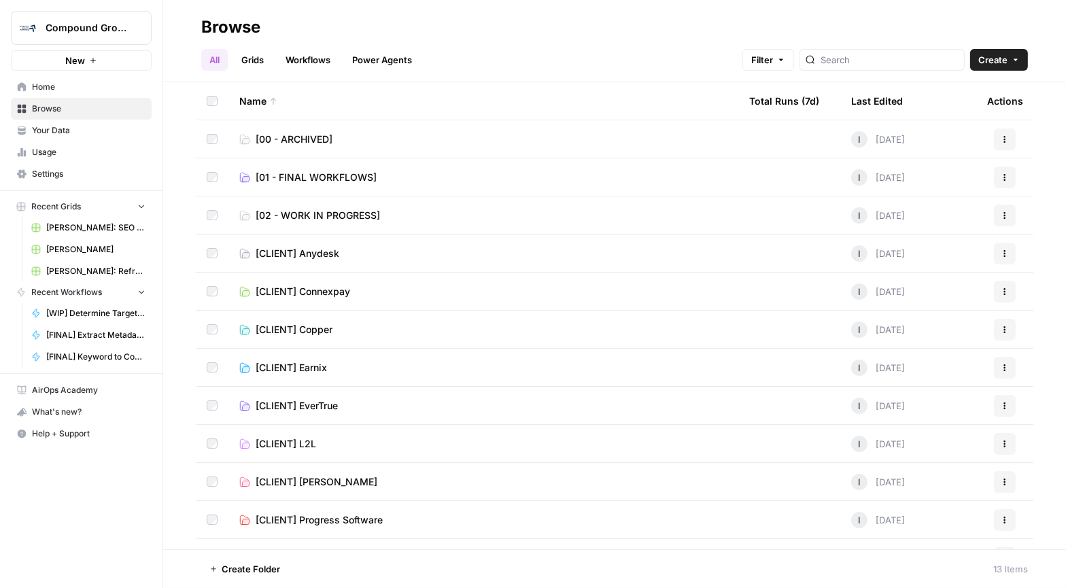
click at [320, 174] on span "[01 - FINAL WORKFLOWS]" at bounding box center [316, 178] width 121 height 14
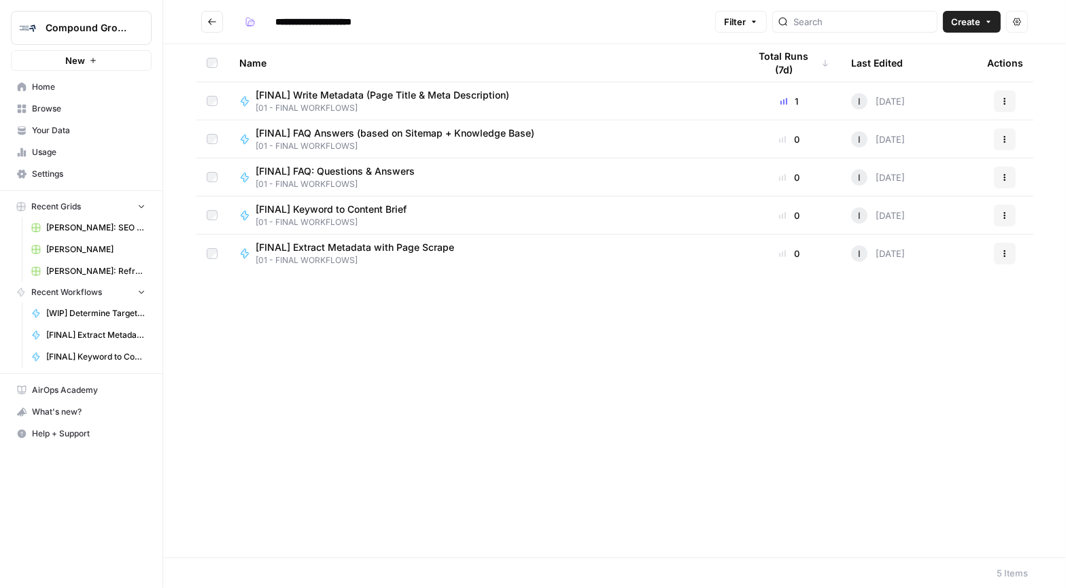
drag, startPoint x: 623, startPoint y: 362, endPoint x: 585, endPoint y: 430, distance: 77.0
click at [585, 430] on div "Name Total Runs (7d) Last Edited Actions [FINAL] Write Metadata (Page Title & M…" at bounding box center [614, 300] width 903 height 513
click at [375, 92] on span "[FINAL] Write Metadata (Page Title & Meta Description)" at bounding box center [383, 95] width 254 height 14
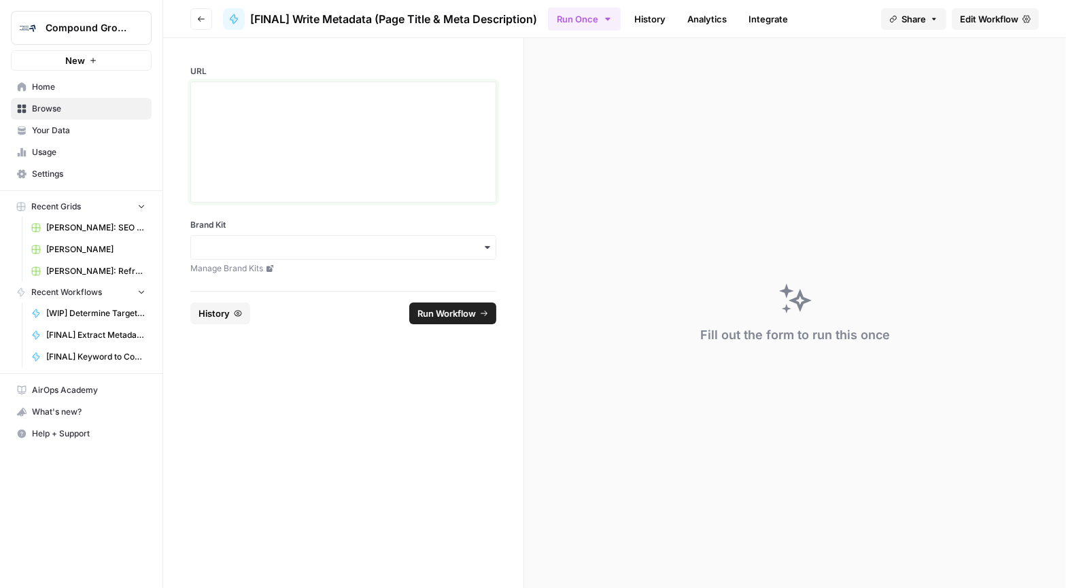
click at [341, 92] on p at bounding box center [343, 95] width 288 height 14
click at [299, 115] on div "To enrich screen reader interactions, please activate Accessibility in Grammarl…" at bounding box center [343, 142] width 288 height 109
click at [262, 233] on div "Brand Kit Manage Brand Kits" at bounding box center [343, 247] width 306 height 56
click at [262, 242] on input "Brand Kit" at bounding box center [343, 248] width 288 height 14
type input "ever"
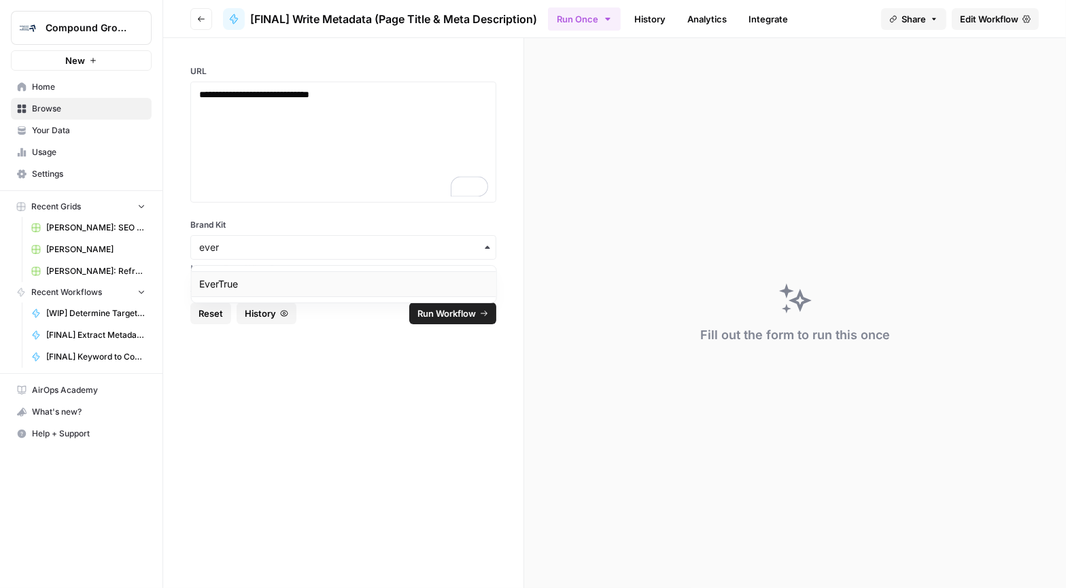
click at [245, 286] on div "EverTrue" at bounding box center [343, 284] width 305 height 26
click at [435, 317] on span "Run Workflow" at bounding box center [446, 314] width 58 height 14
click at [449, 313] on span "Cancel" at bounding box center [461, 314] width 30 height 14
click at [1052, 532] on div "Execution has been cancelled successfully." at bounding box center [949, 543] width 218 height 48
click at [462, 314] on span "Run Workflow" at bounding box center [446, 314] width 58 height 14
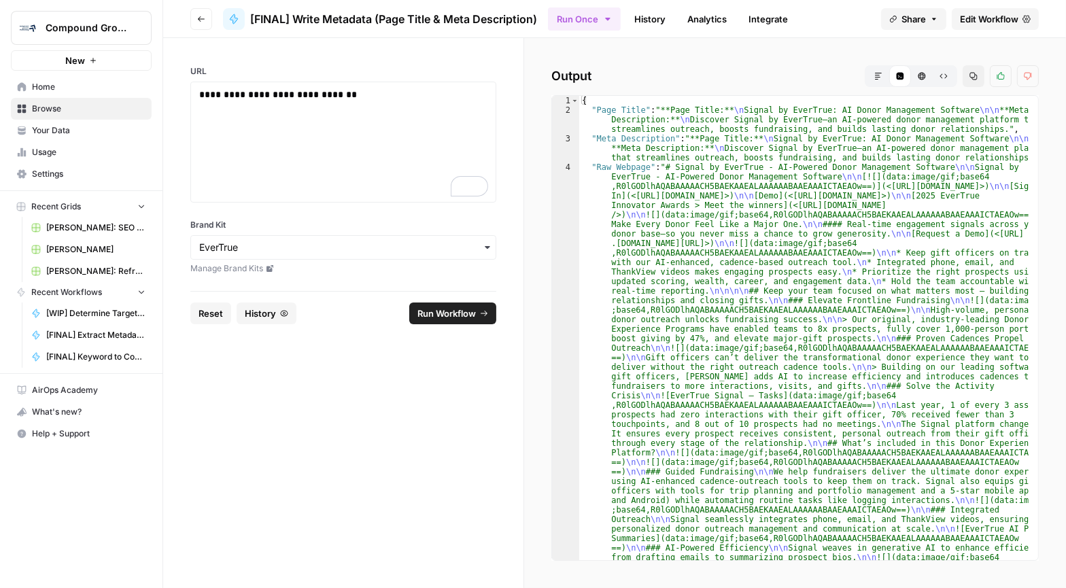
click at [873, 69] on button "Markdown" at bounding box center [878, 76] width 22 height 22
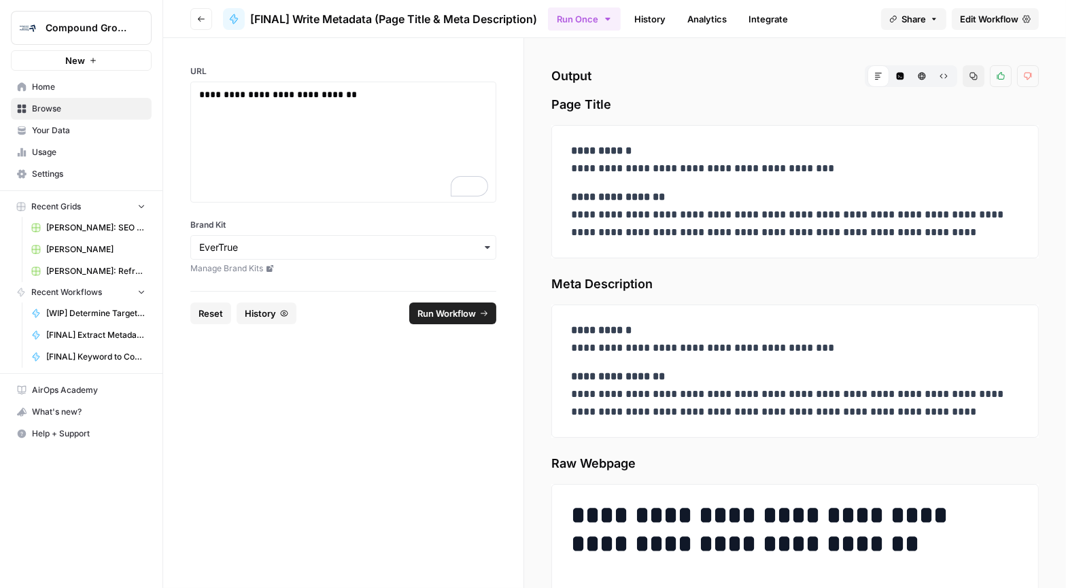
click at [201, 317] on span "Reset" at bounding box center [211, 314] width 24 height 14
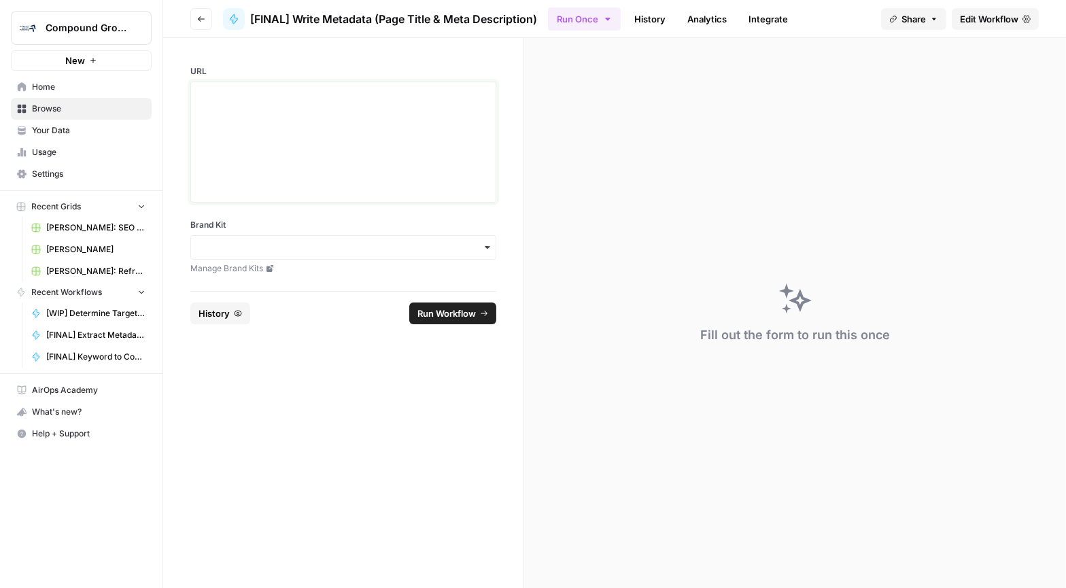
click at [334, 115] on div at bounding box center [343, 142] width 288 height 109
click at [275, 239] on div "button" at bounding box center [343, 247] width 306 height 24
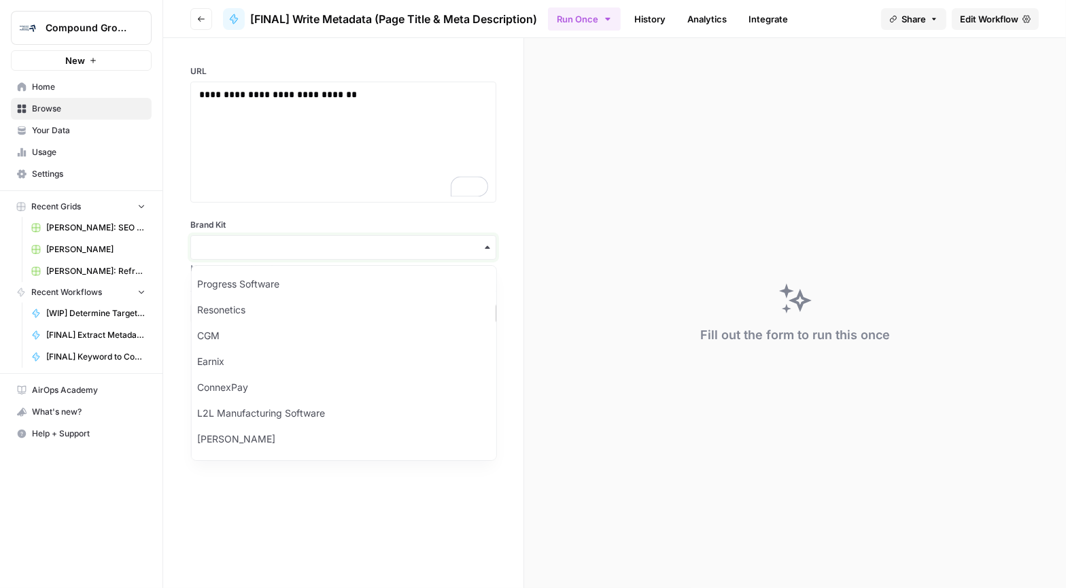
click at [262, 245] on input "Brand Kit" at bounding box center [343, 248] width 288 height 14
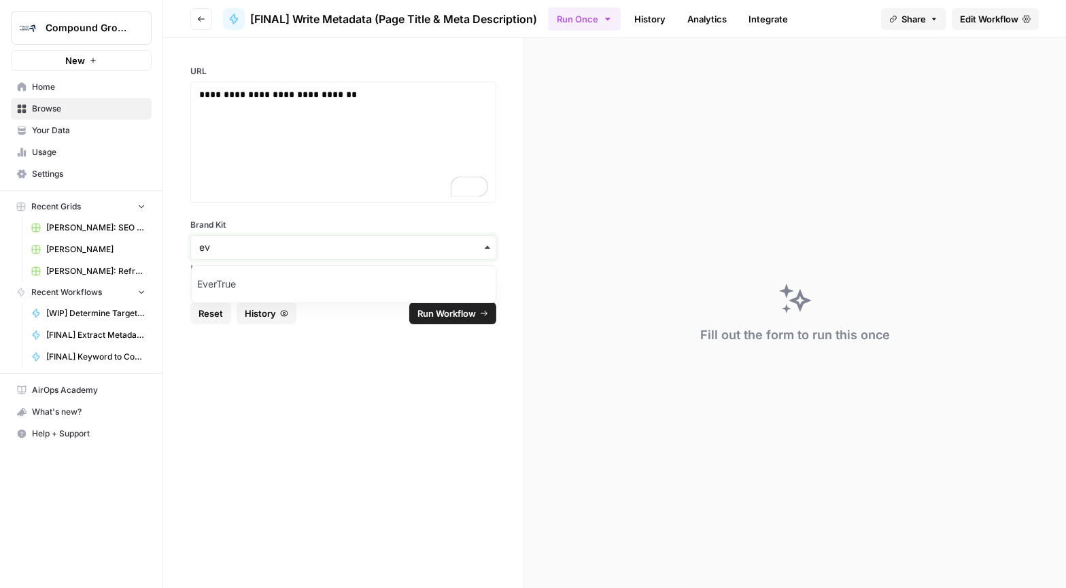
type input "ev"
click at [237, 284] on div "EverTrue" at bounding box center [344, 284] width 305 height 26
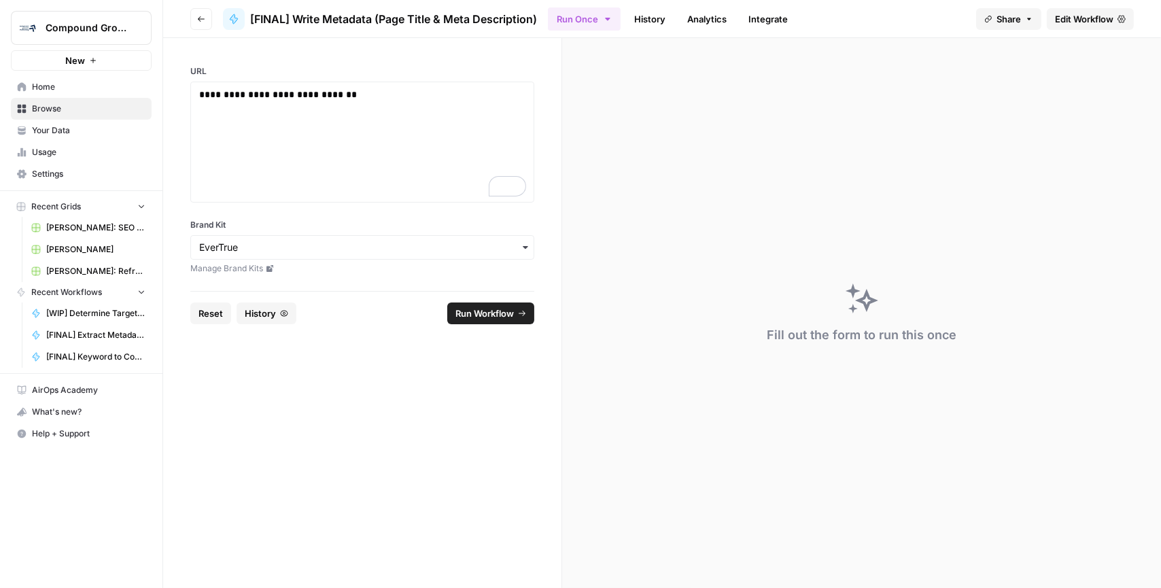
click at [489, 316] on span "Run Workflow" at bounding box center [484, 314] width 58 height 14
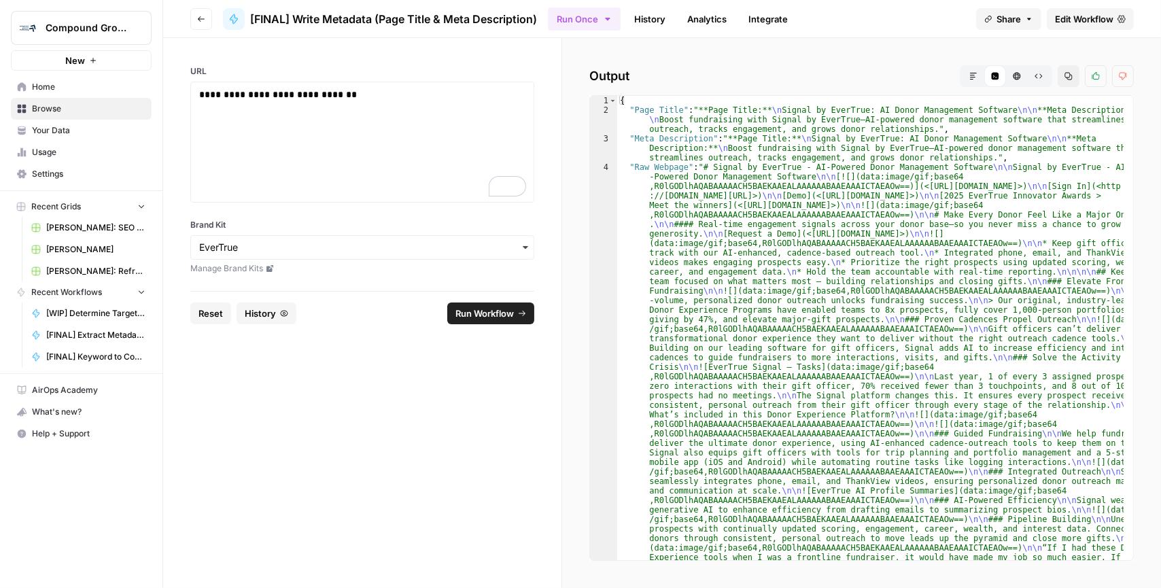
click at [972, 74] on icon "button" at bounding box center [973, 76] width 8 height 8
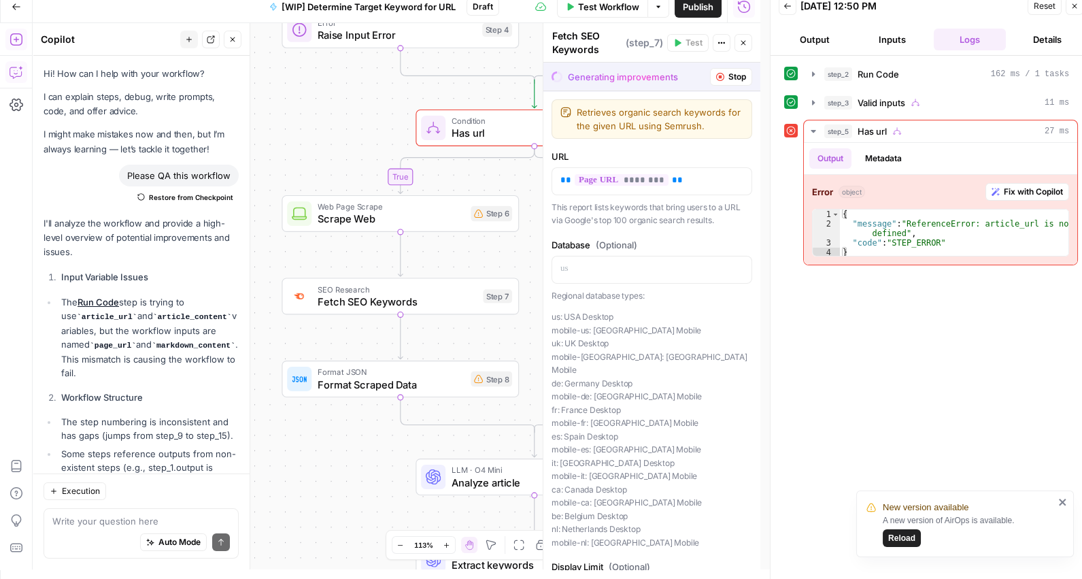
scroll to position [2894, 0]
